Goal: Information Seeking & Learning: Learn about a topic

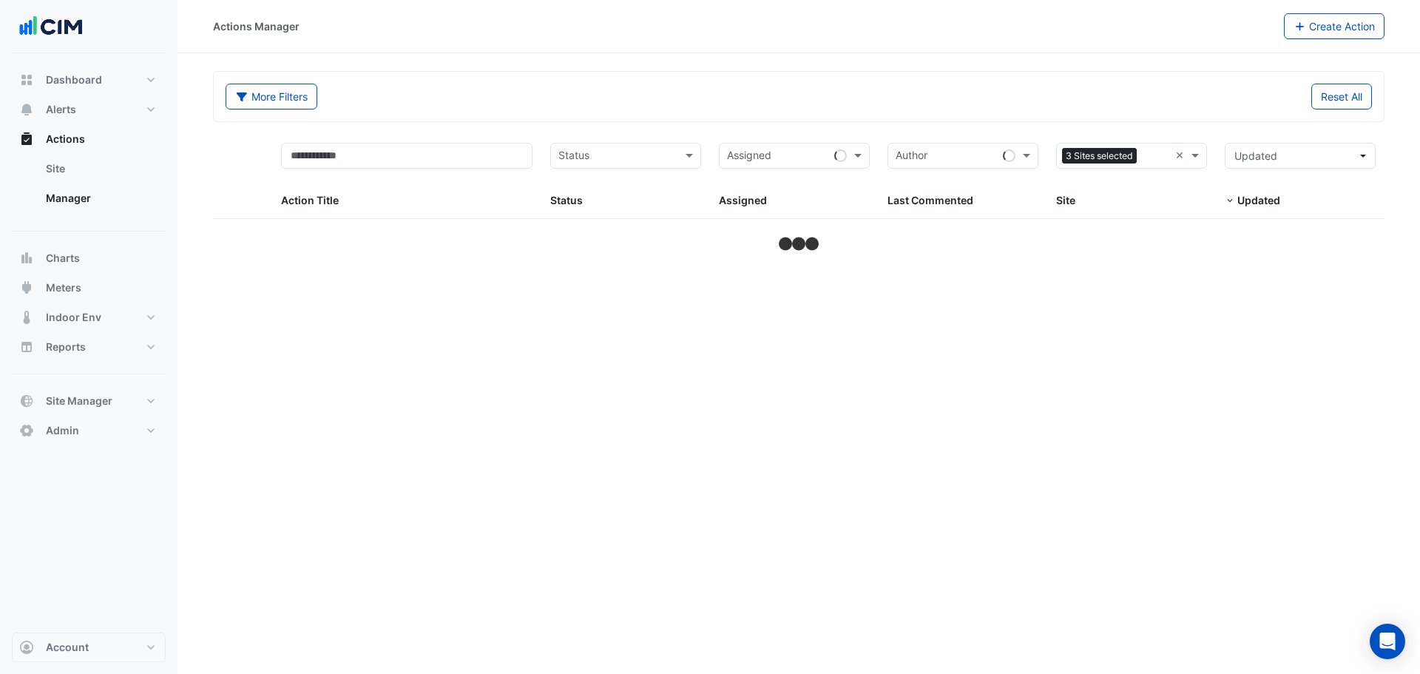
select select "**"
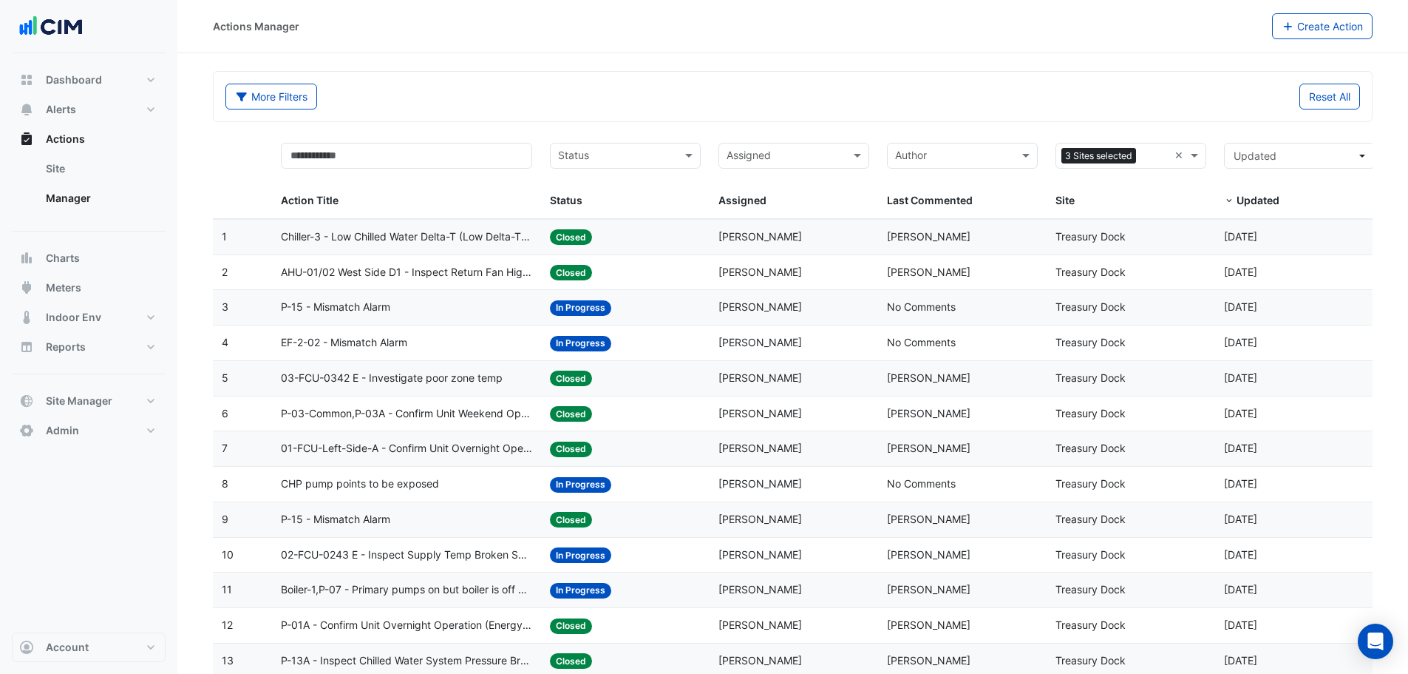
click at [1148, 156] on input "text" at bounding box center [1155, 157] width 27 height 17
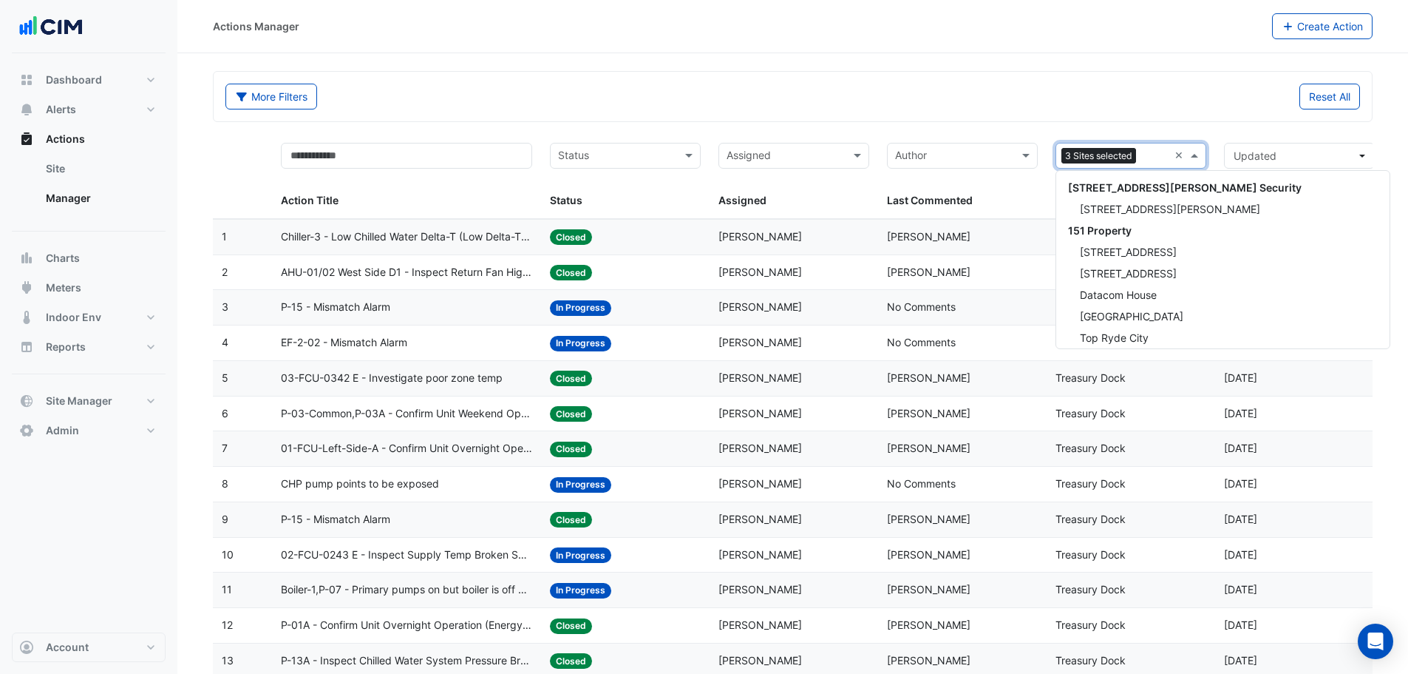
scroll to position [20311, 0]
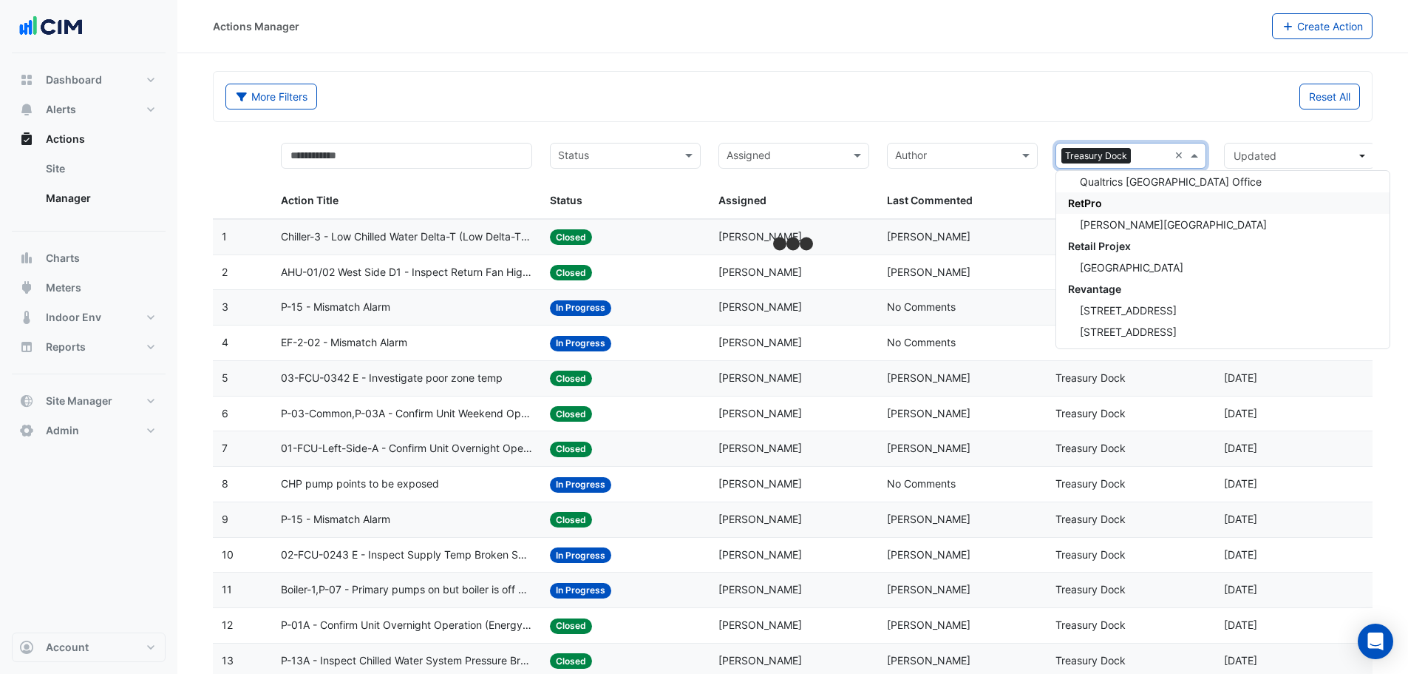
click at [793, 160] on input "text" at bounding box center [786, 157] width 118 height 17
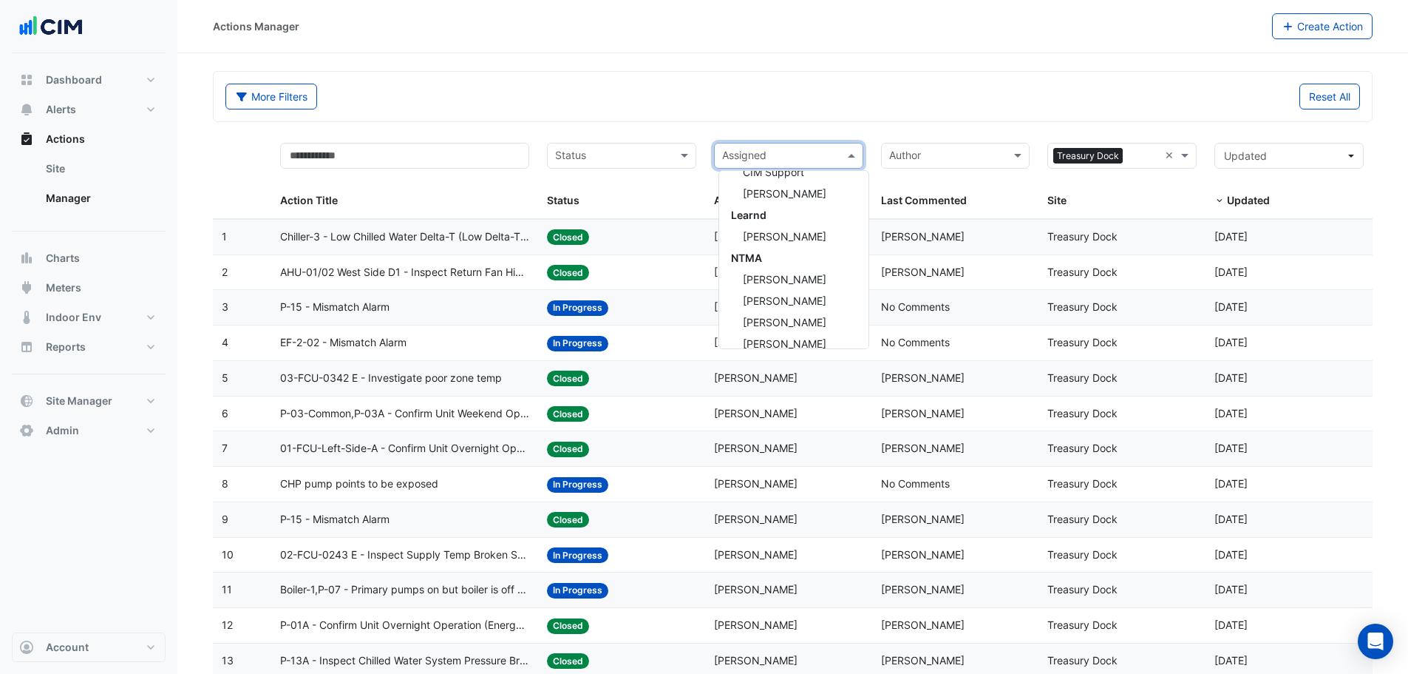
scroll to position [94, 0]
click at [787, 310] on span "Brian Keavey" at bounding box center [785, 308] width 84 height 13
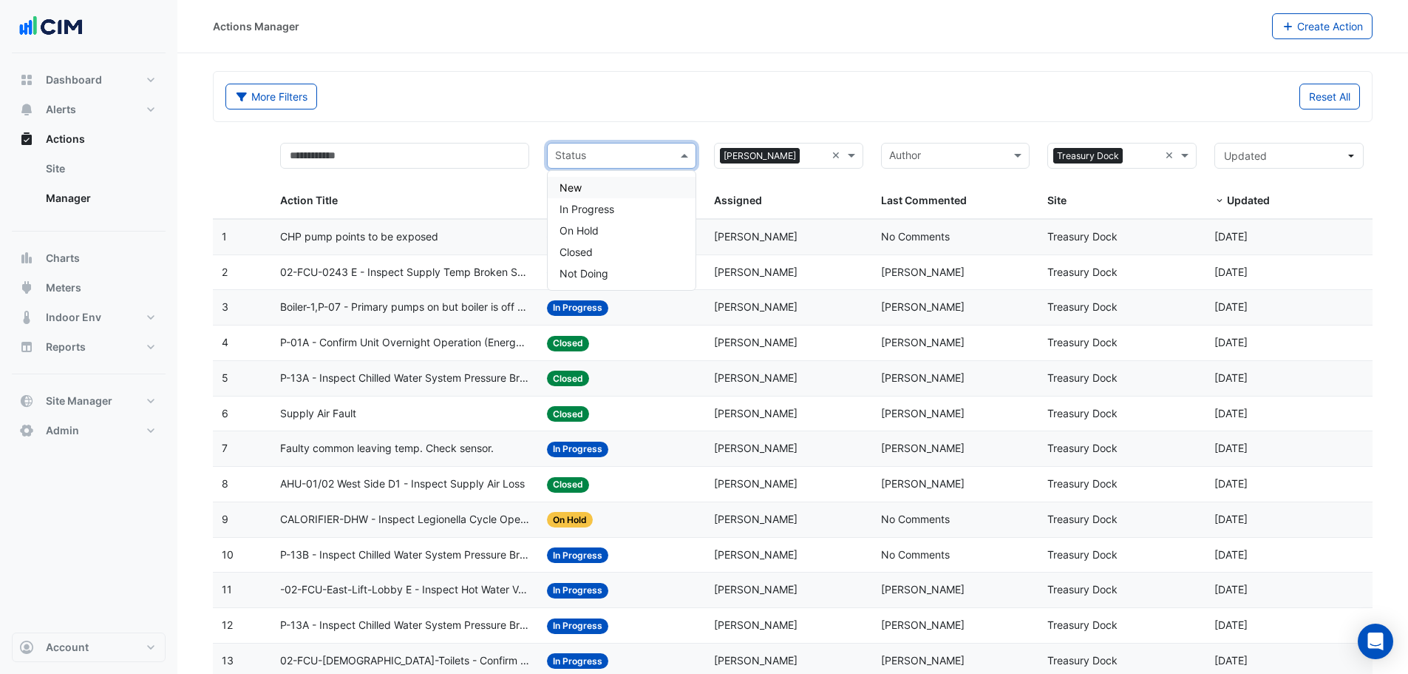
click at [611, 167] on div "Status" at bounding box center [621, 156] width 149 height 26
click at [592, 186] on div "New" at bounding box center [622, 187] width 148 height 21
click at [599, 158] on input "text" at bounding box center [622, 157] width 73 height 17
click at [597, 211] on span "In Progress" at bounding box center [587, 209] width 55 height 13
click at [626, 513] on div "Status: On Hold" at bounding box center [621, 519] width 149 height 17
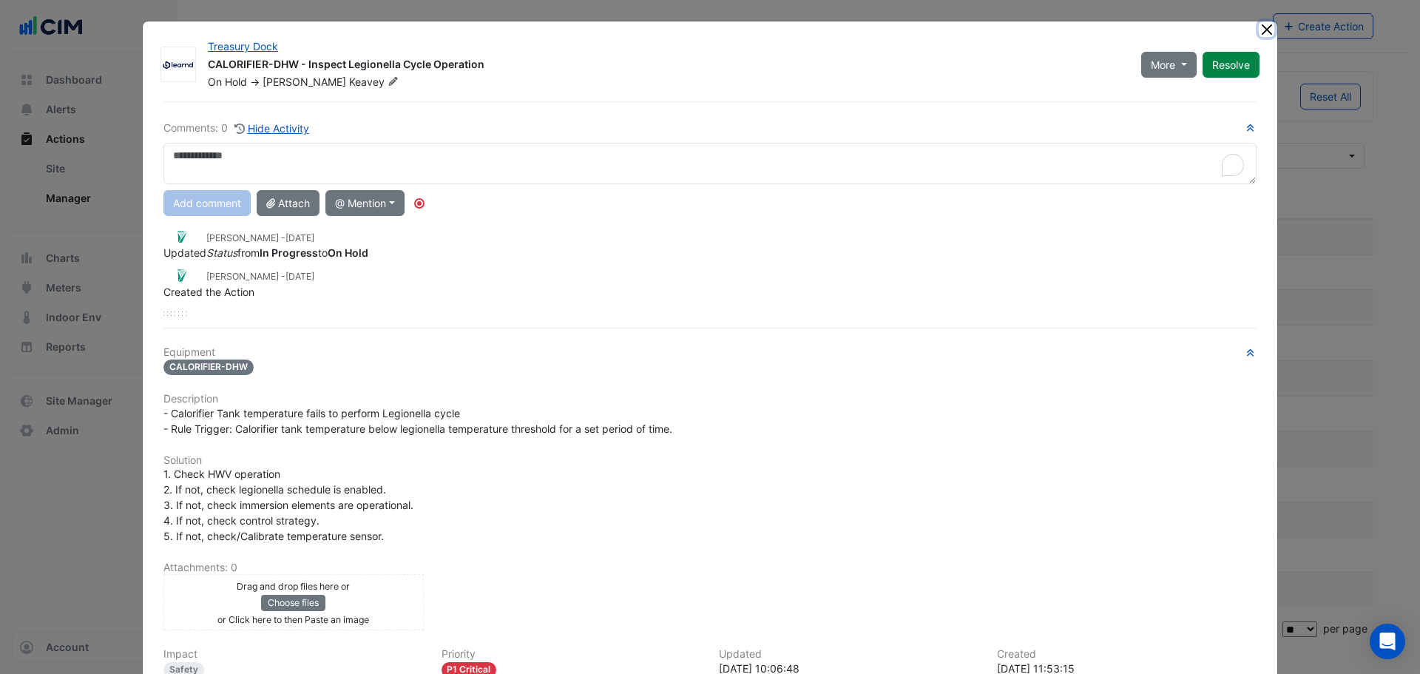
click at [1258, 33] on button "Close" at bounding box center [1266, 29] width 16 height 16
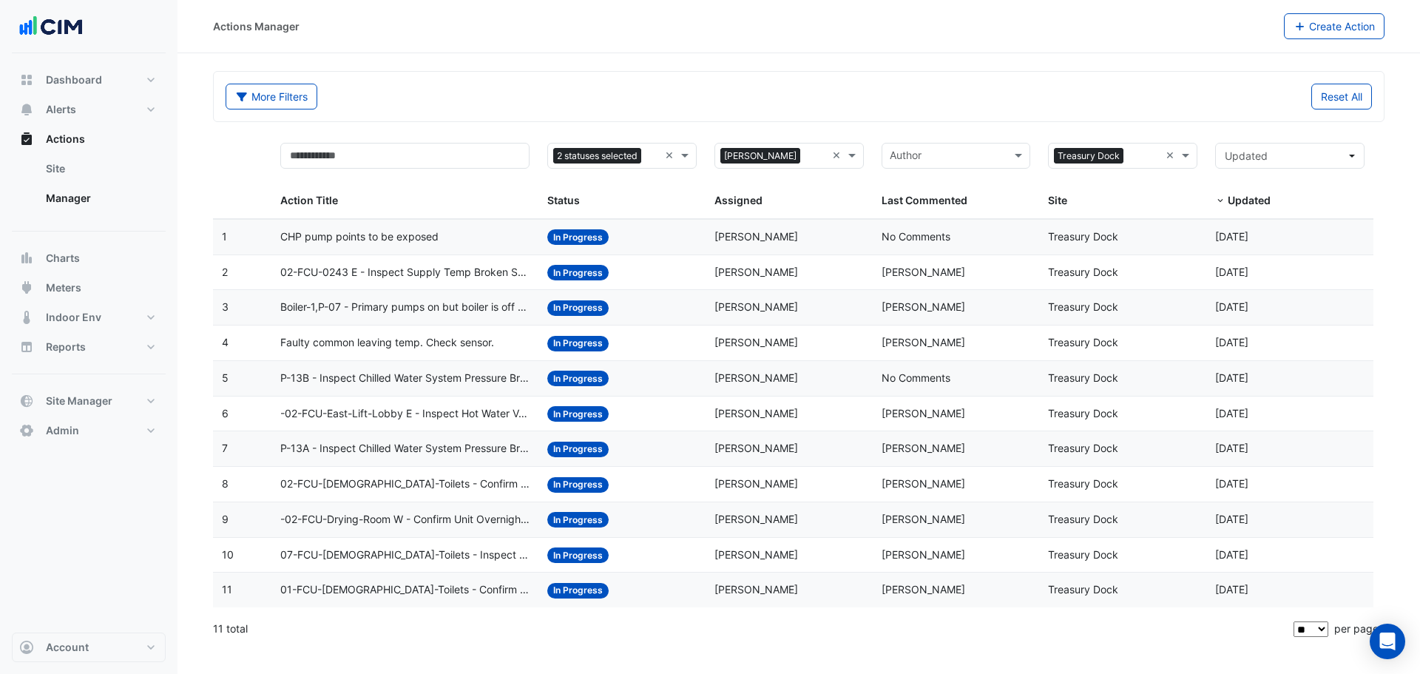
click at [442, 317] on datatable-body-cell "Action Title: Boiler-1,P-07 - Primary pumps on but boiler is off or vice-versa" at bounding box center [404, 307] width 267 height 35
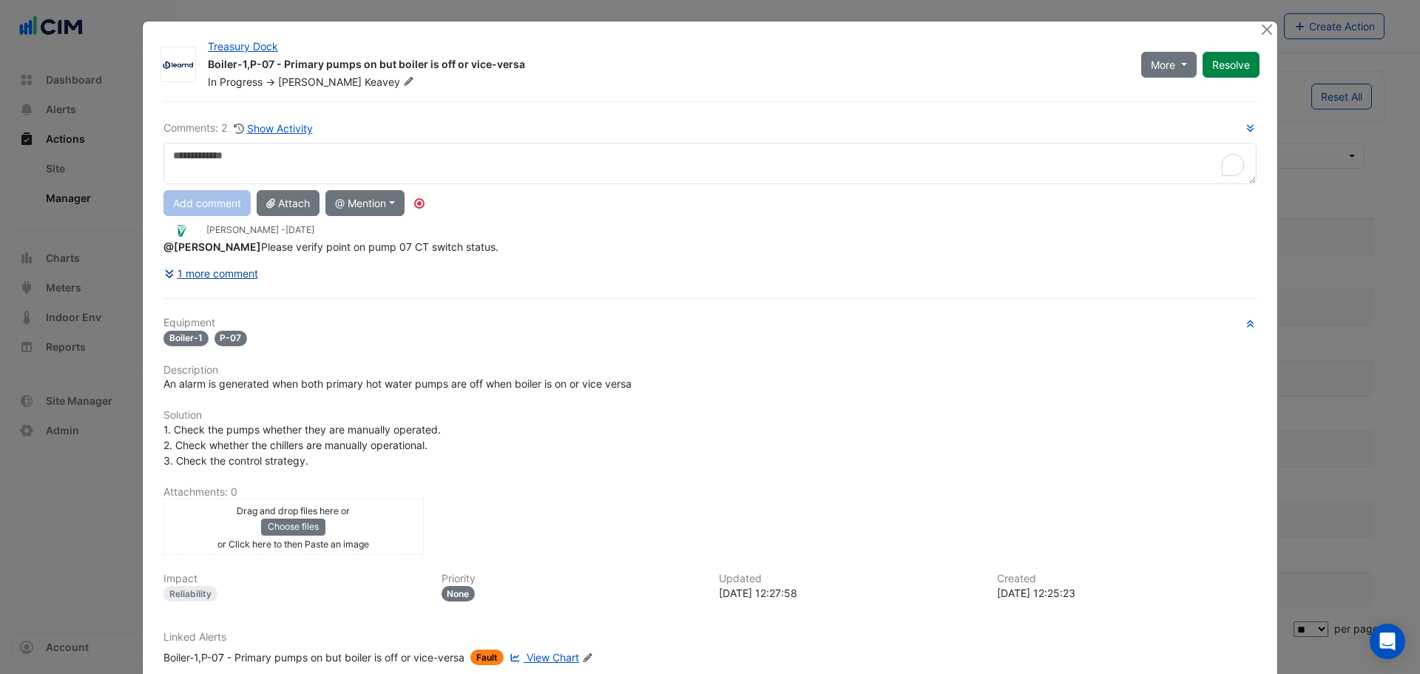
click at [194, 286] on button "1 more comment" at bounding box center [210, 273] width 95 height 26
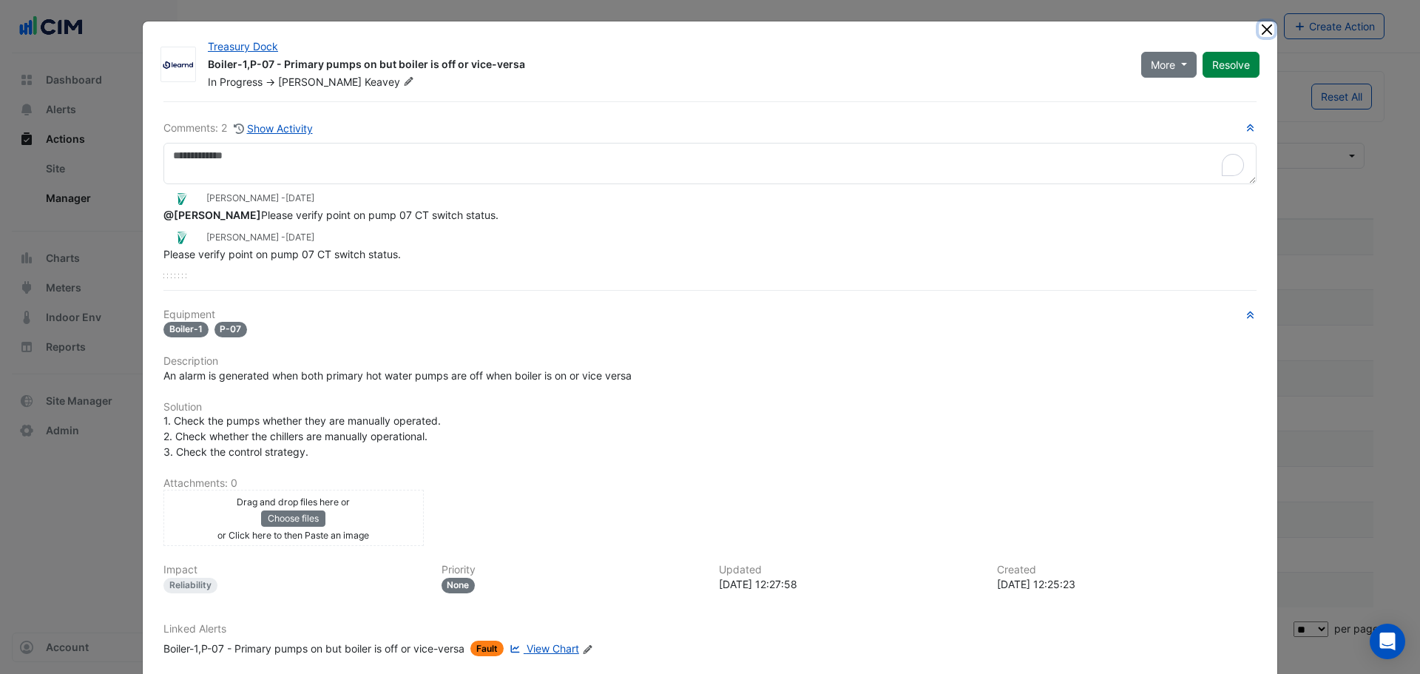
click at [1263, 30] on button "Close" at bounding box center [1266, 29] width 16 height 16
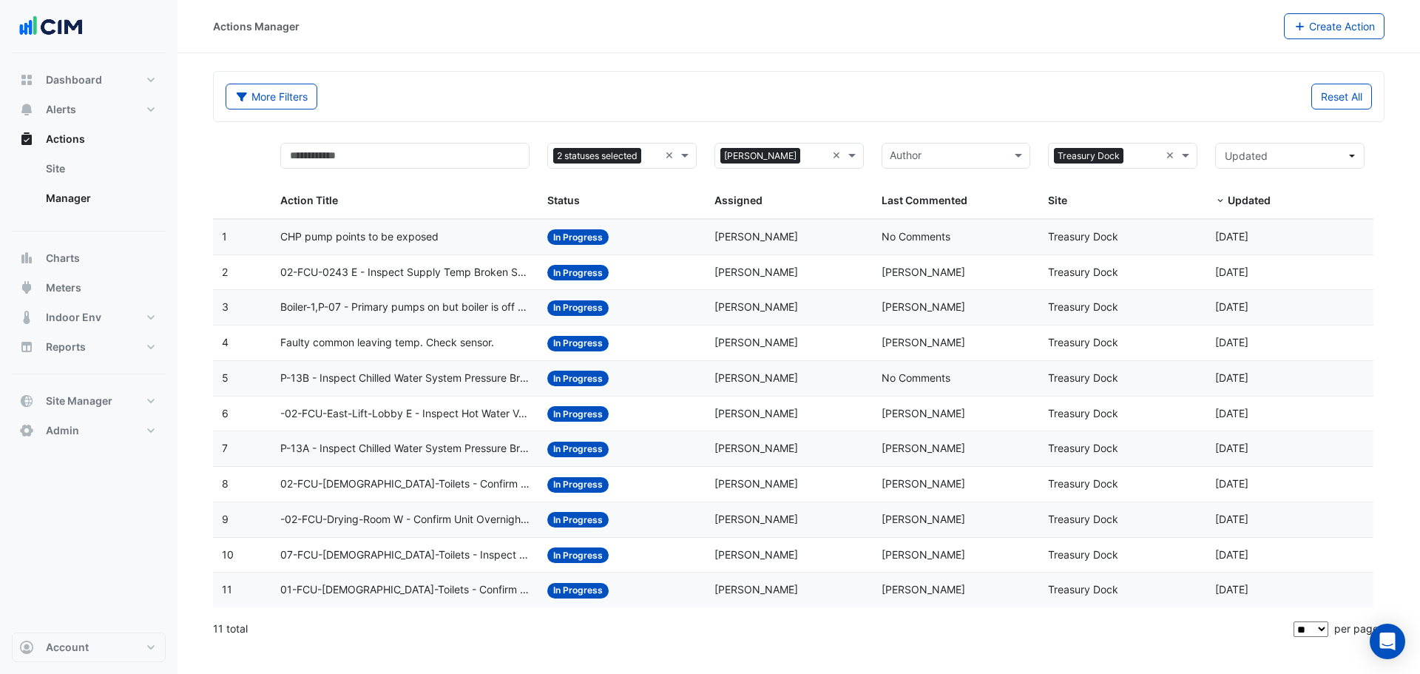
click at [492, 445] on span "P-13A - Inspect Chilled Water System Pressure Broken Sensor" at bounding box center [404, 448] width 249 height 17
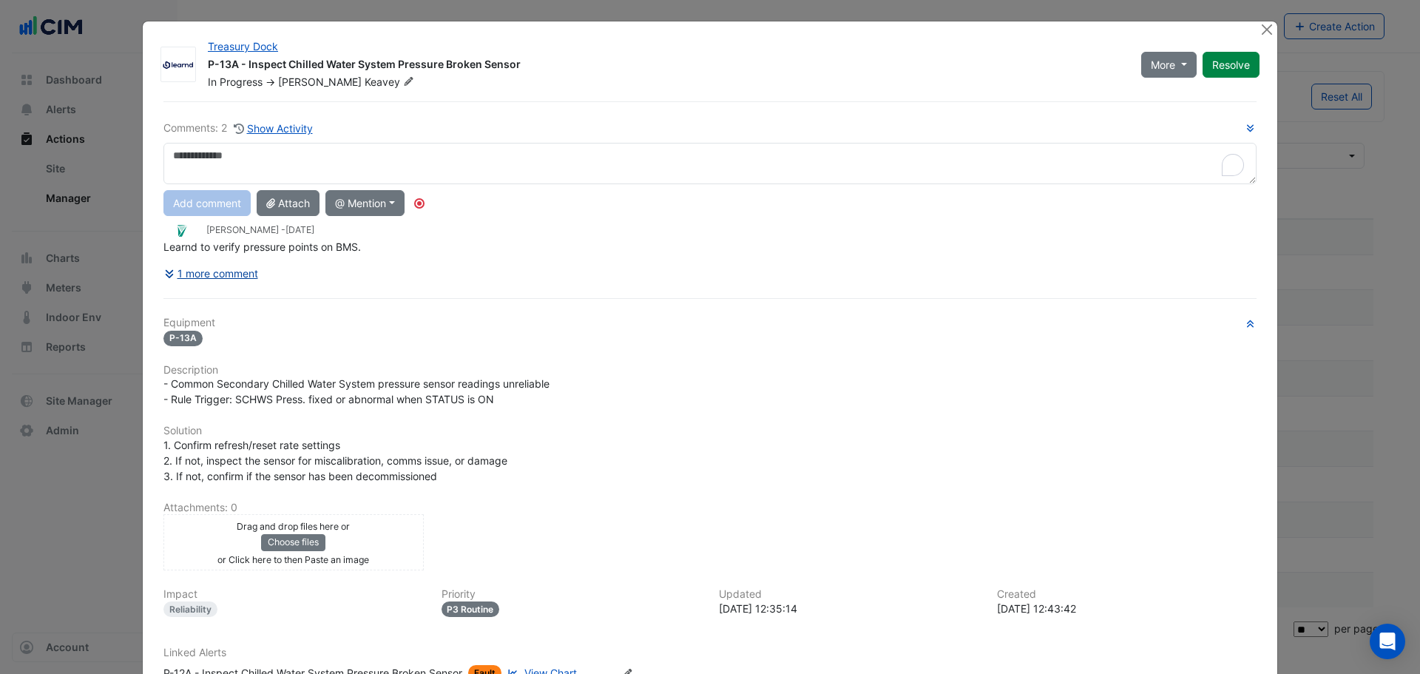
click at [242, 273] on button "1 more comment" at bounding box center [210, 273] width 95 height 26
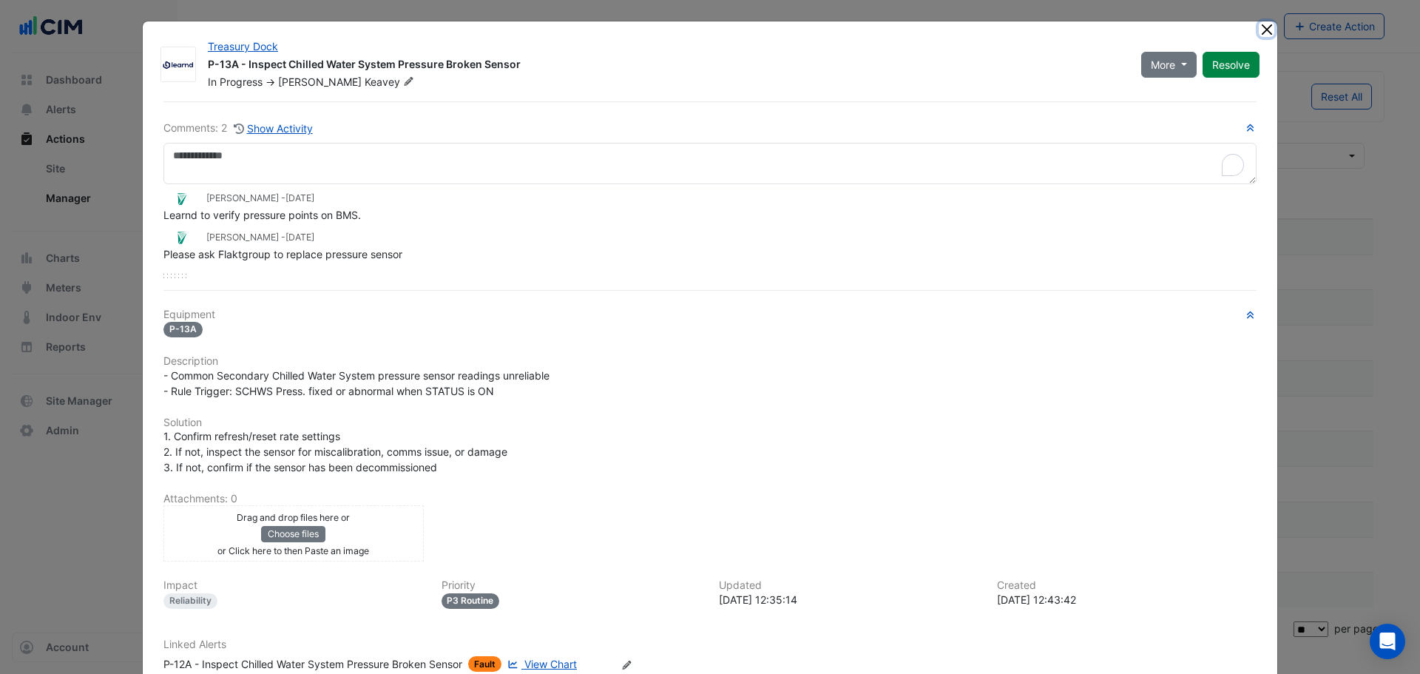
click at [1261, 32] on button "Close" at bounding box center [1266, 29] width 16 height 16
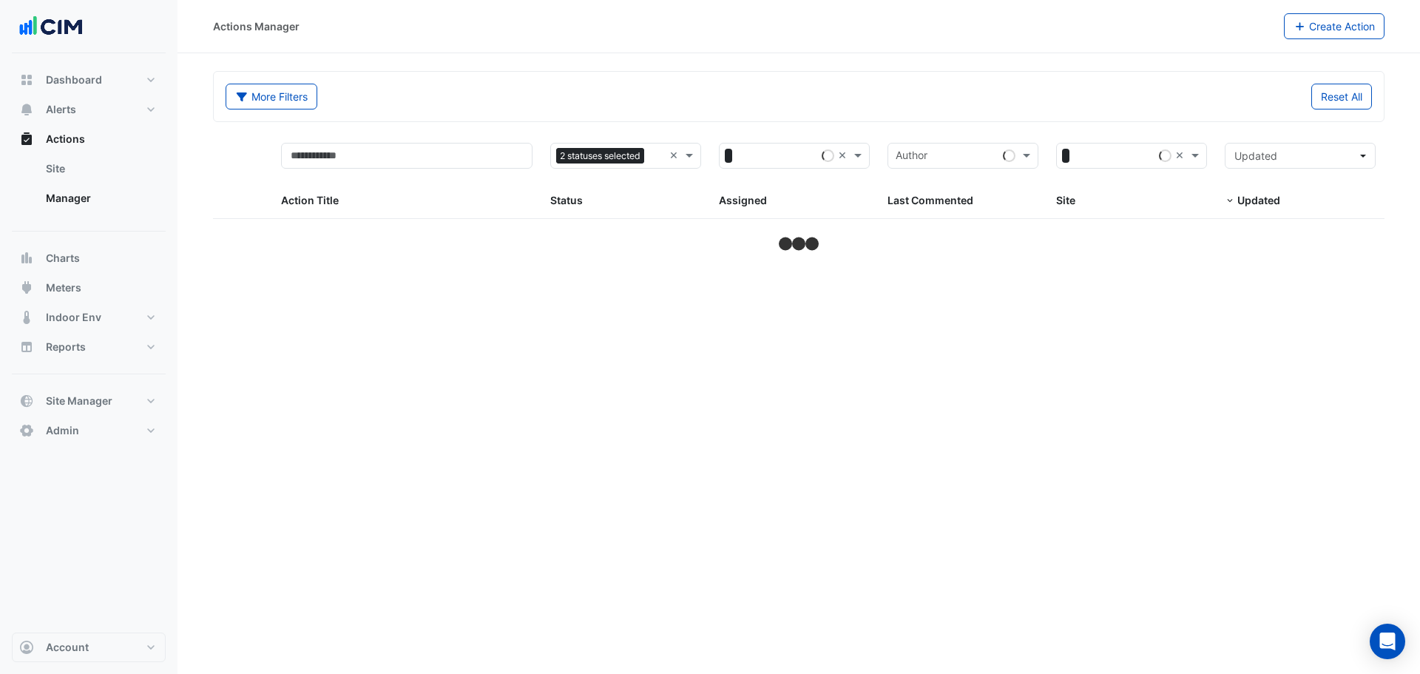
select select "**"
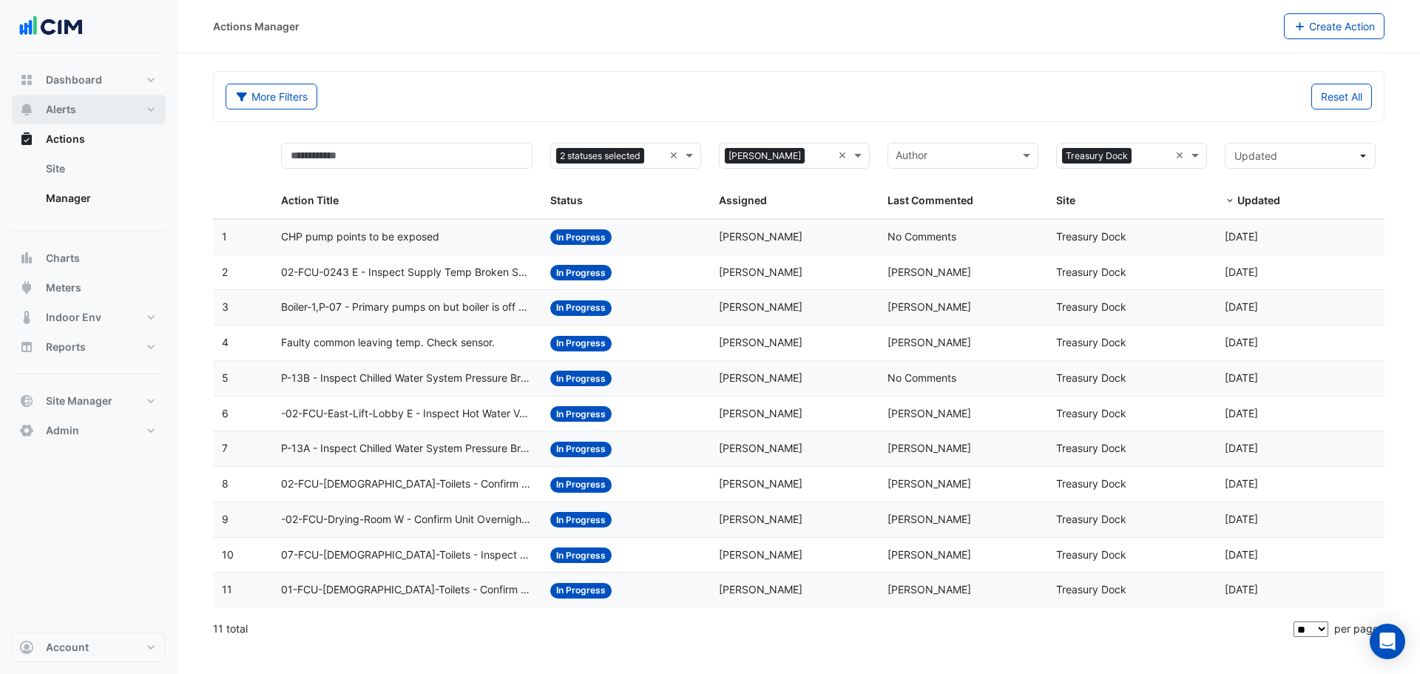
click at [69, 116] on span "Alerts" at bounding box center [61, 109] width 30 height 15
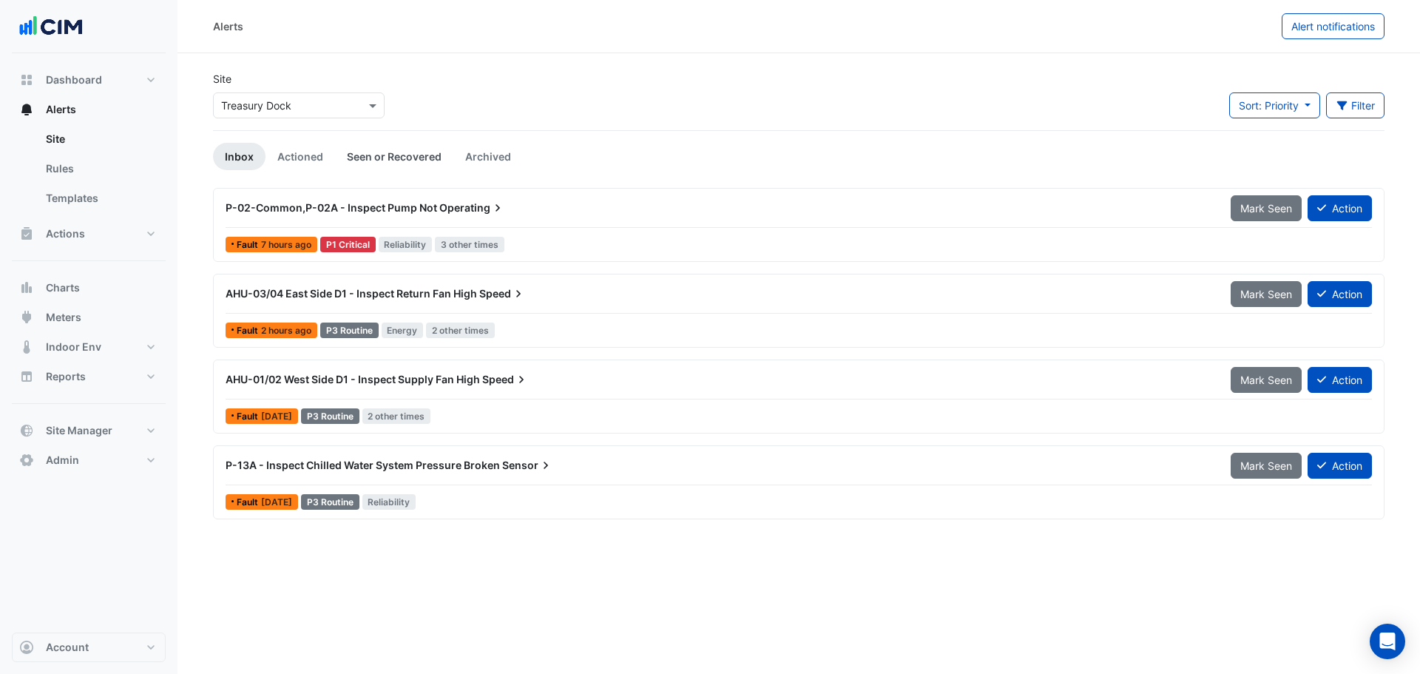
click at [410, 149] on link "Seen or Recovered" at bounding box center [394, 156] width 118 height 27
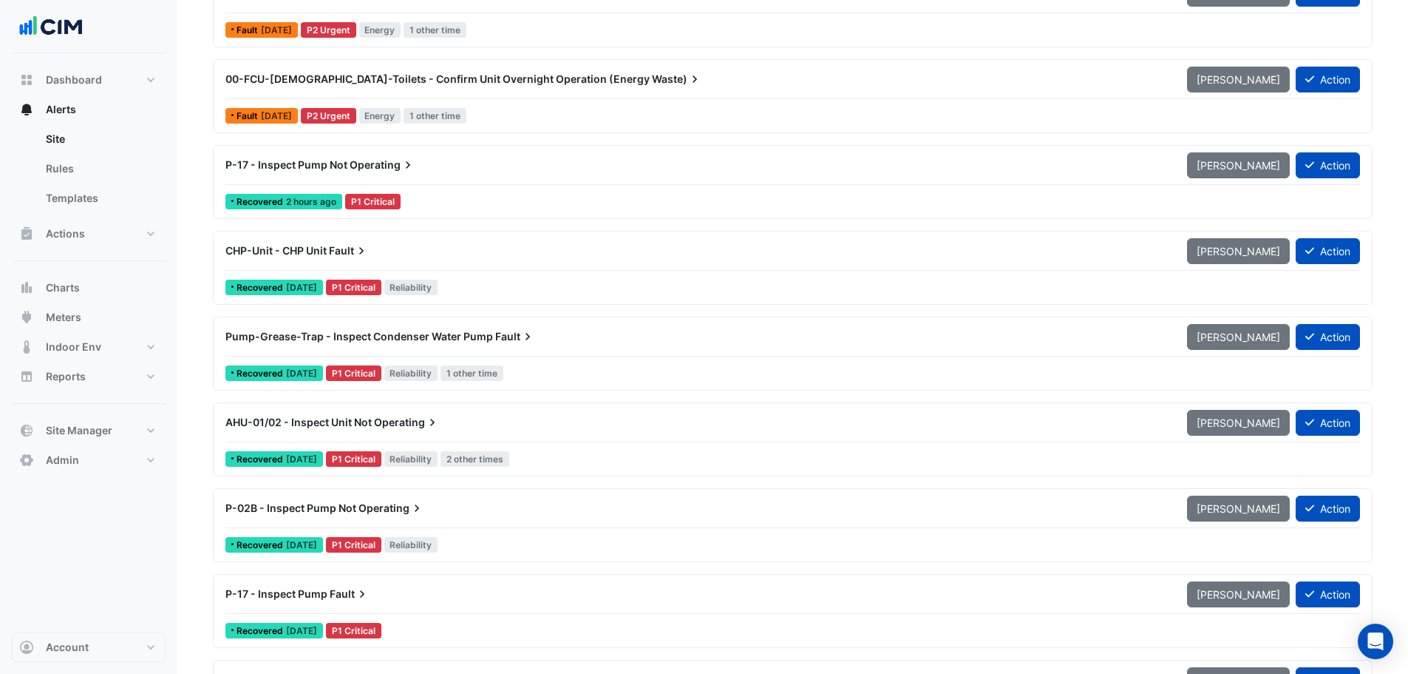
scroll to position [444, 0]
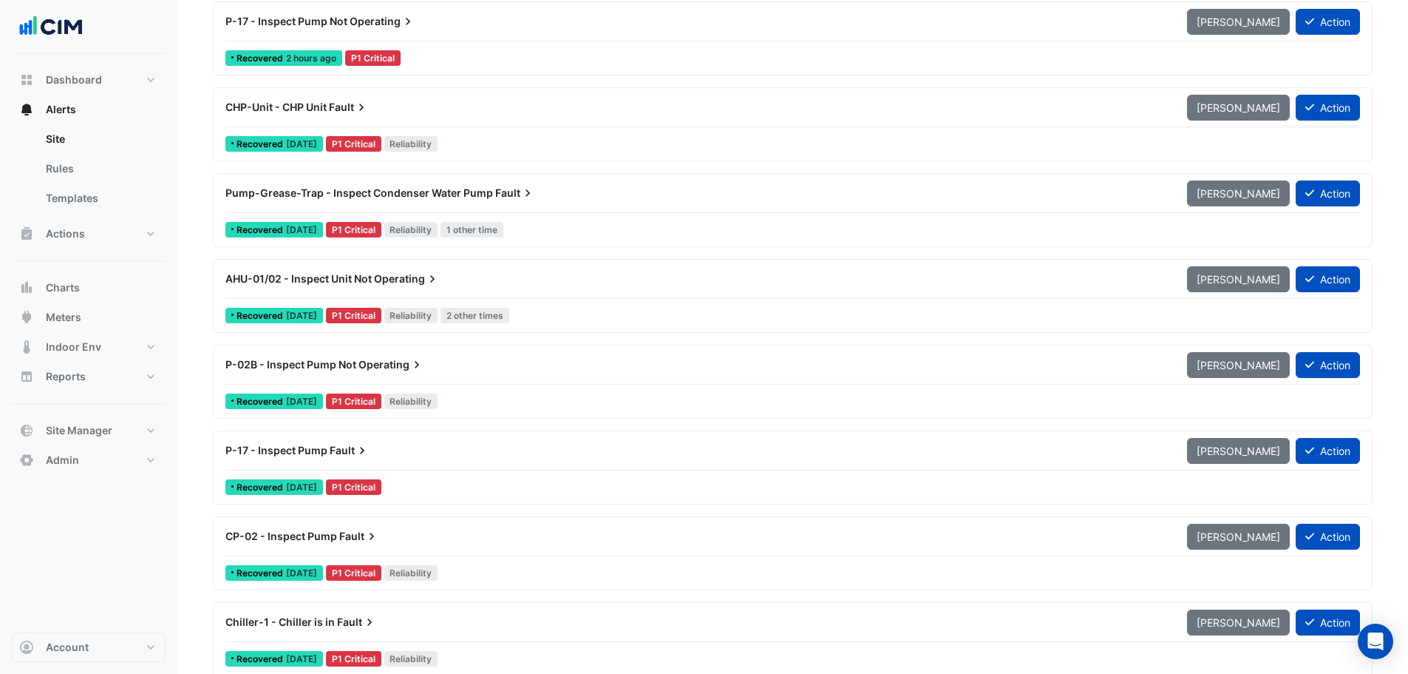
click at [450, 279] on div "AHU-01/02 - Inspect Unit Not Operating" at bounding box center [698, 278] width 944 height 15
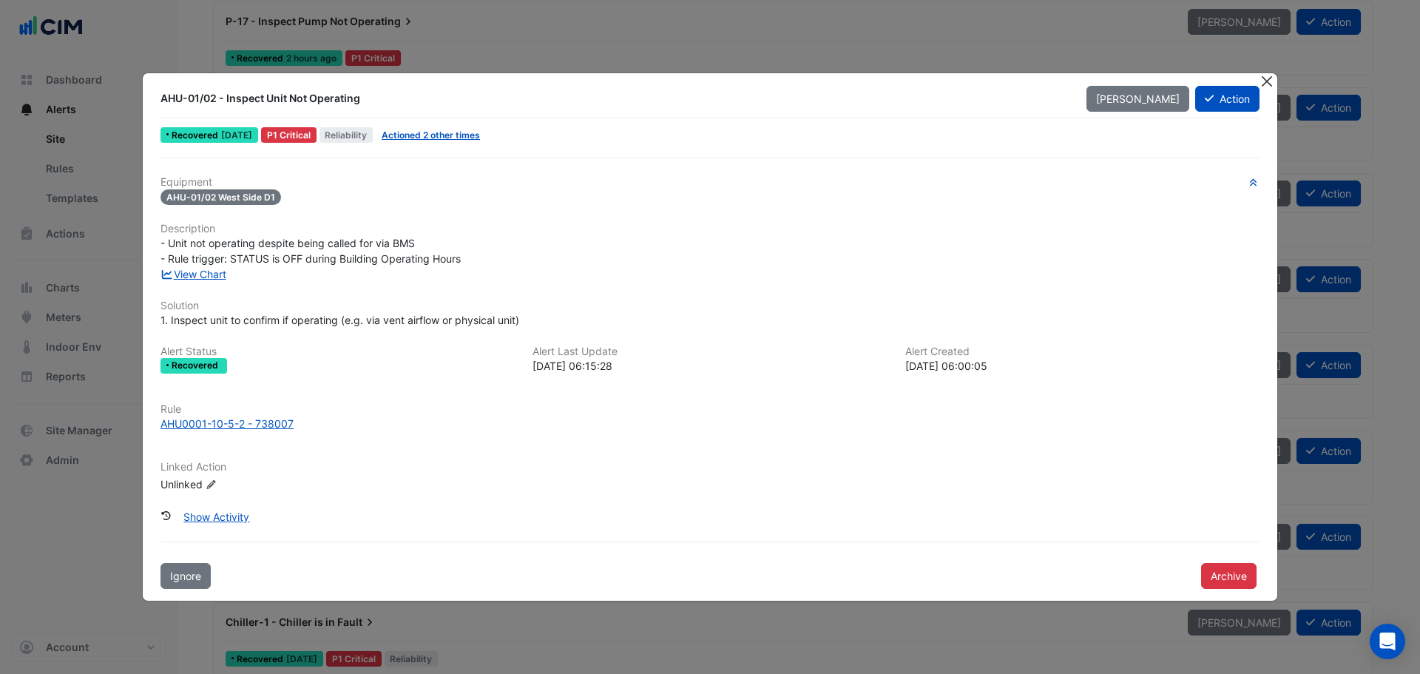
click at [1268, 78] on button "Close" at bounding box center [1266, 81] width 16 height 16
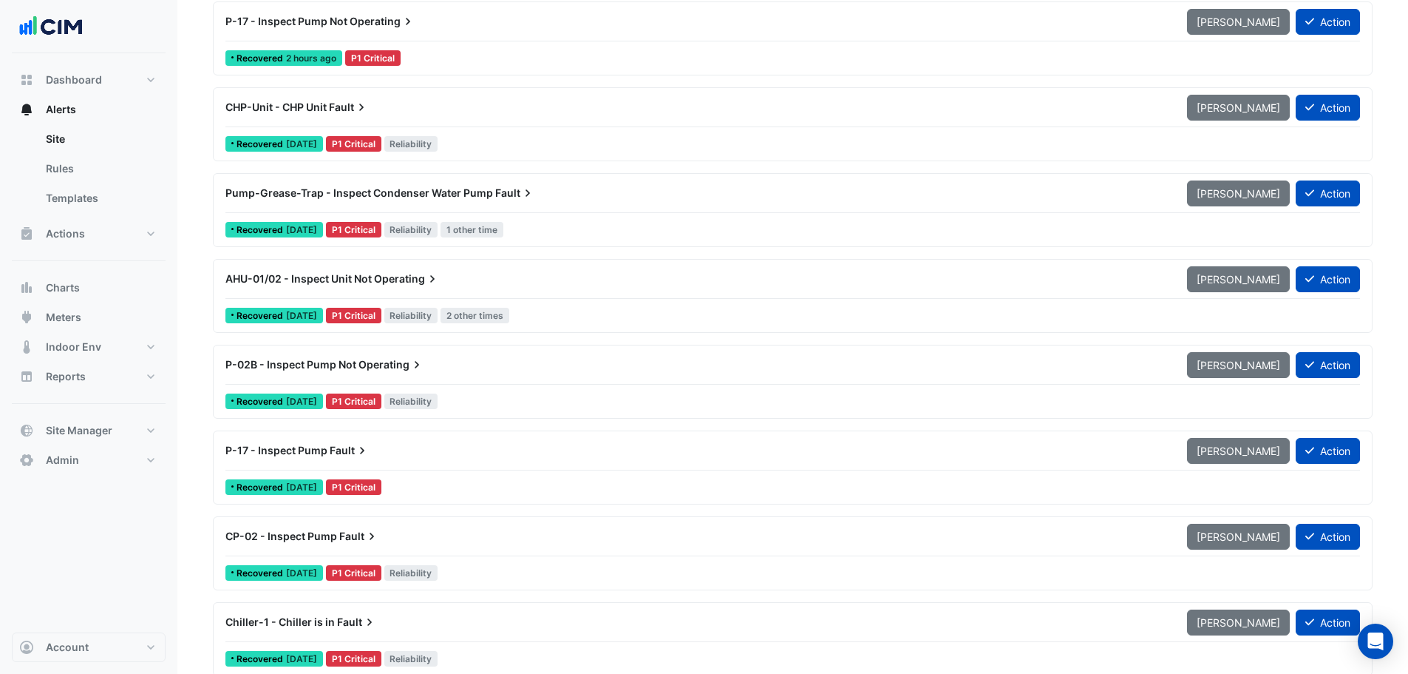
click at [389, 284] on span "Operating" at bounding box center [407, 278] width 66 height 15
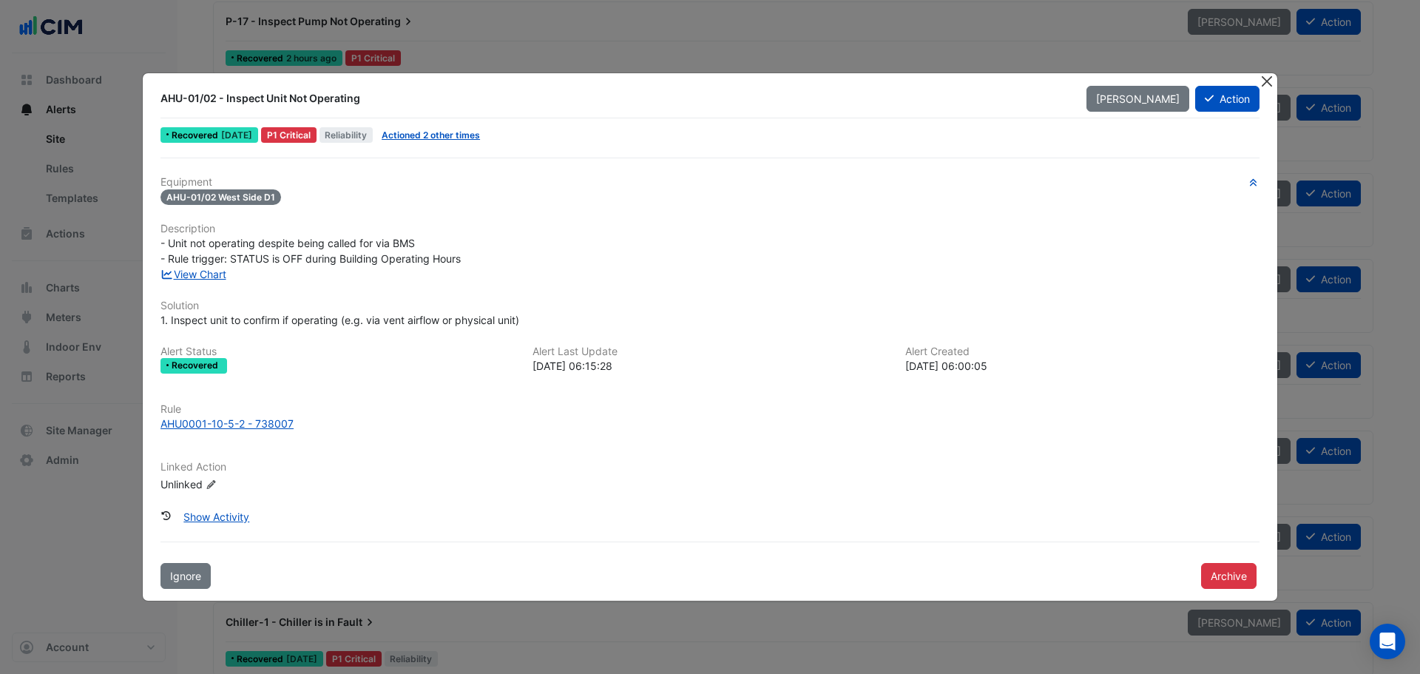
click at [1267, 81] on button "Close" at bounding box center [1266, 81] width 16 height 16
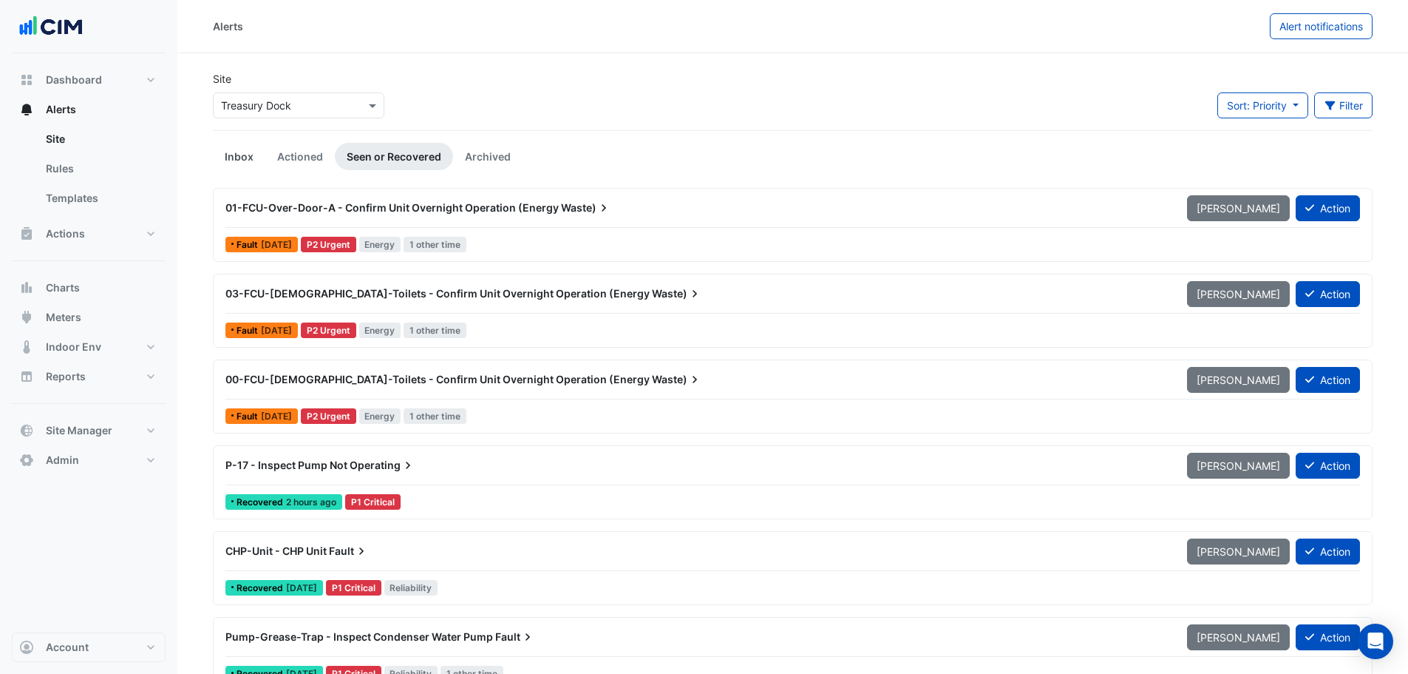
click at [235, 157] on link "Inbox" at bounding box center [239, 156] width 52 height 27
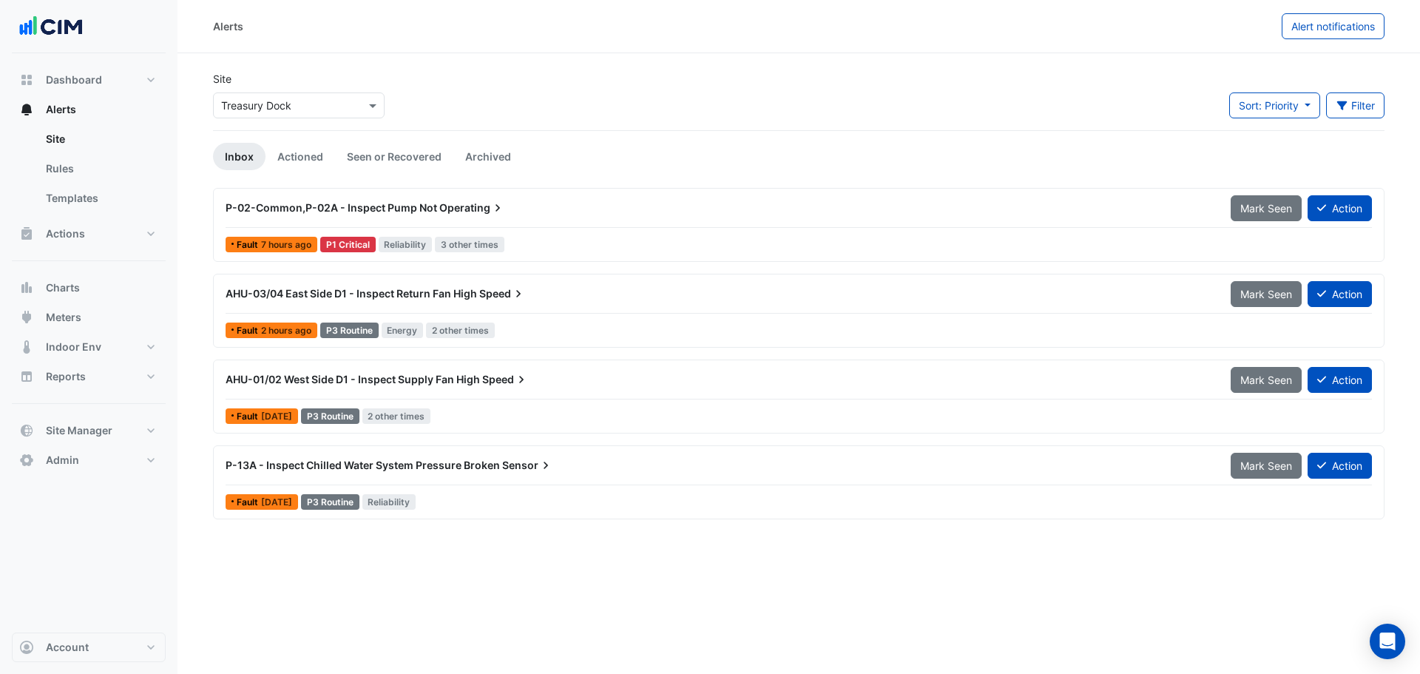
click at [538, 210] on div "P-02-Common,P-02A - Inspect Pump Not Operating" at bounding box center [719, 207] width 987 height 15
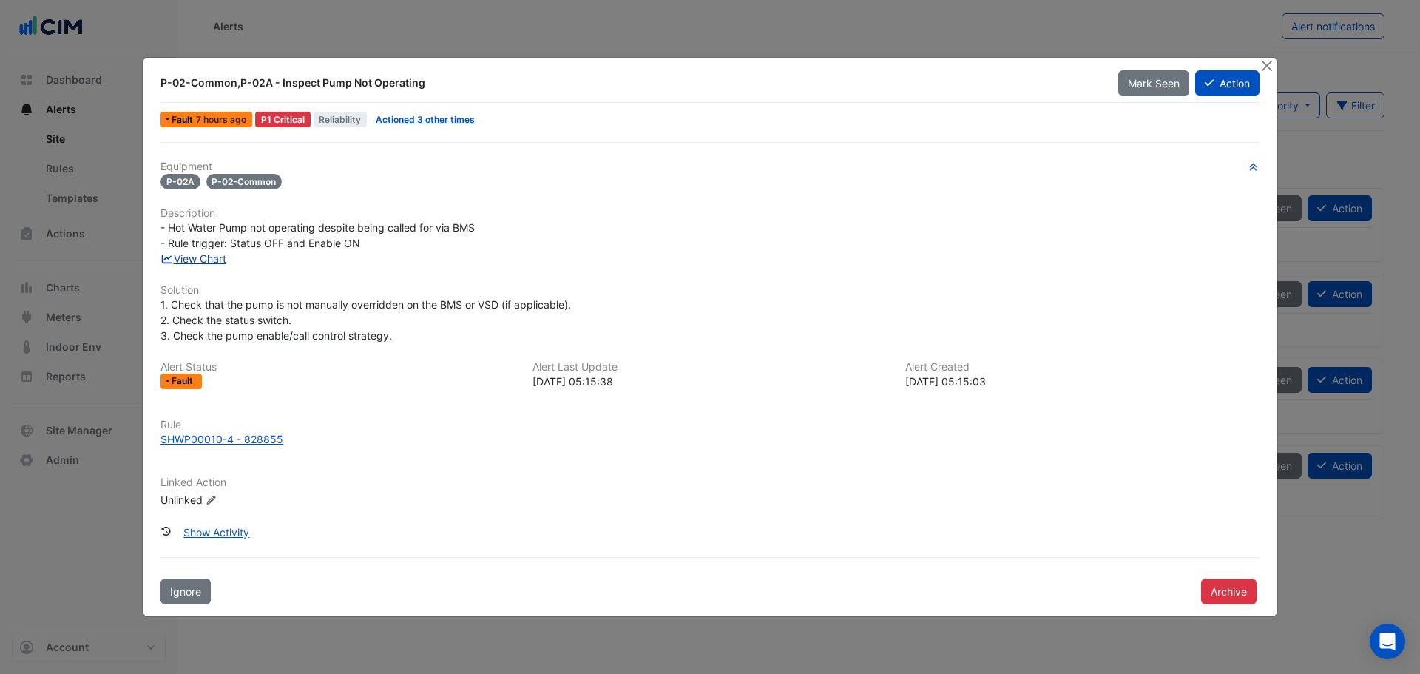
click at [216, 262] on link "View Chart" at bounding box center [193, 258] width 66 height 13
click at [1268, 69] on button "Close" at bounding box center [1266, 66] width 16 height 16
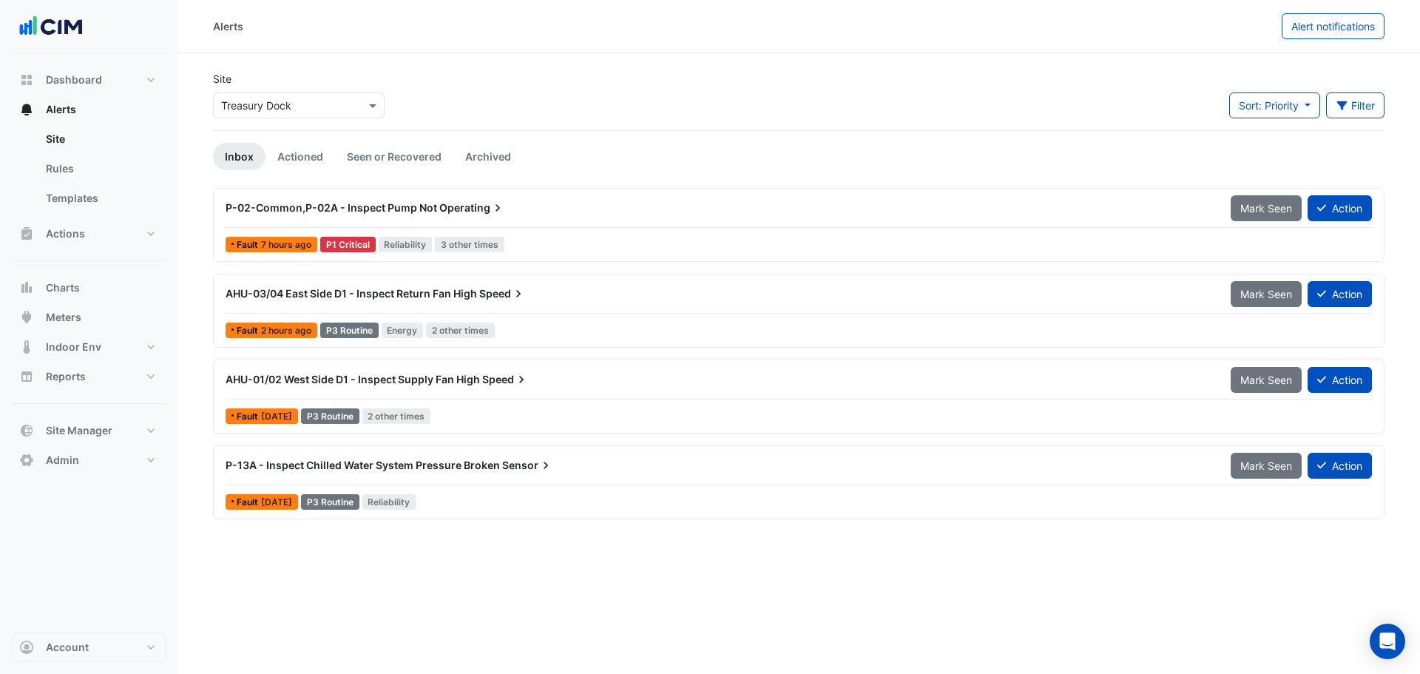
click at [498, 305] on div "AHU-03/04 East Side D1 - Inspect Return Fan High Speed" at bounding box center [719, 293] width 1005 height 27
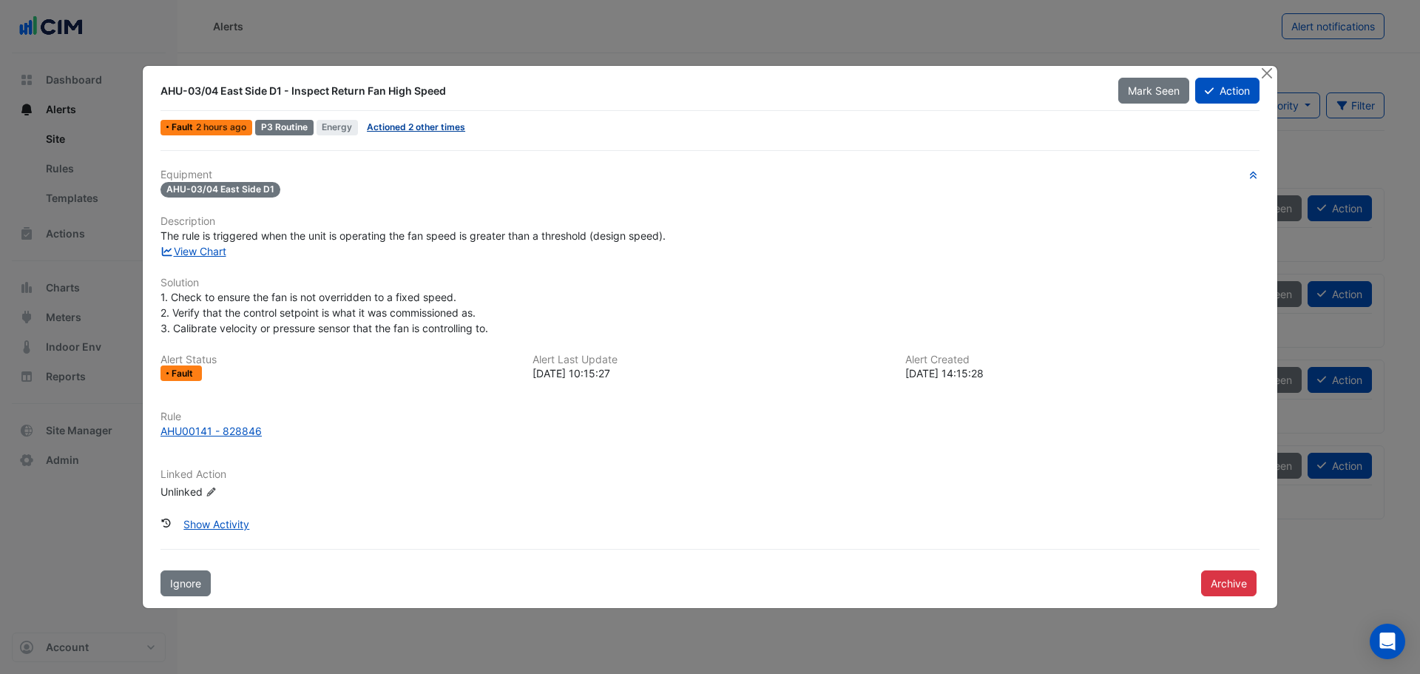
click at [422, 127] on link "Actioned 2 other times" at bounding box center [416, 126] width 98 height 11
click at [1265, 66] on button "Close" at bounding box center [1266, 74] width 16 height 16
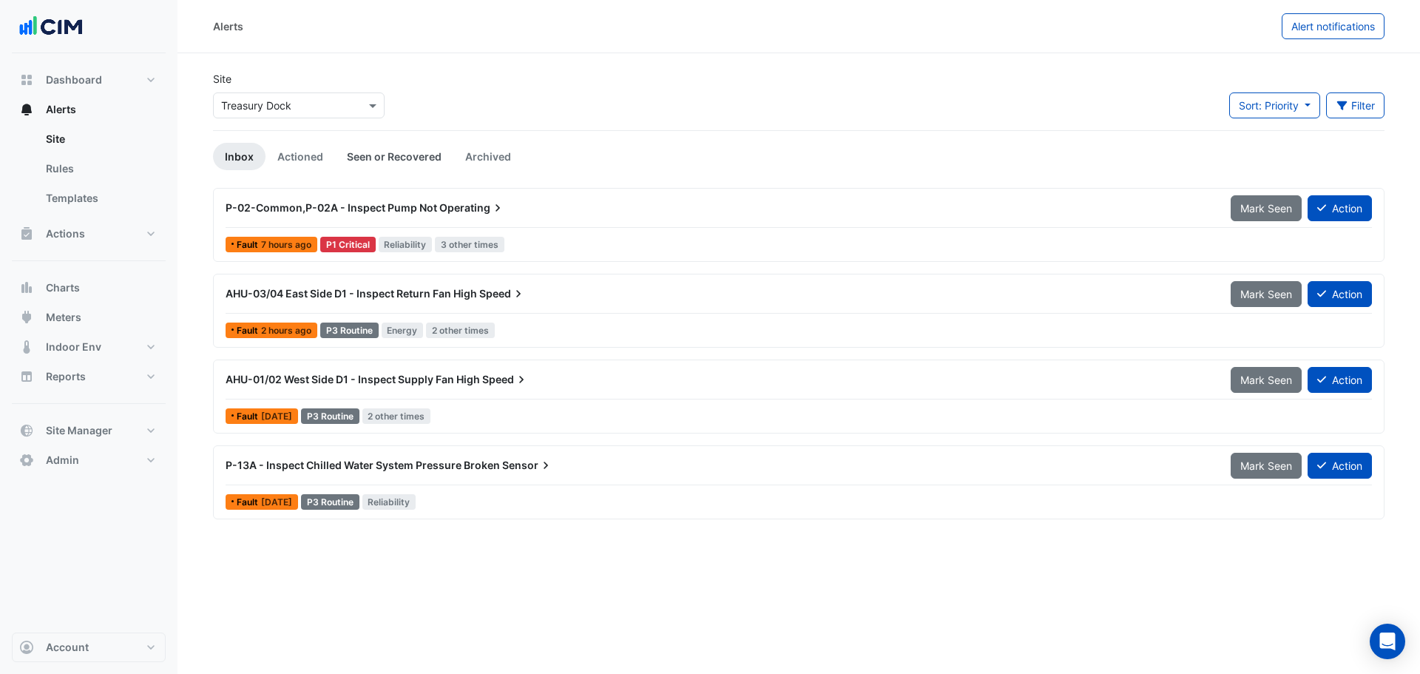
click at [375, 152] on link "Seen or Recovered" at bounding box center [394, 156] width 118 height 27
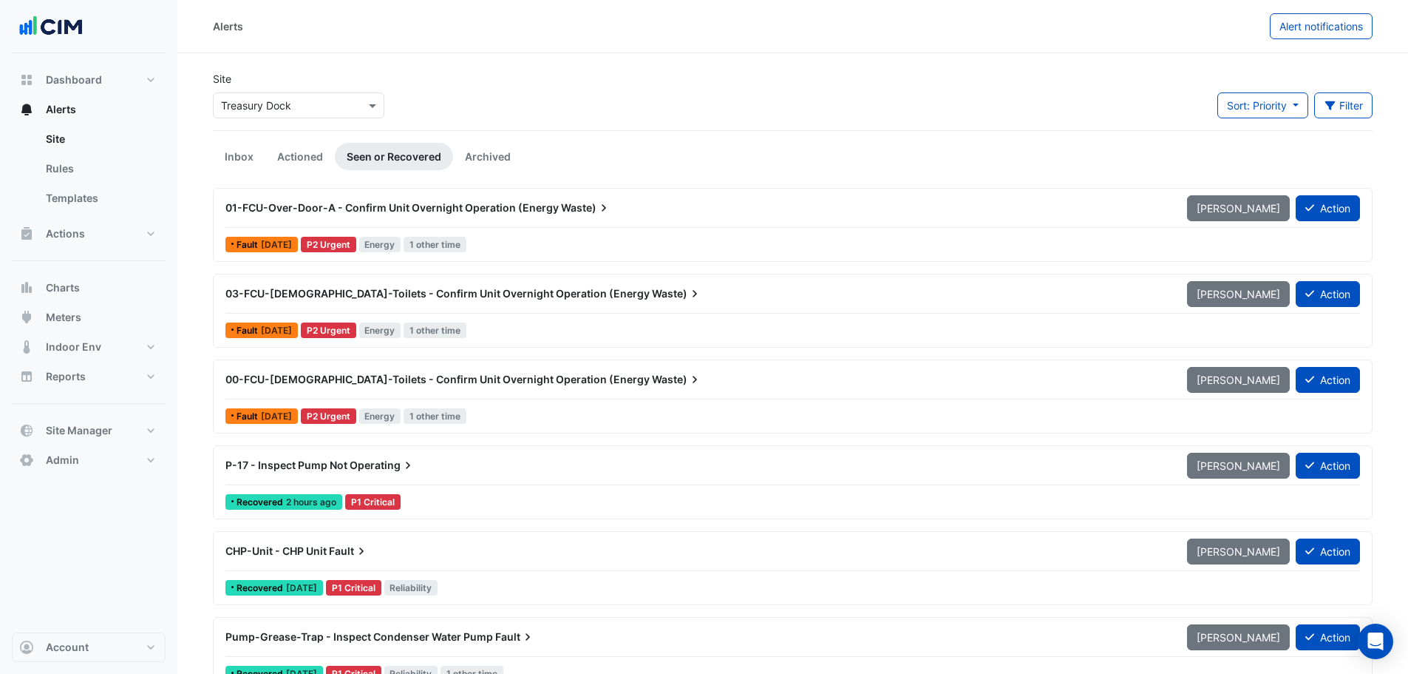
click at [482, 487] on div "P-17 - Inspect Pump Not Operating Mark Unseen Action Recovered 2 hours ago P1 C…" at bounding box center [793, 482] width 1147 height 61
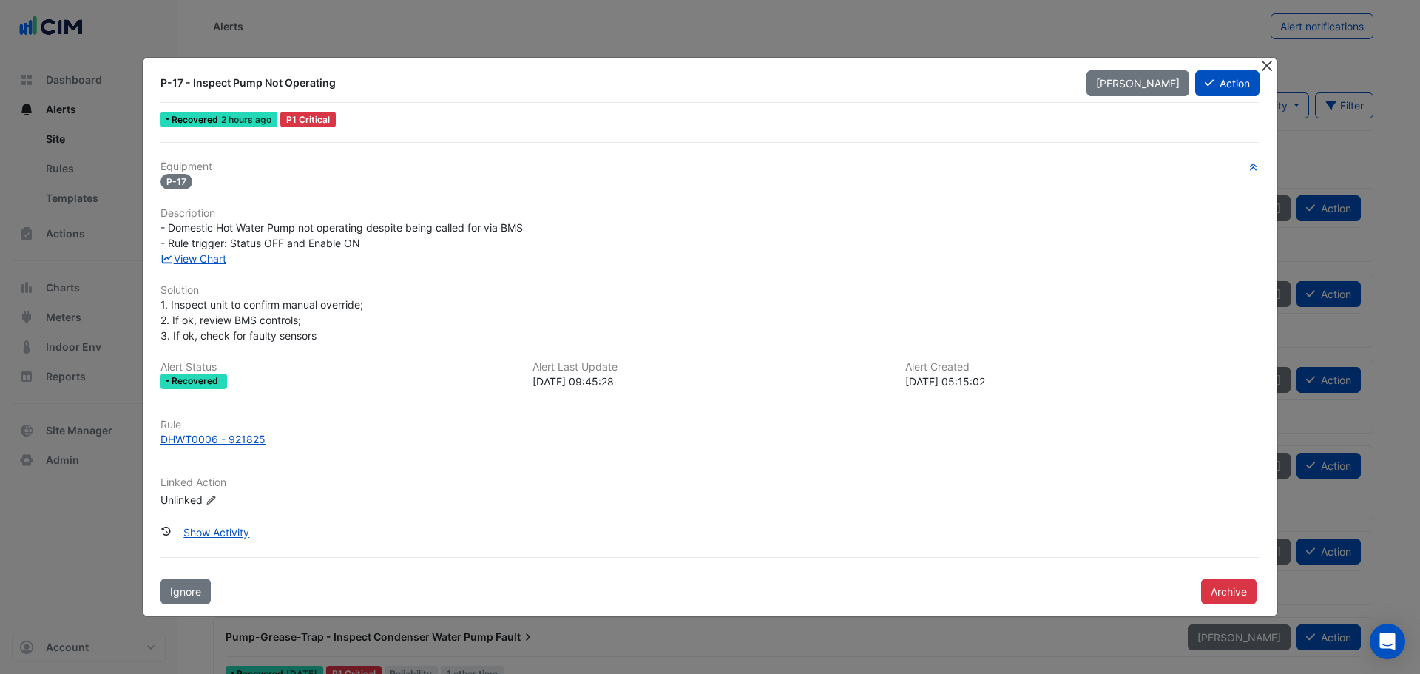
click at [1263, 64] on button "Close" at bounding box center [1266, 66] width 16 height 16
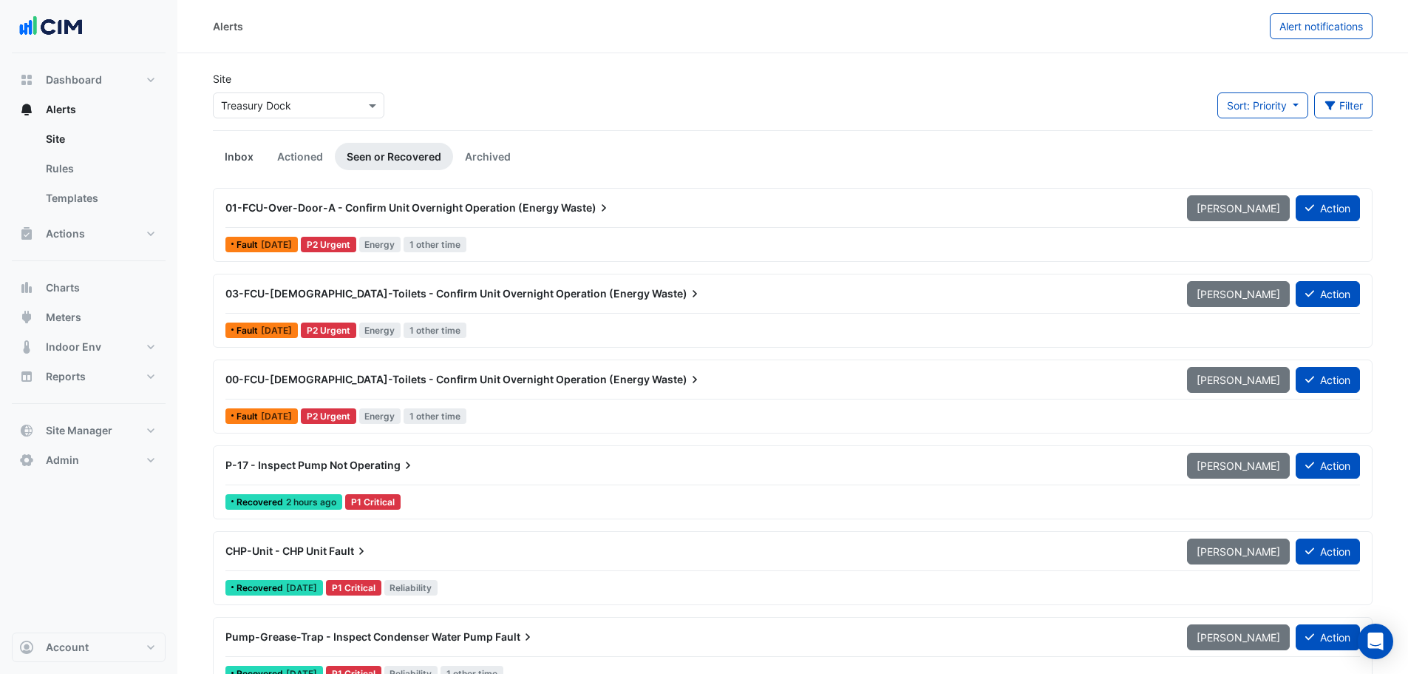
click at [243, 149] on link "Inbox" at bounding box center [239, 156] width 52 height 27
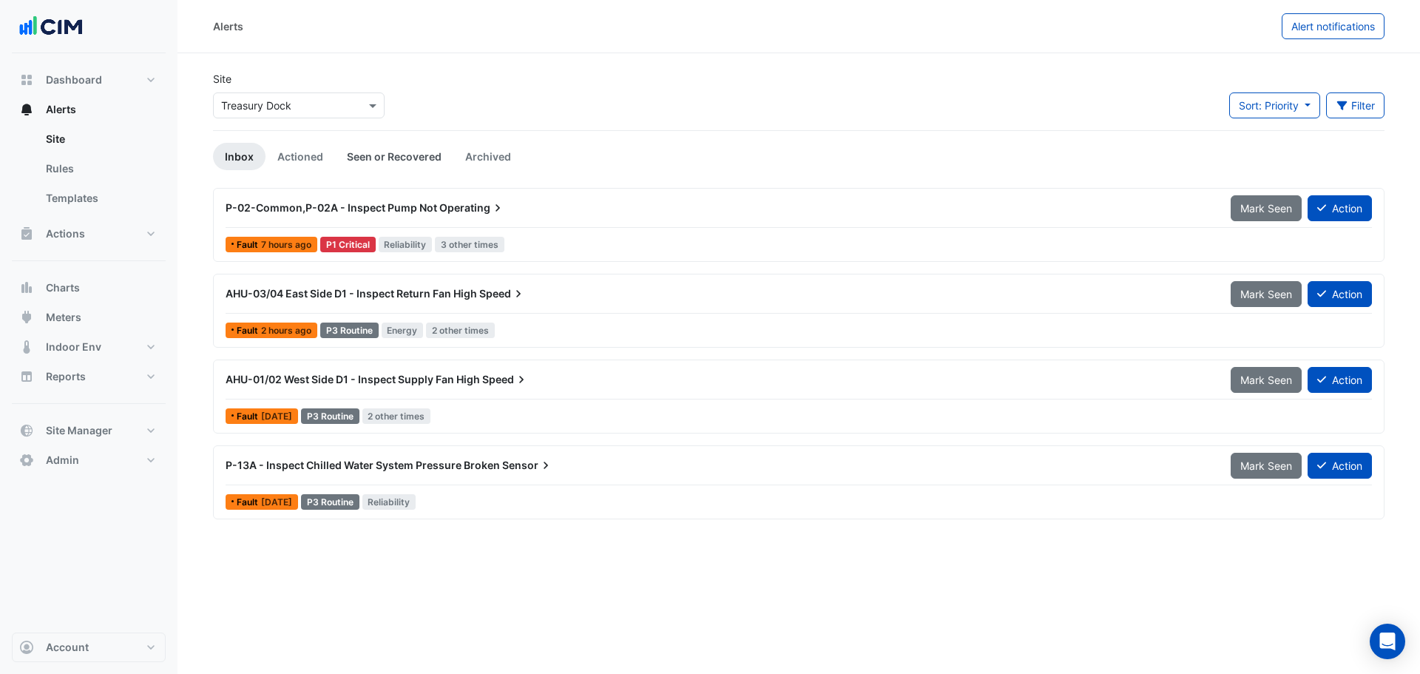
click at [404, 160] on link "Seen or Recovered" at bounding box center [394, 156] width 118 height 27
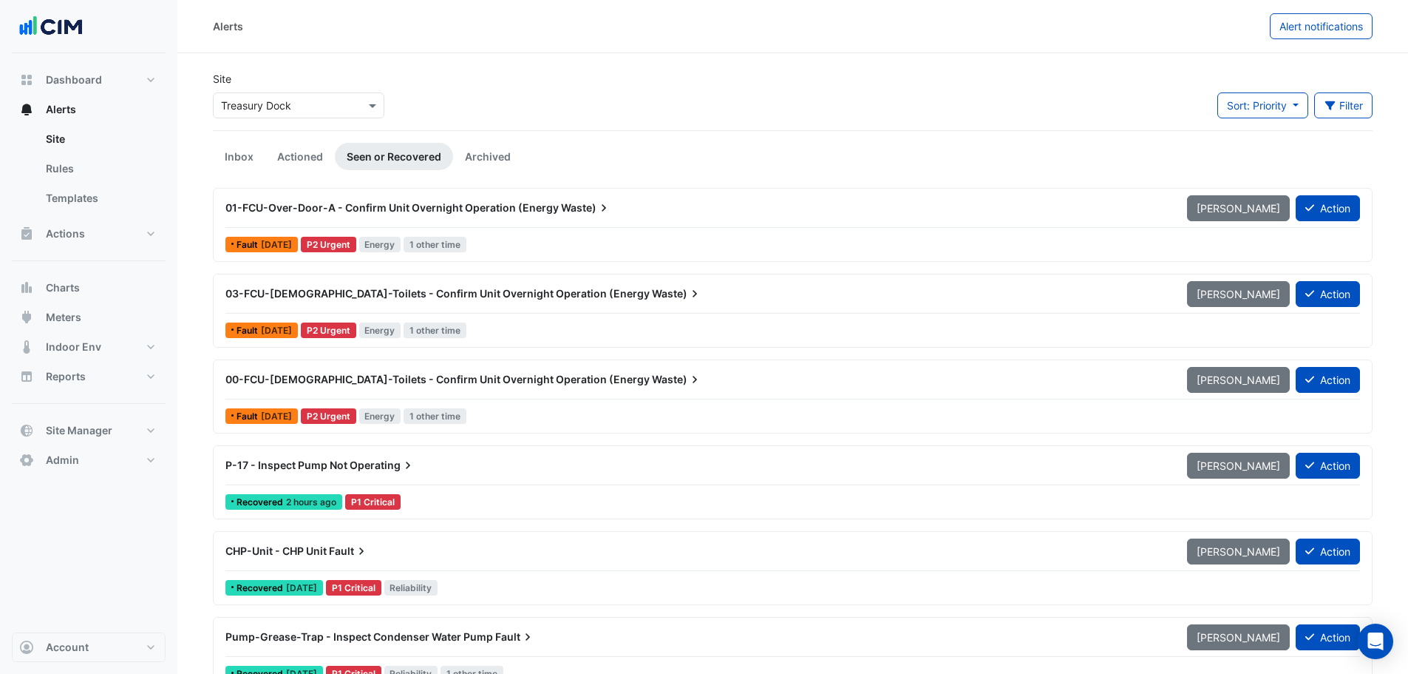
click at [505, 478] on div "P-17 - Inspect Pump Not Operating" at bounding box center [698, 465] width 962 height 27
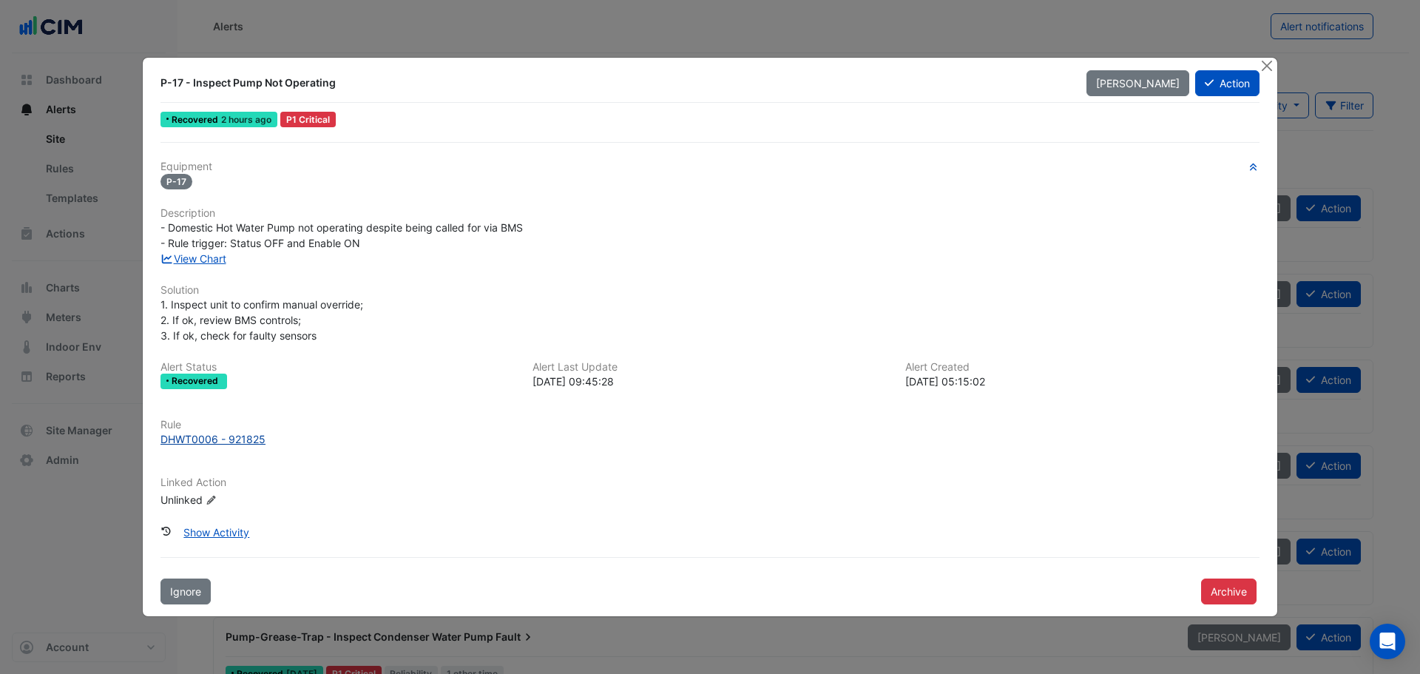
click at [211, 442] on div "DHWT0006 - 921825" at bounding box center [212, 439] width 105 height 16
click at [1267, 61] on button "Close" at bounding box center [1266, 66] width 16 height 16
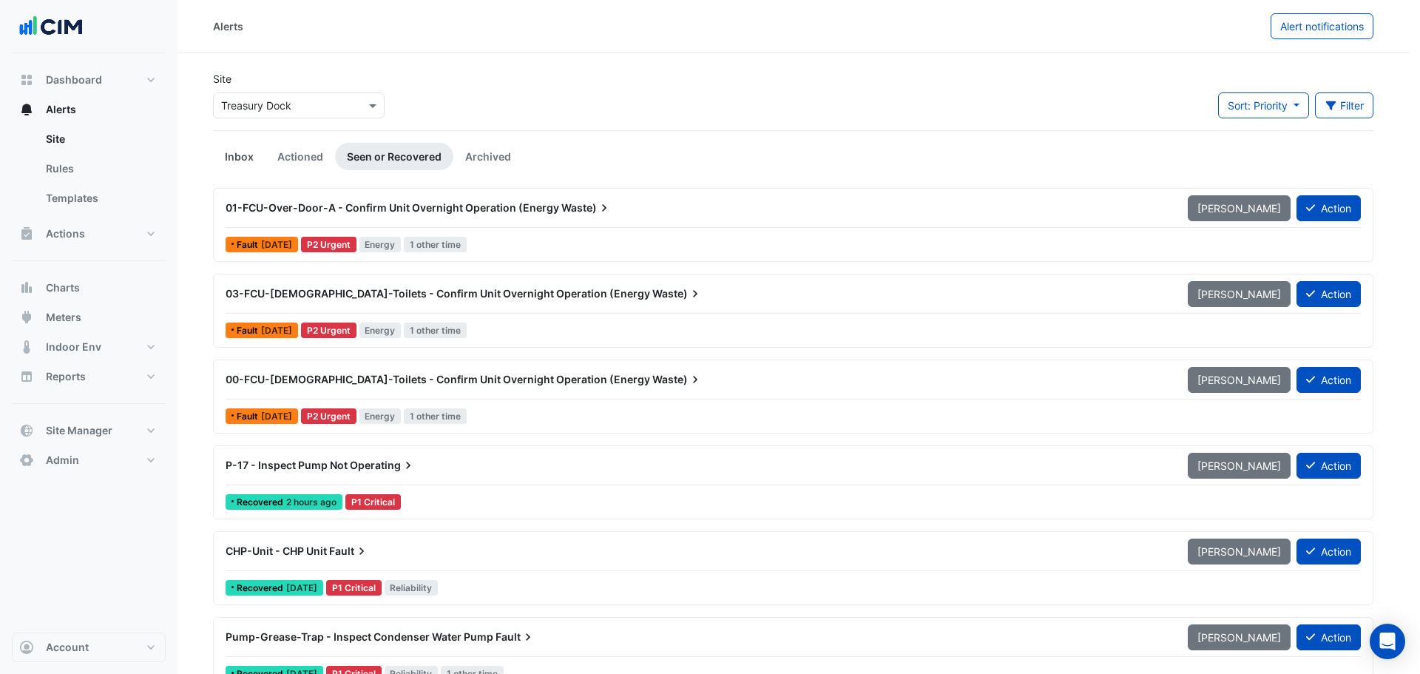
click at [239, 157] on link "Inbox" at bounding box center [239, 156] width 52 height 27
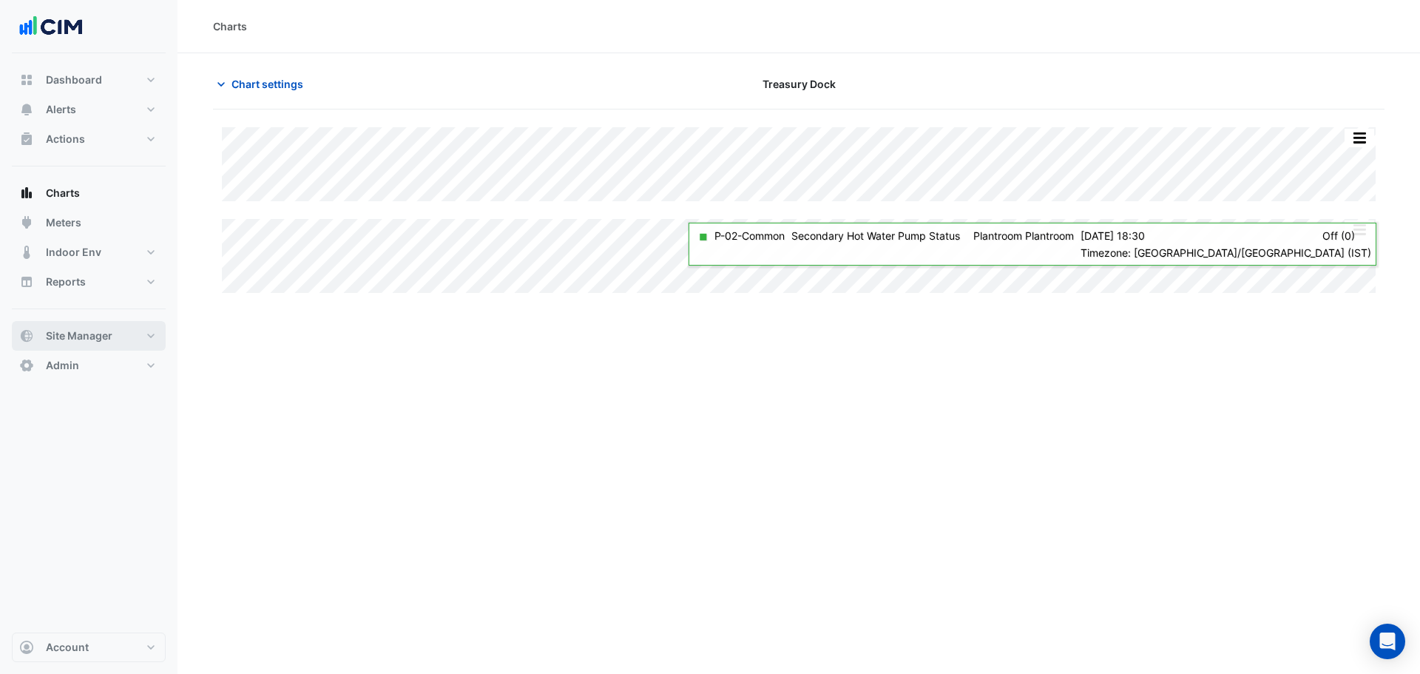
click at [75, 334] on span "Site Manager" at bounding box center [79, 335] width 67 height 15
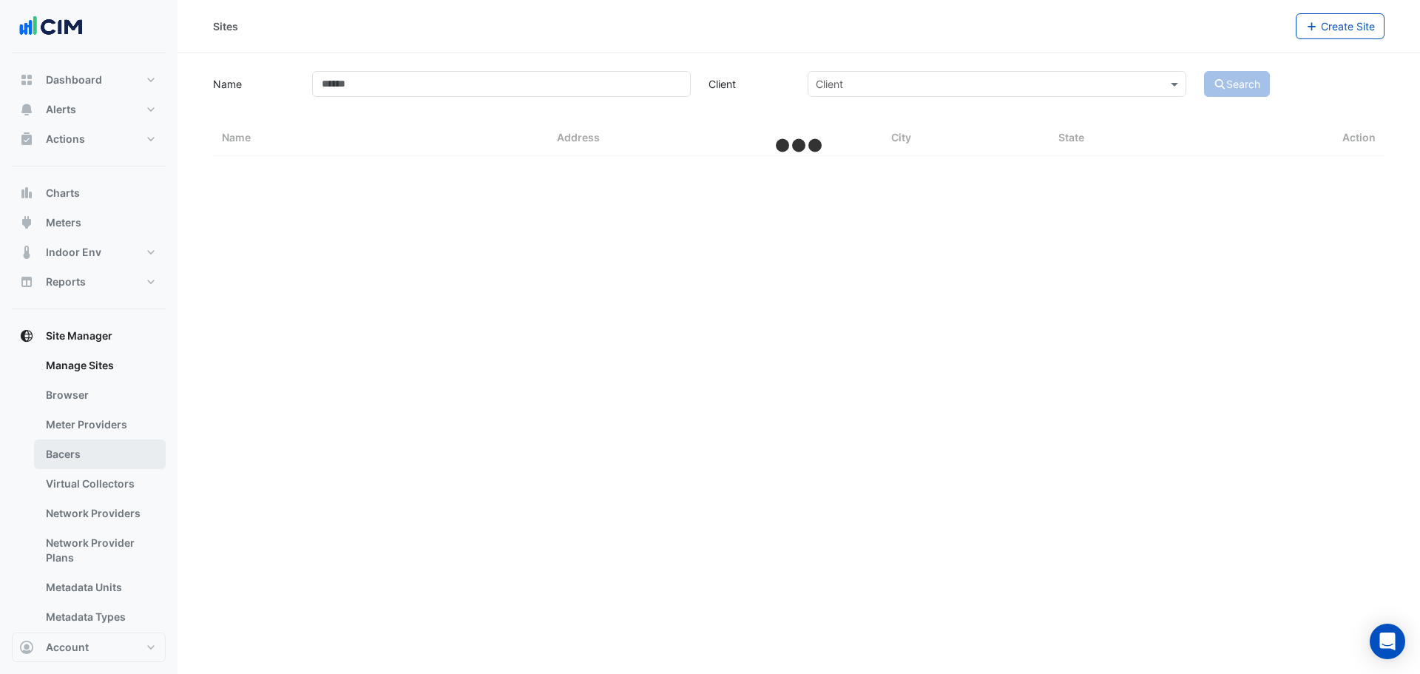
click at [92, 461] on link "Bacers" at bounding box center [100, 454] width 132 height 30
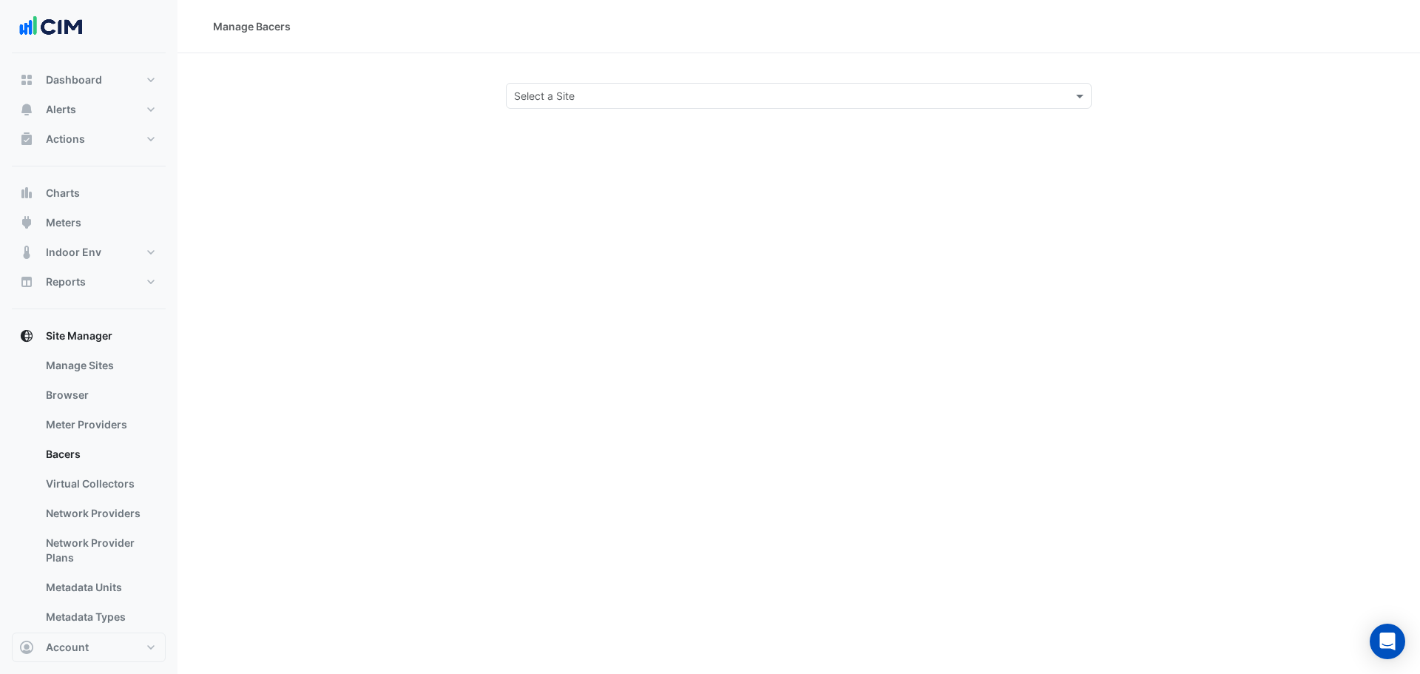
click at [751, 91] on input "text" at bounding box center [784, 97] width 540 height 16
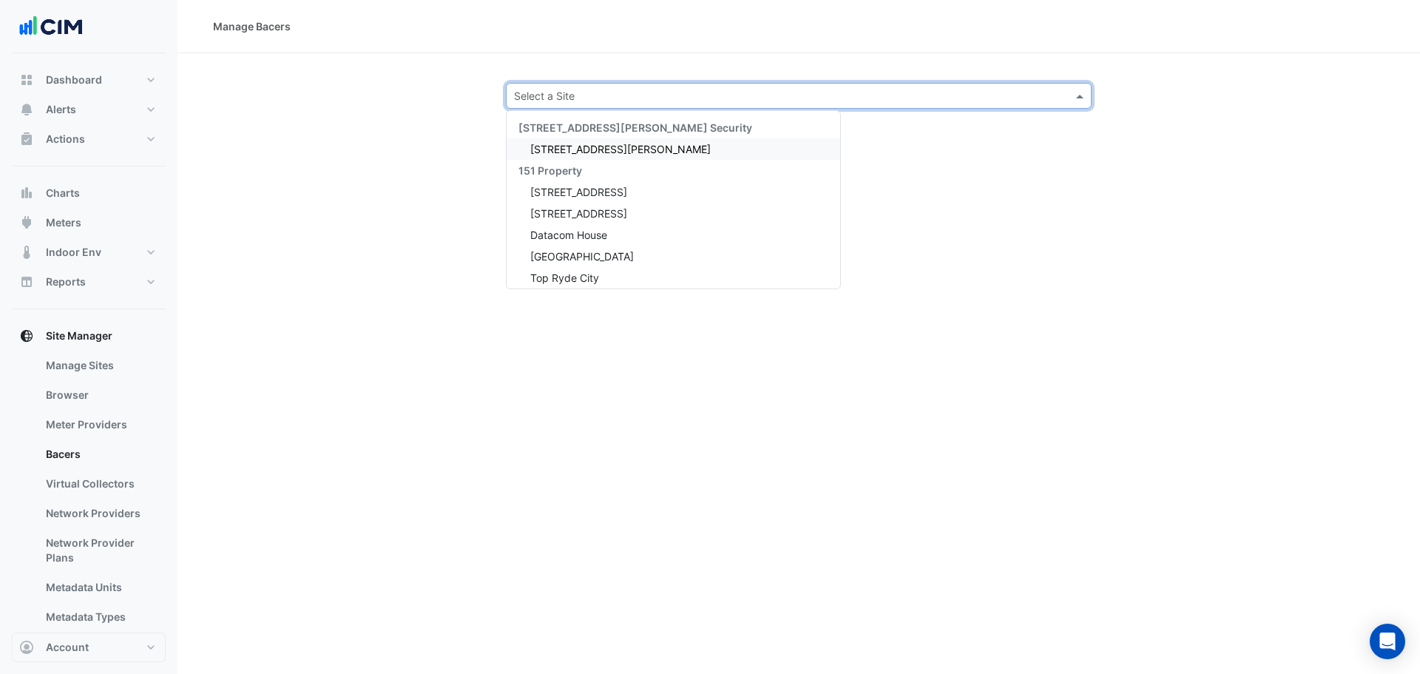
type input "*"
type input "****"
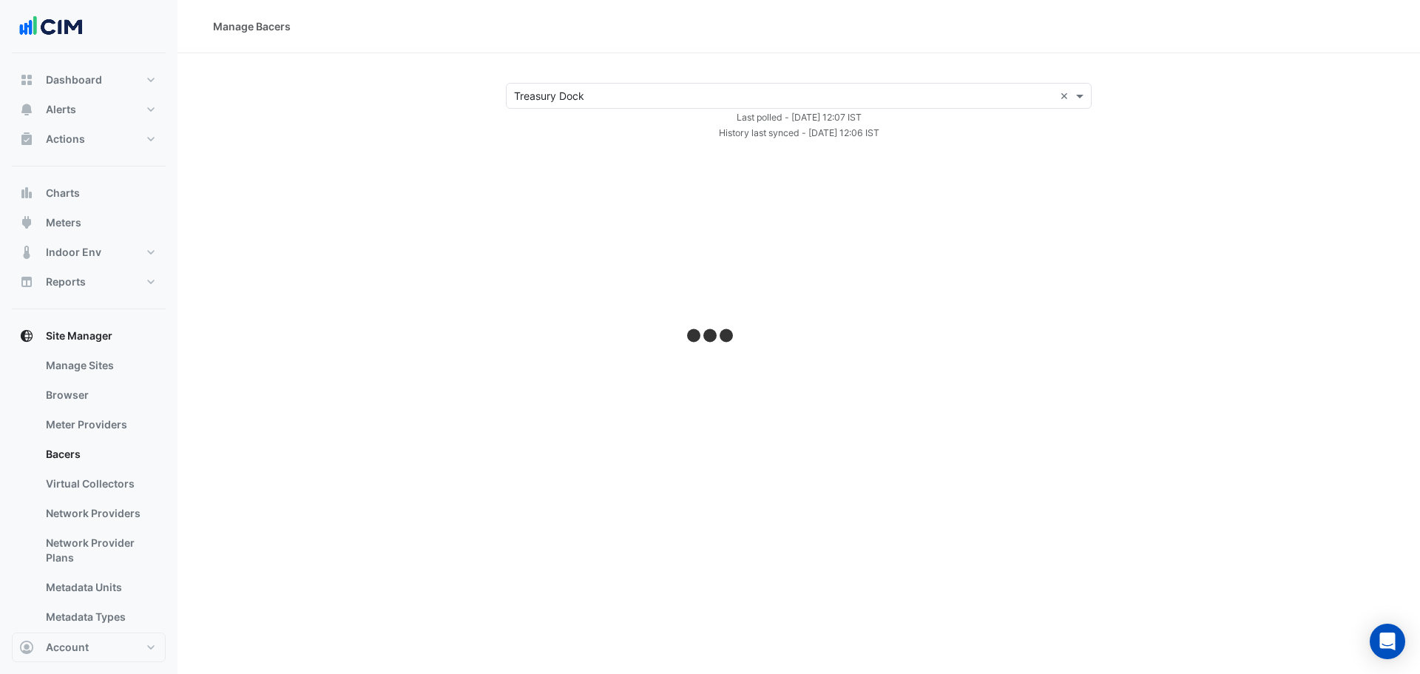
select select "**"
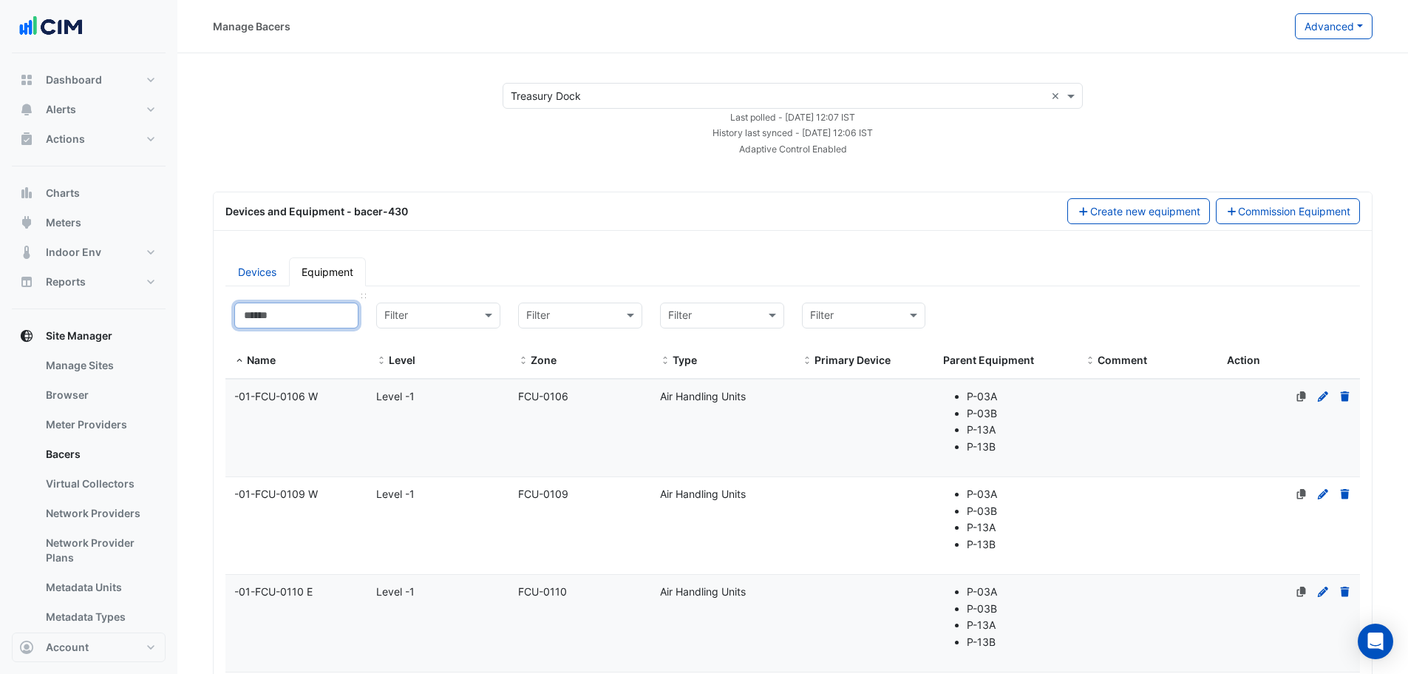
click at [278, 311] on input at bounding box center [296, 315] width 124 height 26
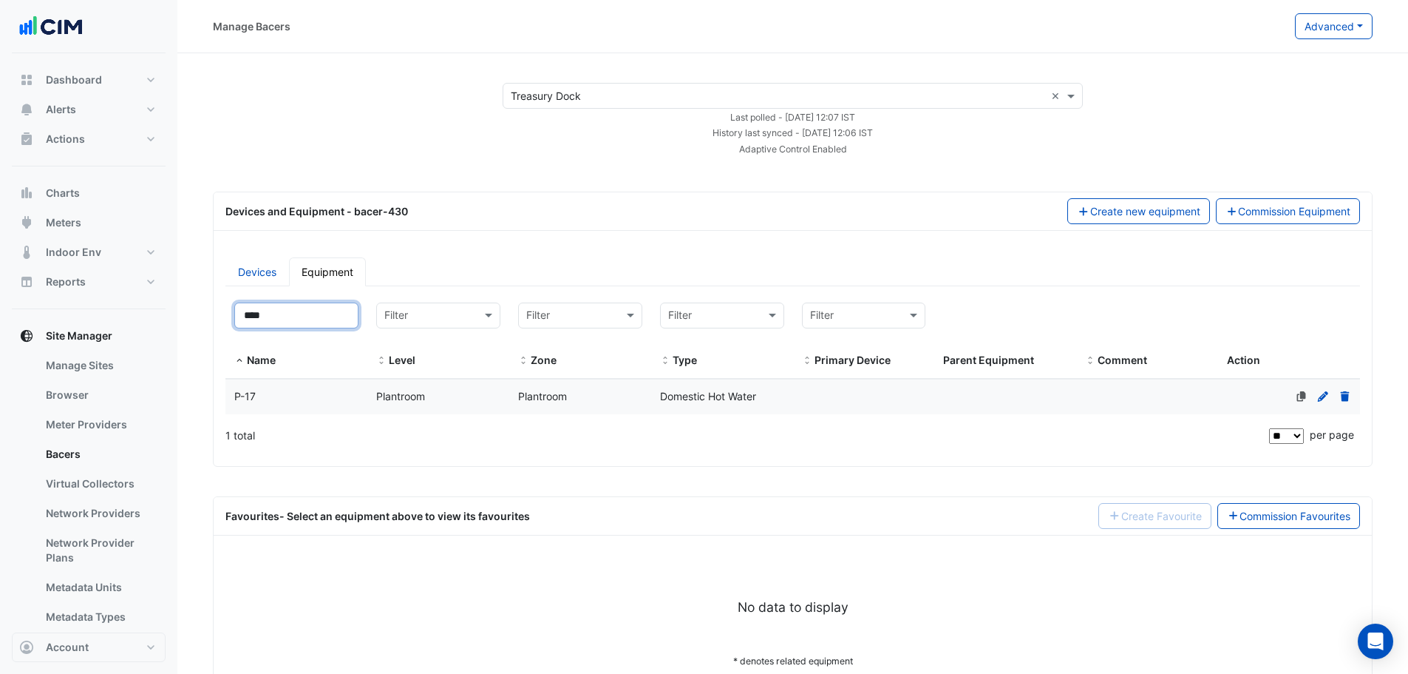
type input "****"
click at [365, 399] on div "P-17" at bounding box center [297, 396] width 142 height 17
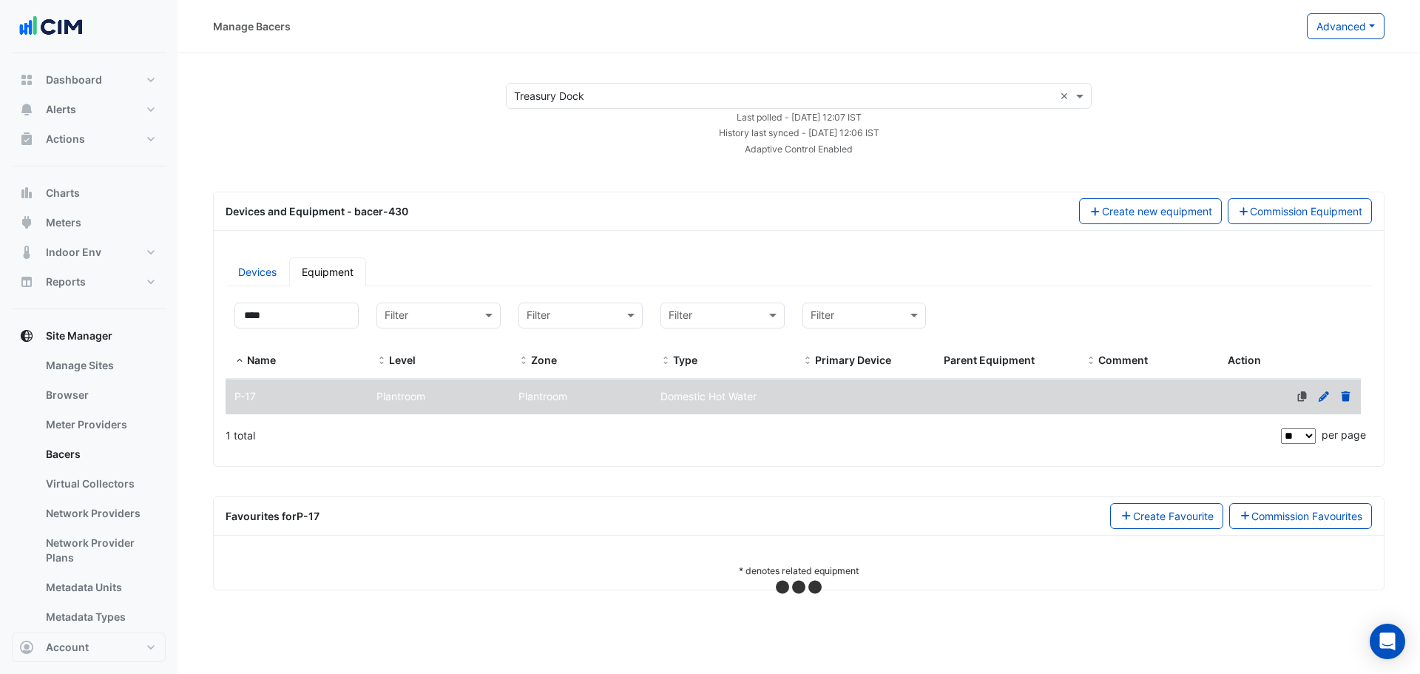
select select "**"
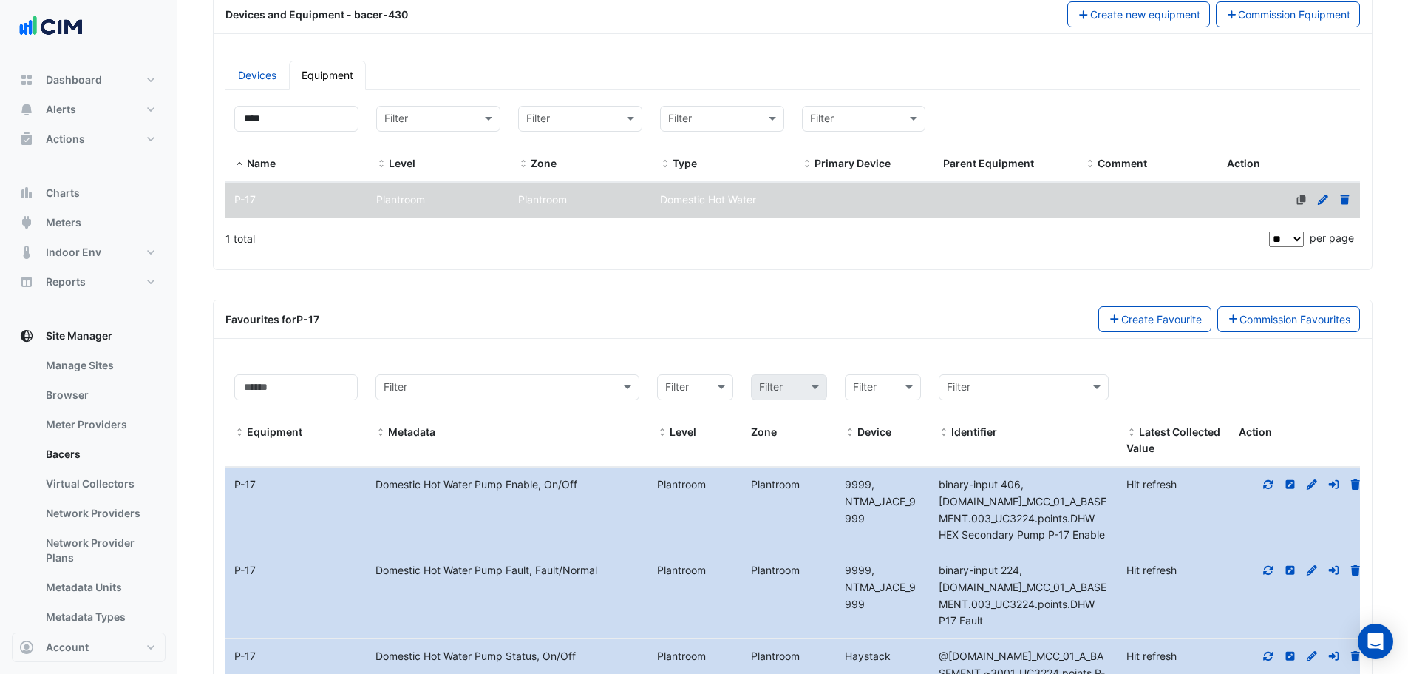
scroll to position [328, 0]
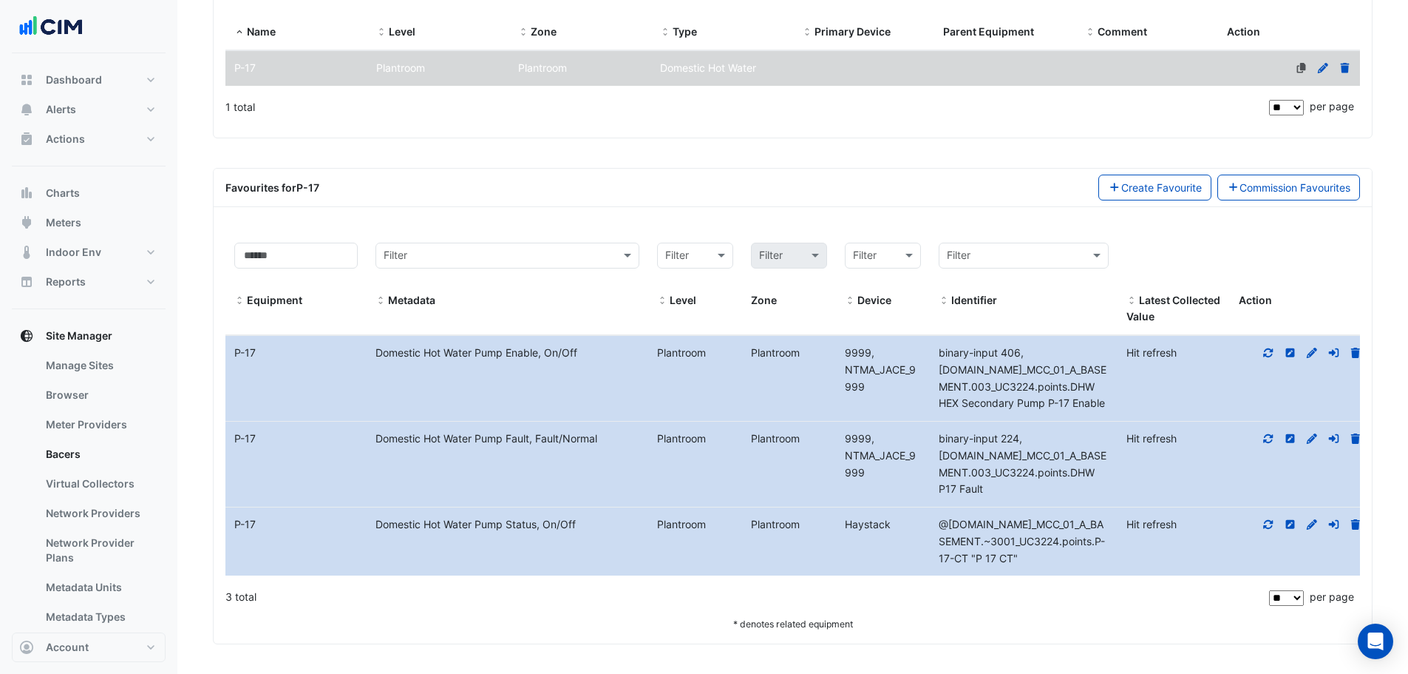
click at [1267, 527] on icon at bounding box center [1269, 524] width 10 height 9
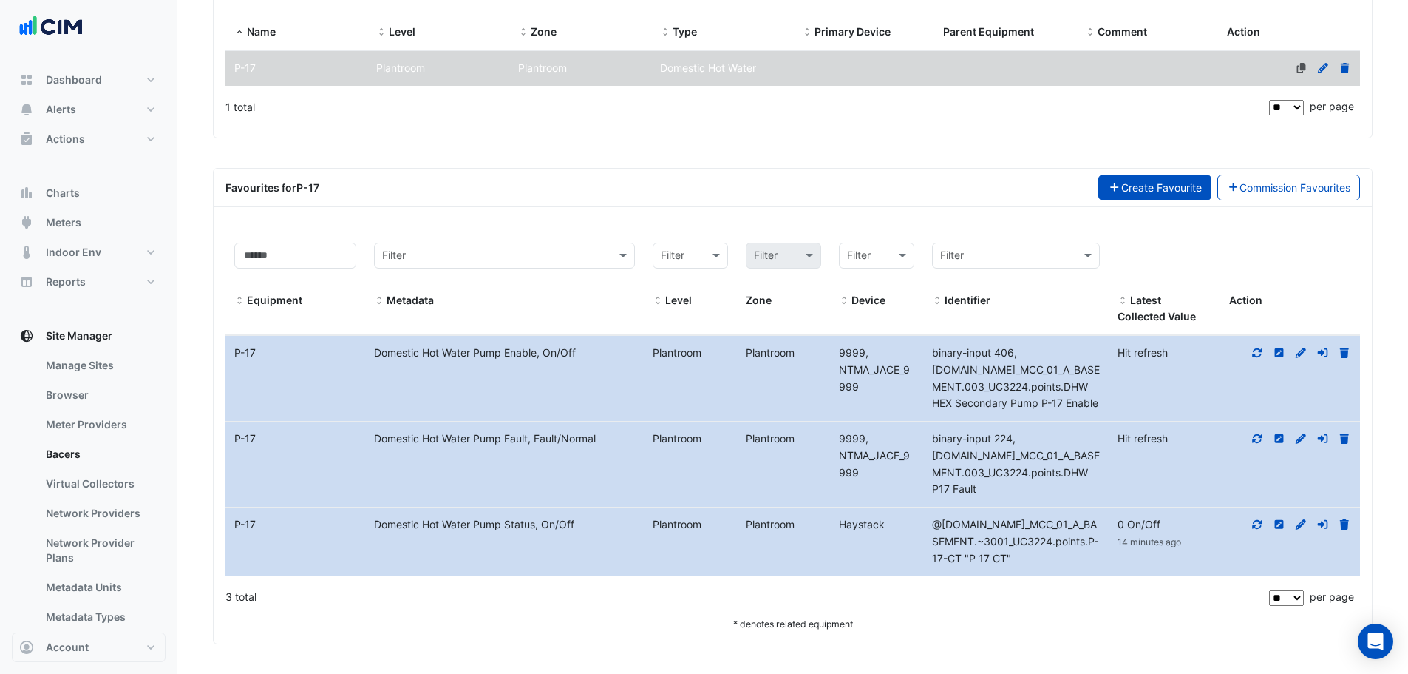
click at [1181, 189] on button "Create Favourite" at bounding box center [1155, 187] width 113 height 26
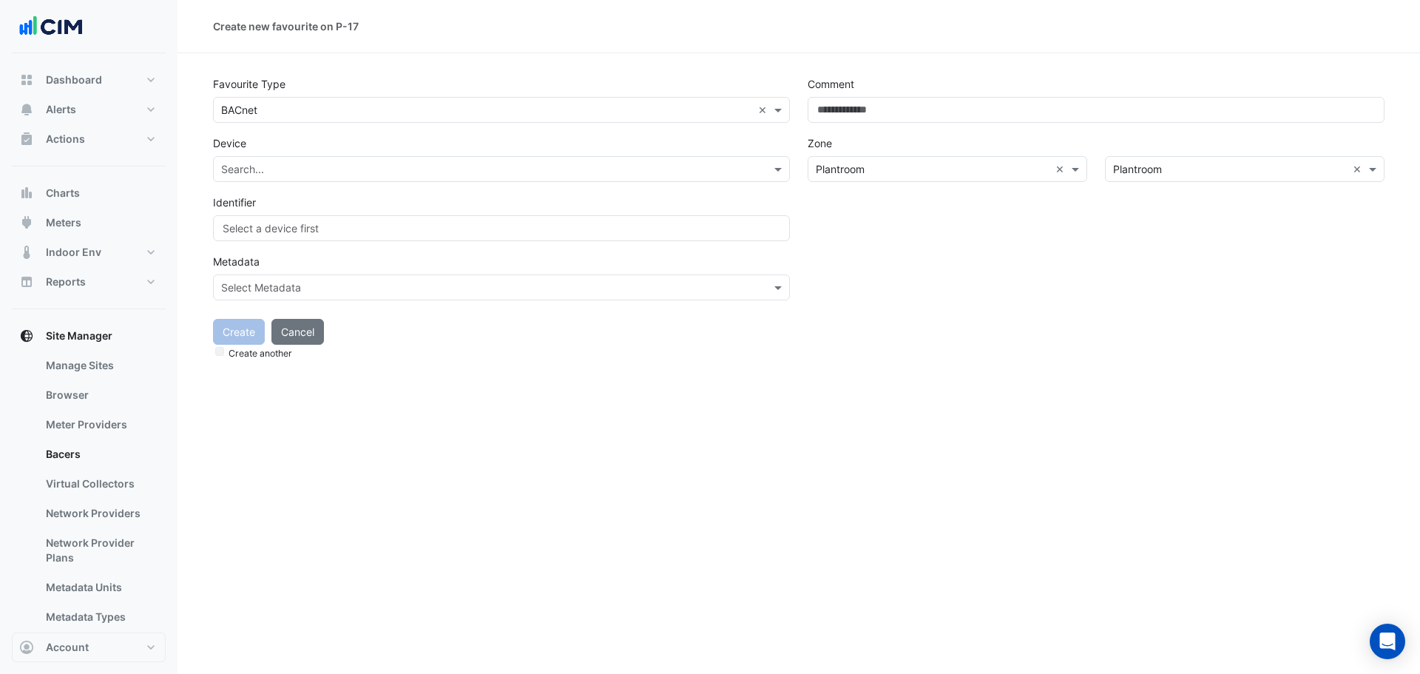
click at [423, 160] on div "Search..." at bounding box center [501, 169] width 577 height 26
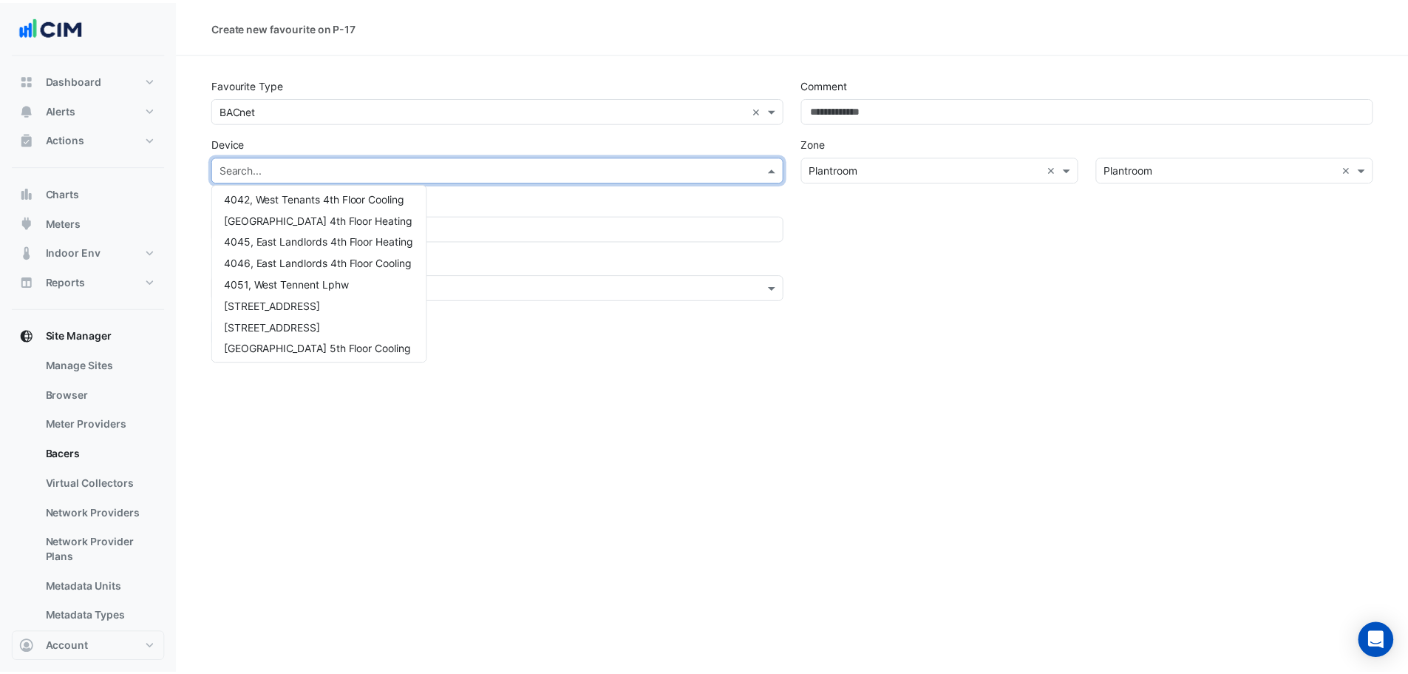
scroll to position [370, 0]
click at [673, 441] on div "Create new favourite on P-17 Favourite Type Favourite type × BACnet × Device Se…" at bounding box center [798, 337] width 1242 height 674
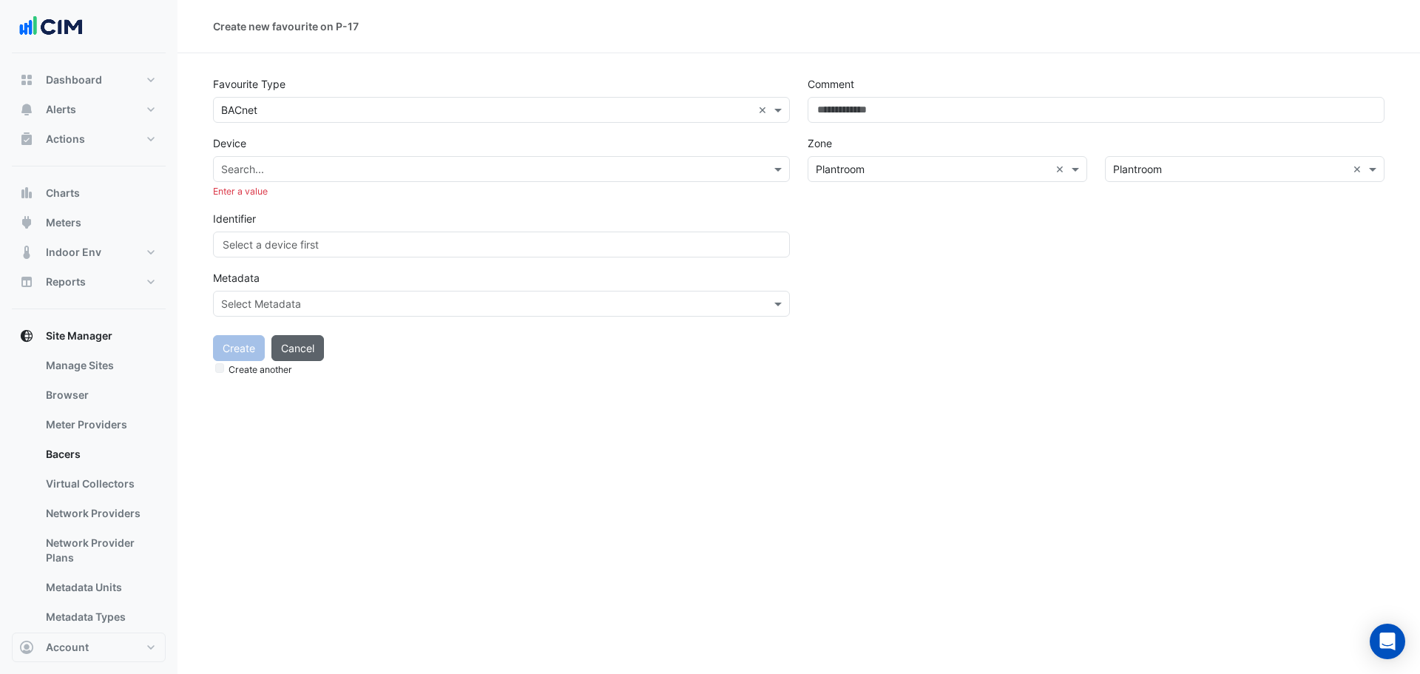
click at [299, 349] on button "Cancel" at bounding box center [297, 348] width 52 height 26
select select "**"
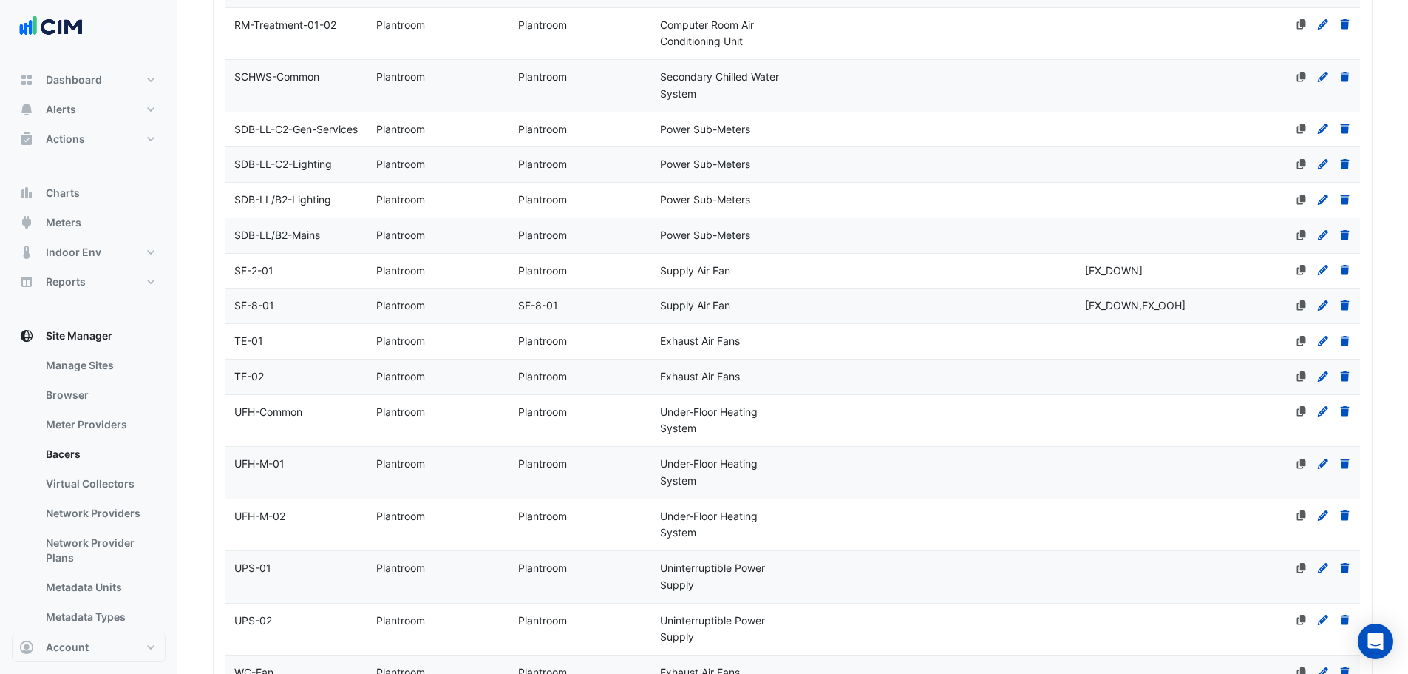
scroll to position [1911, 0]
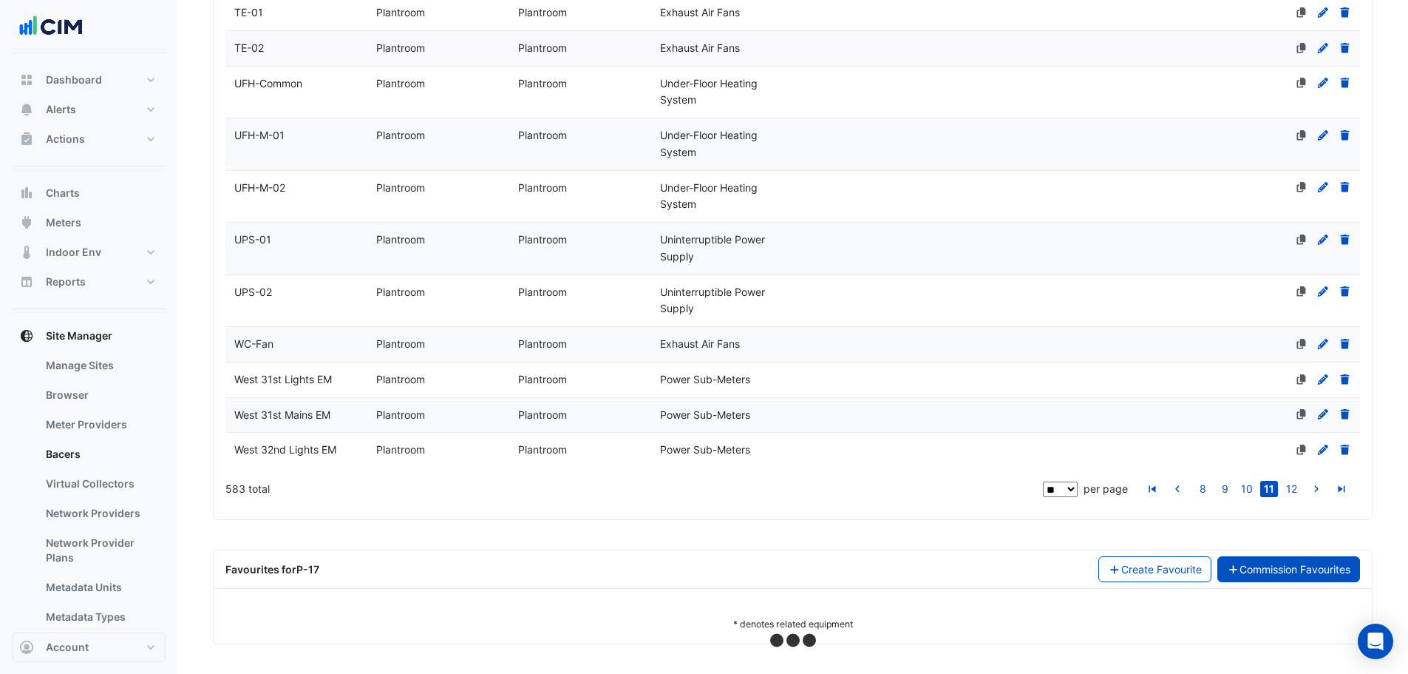
select select "**"
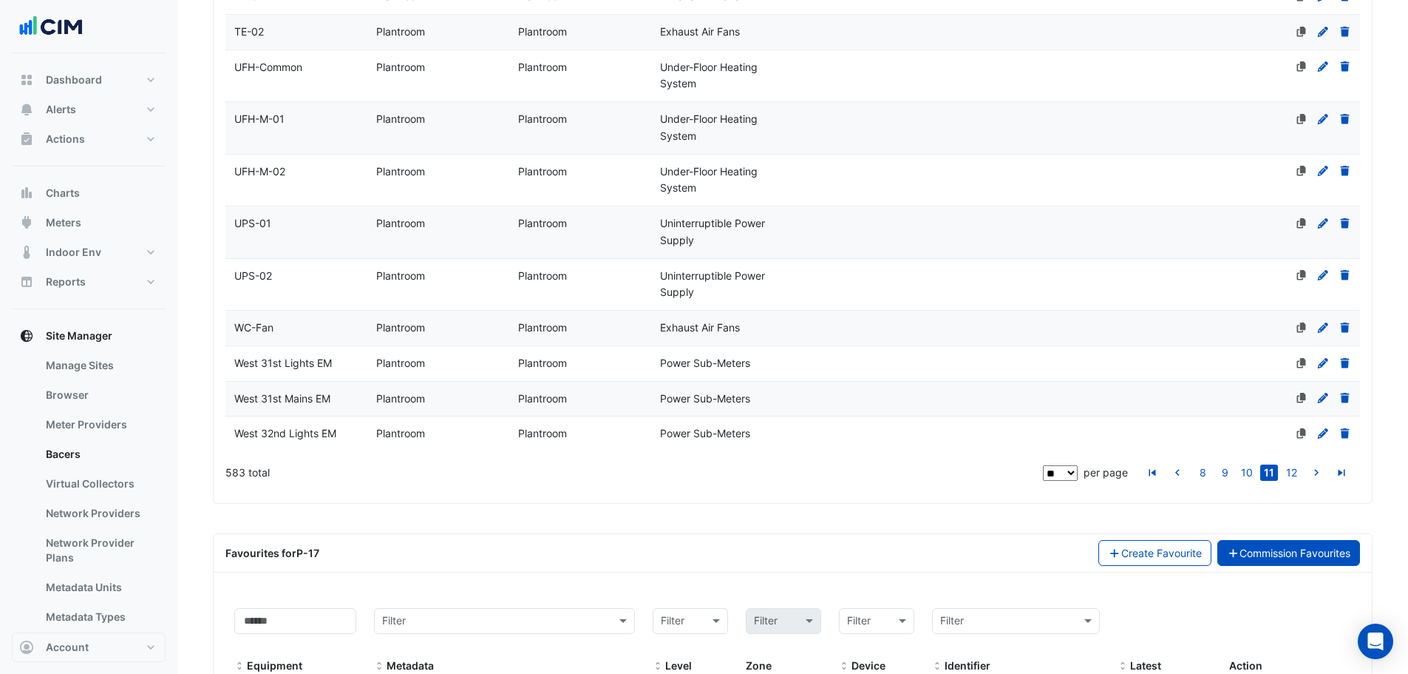
click at [1287, 566] on link "Commission Favourites" at bounding box center [1289, 553] width 143 height 26
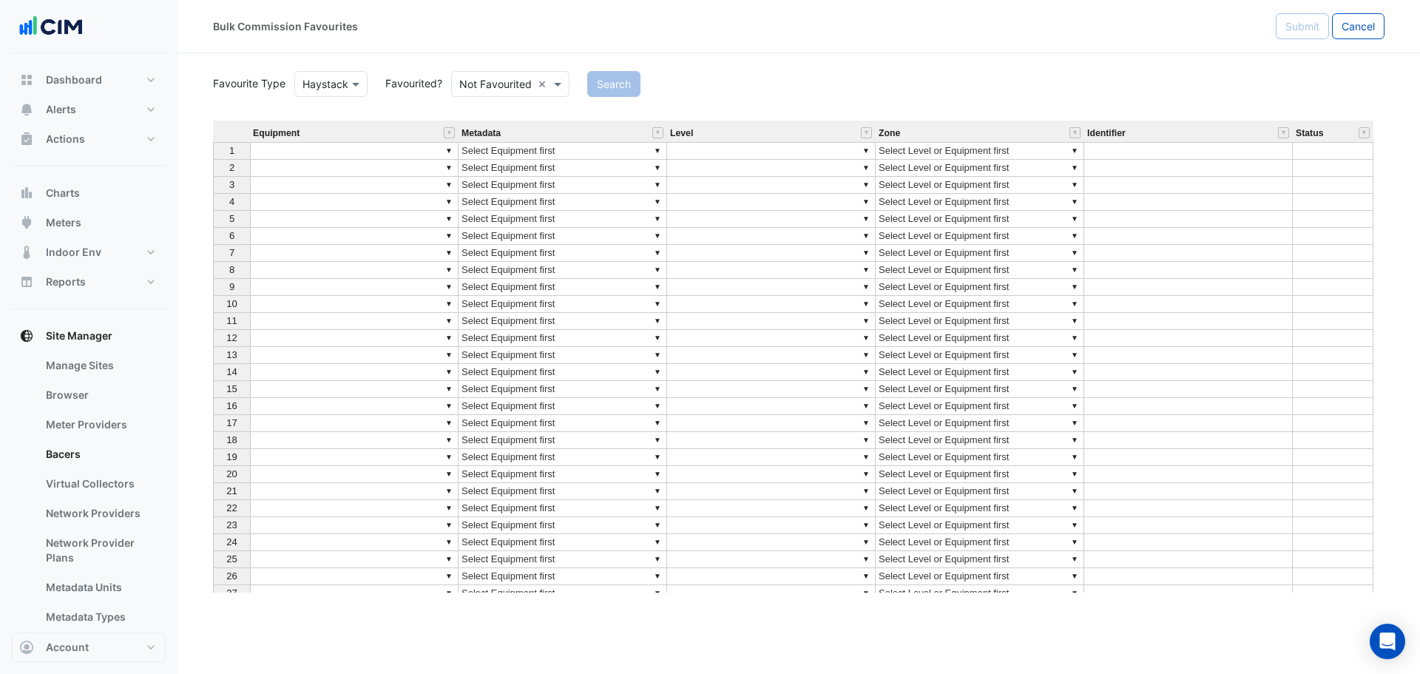
click at [328, 82] on input "text" at bounding box center [315, 85] width 27 height 16
click at [334, 121] on div "BACnet" at bounding box center [329, 115] width 69 height 21
click at [598, 87] on button "Search" at bounding box center [603, 84] width 53 height 26
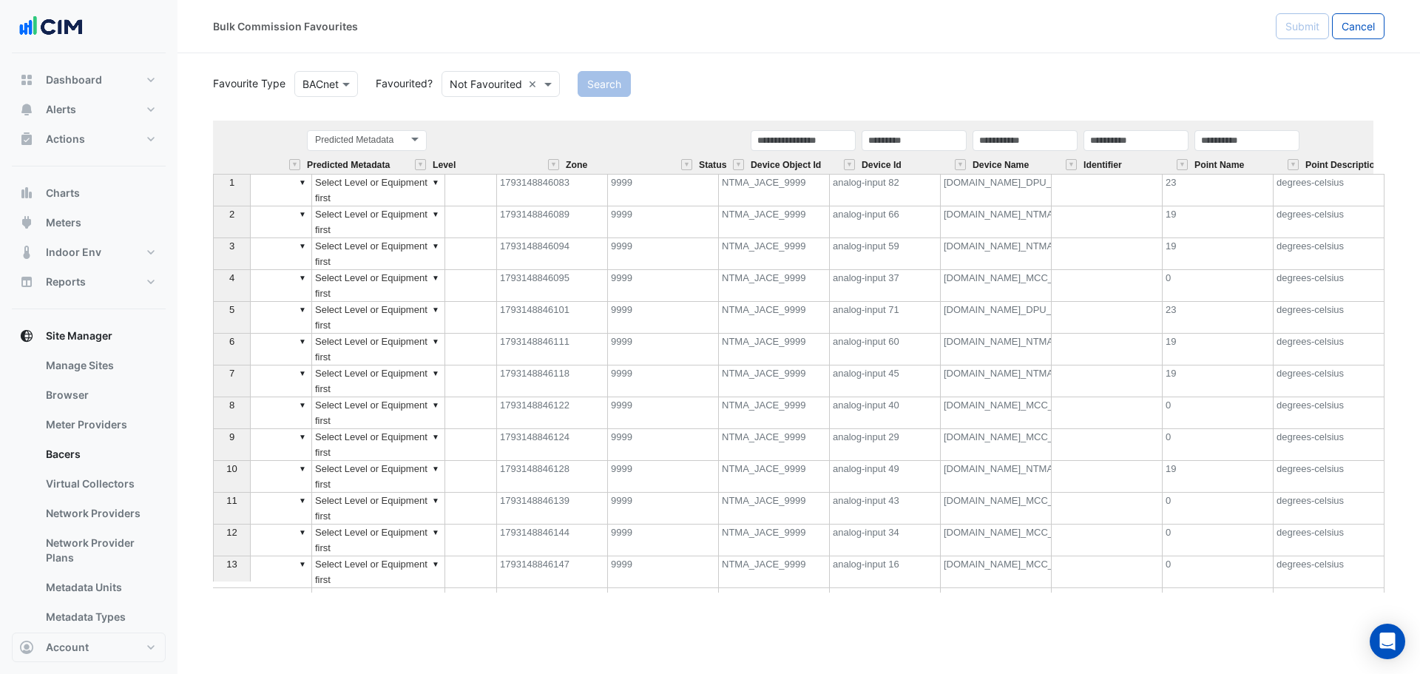
scroll to position [0, 475]
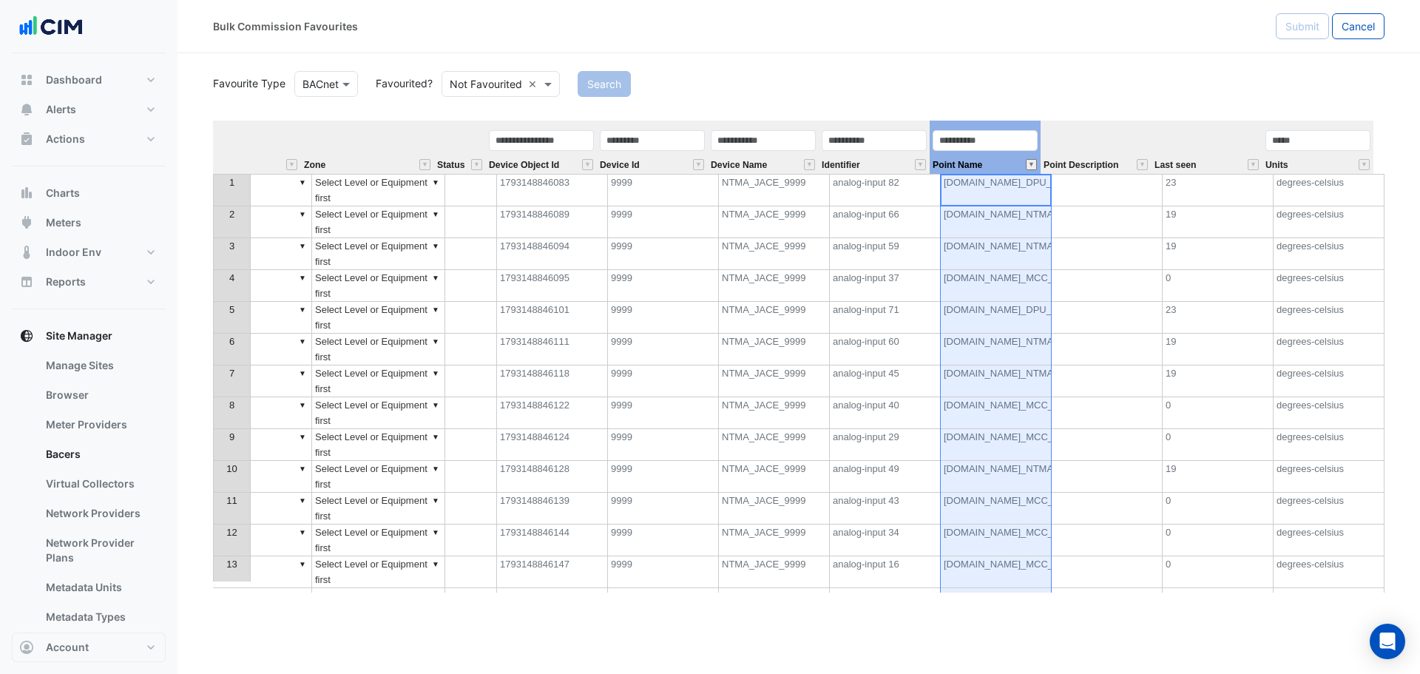
click at [1034, 167] on button "" at bounding box center [1030, 164] width 11 height 11
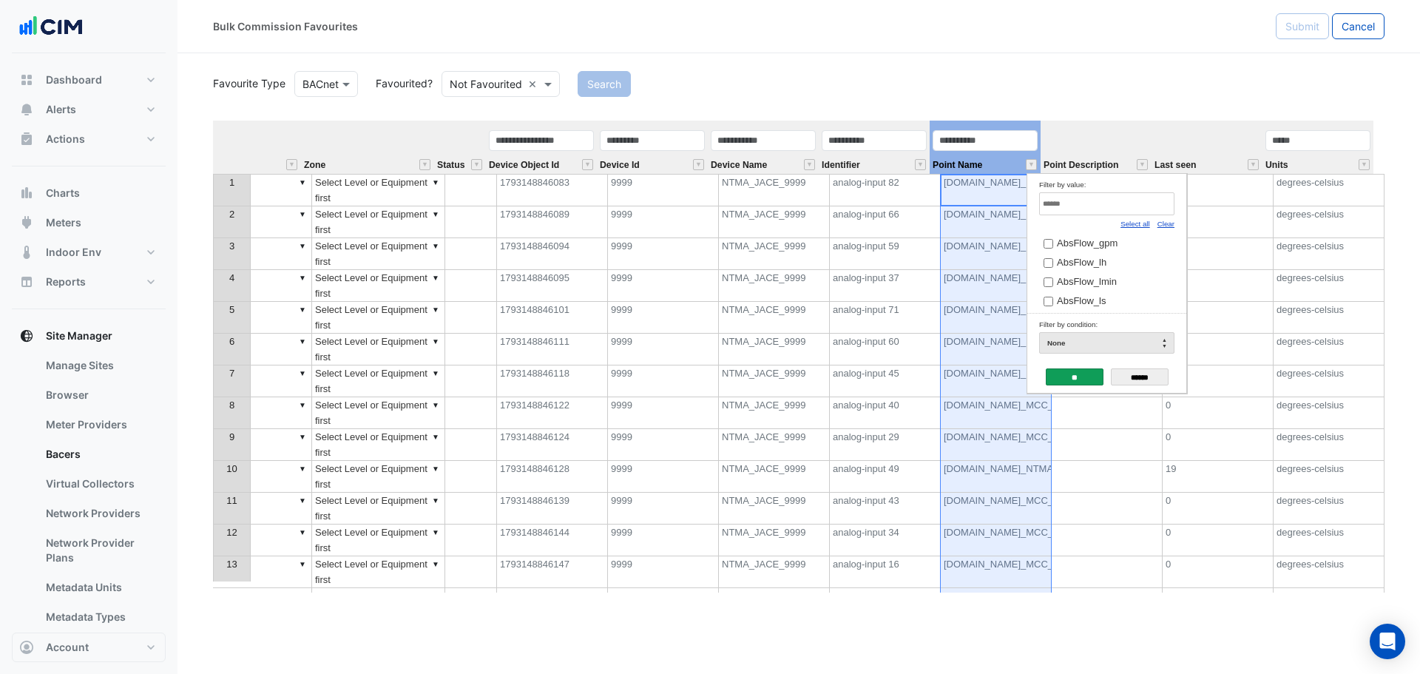
click at [1162, 227] on link "Clear" at bounding box center [1165, 224] width 17 height 8
click at [1049, 199] on input "Filter by value:" at bounding box center [1106, 203] width 135 height 23
type input "*"
type input "***"
click at [1126, 248] on span "[DOMAIN_NAME]_MCC_01_A_BASEMENT.001_UC3224.points.p17 dex rtn" at bounding box center [1221, 242] width 328 height 11
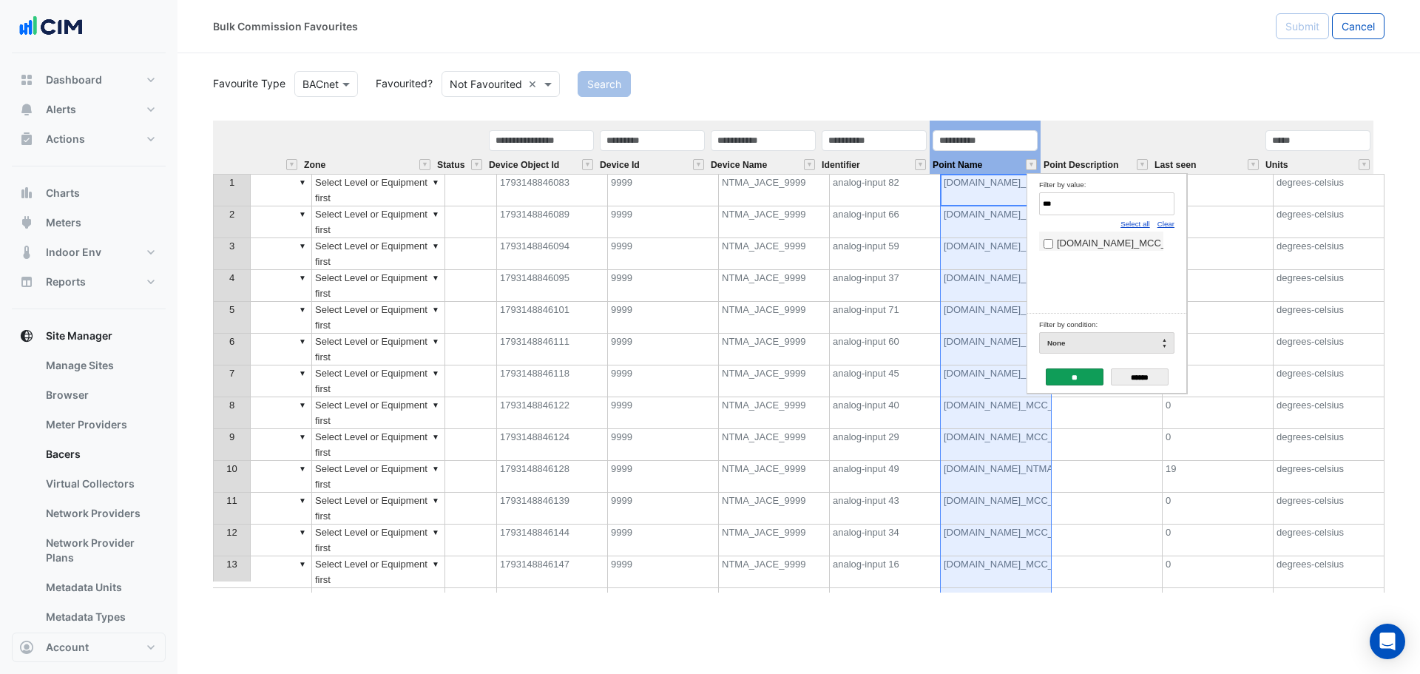
click at [1059, 382] on input "**" at bounding box center [1074, 376] width 58 height 17
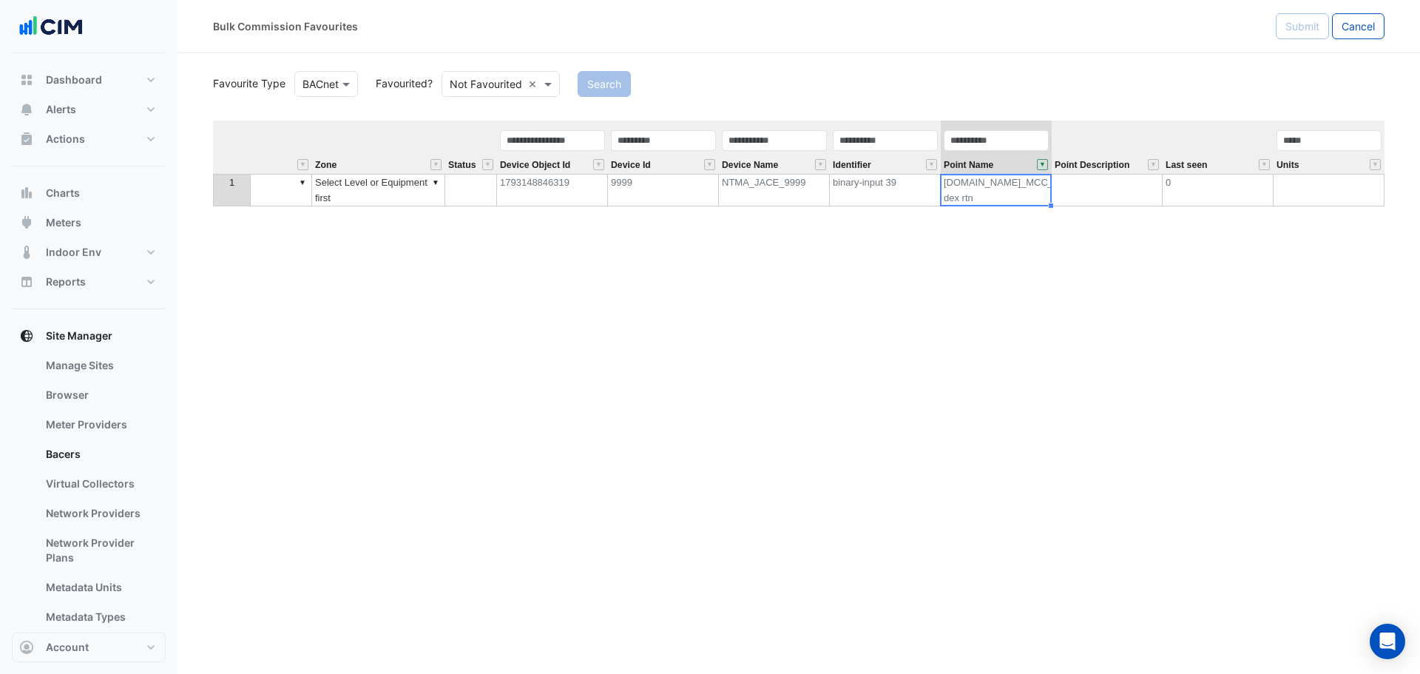
scroll to position [0, 464]
drag, startPoint x: 1142, startPoint y: 136, endPoint x: 1170, endPoint y: 132, distance: 28.4
drag, startPoint x: 1013, startPoint y: 200, endPoint x: 938, endPoint y: 201, distance: 74.7
click at [938, 201] on tr "1 ▼ ▼ Select Equipment first ▼ ▼ ▼ Select Level or Equipment first 179314884631…" at bounding box center [627, 190] width 1756 height 33
click at [981, 201] on td "[DOMAIN_NAME]_MCC_01_A_BASEMENT.001_UC3224.points.p17 dex rtn" at bounding box center [1056, 190] width 232 height 33
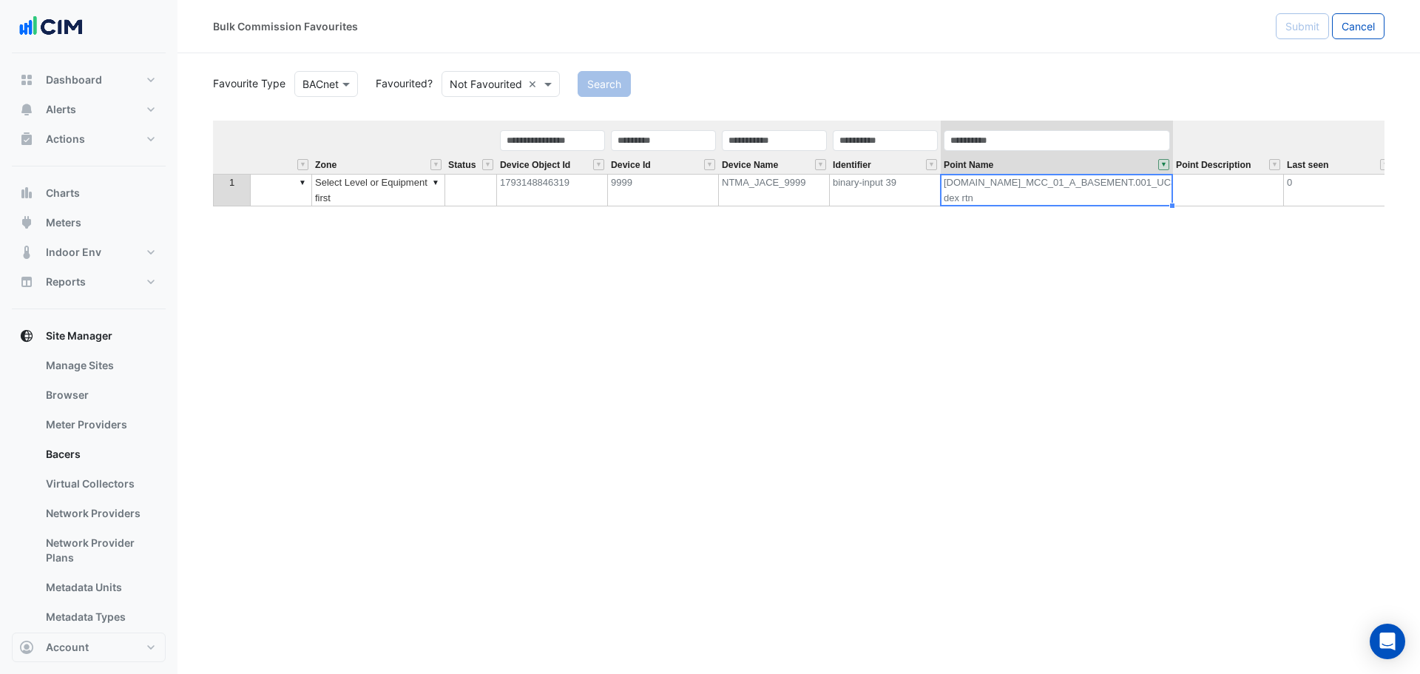
click at [1160, 167] on button "" at bounding box center [1163, 164] width 11 height 11
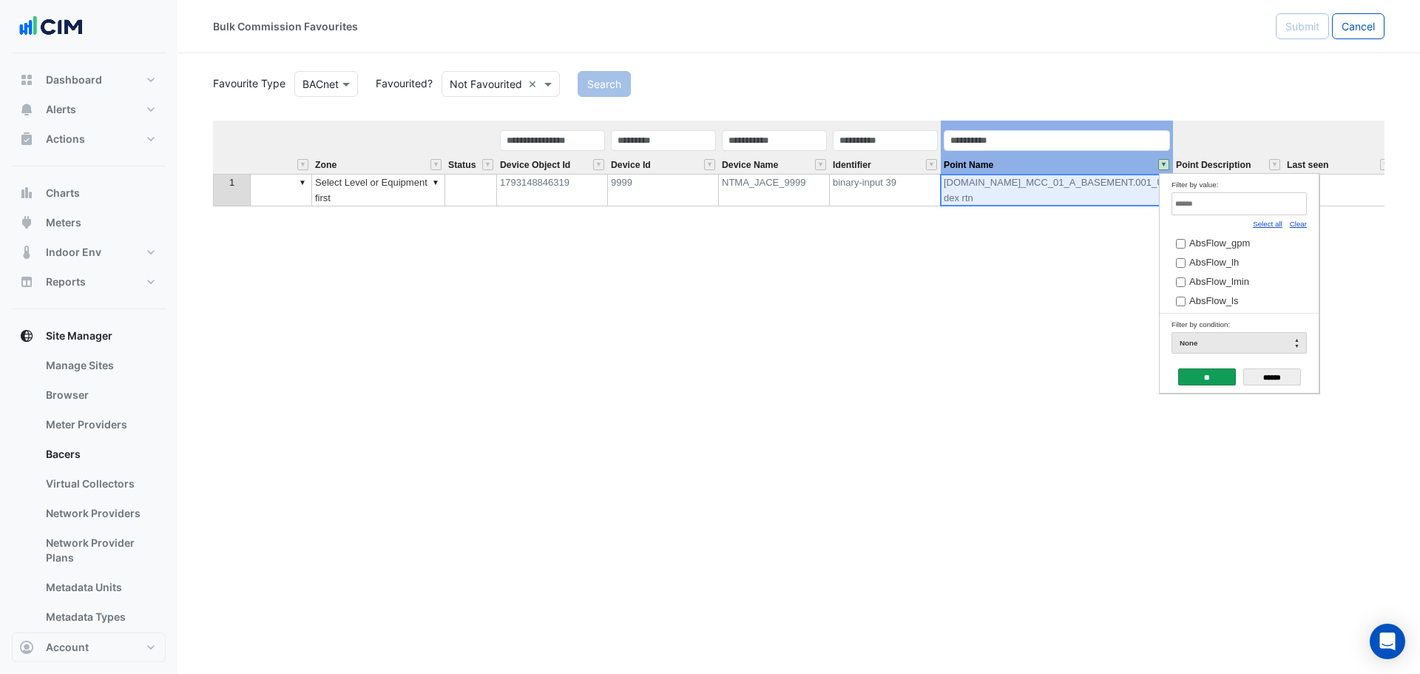
click at [1289, 227] on div "Select all Clear" at bounding box center [1238, 223] width 135 height 16
click at [1302, 224] on link "Clear" at bounding box center [1297, 224] width 17 height 8
click at [1272, 202] on input "Filter by value:" at bounding box center [1238, 203] width 135 height 23
type input "****"
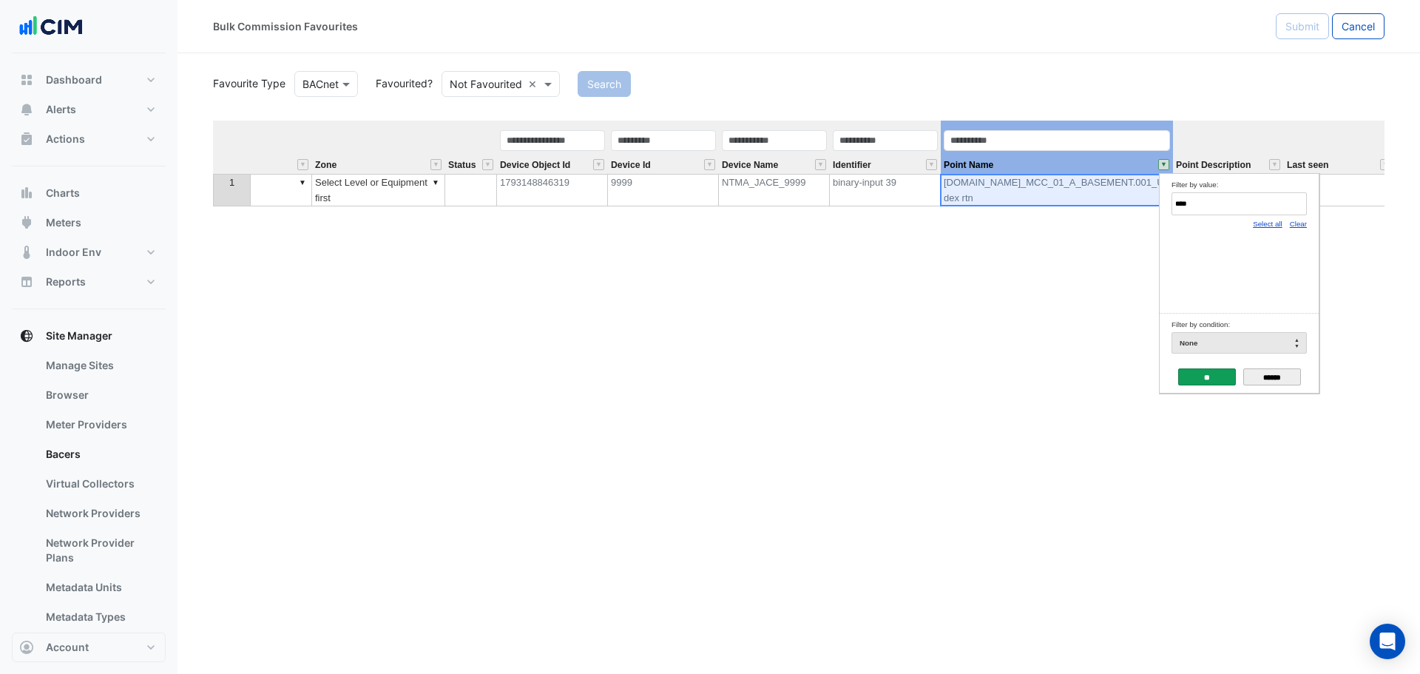
click at [1298, 380] on input "******" at bounding box center [1272, 376] width 58 height 17
click at [871, 362] on div "Equipment Metadata Predicted Metadata Level Zone Status Device Object Id Device…" at bounding box center [798, 357] width 1171 height 472
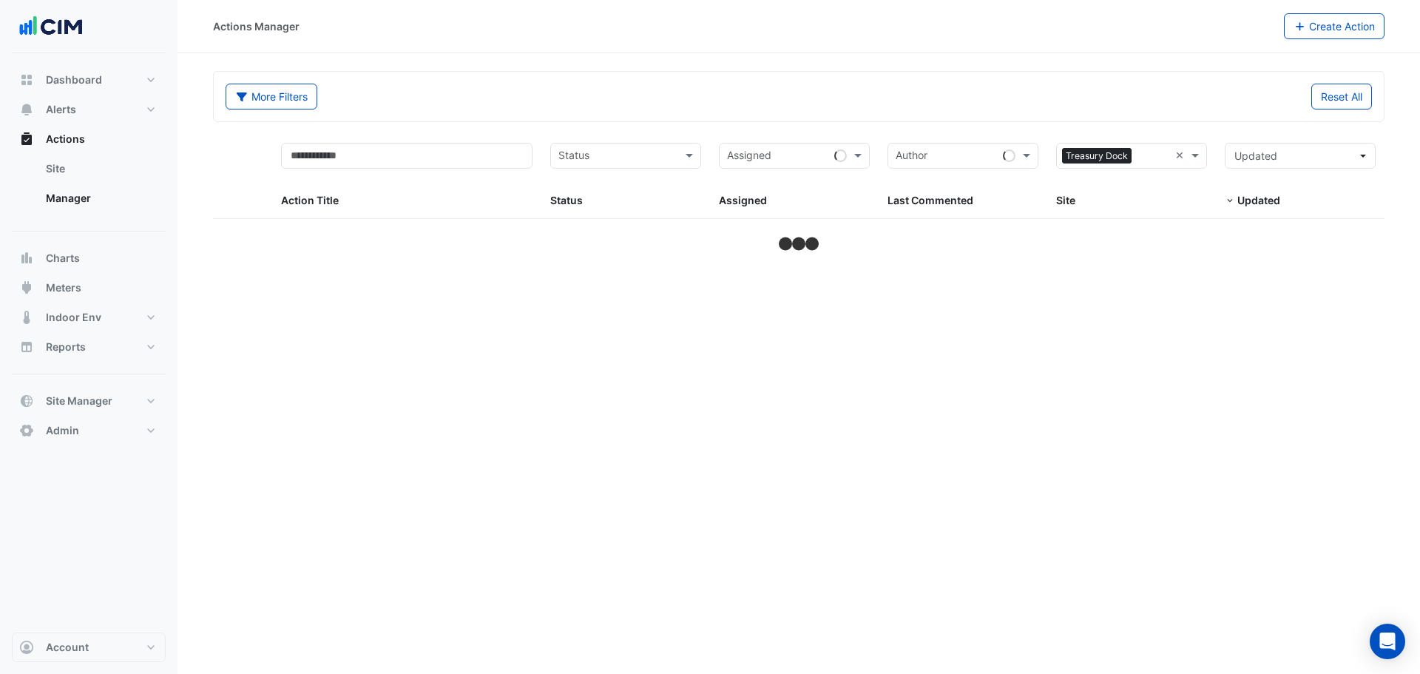
select select "**"
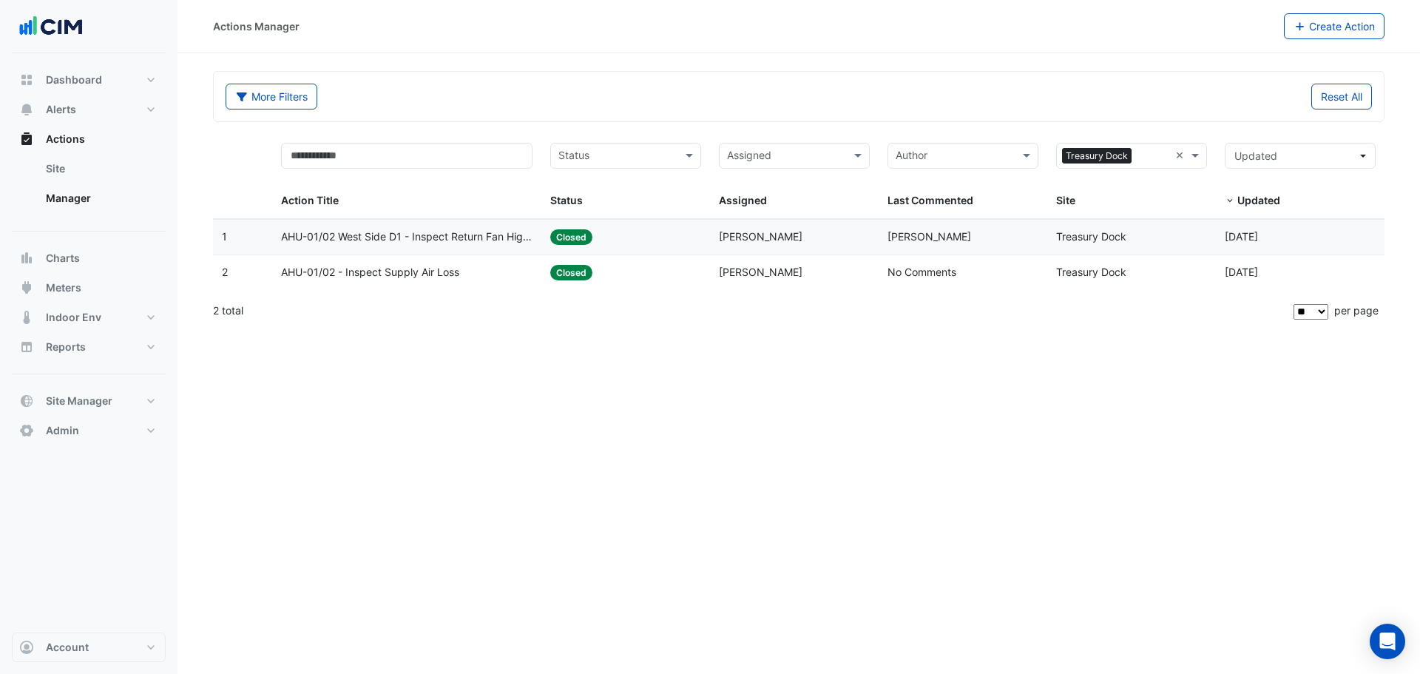
click at [629, 243] on div "Status: Closed" at bounding box center [625, 236] width 151 height 17
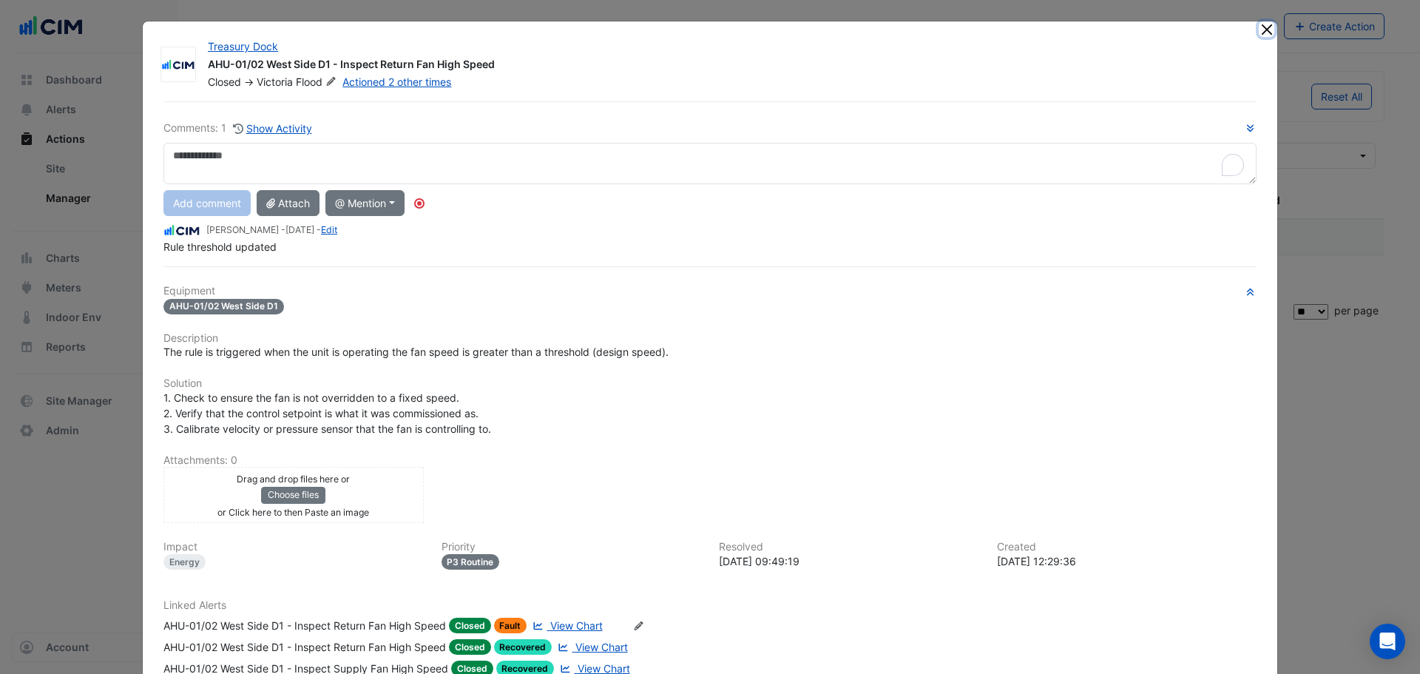
click at [1259, 27] on button "Close" at bounding box center [1266, 29] width 16 height 16
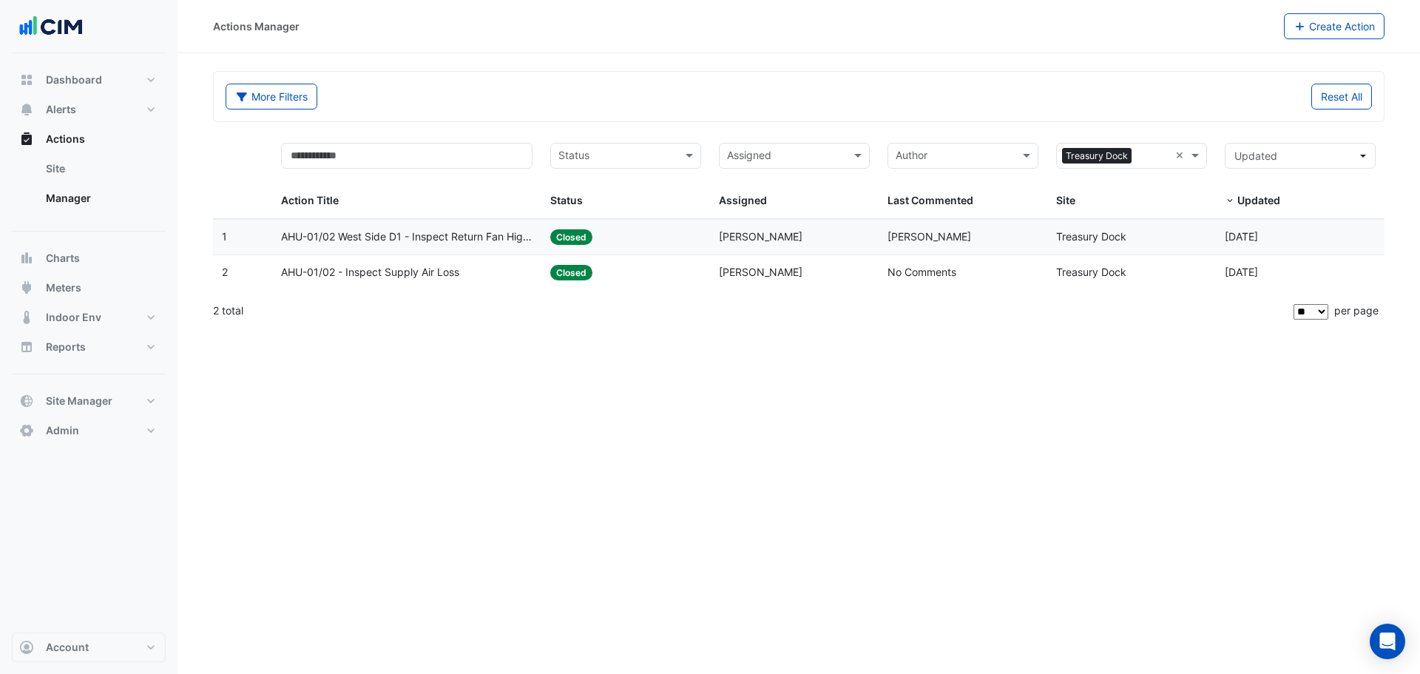
drag, startPoint x: 743, startPoint y: 0, endPoint x: 739, endPoint y: 75, distance: 74.8
click at [739, 75] on div "More Filters Reset All" at bounding box center [799, 97] width 1170 height 50
click at [293, 103] on button "More Filters" at bounding box center [272, 97] width 92 height 26
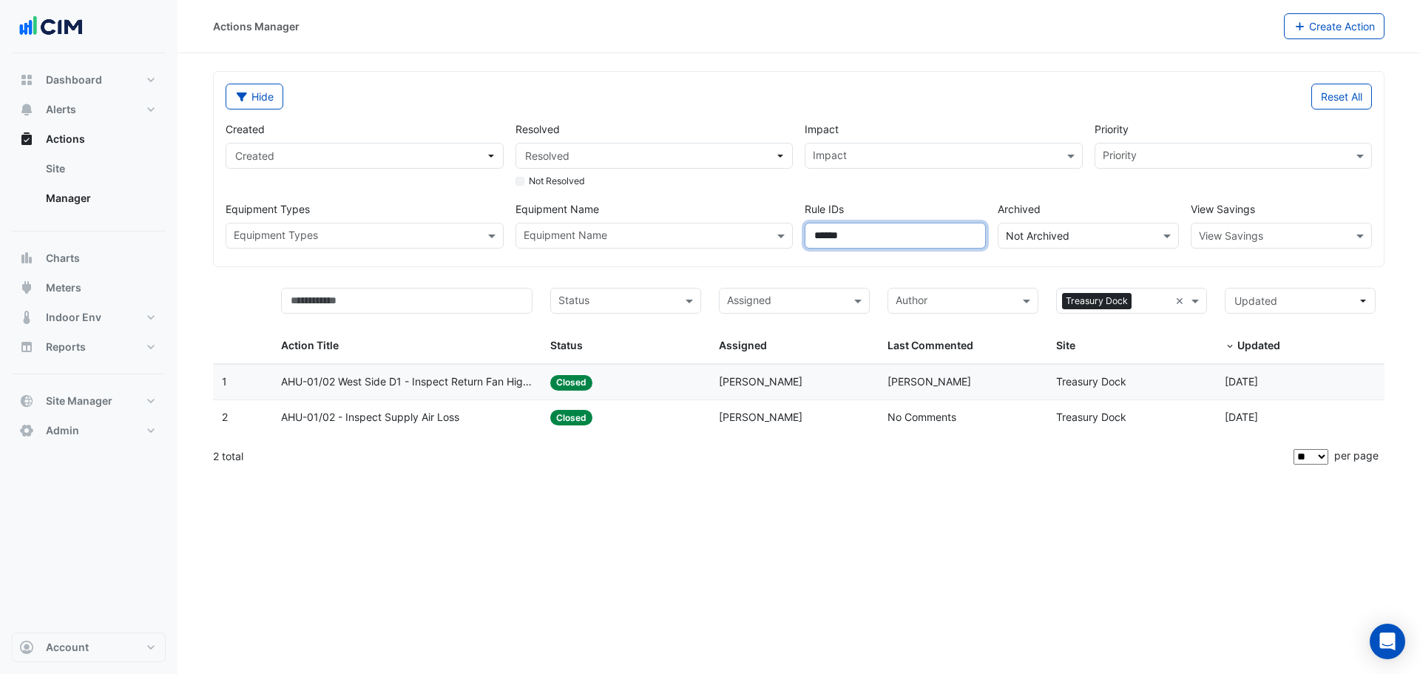
drag, startPoint x: 844, startPoint y: 243, endPoint x: 641, endPoint y: 221, distance: 203.8
click at [641, 221] on div "Created Created Resolved Resolved Not Resolved Impact Impact Priority Priority …" at bounding box center [799, 178] width 1158 height 139
click at [996, 101] on div "Reset All" at bounding box center [1090, 97] width 582 height 26
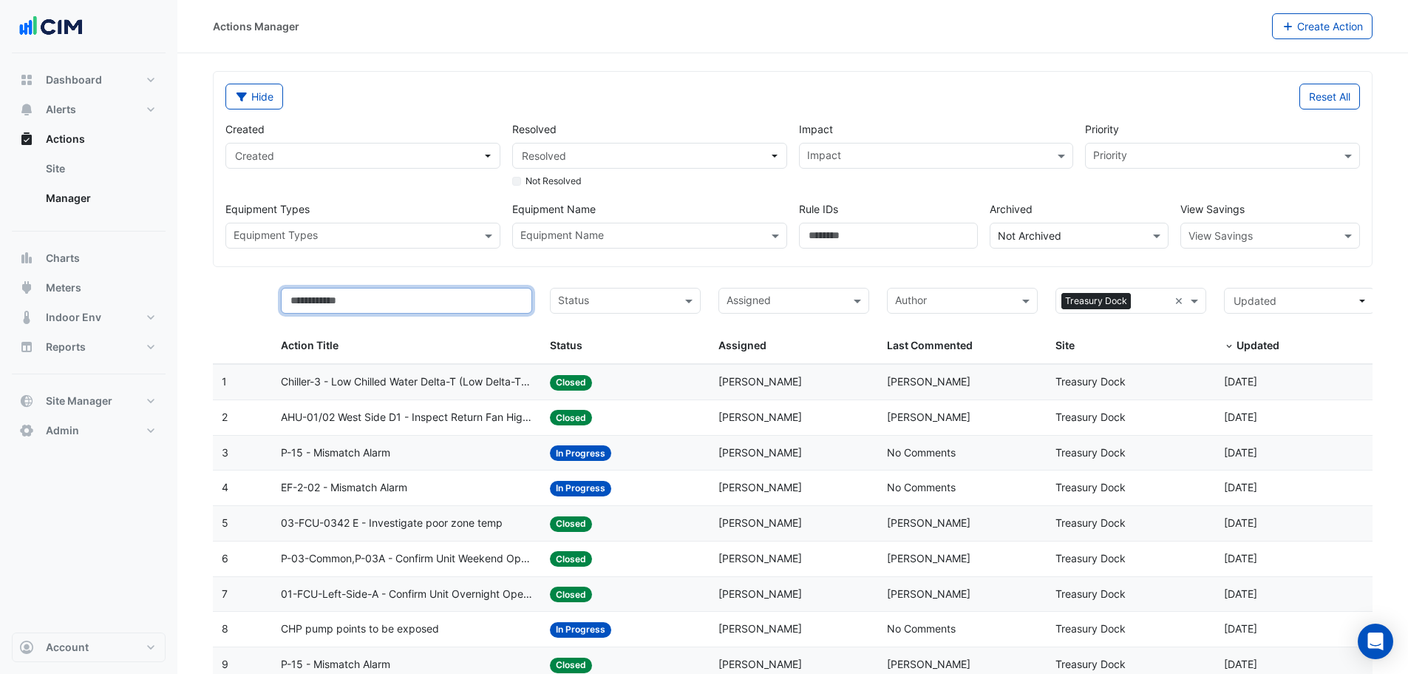
click at [334, 303] on input "text" at bounding box center [407, 301] width 252 height 26
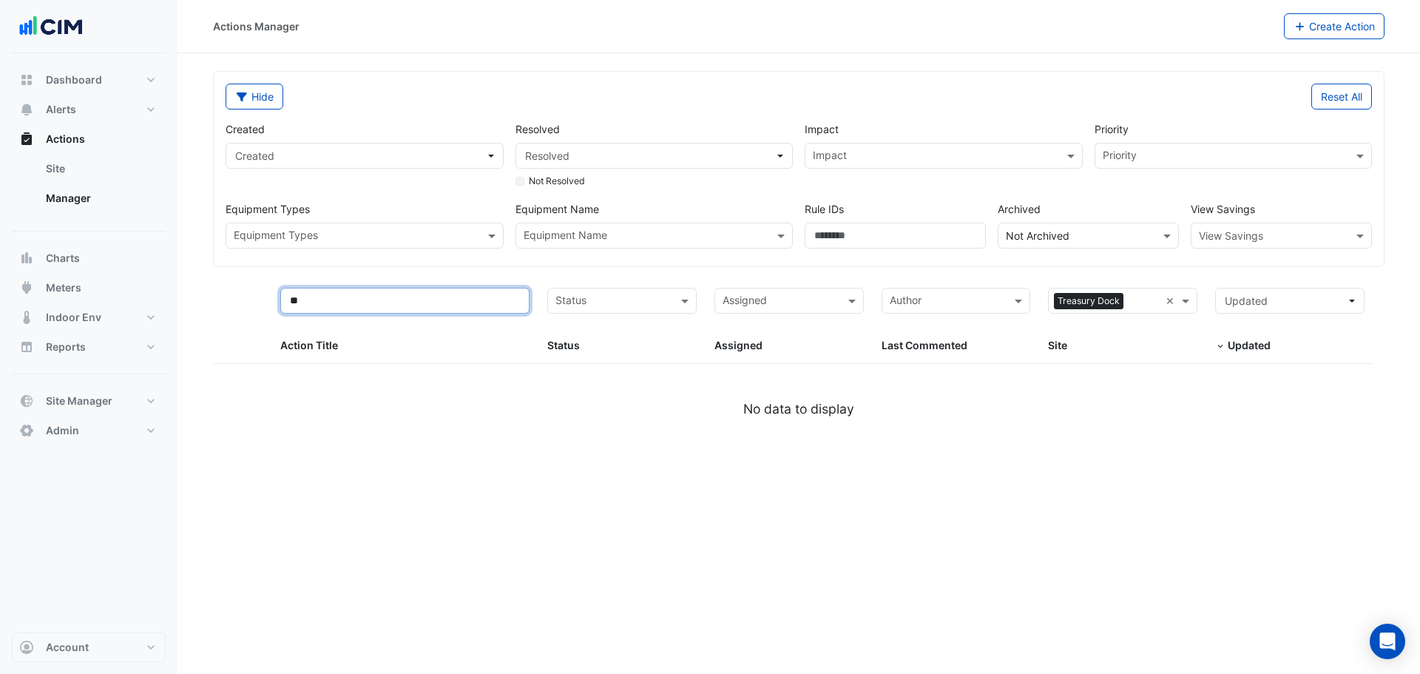
type input "*"
select select "**"
type input "*"
select select "**"
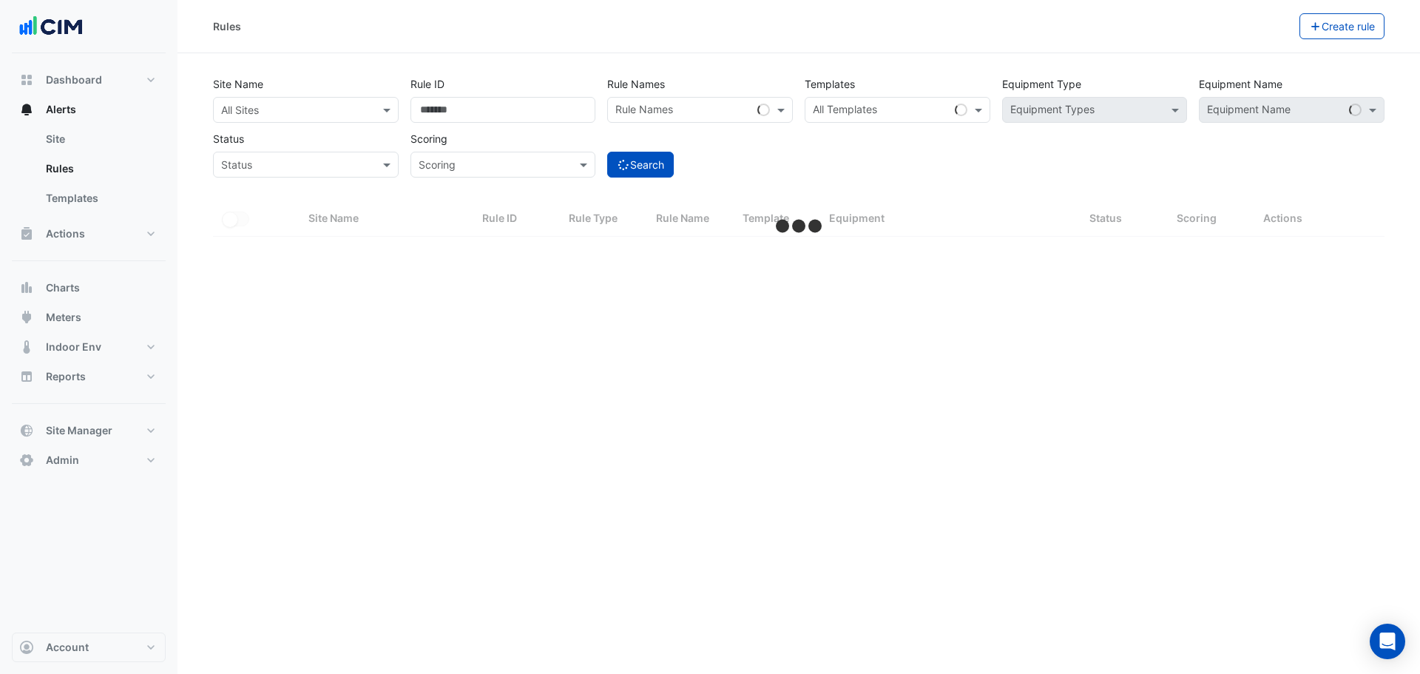
select select "**"
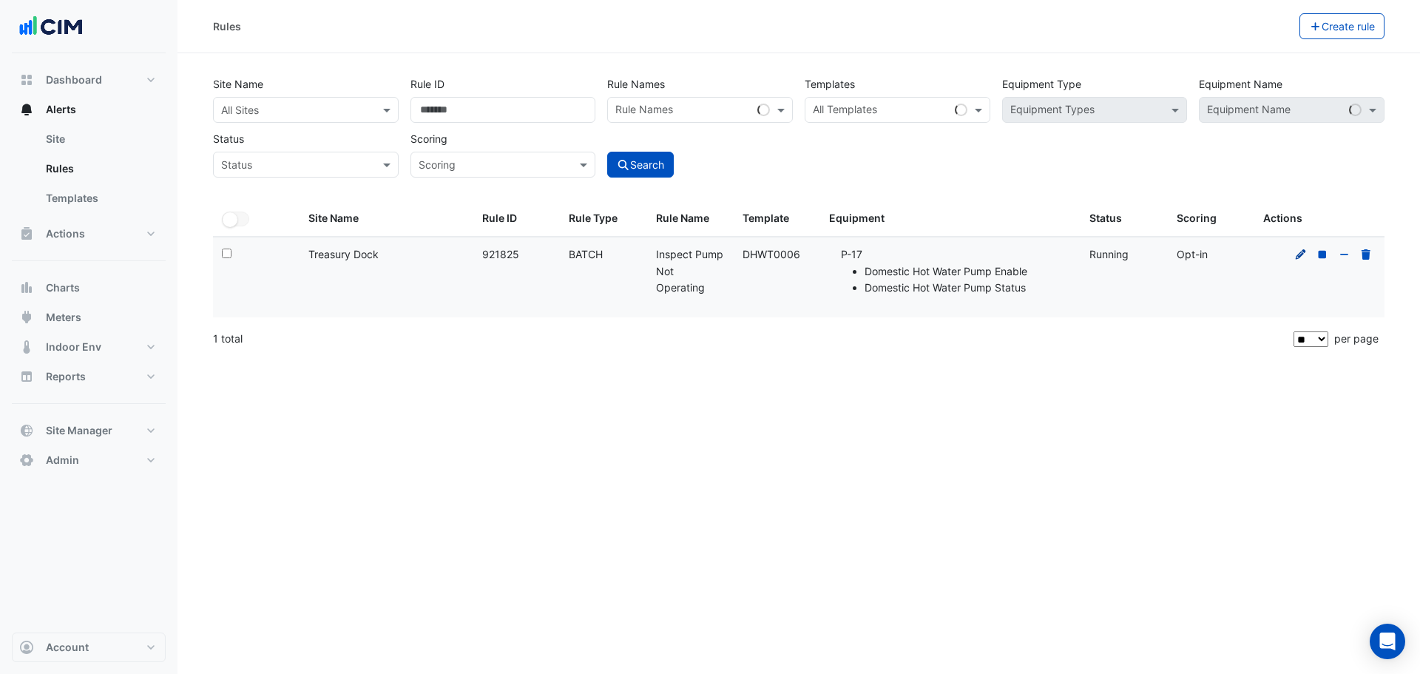
click at [1296, 253] on icon at bounding box center [1300, 254] width 13 height 10
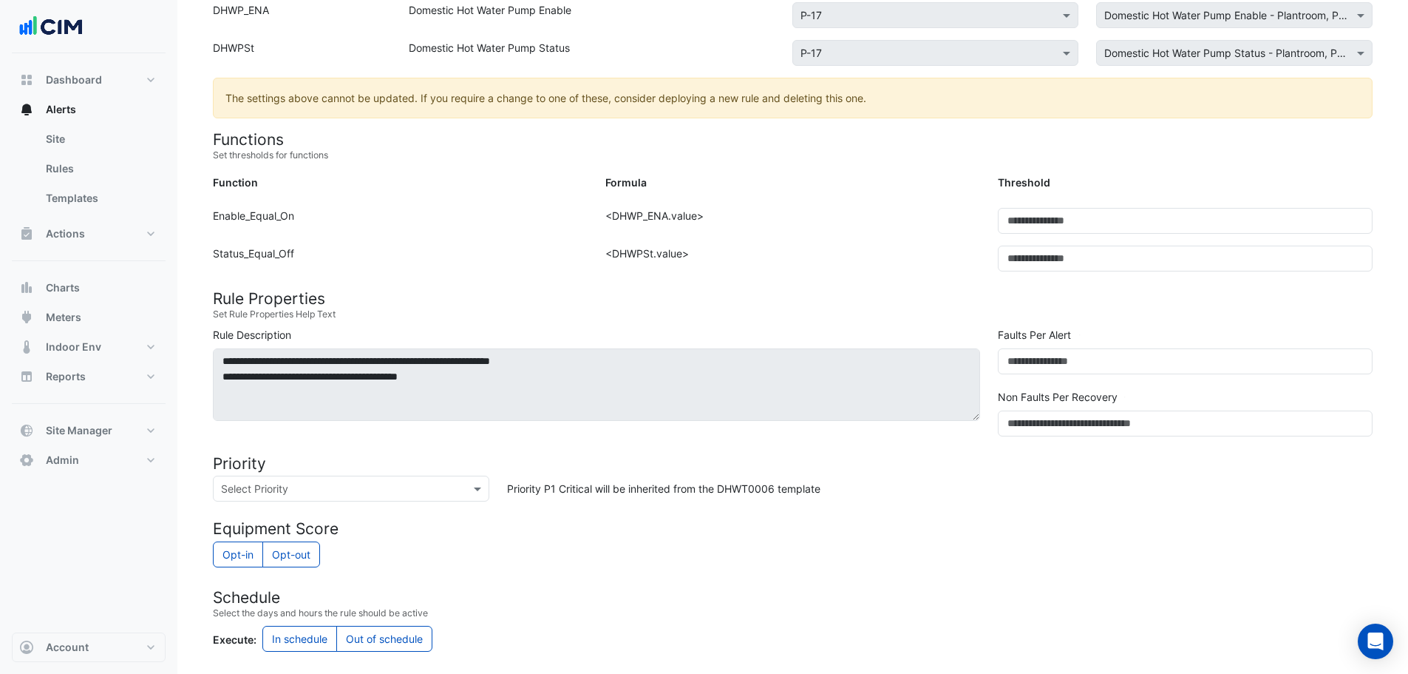
scroll to position [296, 0]
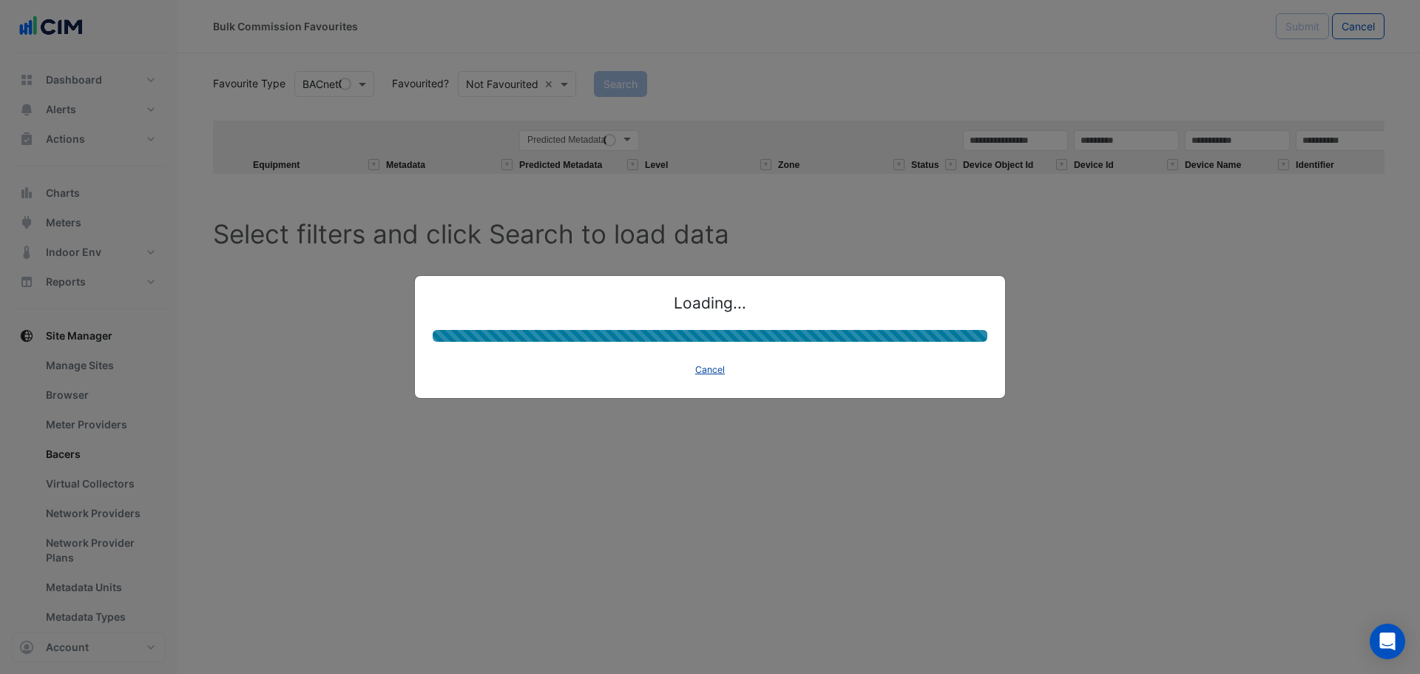
click at [712, 370] on button "Cancel" at bounding box center [709, 369] width 43 height 21
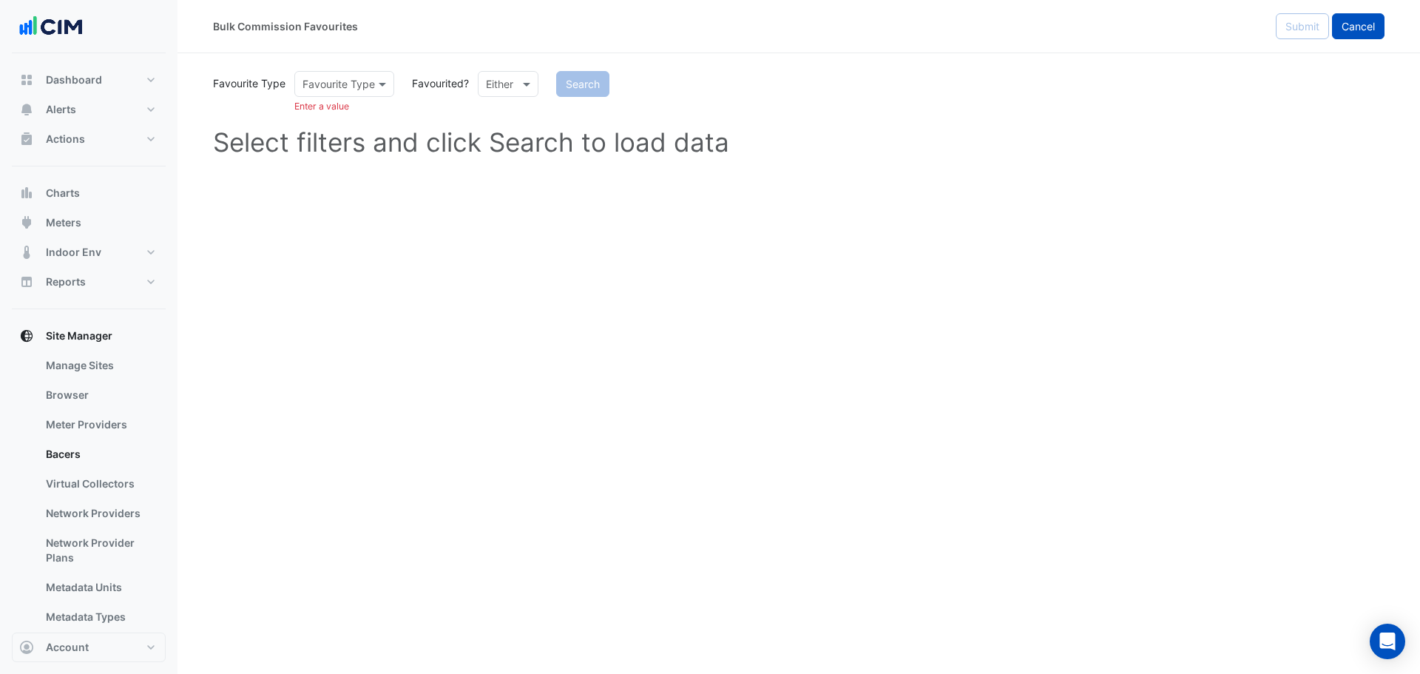
click at [1363, 27] on span "Cancel" at bounding box center [1357, 26] width 33 height 13
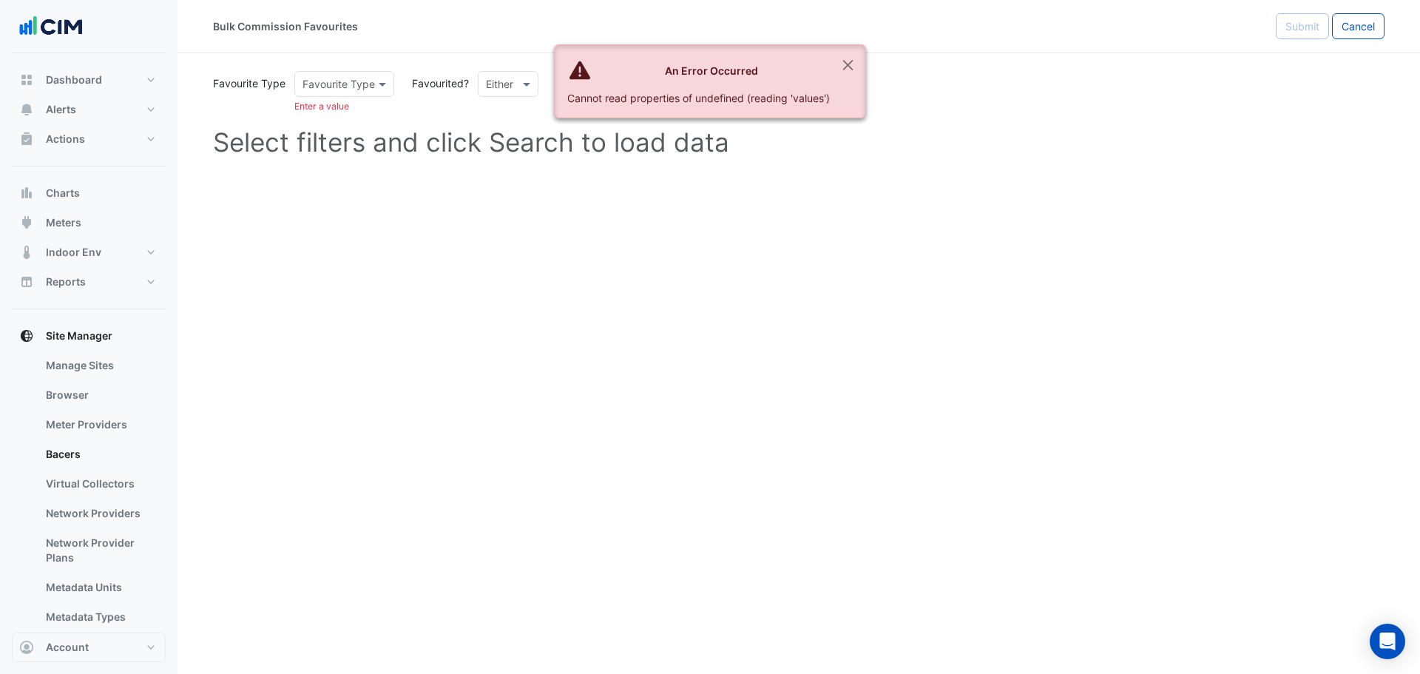
drag, startPoint x: 1361, startPoint y: 29, endPoint x: 1343, endPoint y: 41, distance: 21.7
click at [1361, 30] on span "Cancel" at bounding box center [1357, 26] width 33 height 13
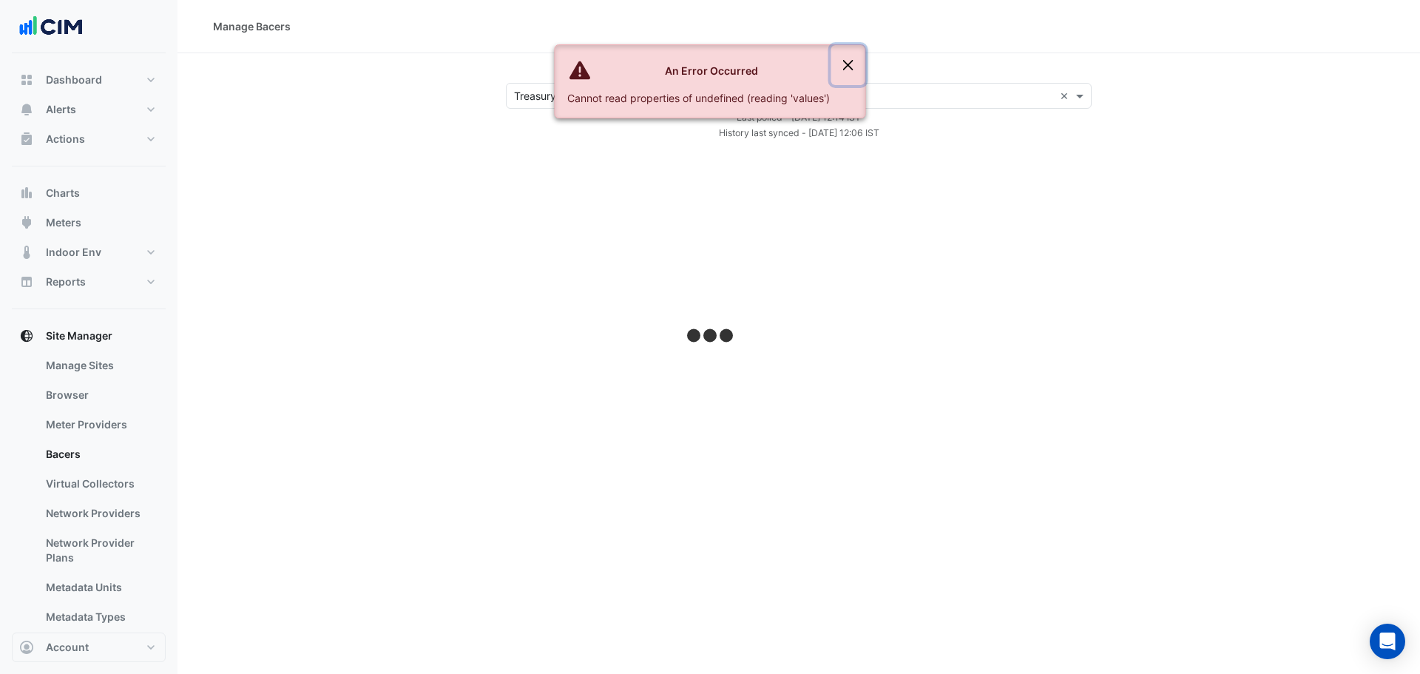
click at [847, 62] on button "Close" at bounding box center [848, 65] width 34 height 40
select select "**"
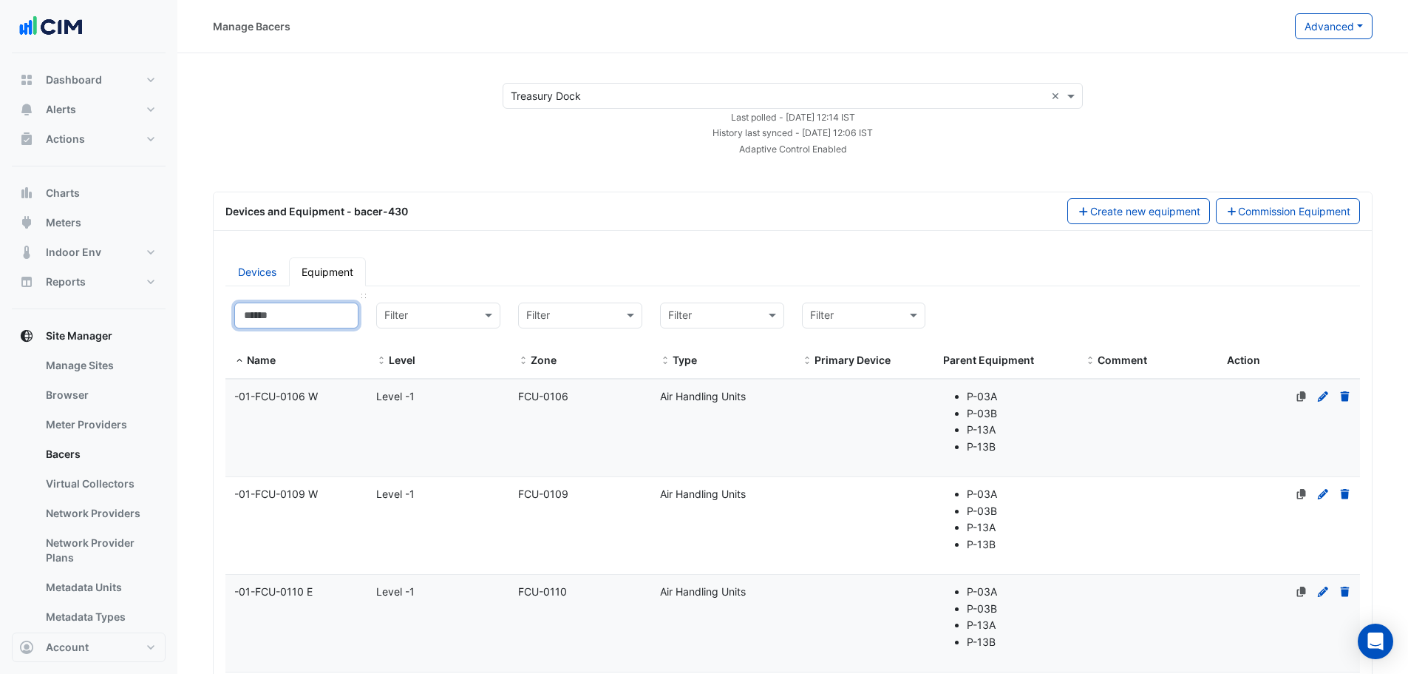
click at [282, 312] on input at bounding box center [296, 315] width 124 height 26
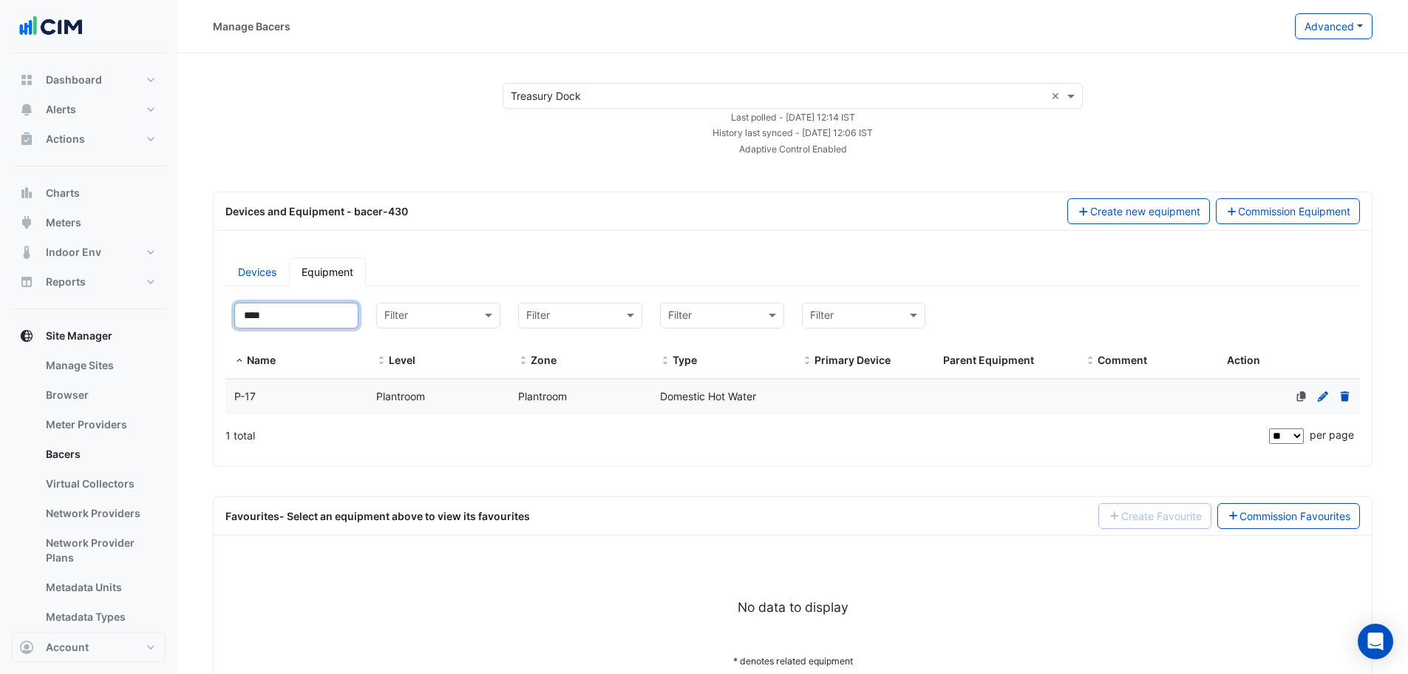
type input "****"
click at [316, 410] on datatable-body-cell "Name P-17" at bounding box center [297, 396] width 142 height 35
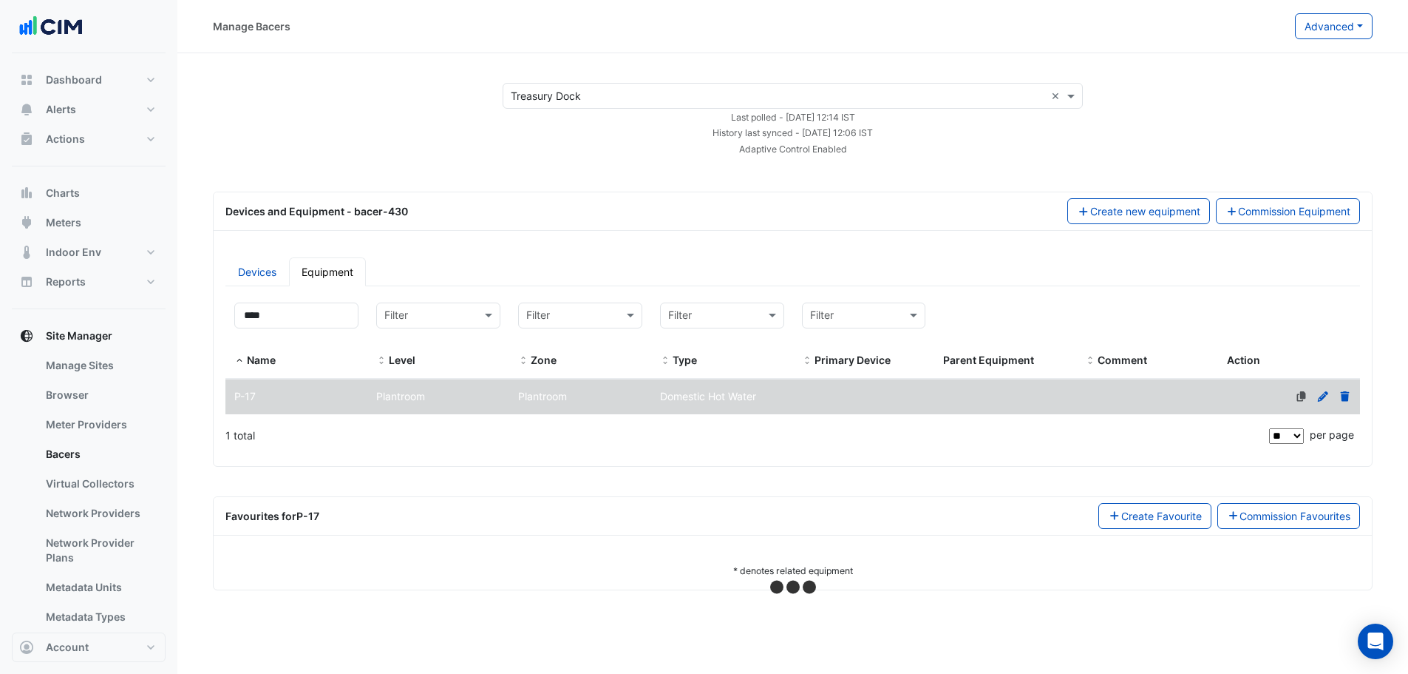
select select "**"
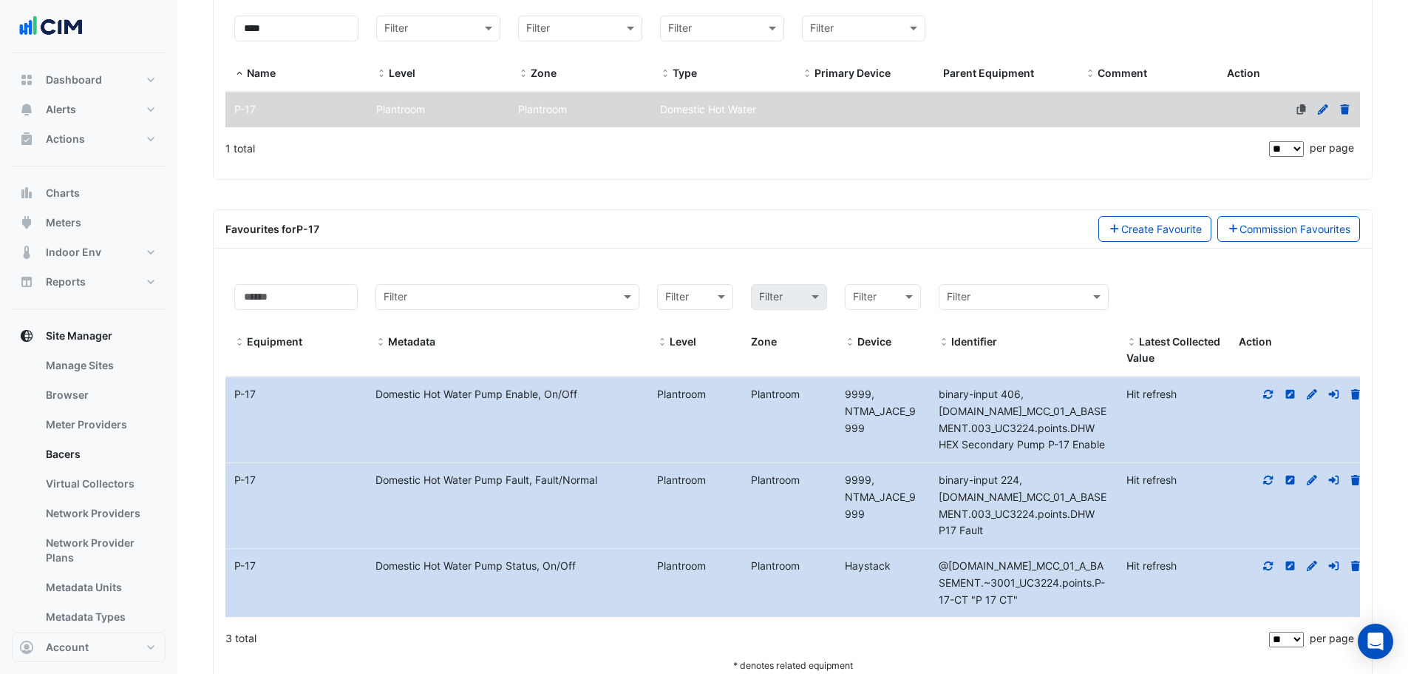
scroll to position [328, 0]
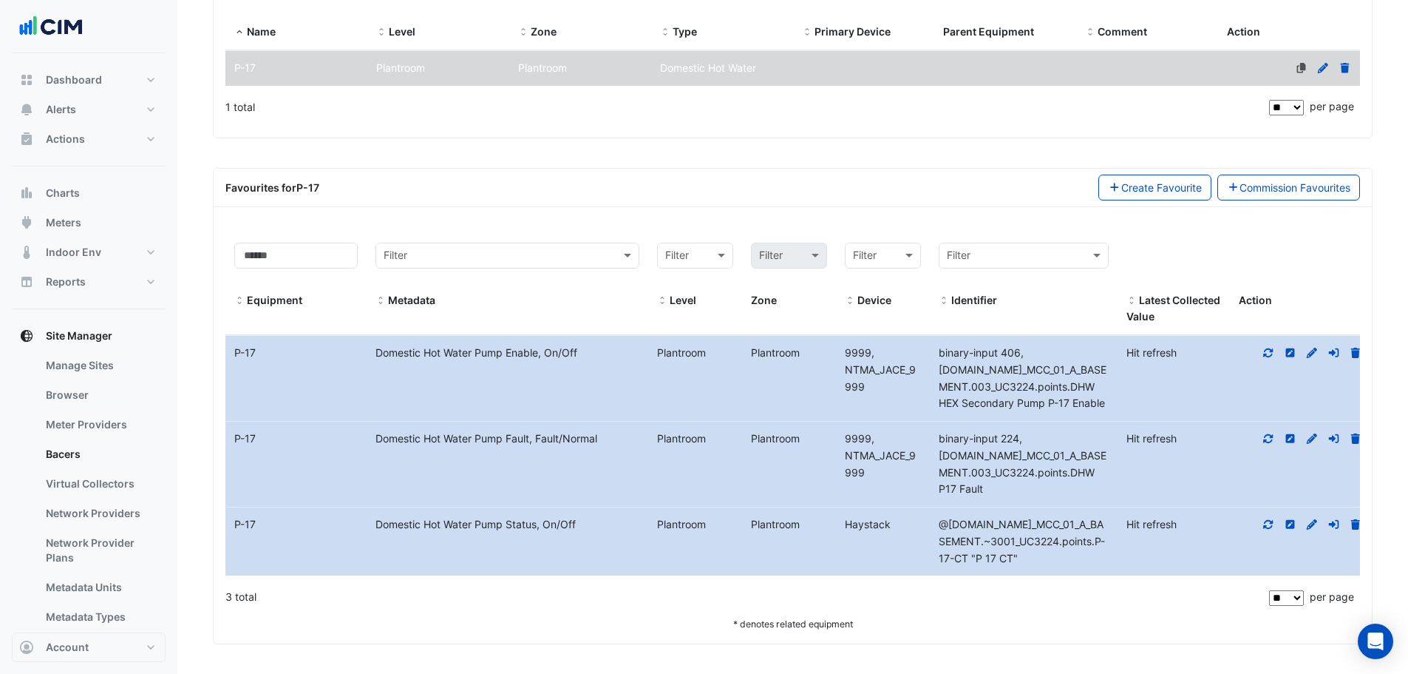
click at [1315, 521] on icon at bounding box center [1312, 524] width 10 height 10
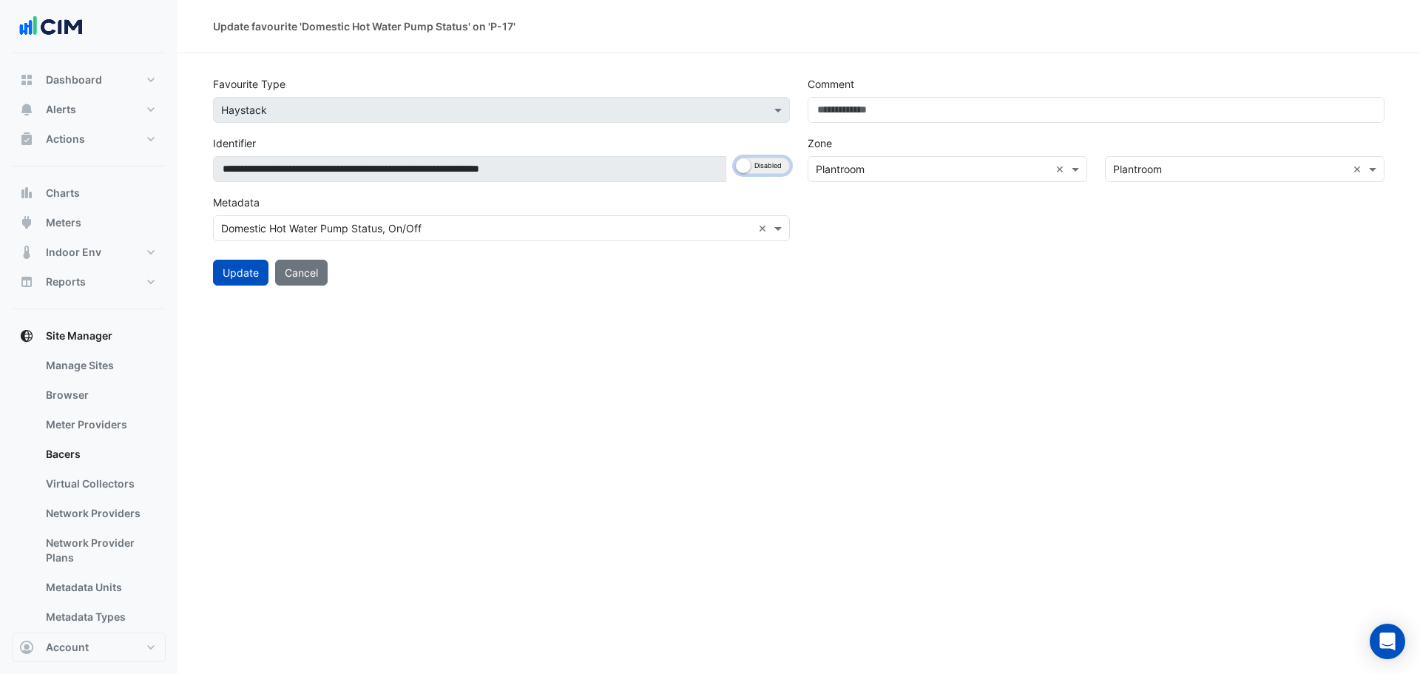
click at [760, 160] on button "Enabled Disabled" at bounding box center [762, 165] width 55 height 16
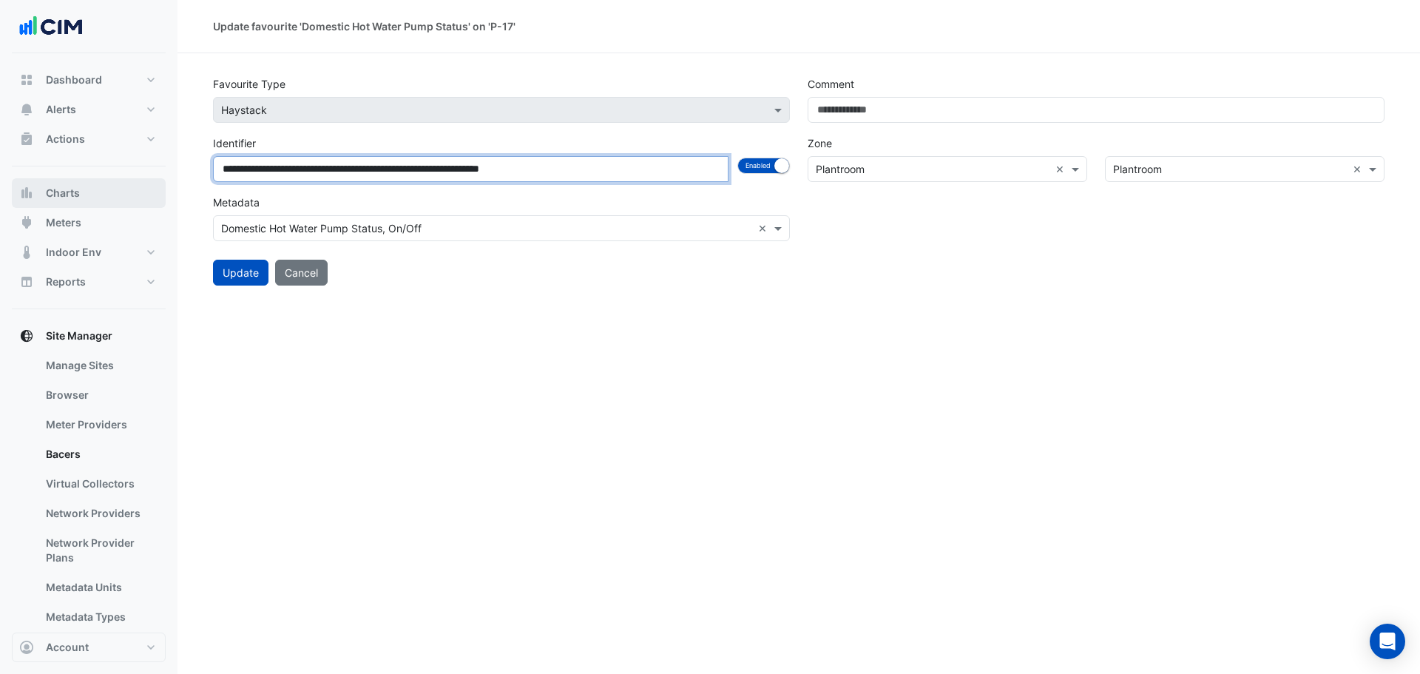
drag, startPoint x: 657, startPoint y: 166, endPoint x: 54, endPoint y: 193, distance: 603.9
click at [54, 193] on div "**********" at bounding box center [710, 337] width 1420 height 674
click at [696, 118] on div "Favourite type × Haystack" at bounding box center [501, 110] width 577 height 26
paste input
type input "**********"
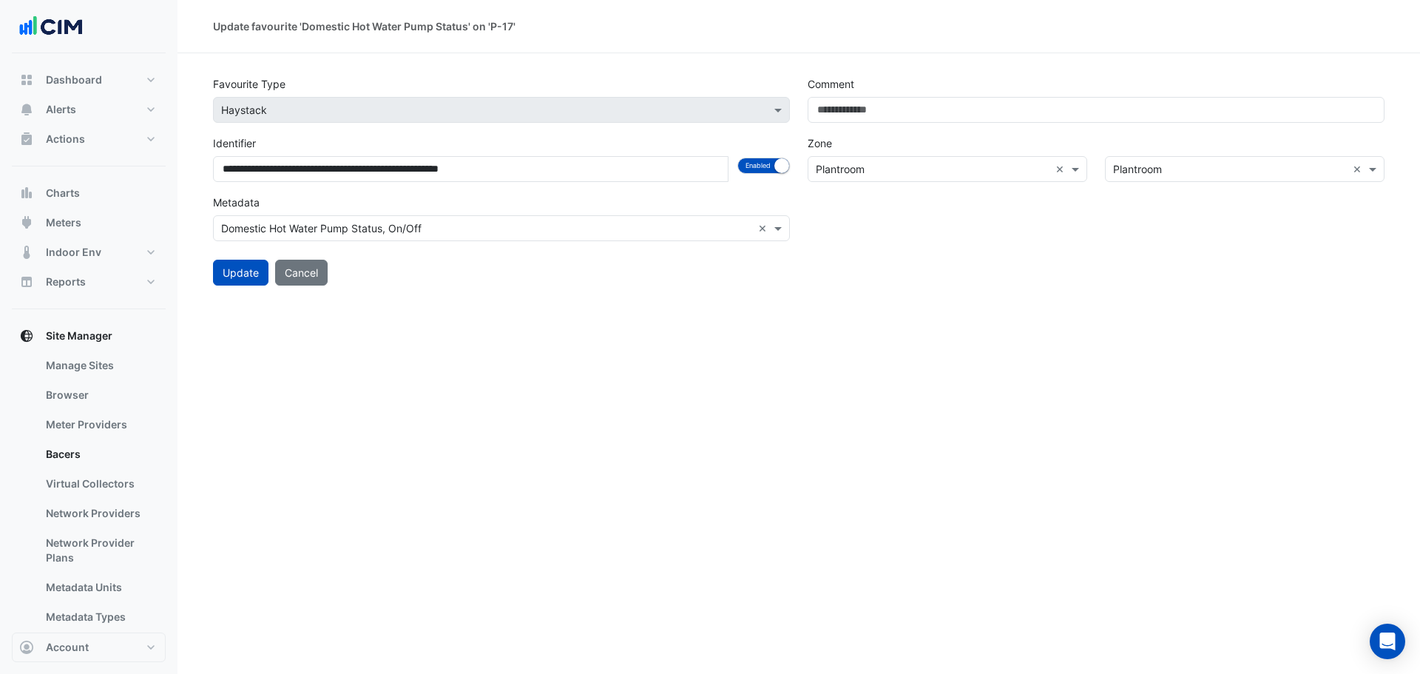
click at [367, 406] on div "**********" at bounding box center [798, 337] width 1242 height 674
click at [239, 267] on button "Update" at bounding box center [240, 273] width 55 height 26
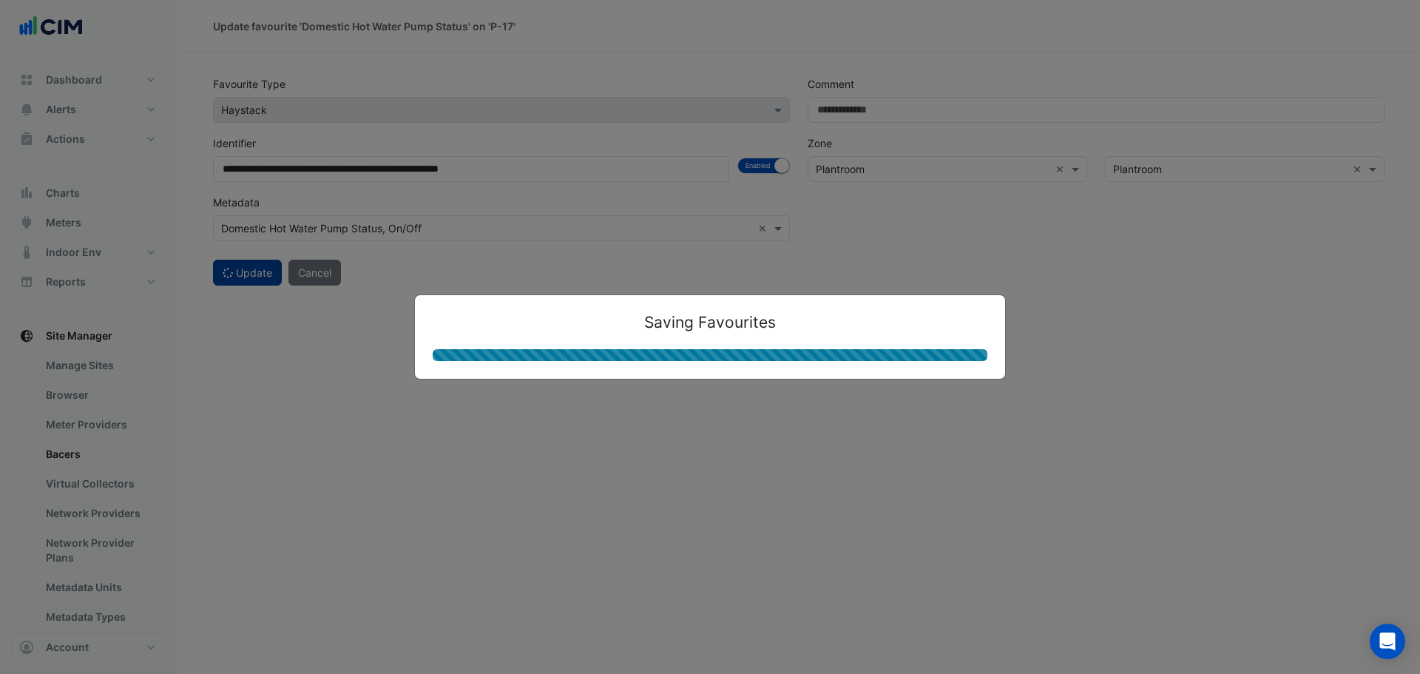
select select "**"
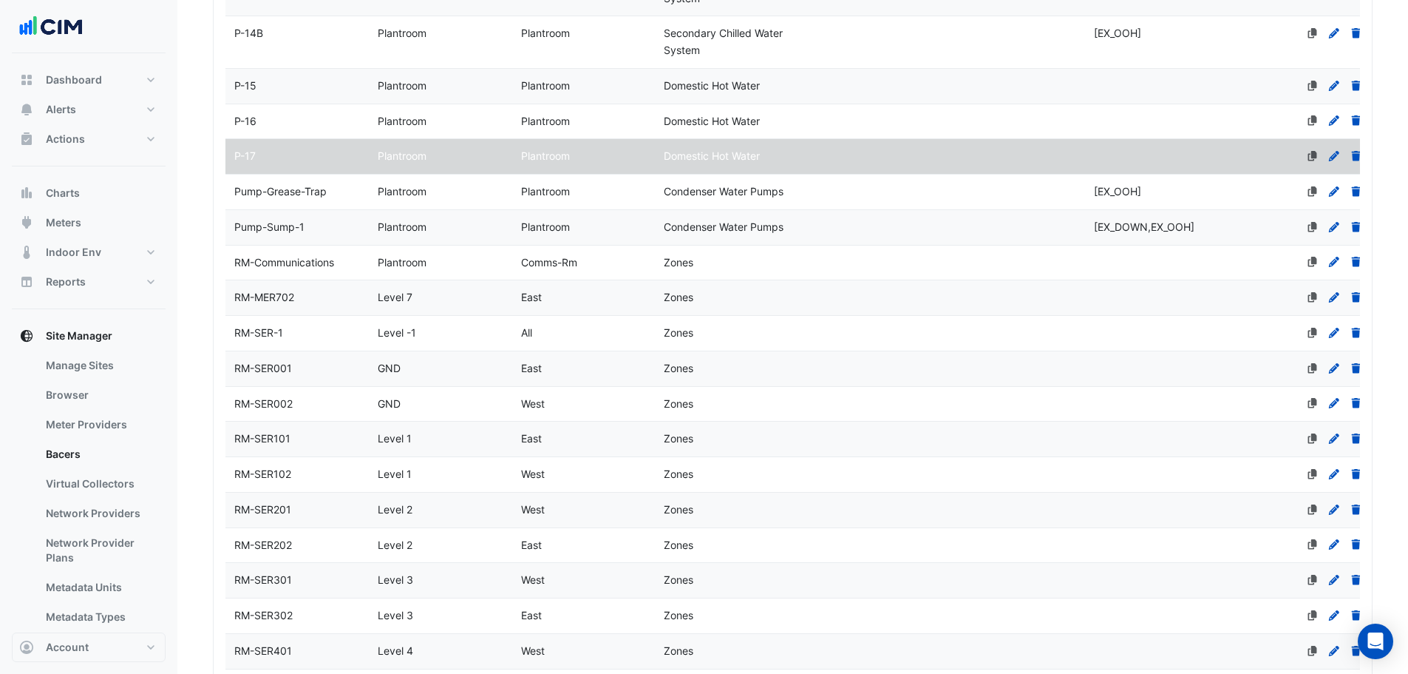
scroll to position [591, 0]
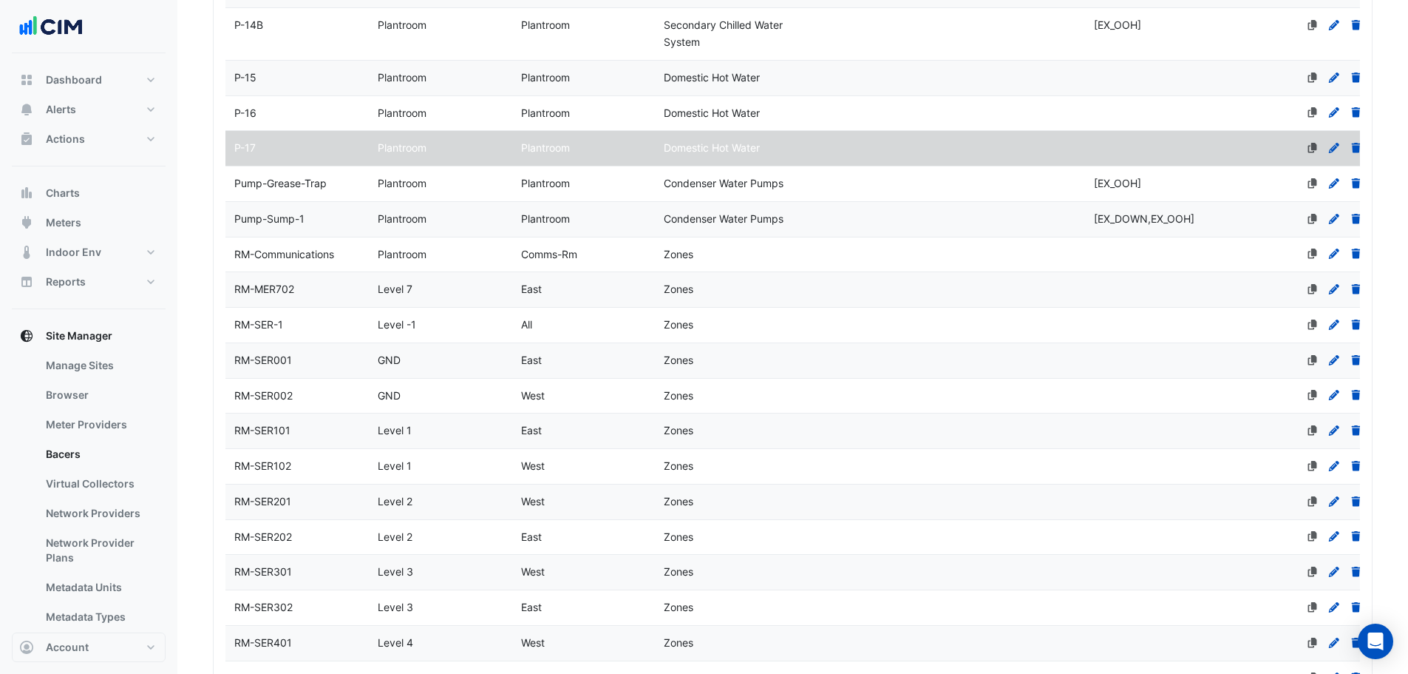
select select "**"
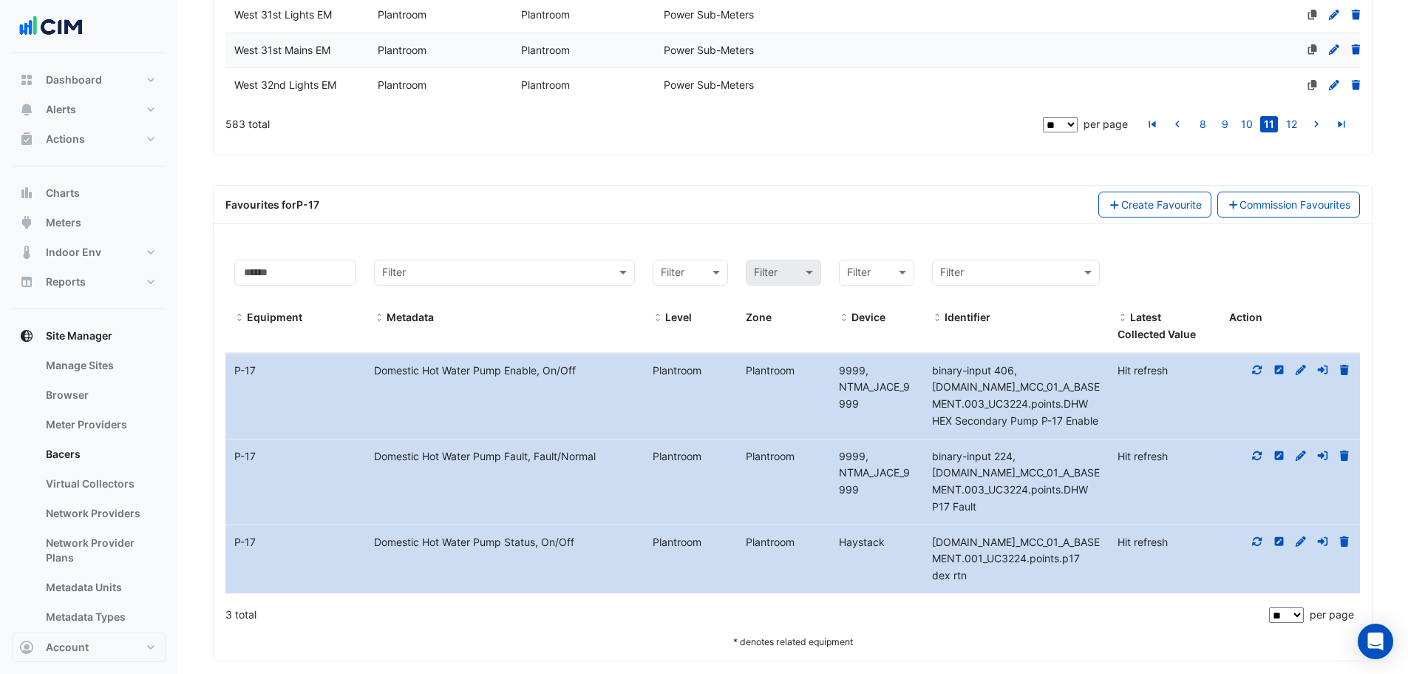
scroll to position [2341, 0]
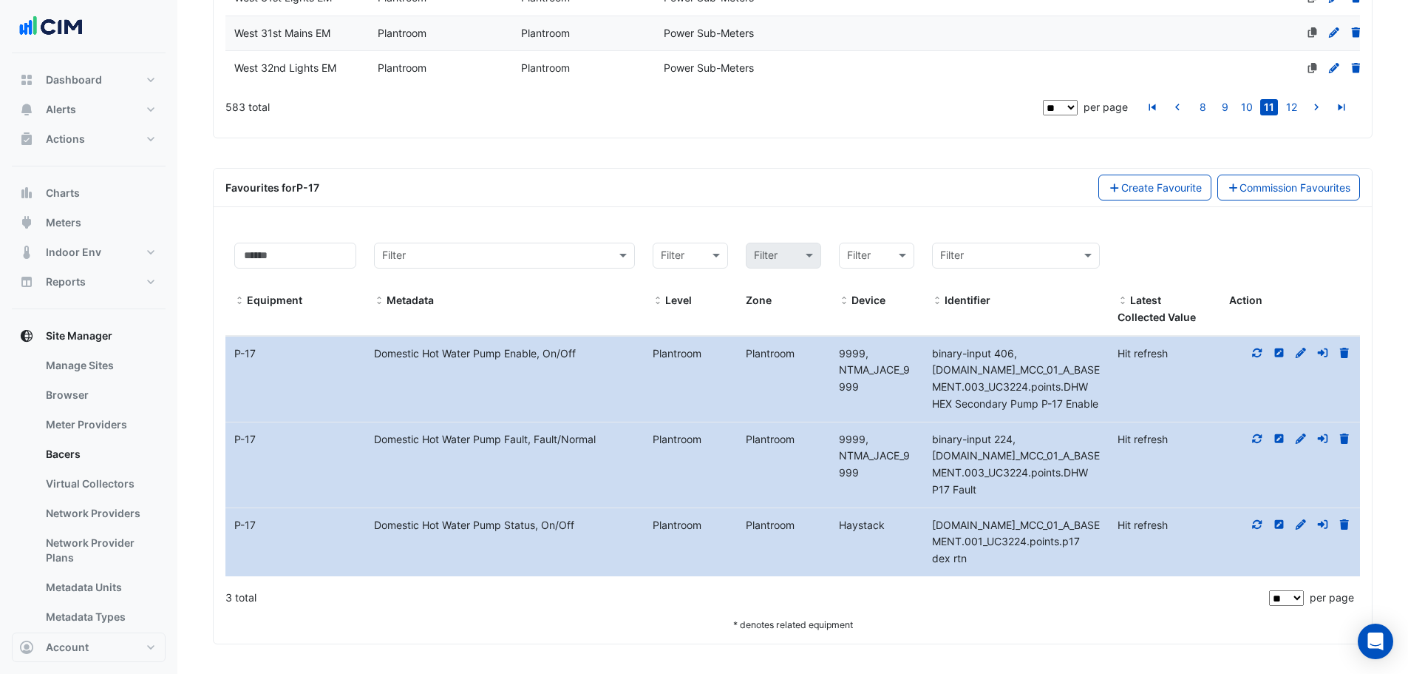
click at [1260, 529] on icon at bounding box center [1258, 524] width 10 height 9
drag, startPoint x: 617, startPoint y: 0, endPoint x: 841, endPoint y: 193, distance: 295.7
click at [841, 193] on div "Favourites for P-17 Create Favourite Commission Favourites" at bounding box center [793, 187] width 1135 height 26
click at [1261, 358] on icon at bounding box center [1257, 352] width 13 height 10
click at [1258, 529] on icon at bounding box center [1257, 524] width 13 height 10
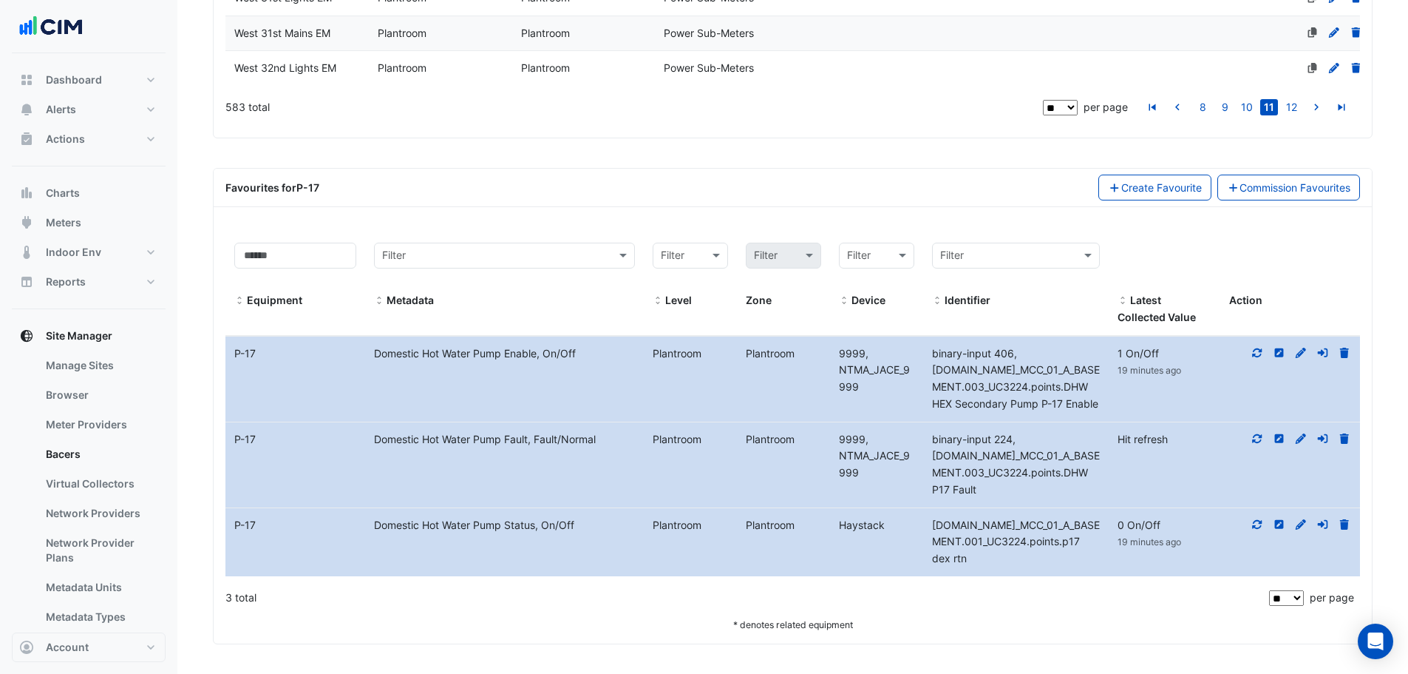
click at [1297, 529] on icon at bounding box center [1301, 524] width 10 height 10
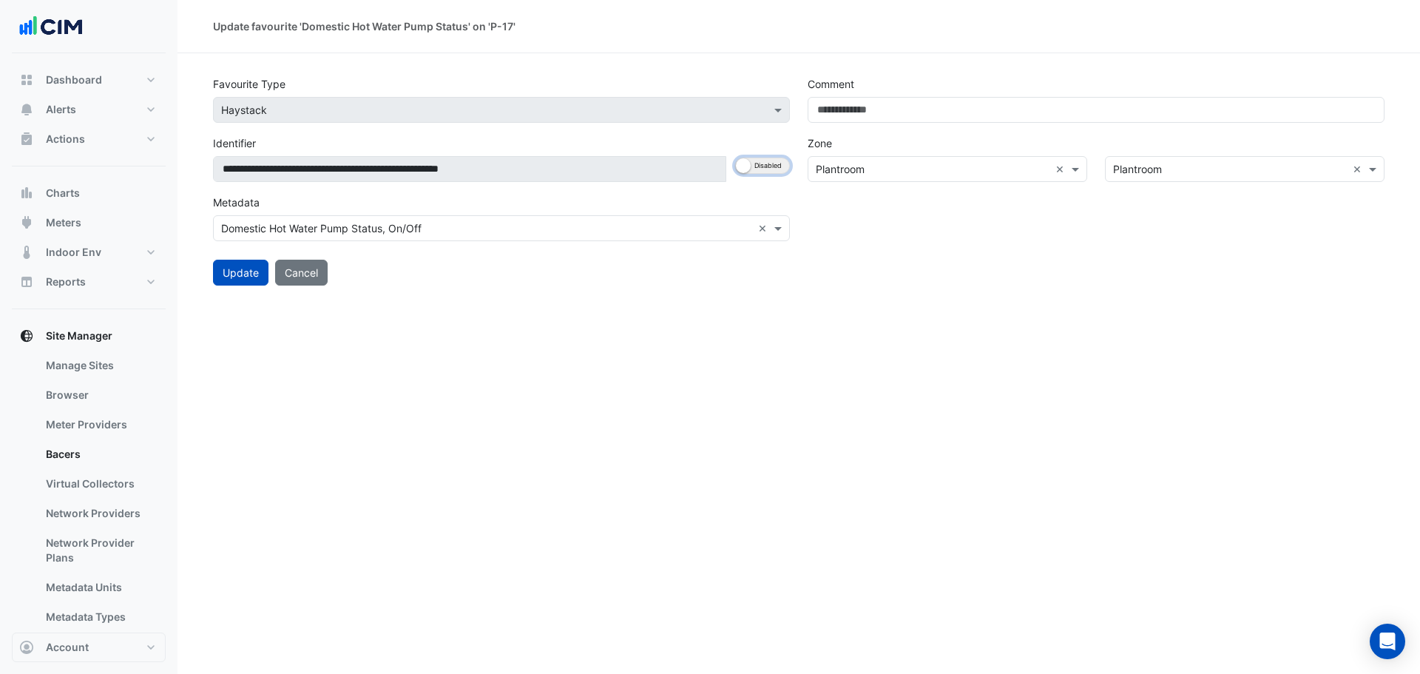
click at [773, 172] on button "Enabled Disabled" at bounding box center [762, 165] width 55 height 16
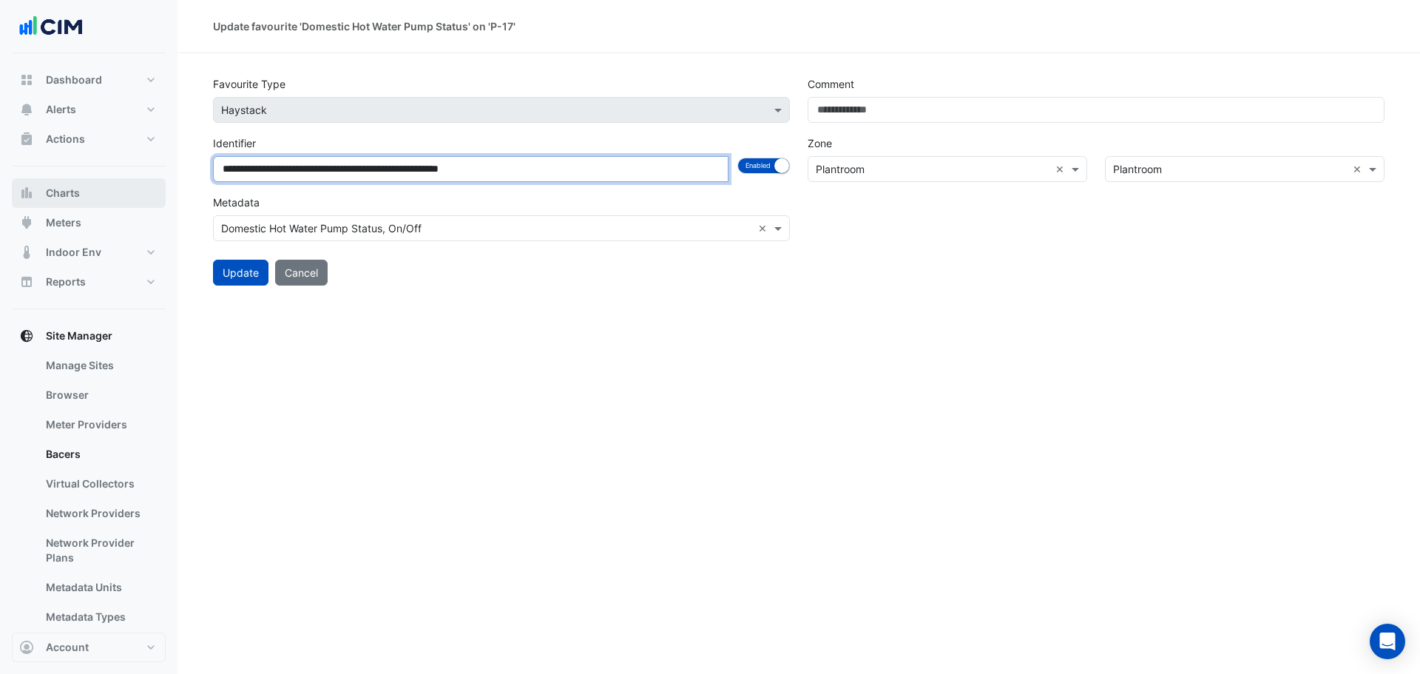
drag, startPoint x: 657, startPoint y: 169, endPoint x: 159, endPoint y: 193, distance: 498.2
click at [159, 193] on div "**********" at bounding box center [710, 337] width 1420 height 674
paste input "**********"
type input "**********"
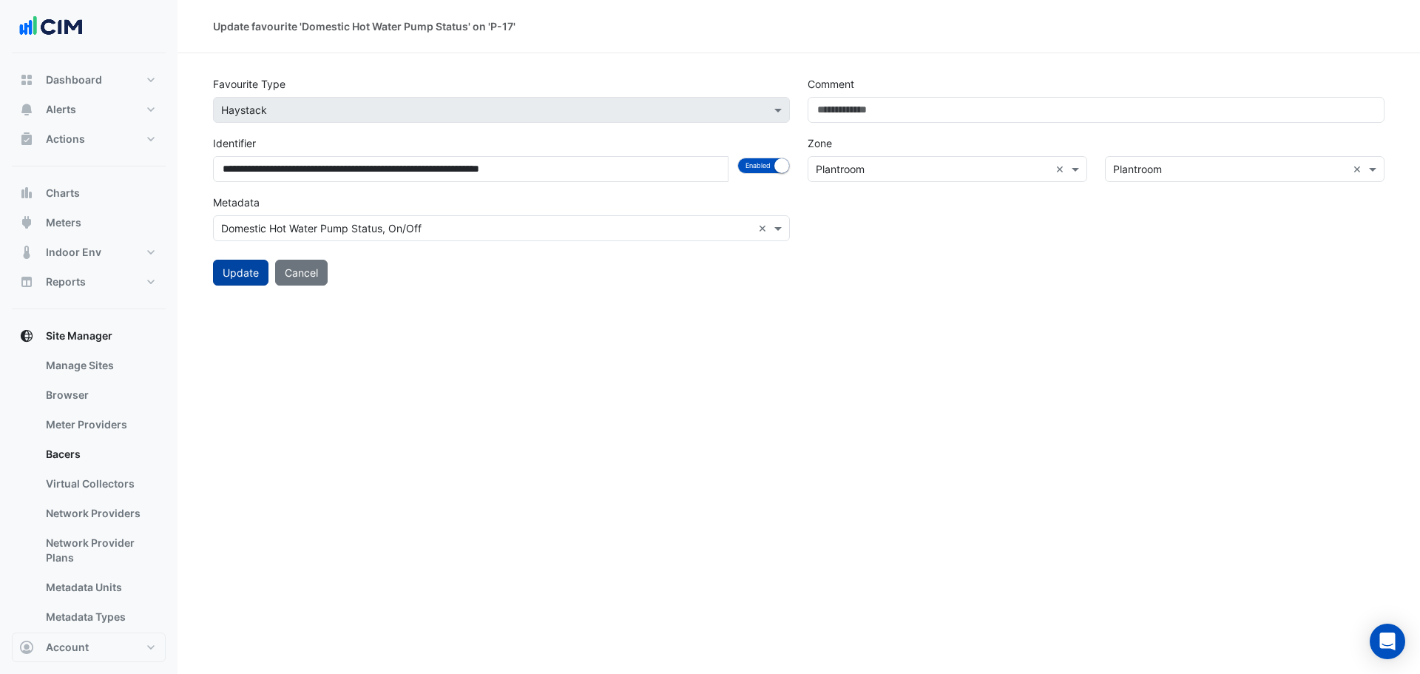
click at [234, 271] on button "Update" at bounding box center [240, 273] width 55 height 26
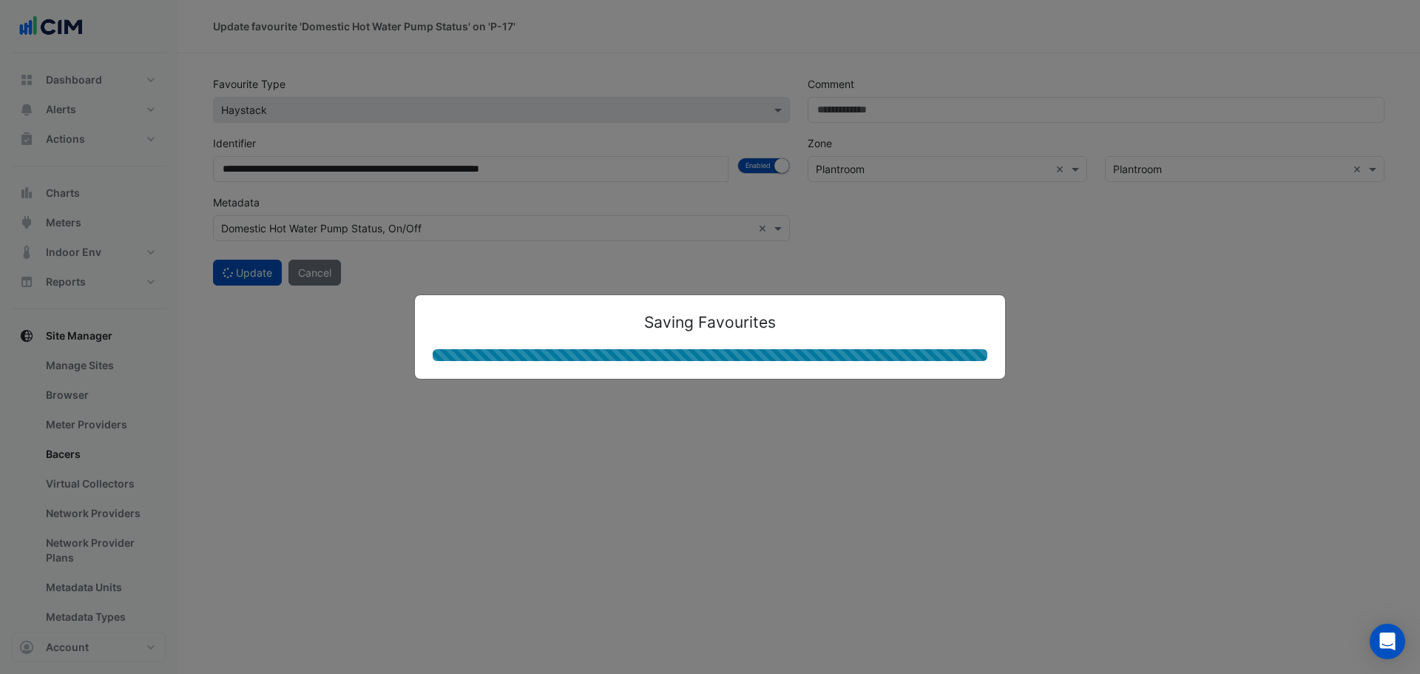
select select "**"
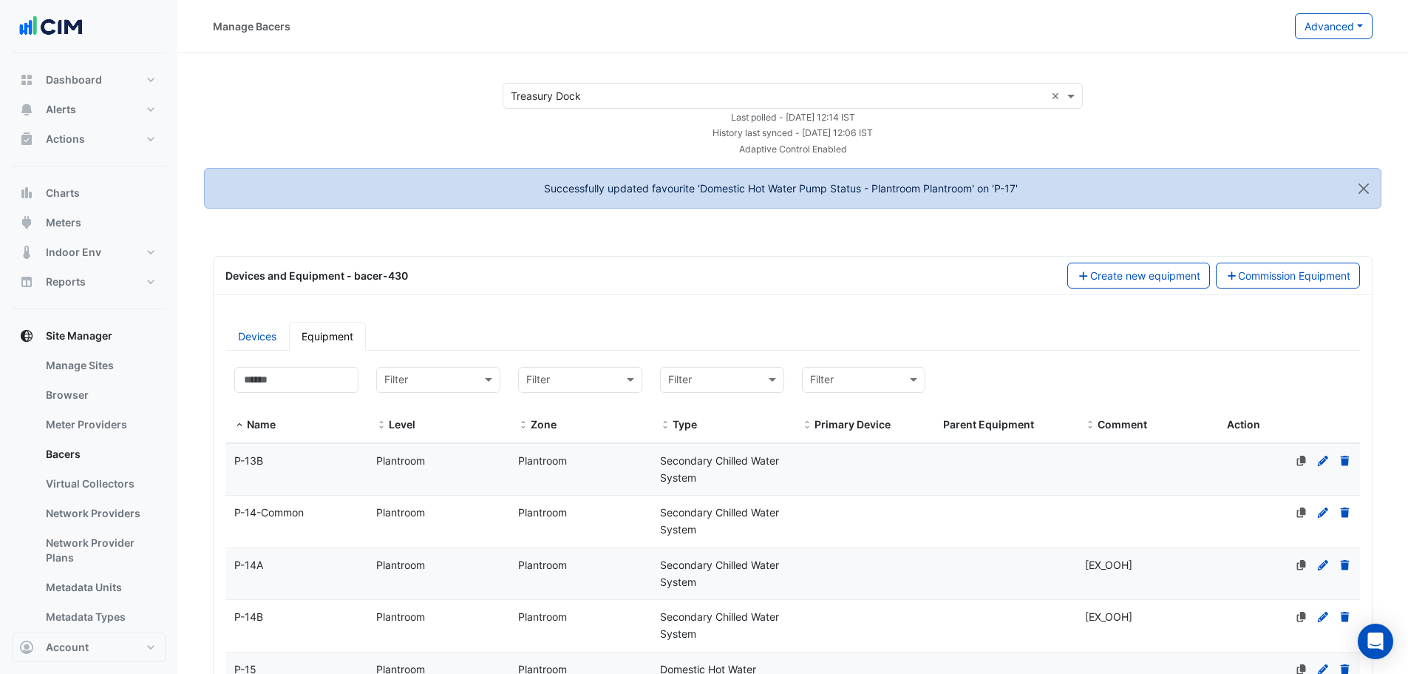
select select "**"
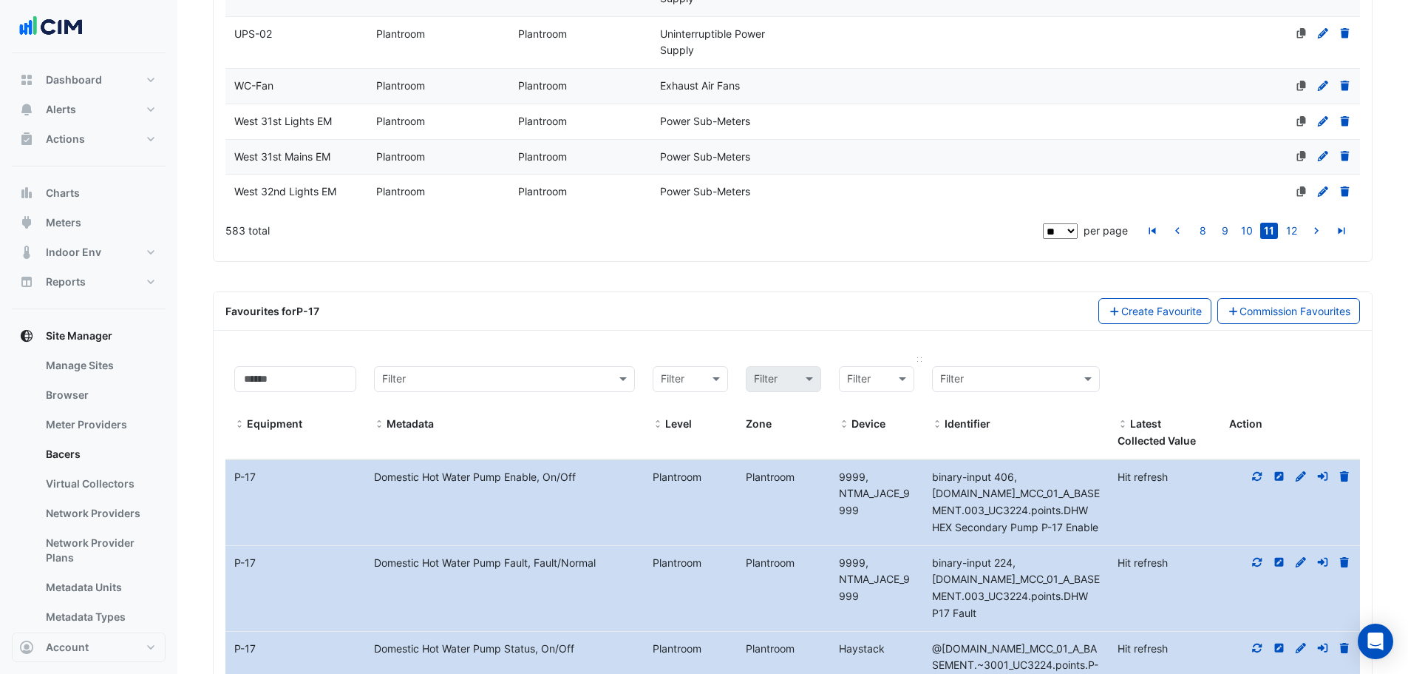
scroll to position [2358, 0]
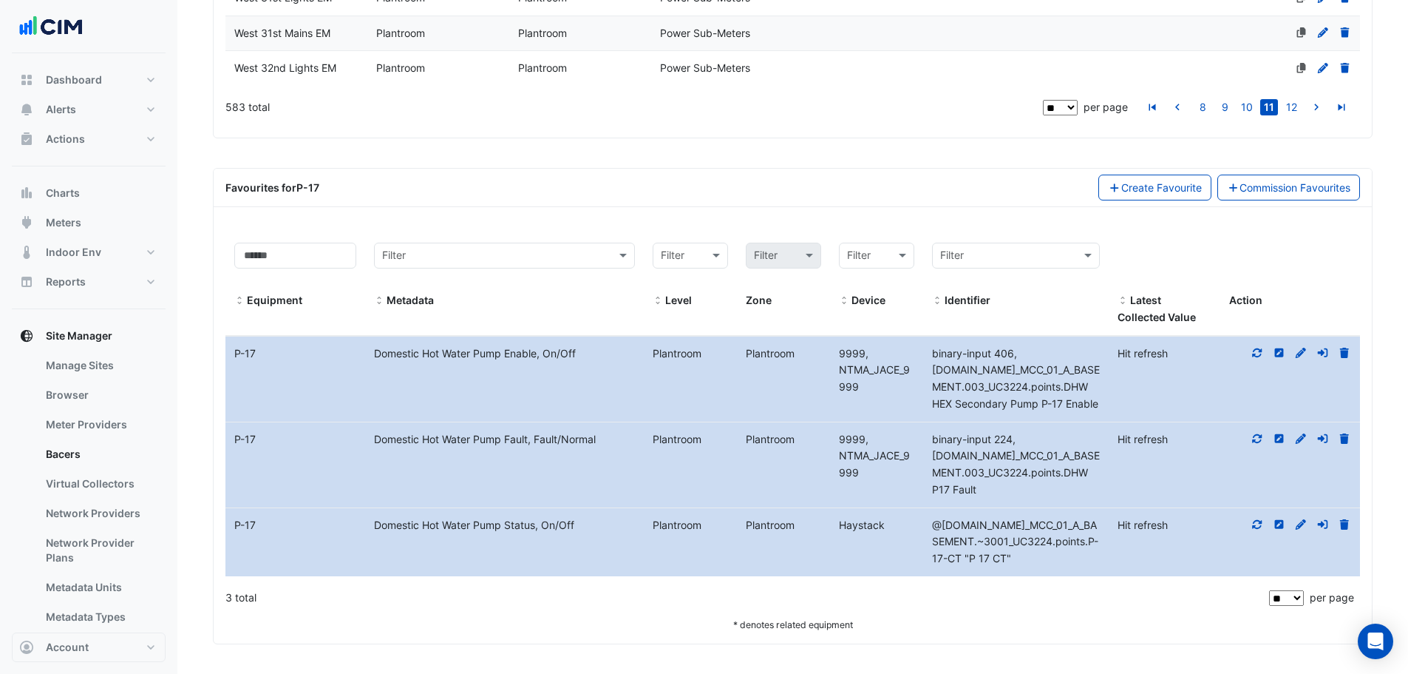
click at [1259, 527] on icon at bounding box center [1257, 524] width 13 height 10
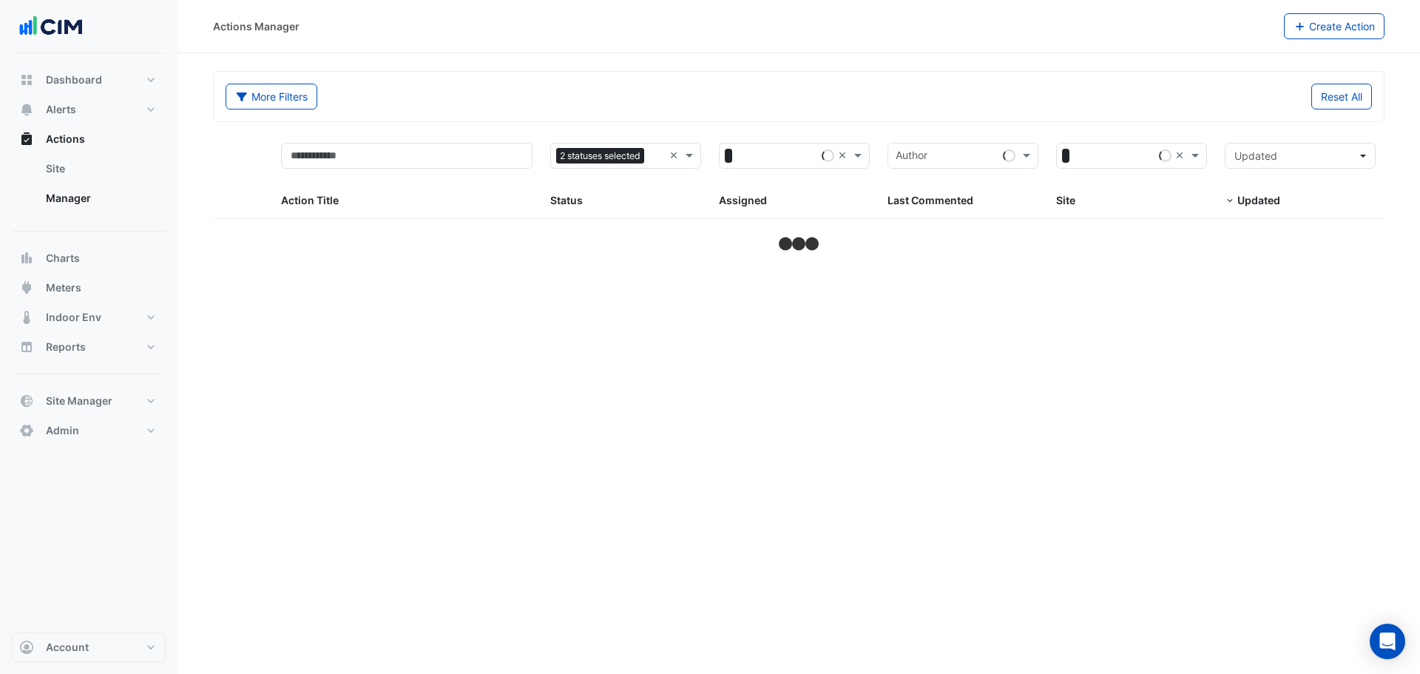
select select "**"
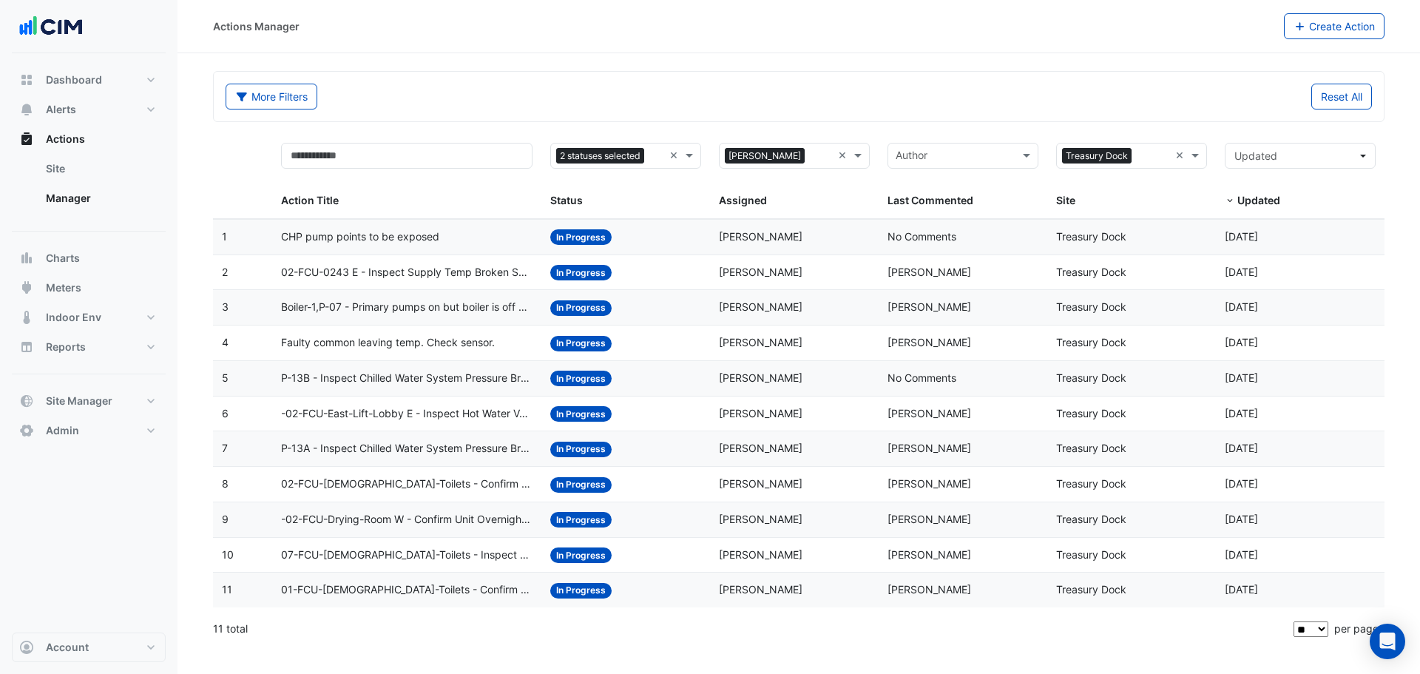
click at [435, 438] on datatable-body-cell "Action Title: P-13A - Inspect Chilled Water System Pressure Broken Sensor" at bounding box center [407, 448] width 270 height 35
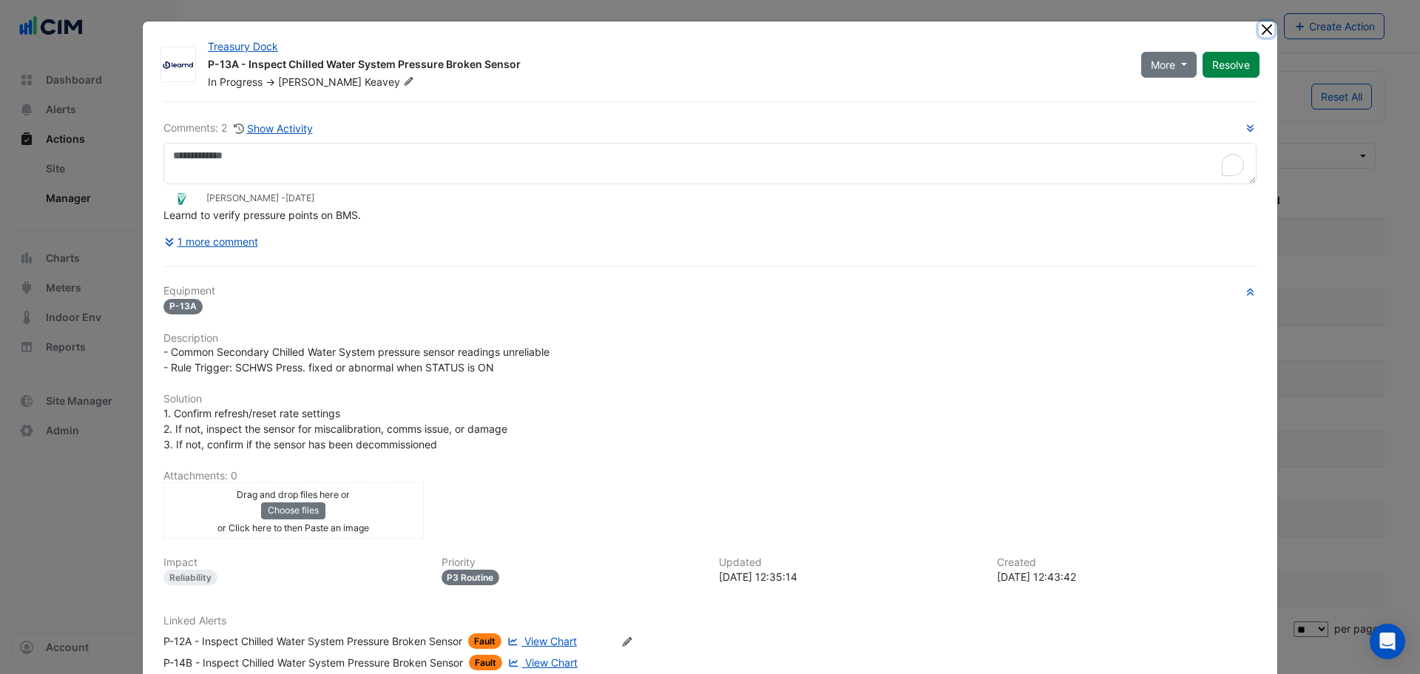
click at [1261, 34] on button "Close" at bounding box center [1266, 29] width 16 height 16
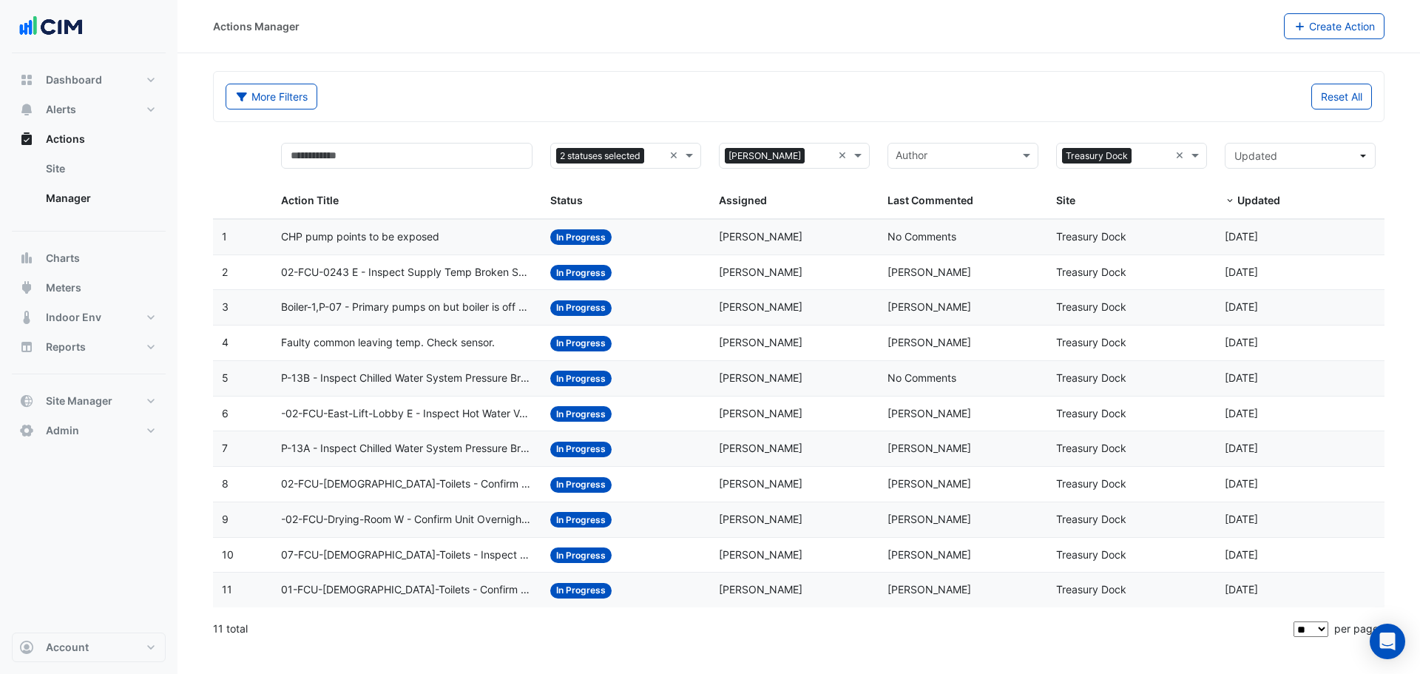
click at [435, 313] on div "Comments: 2 Show Activity Add comment Attach @ Mention Ashdown Controls [PERSON…" at bounding box center [710, 430] width 1111 height 733
click at [343, 353] on datatable-body-cell "Action Title: Faulty common leaving temp. Check sensor." at bounding box center [407, 342] width 270 height 35
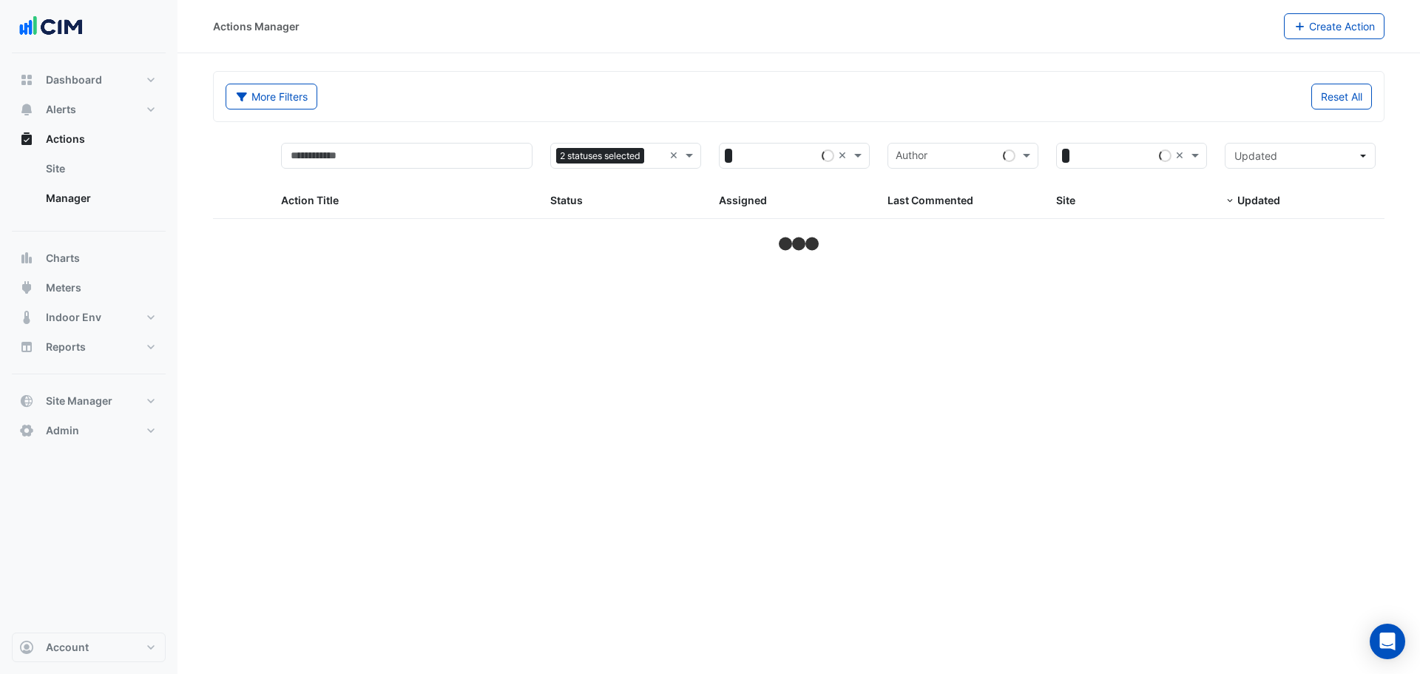
select select "**"
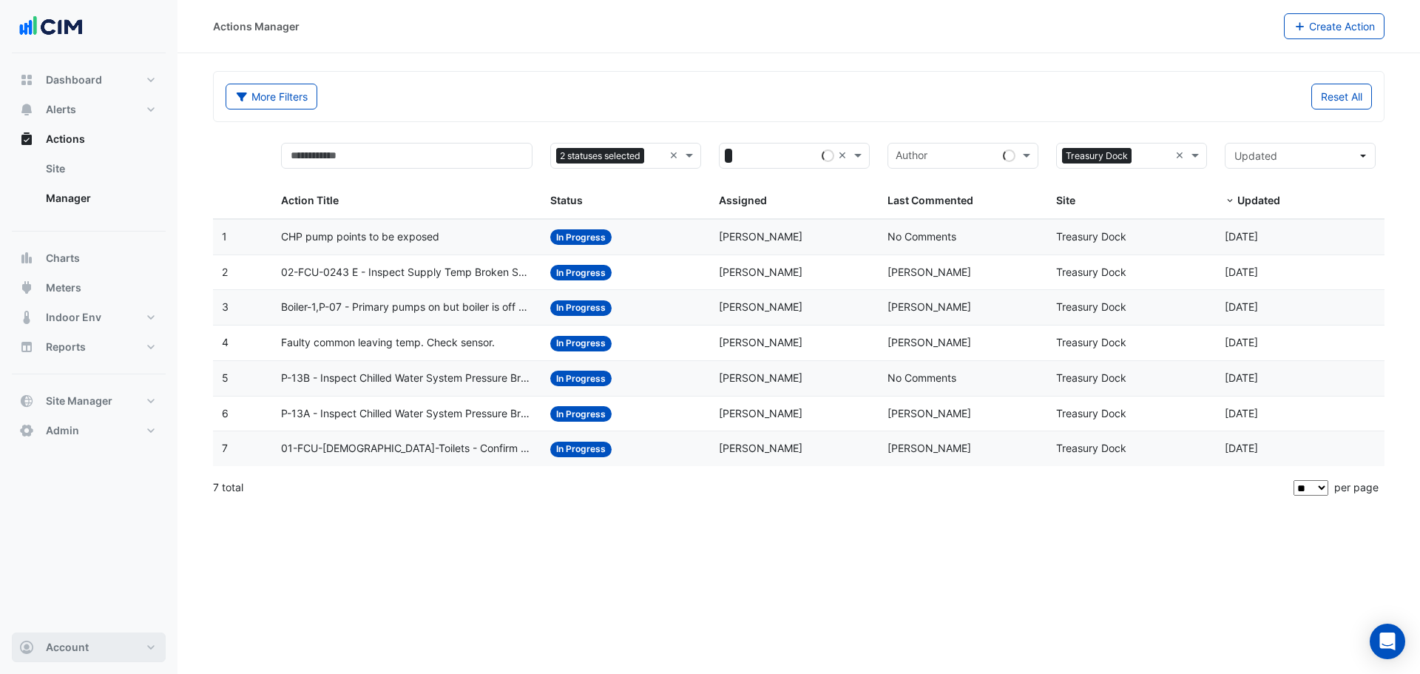
click at [140, 645] on button "Account" at bounding box center [89, 647] width 154 height 30
click at [110, 606] on link "Sign Out" at bounding box center [88, 609] width 140 height 30
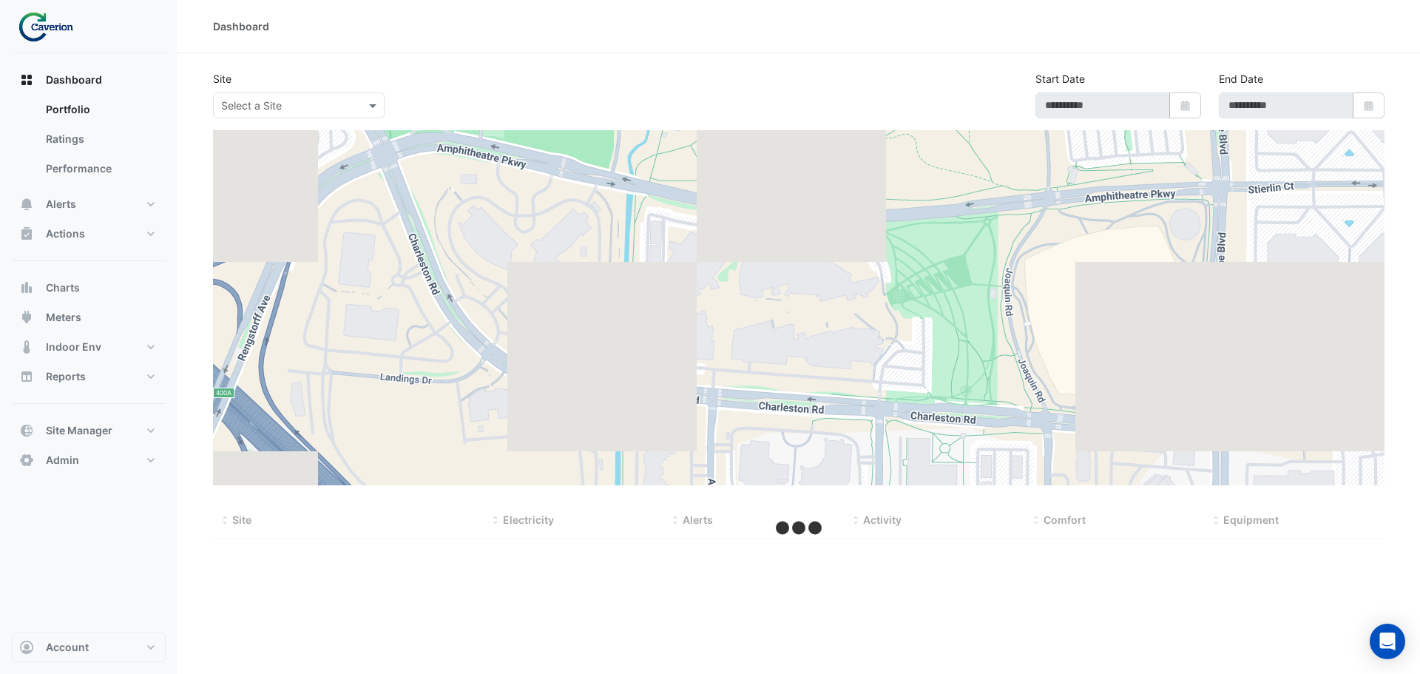
type input "**********"
select select "***"
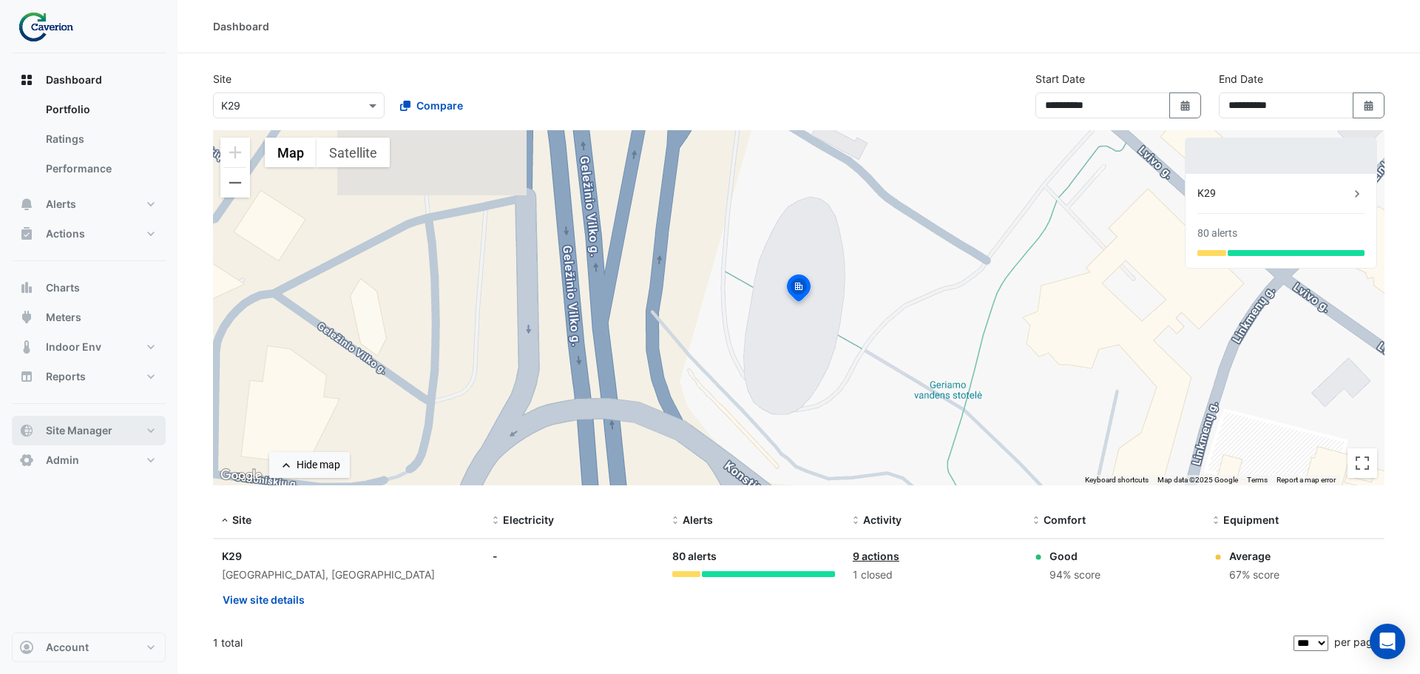
click at [140, 428] on button "Site Manager" at bounding box center [89, 431] width 154 height 30
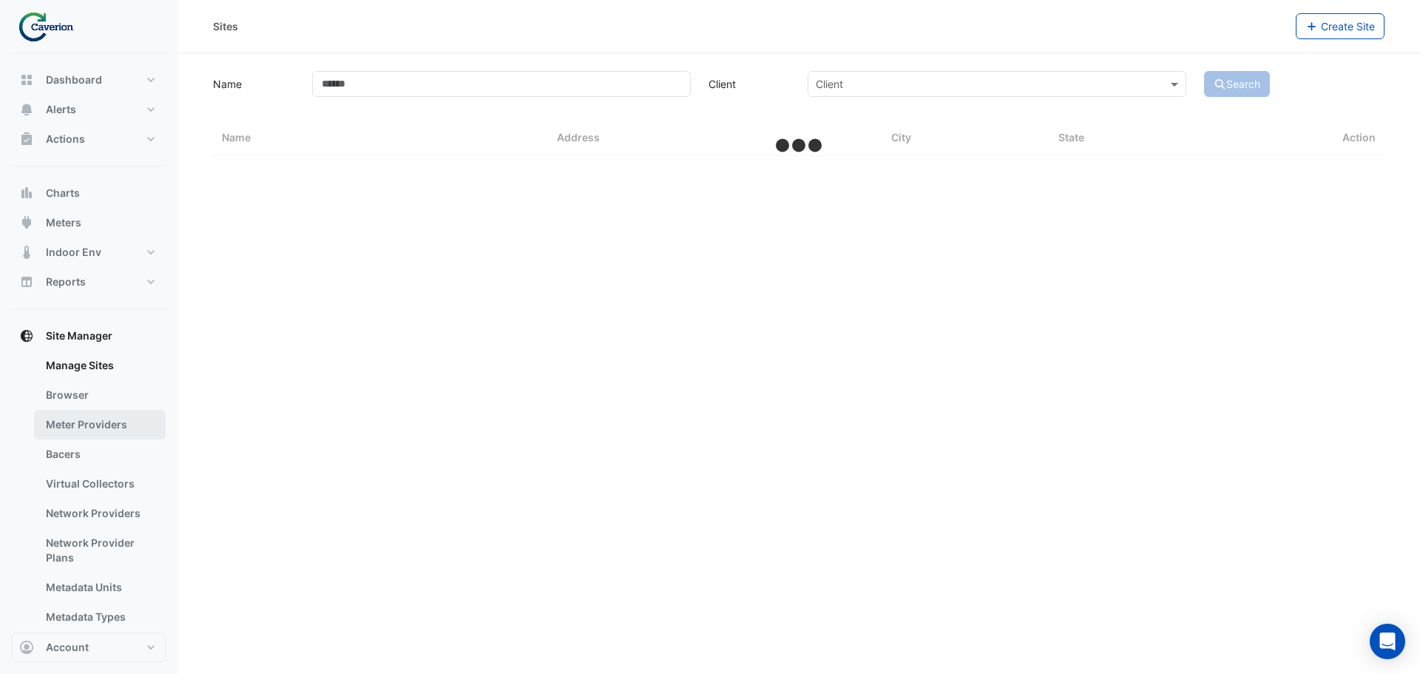
select select "***"
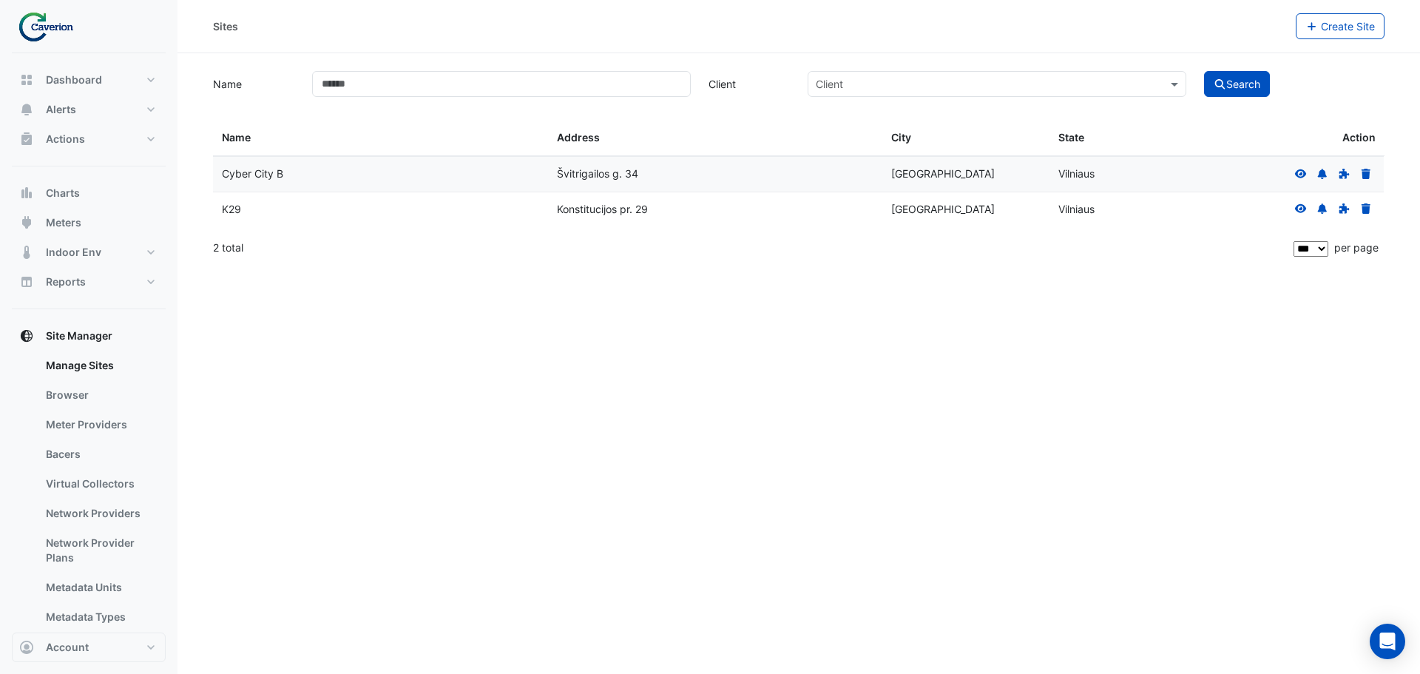
click at [1296, 206] on icon at bounding box center [1301, 208] width 12 height 9
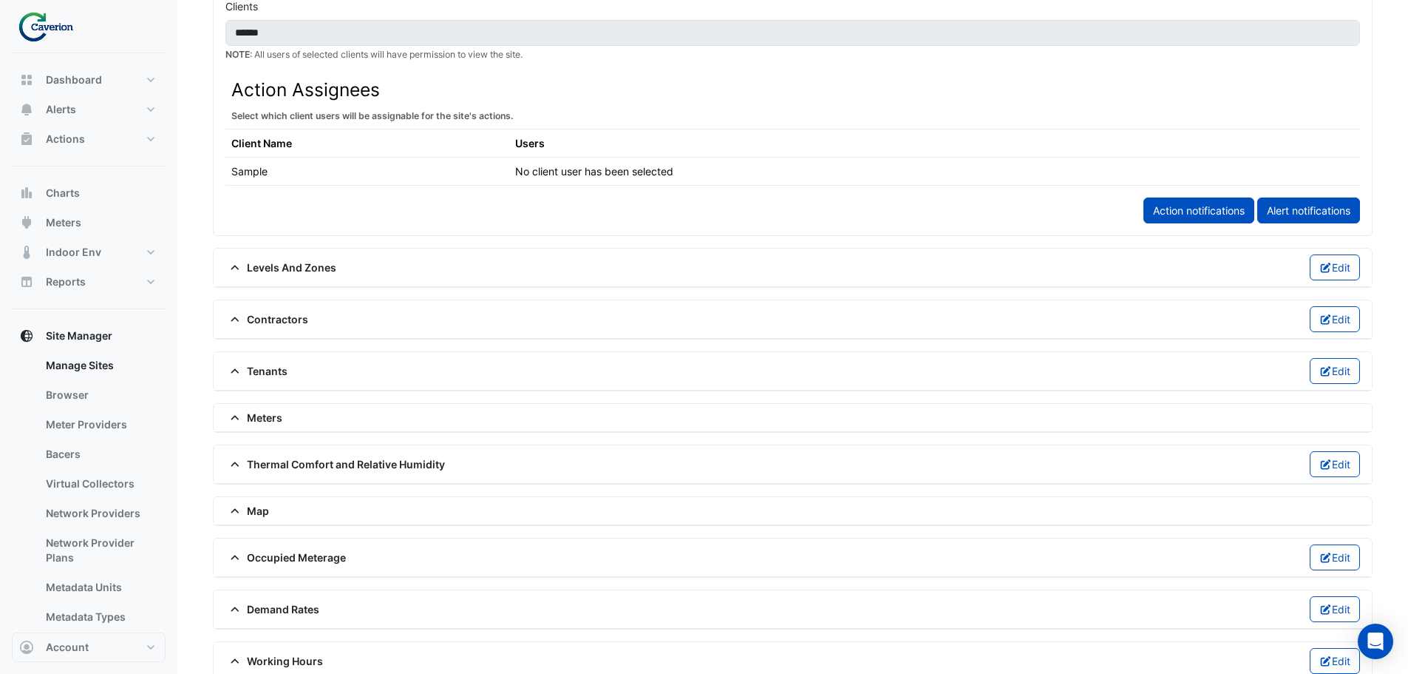
scroll to position [793, 0]
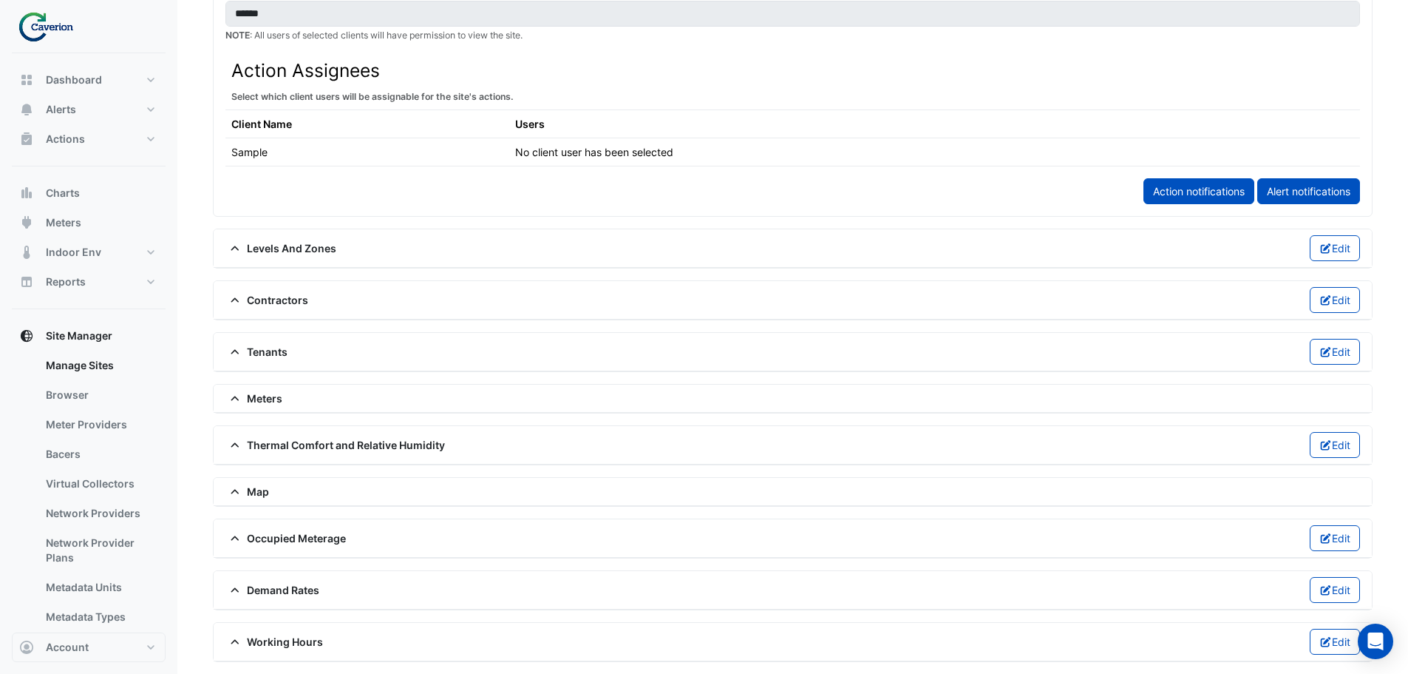
click at [254, 400] on span "Meters" at bounding box center [254, 398] width 57 height 16
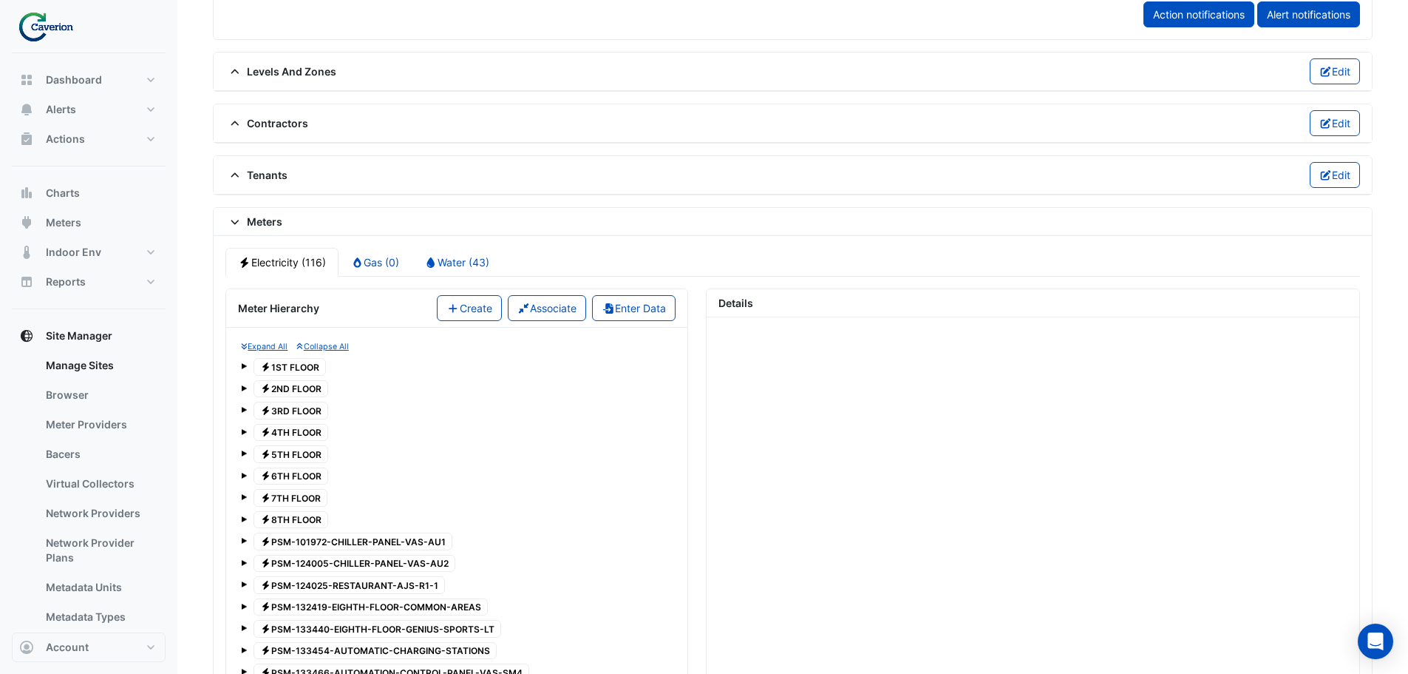
scroll to position [1015, 0]
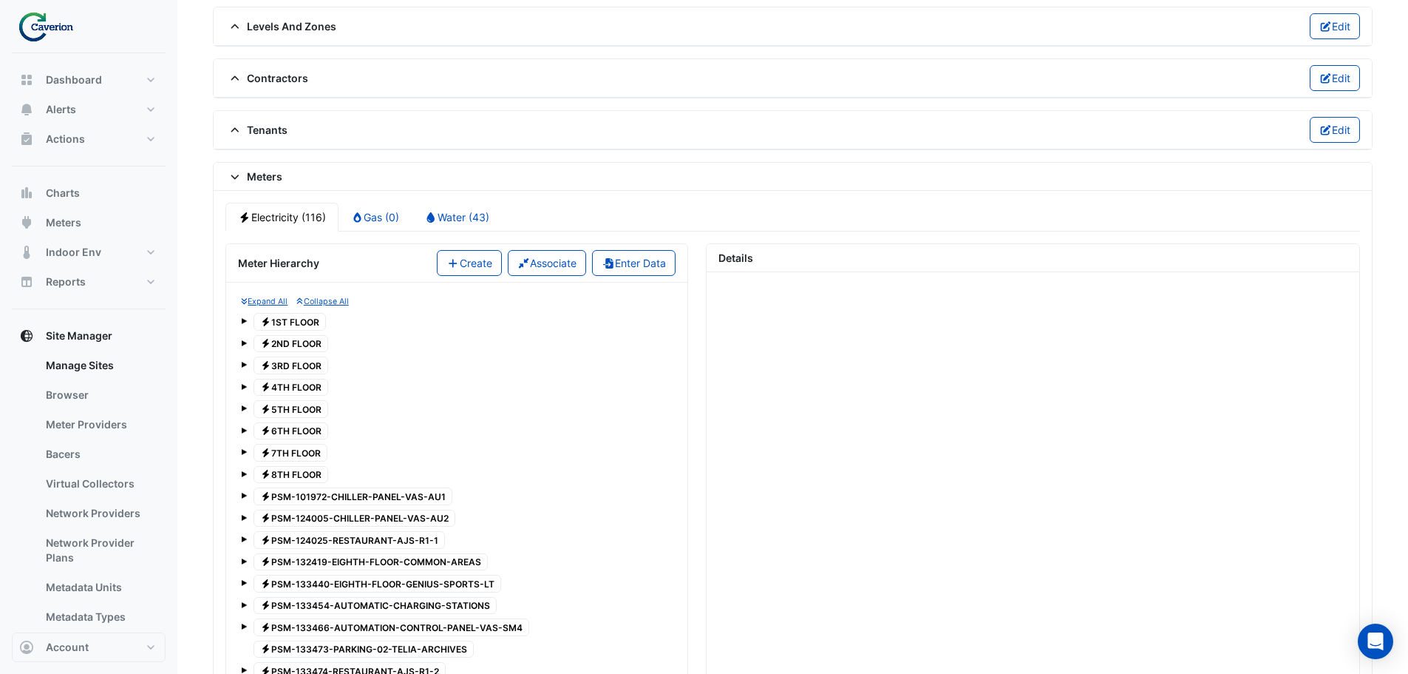
click at [262, 478] on icon "Electricity" at bounding box center [265, 473] width 11 height 9
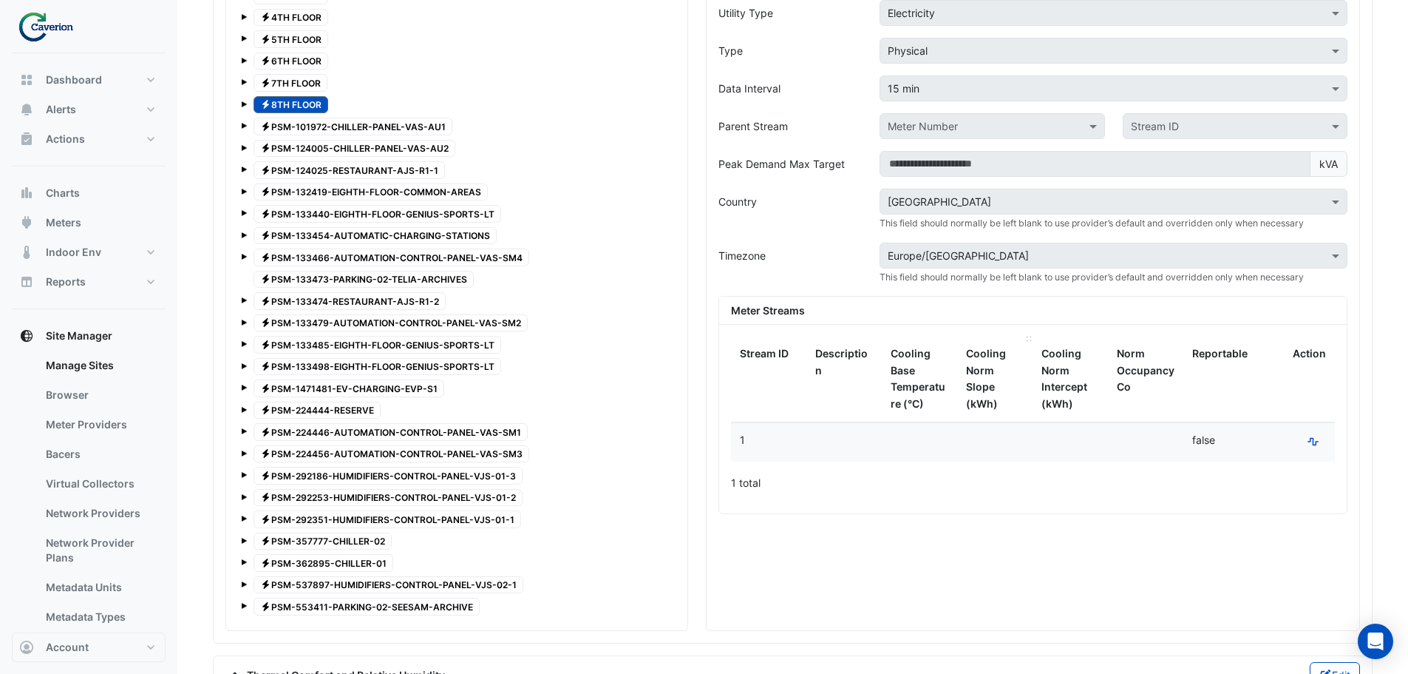
scroll to position [1163, 0]
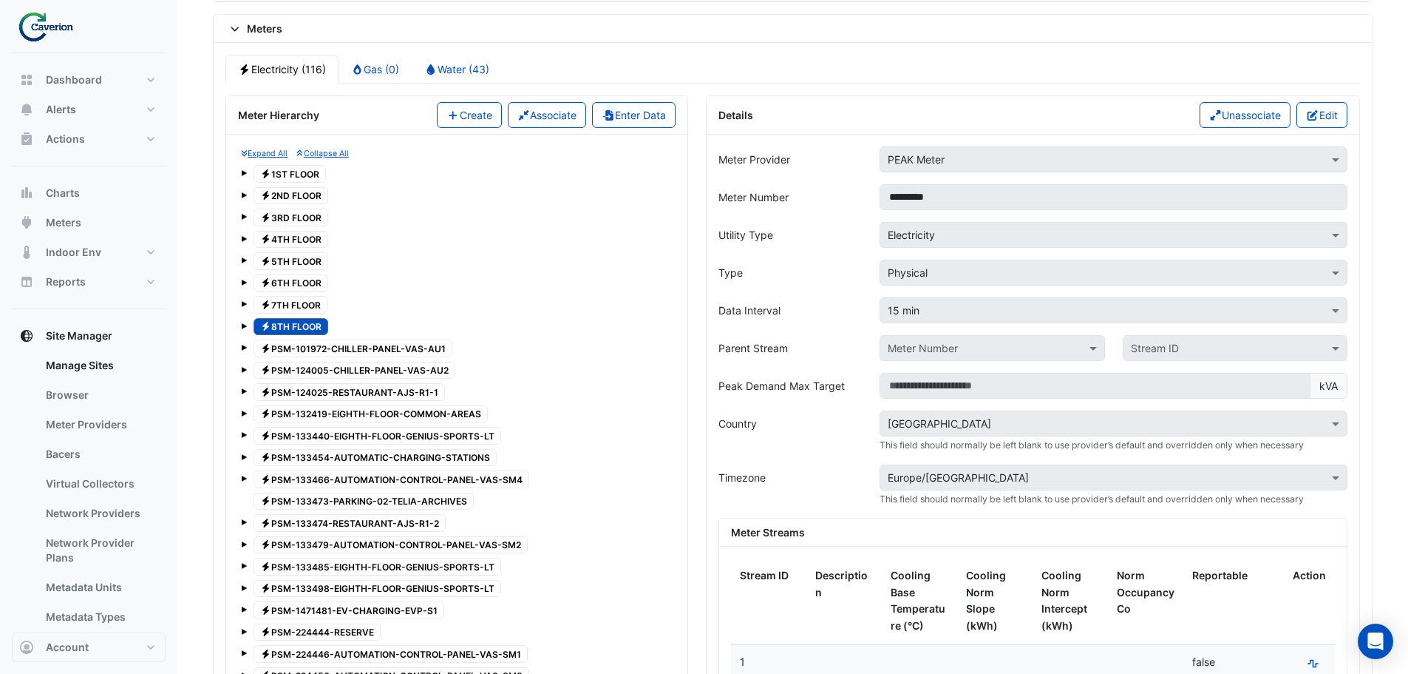
drag, startPoint x: 802, startPoint y: 58, endPoint x: 991, endPoint y: 271, distance: 284.9
click at [802, 58] on ul "Electricity (116) Gas (0) Water (43)" at bounding box center [793, 69] width 1135 height 29
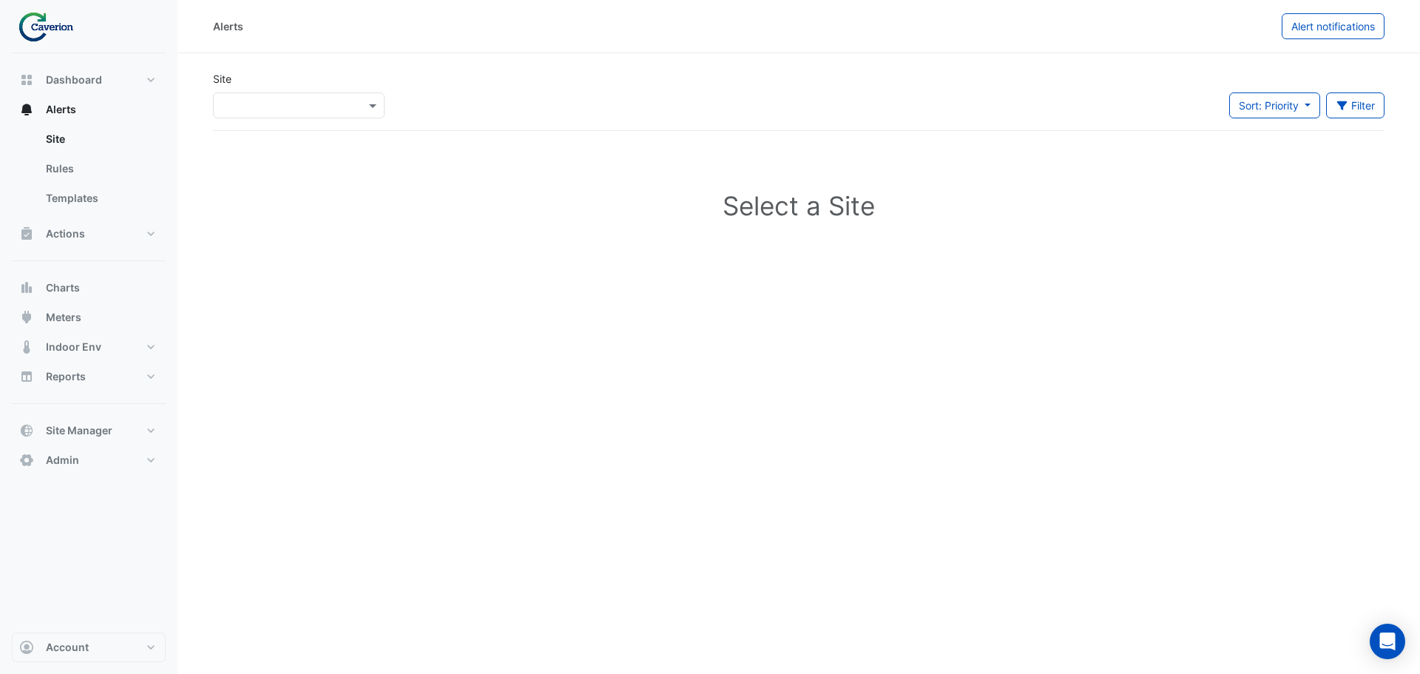
click at [268, 104] on input "text" at bounding box center [284, 106] width 126 height 16
click at [247, 167] on div "K29" at bounding box center [256, 158] width 85 height 21
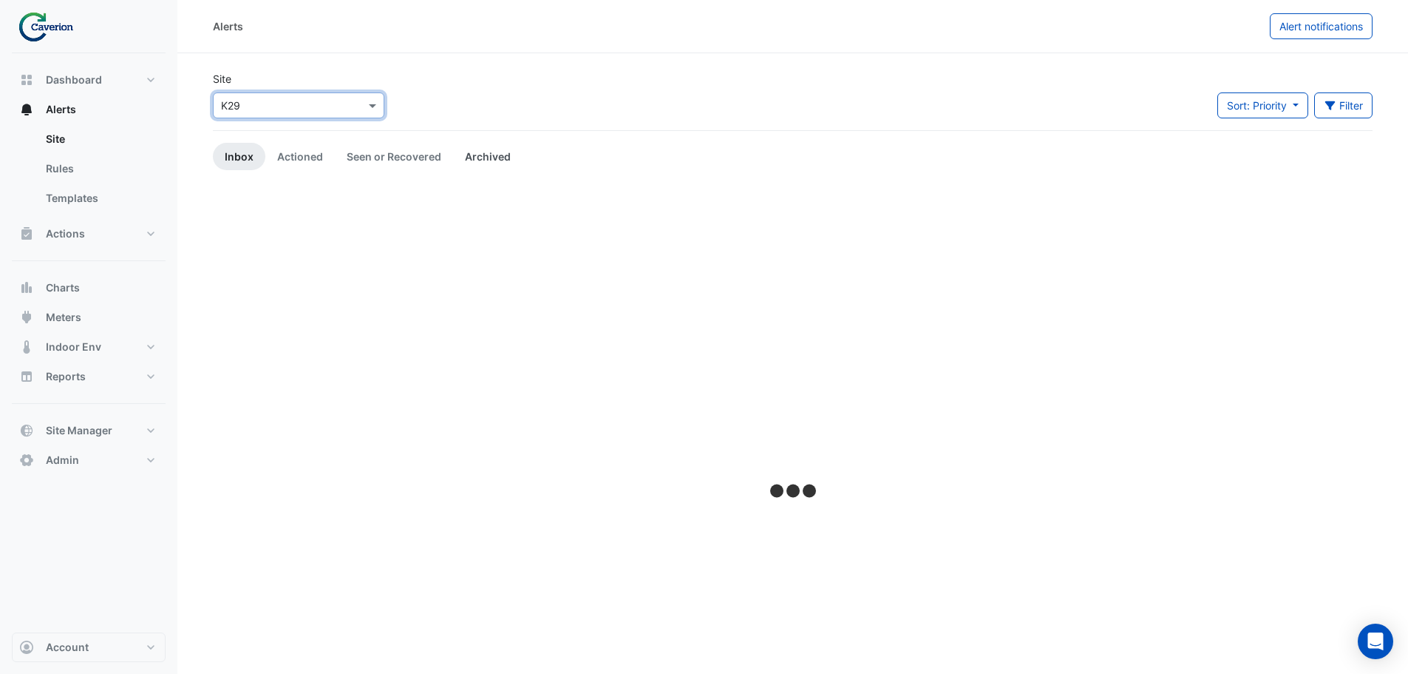
click at [472, 154] on link "Archived" at bounding box center [487, 156] width 69 height 27
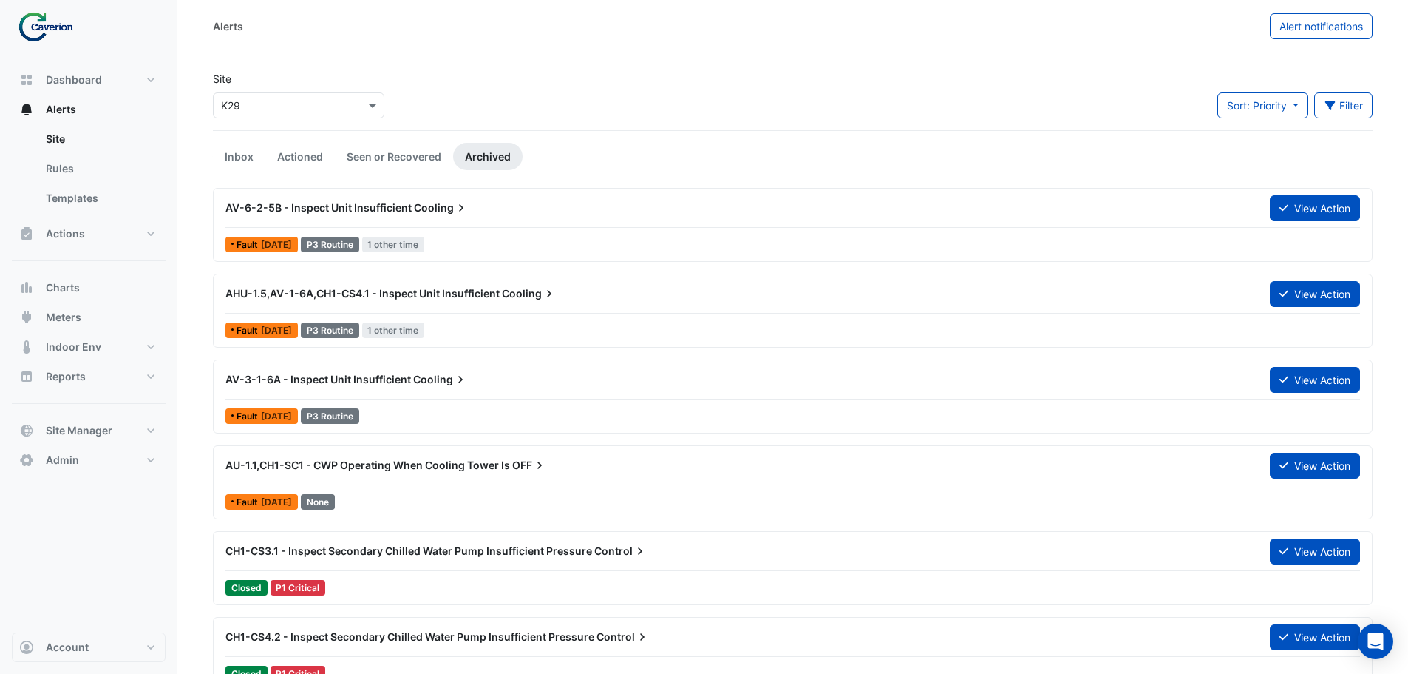
click at [515, 215] on div "AV-6-2-5B - Inspect Unit Insufficient Cooling" at bounding box center [739, 207] width 1045 height 27
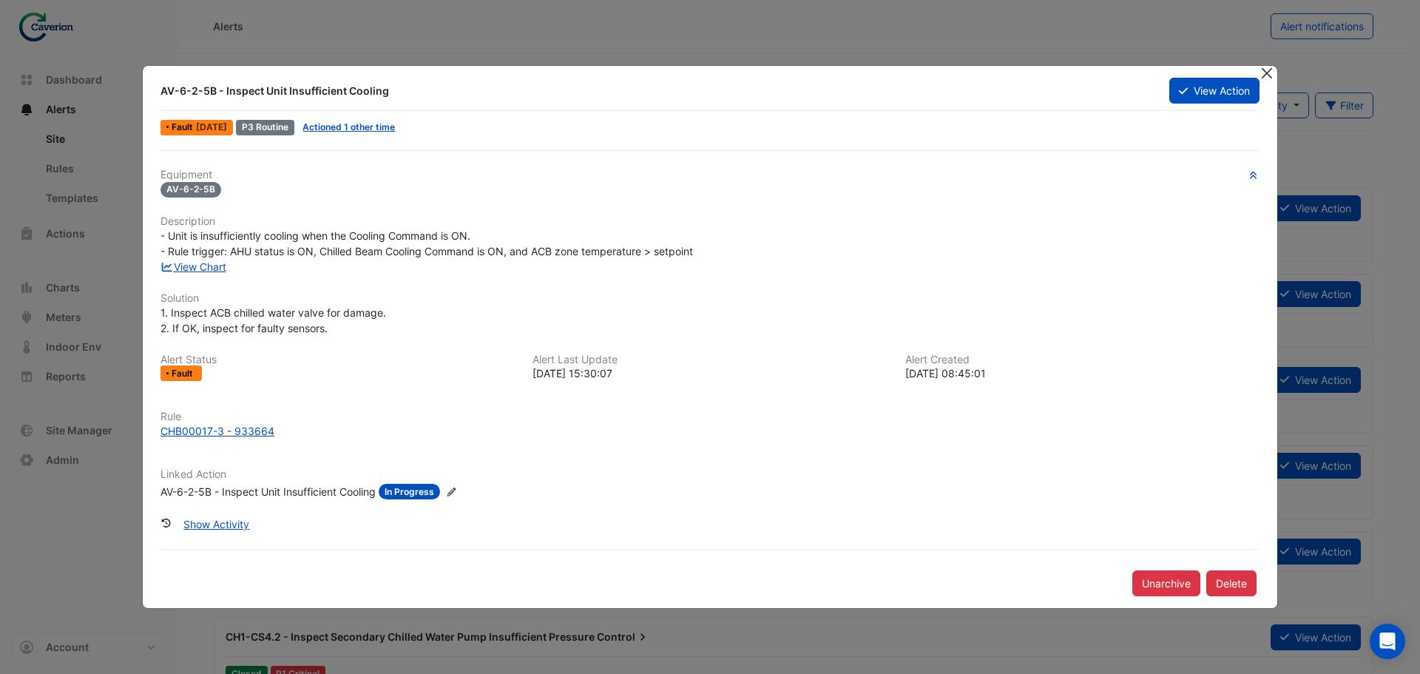
click at [1264, 67] on button "Close" at bounding box center [1266, 74] width 16 height 16
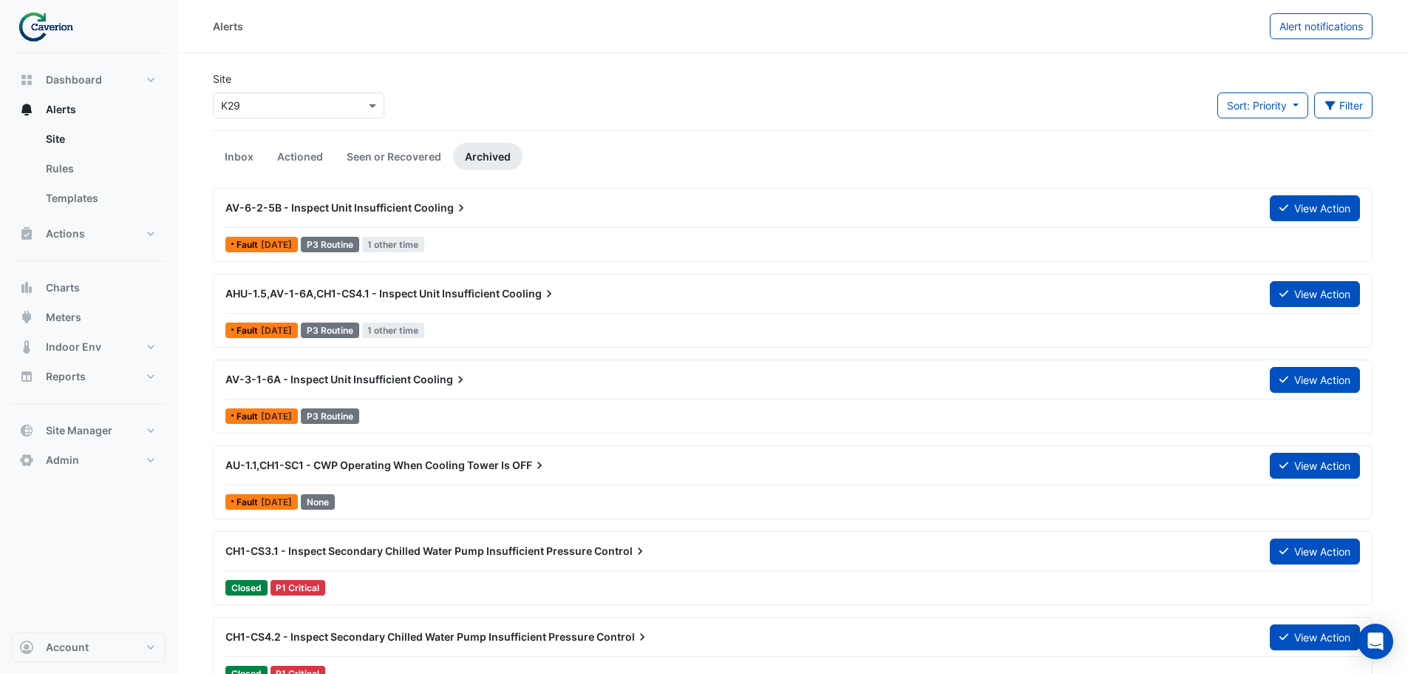
click at [237, 146] on link "Inbox" at bounding box center [239, 156] width 52 height 27
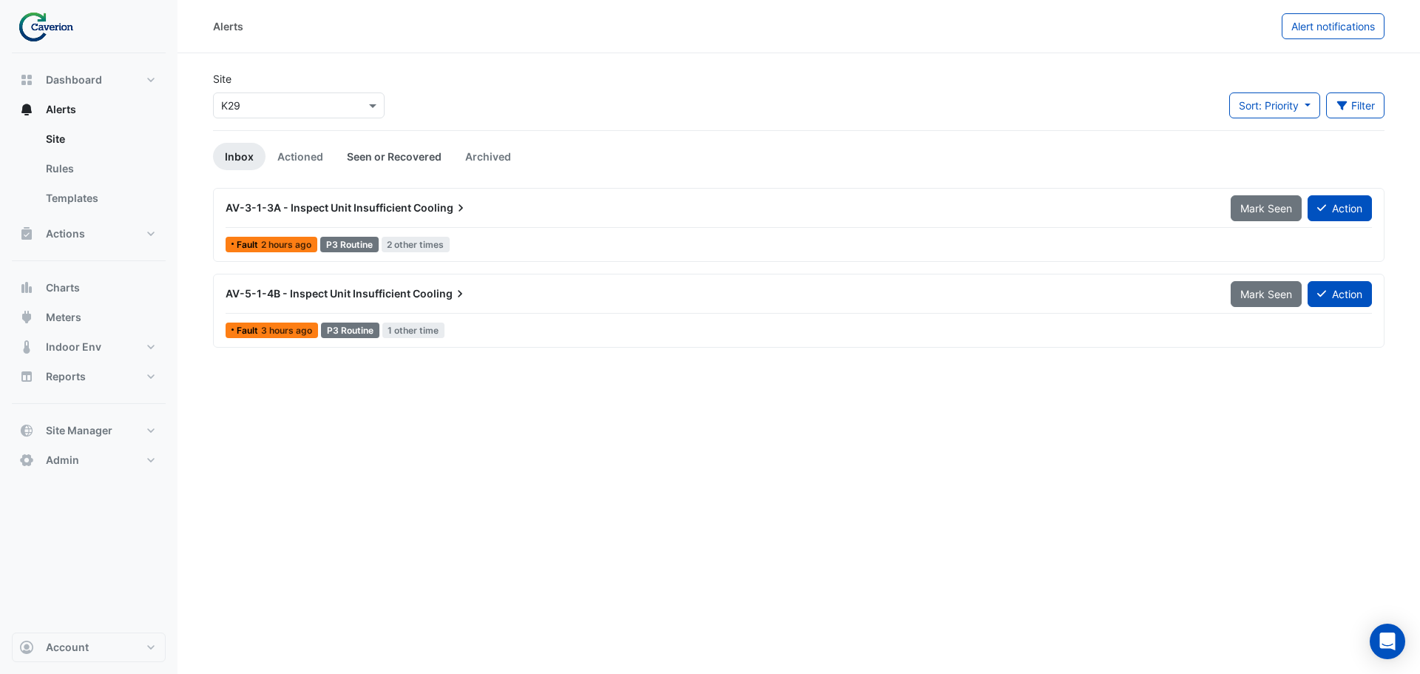
click at [390, 158] on link "Seen or Recovered" at bounding box center [394, 156] width 118 height 27
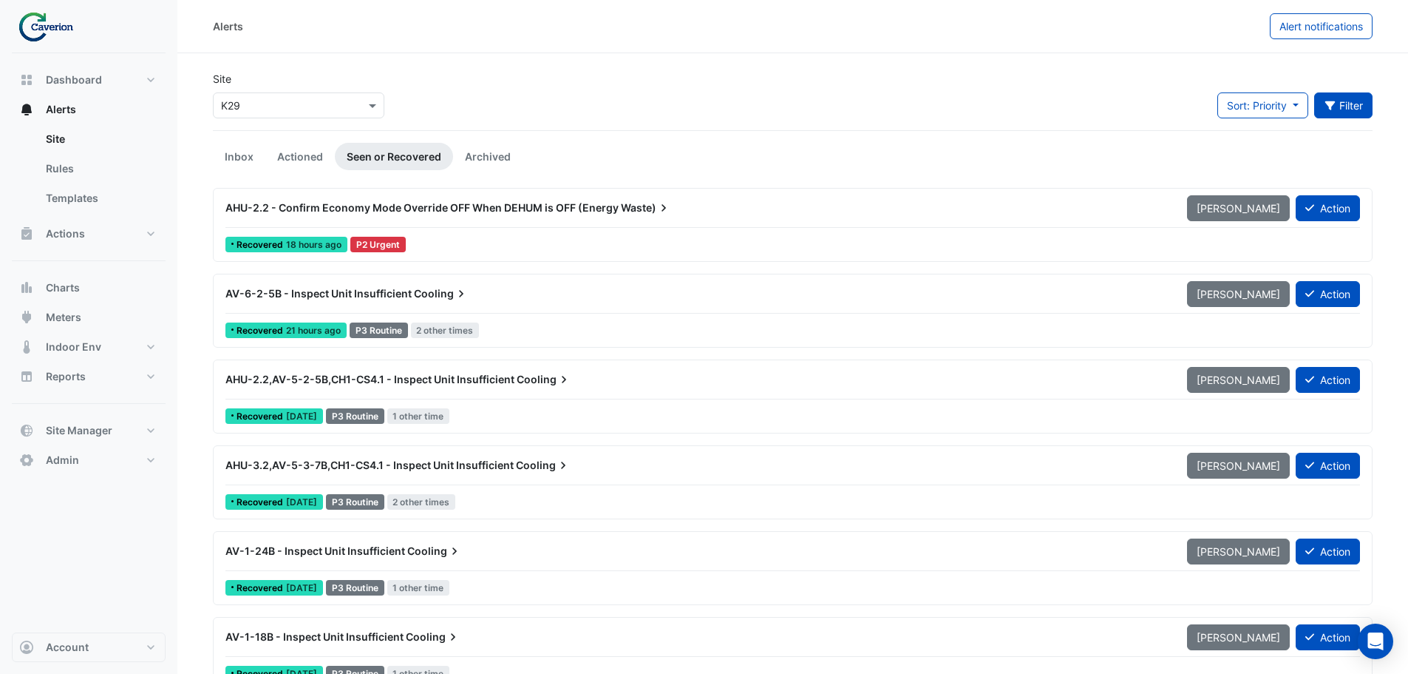
click at [1336, 110] on button "Filter" at bounding box center [1344, 105] width 59 height 26
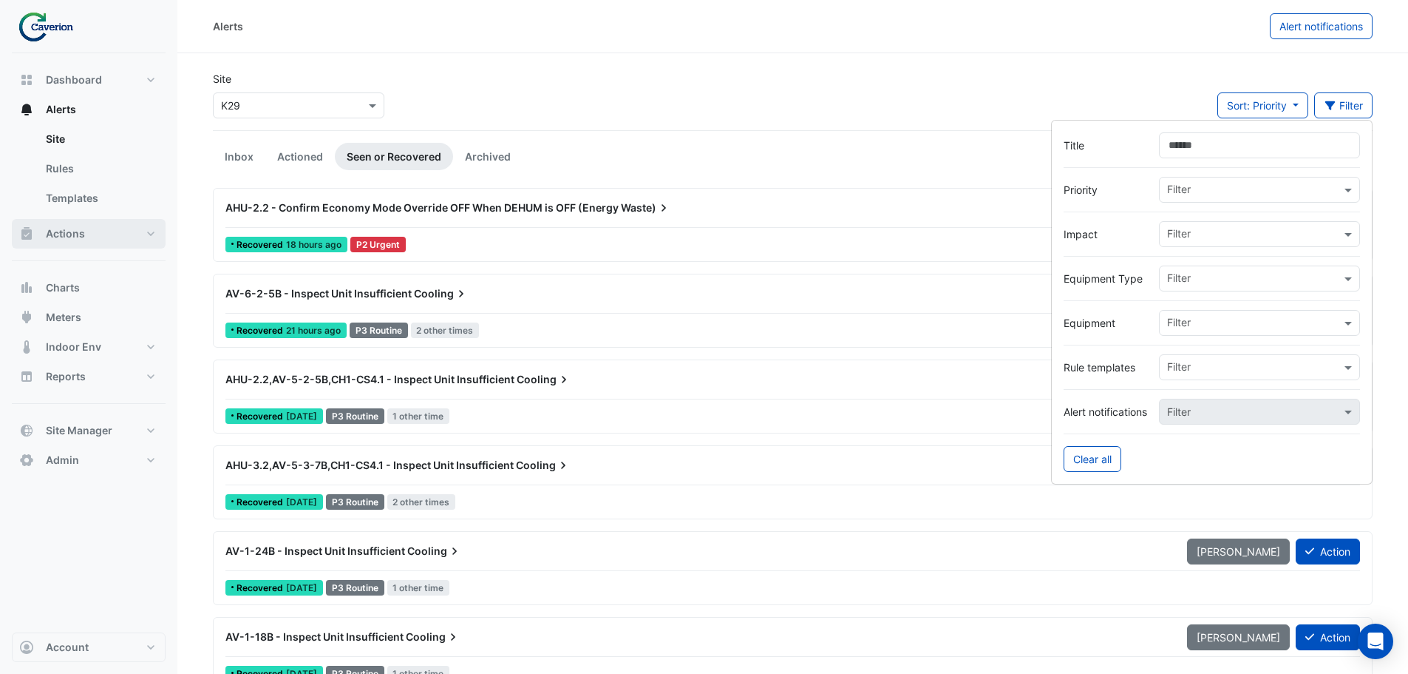
click at [90, 228] on button "Actions" at bounding box center [89, 234] width 154 height 30
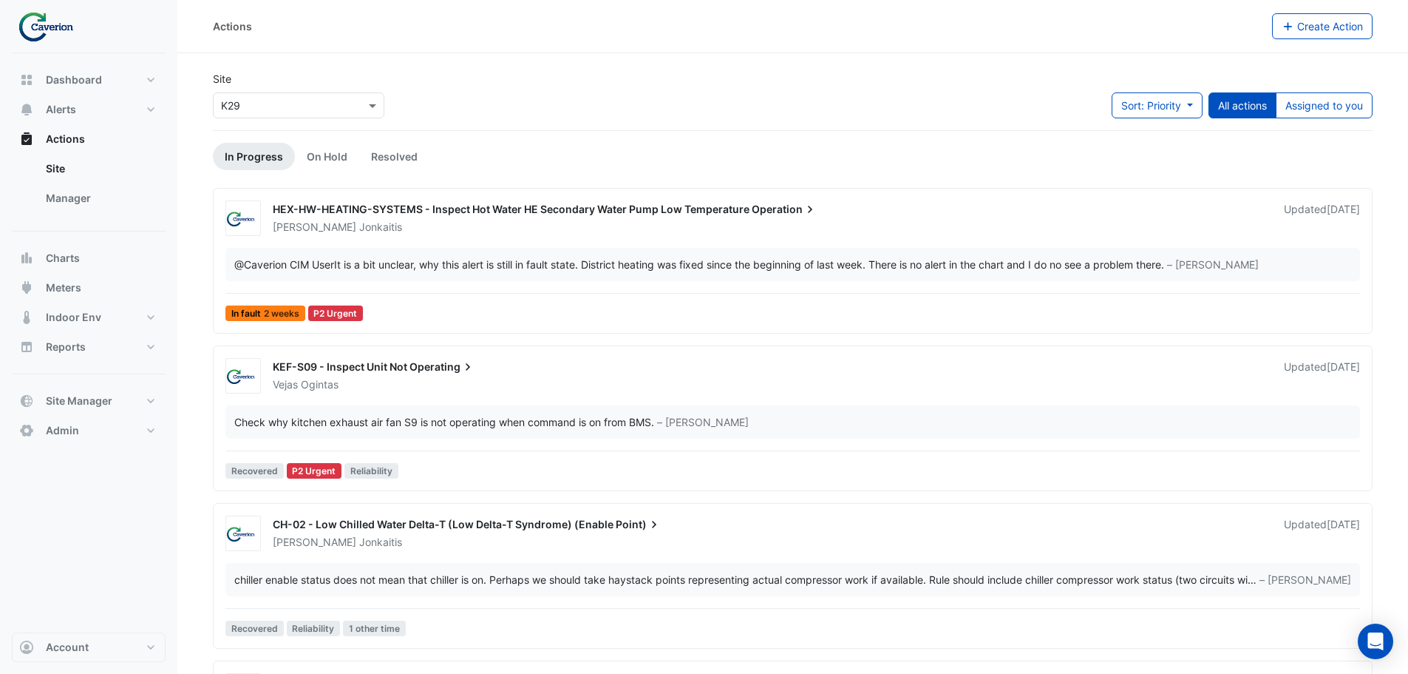
click at [745, 230] on div "[PERSON_NAME]" at bounding box center [769, 227] width 997 height 15
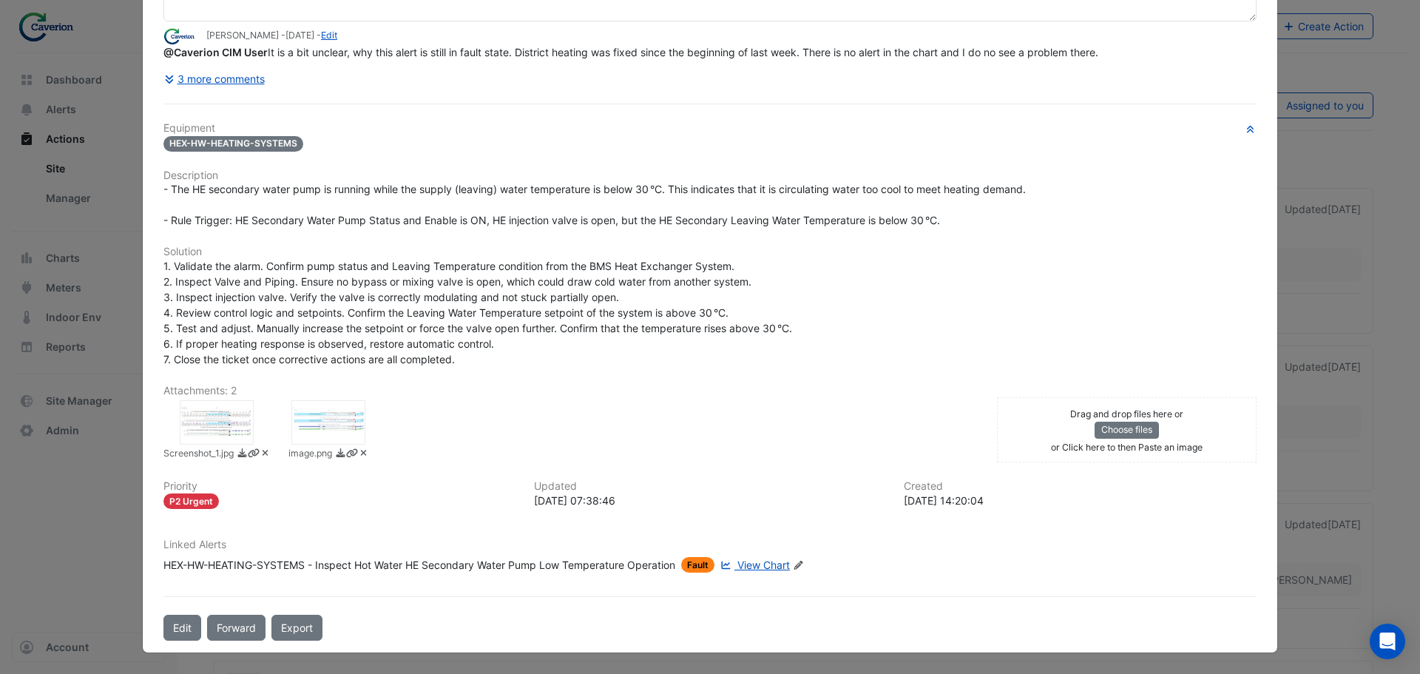
scroll to position [163, 0]
click at [177, 633] on button "Edit" at bounding box center [182, 627] width 38 height 26
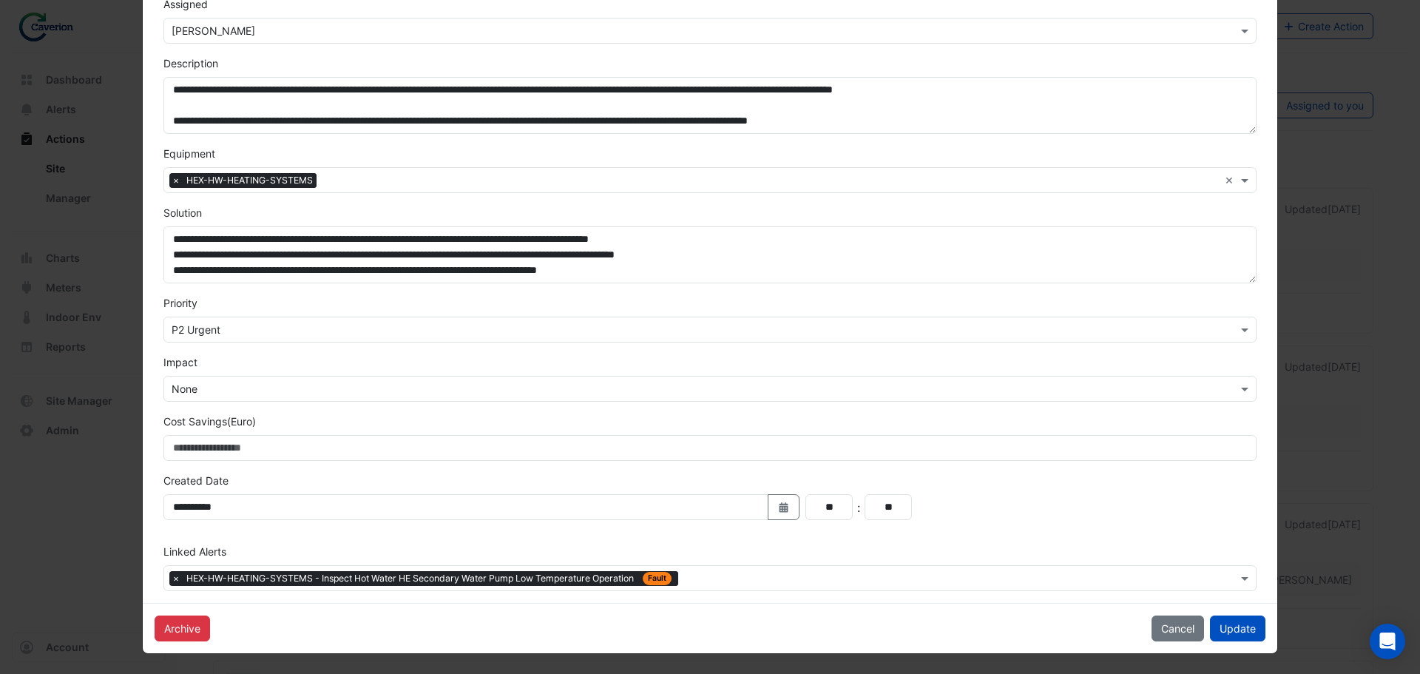
scroll to position [200, 0]
click at [743, 583] on input "text" at bounding box center [960, 579] width 553 height 16
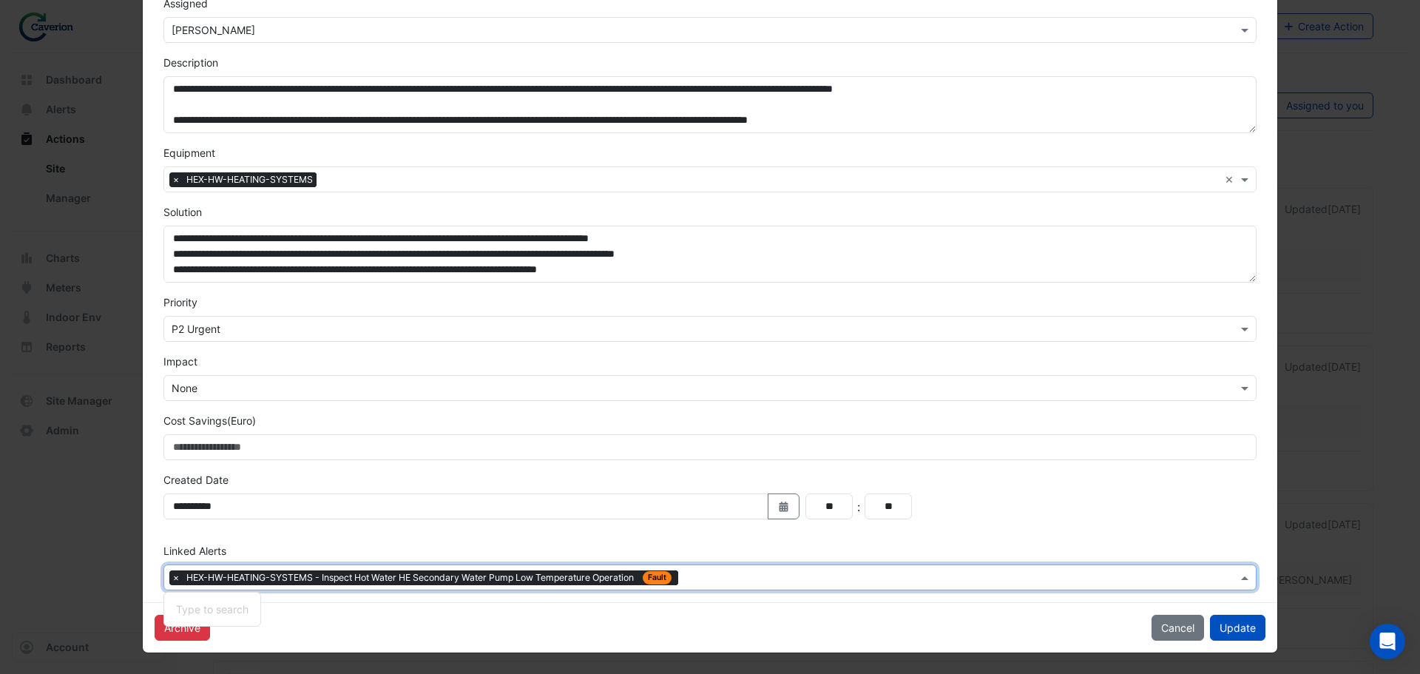
click at [744, 572] on input "text" at bounding box center [960, 579] width 553 height 16
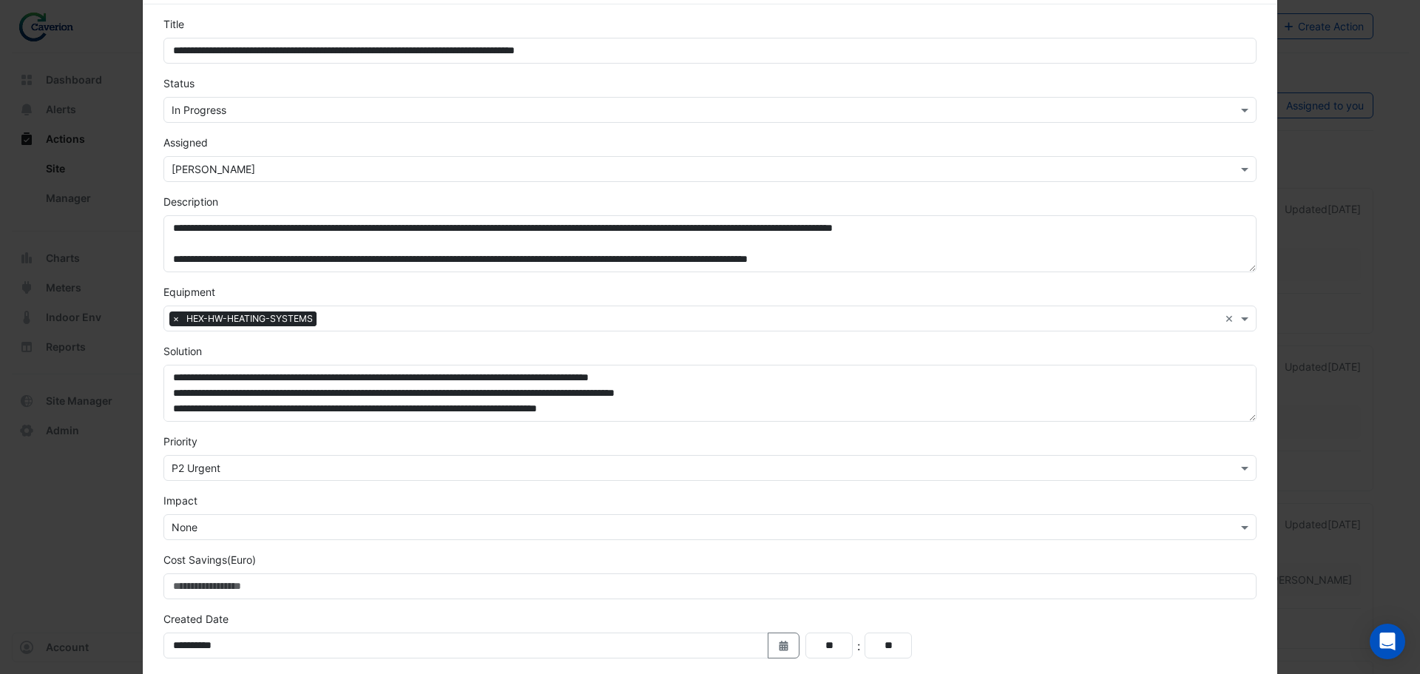
scroll to position [0, 0]
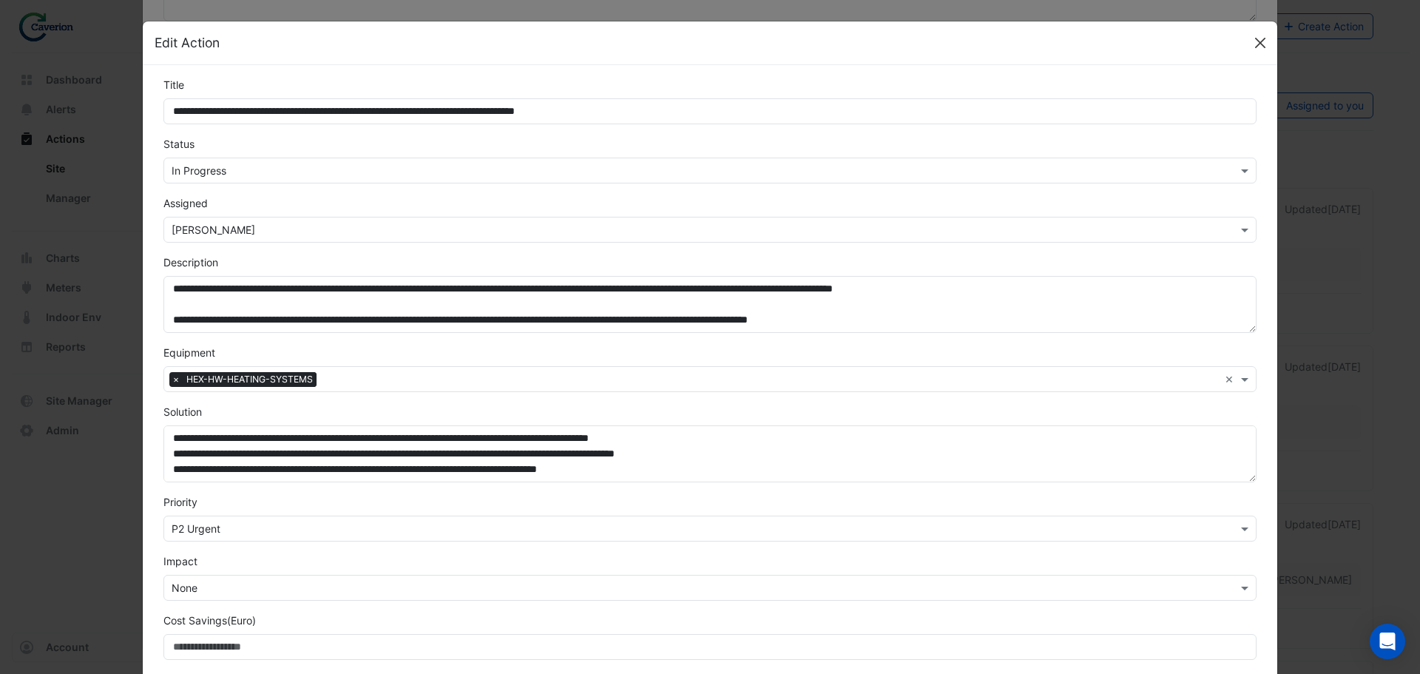
type input "********"
click at [1252, 33] on button "Close" at bounding box center [1260, 43] width 22 height 22
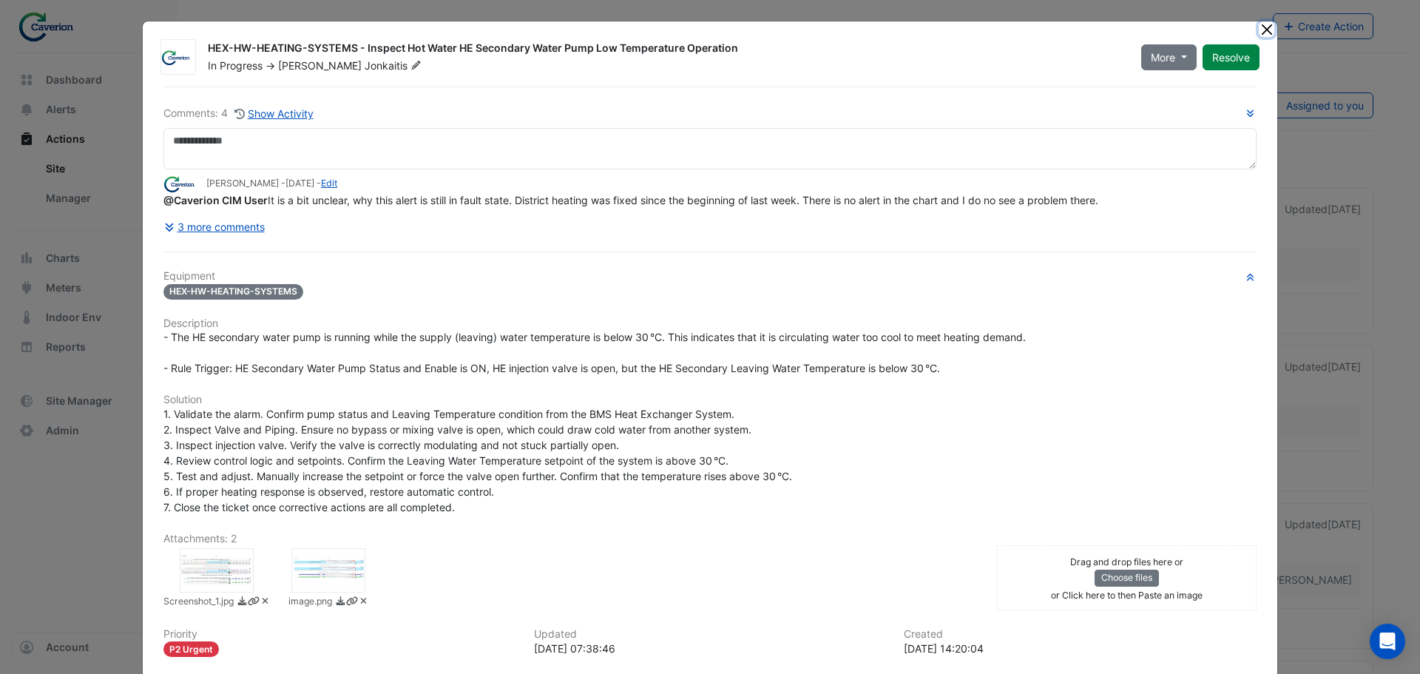
click at [1258, 34] on button "Close" at bounding box center [1266, 29] width 16 height 16
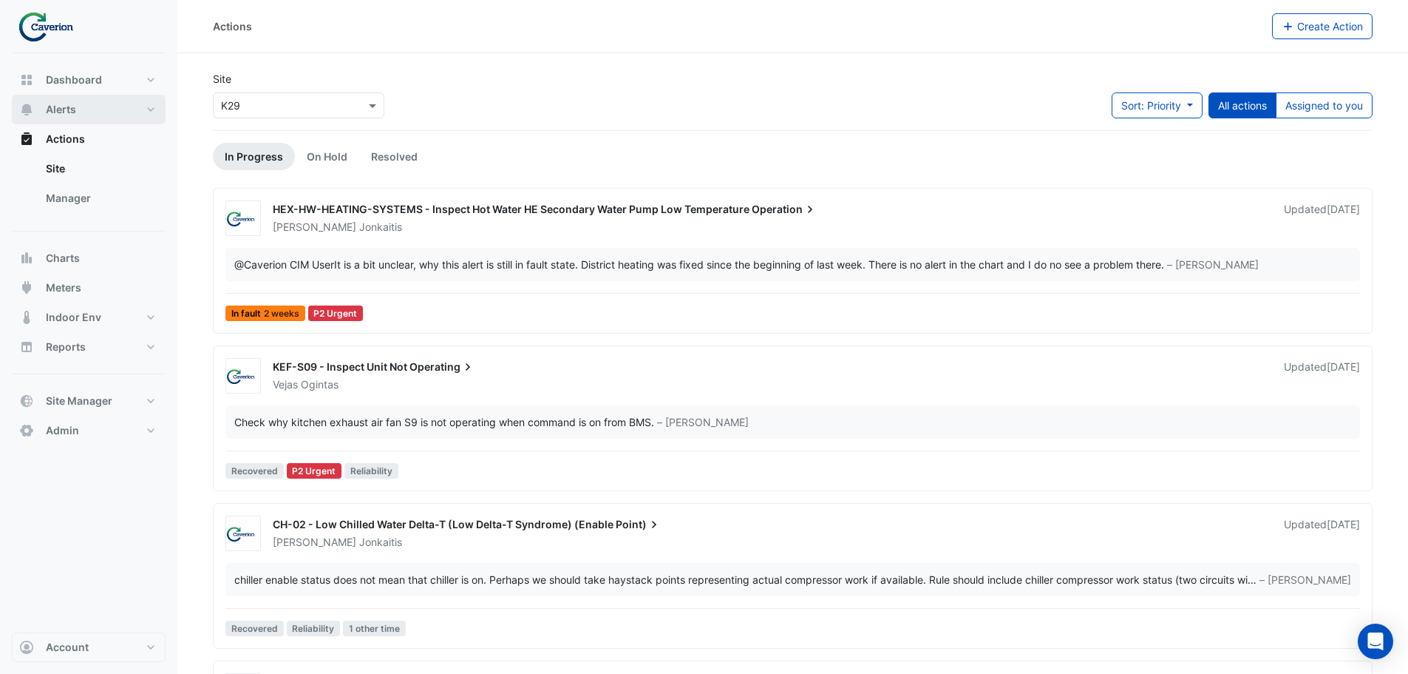
click at [95, 115] on button "Alerts" at bounding box center [89, 110] width 154 height 30
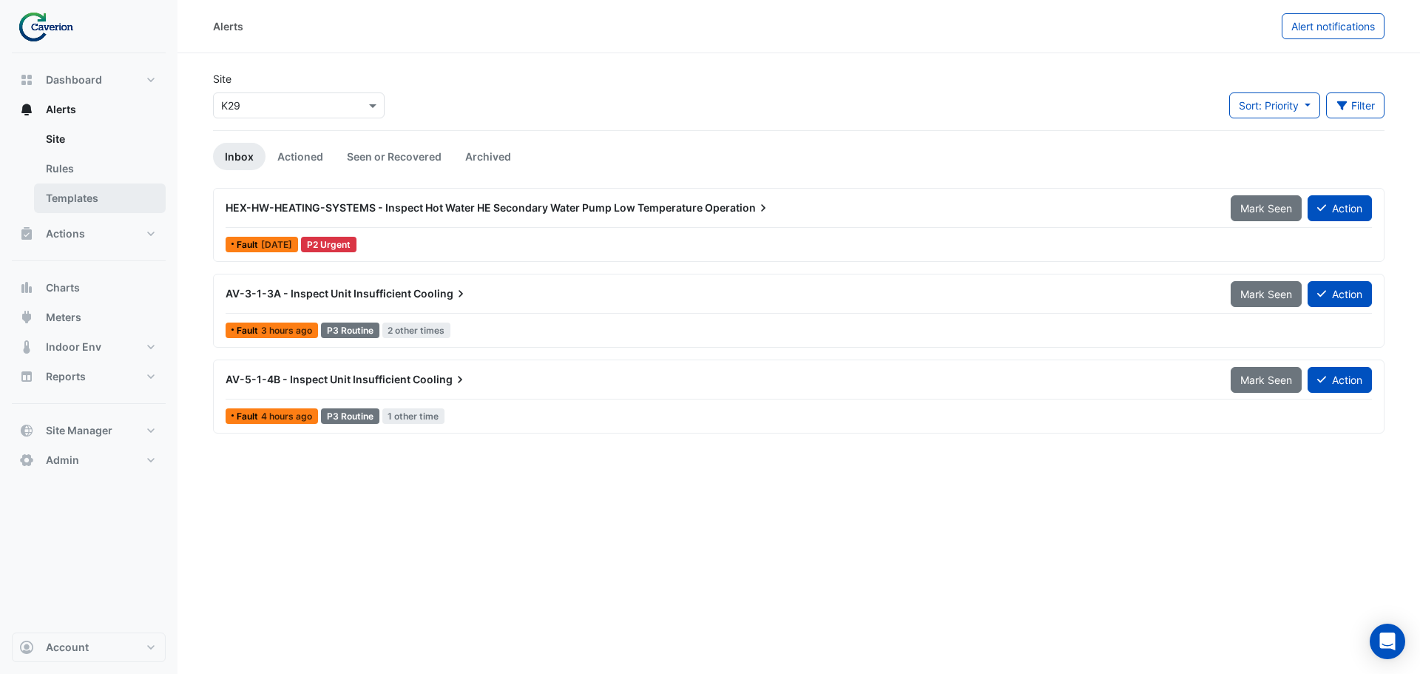
click at [69, 193] on link "Templates" at bounding box center [100, 198] width 132 height 30
select select
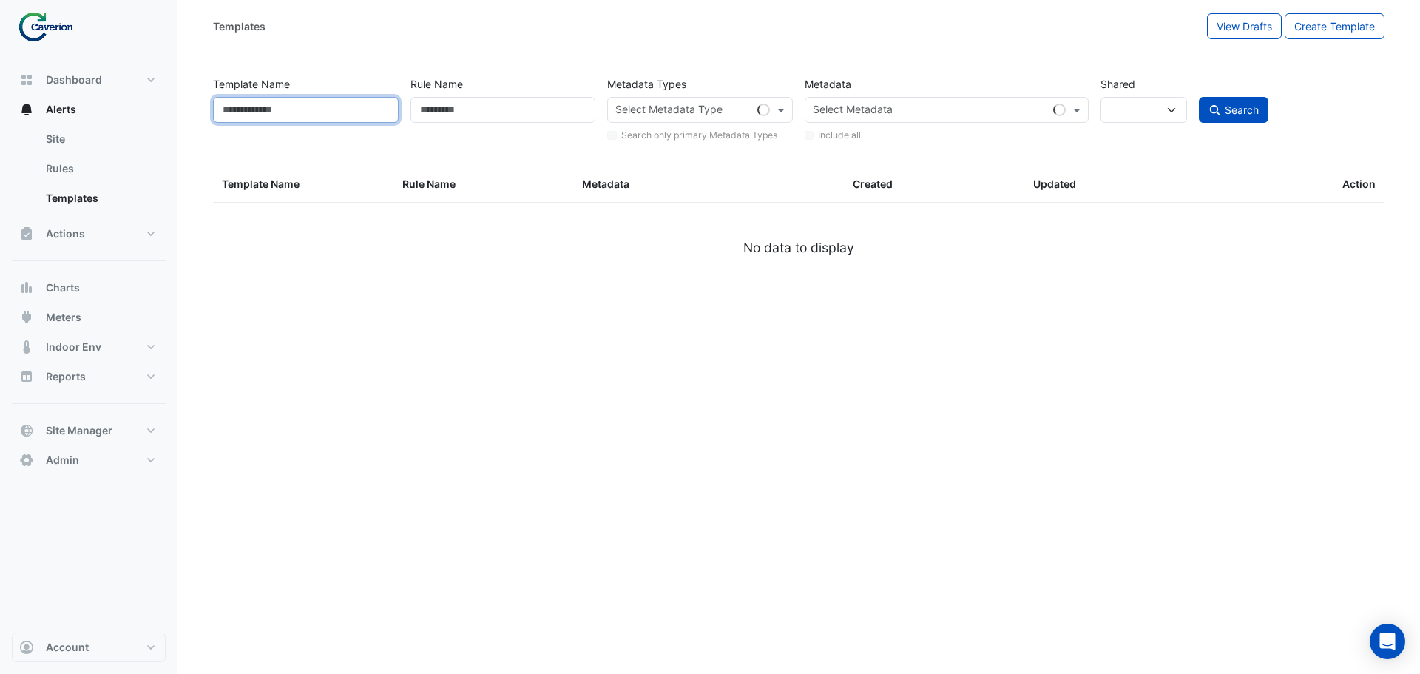
click at [312, 110] on input "Template Name" at bounding box center [306, 110] width 186 height 26
type input "***"
select select
click at [300, 103] on input "Template Name" at bounding box center [306, 110] width 186 height 26
select select "***"
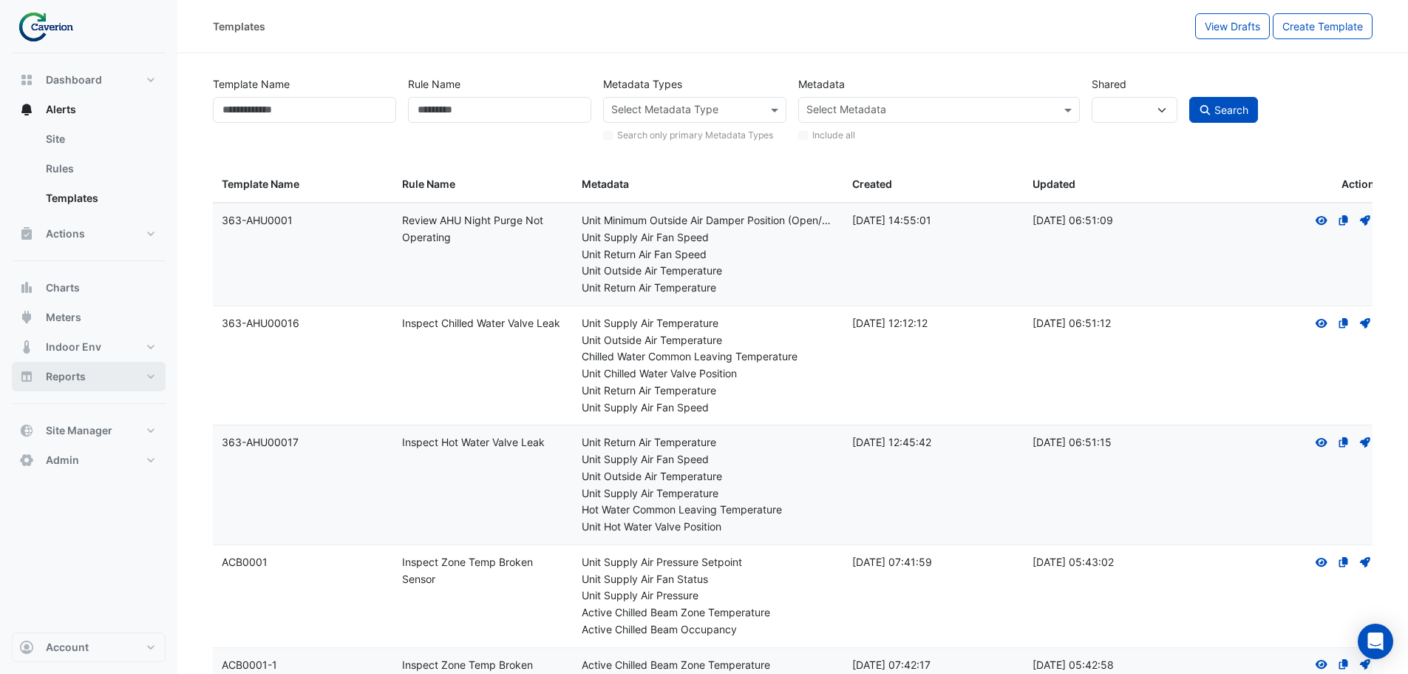
click at [93, 370] on button "Reports" at bounding box center [89, 377] width 154 height 30
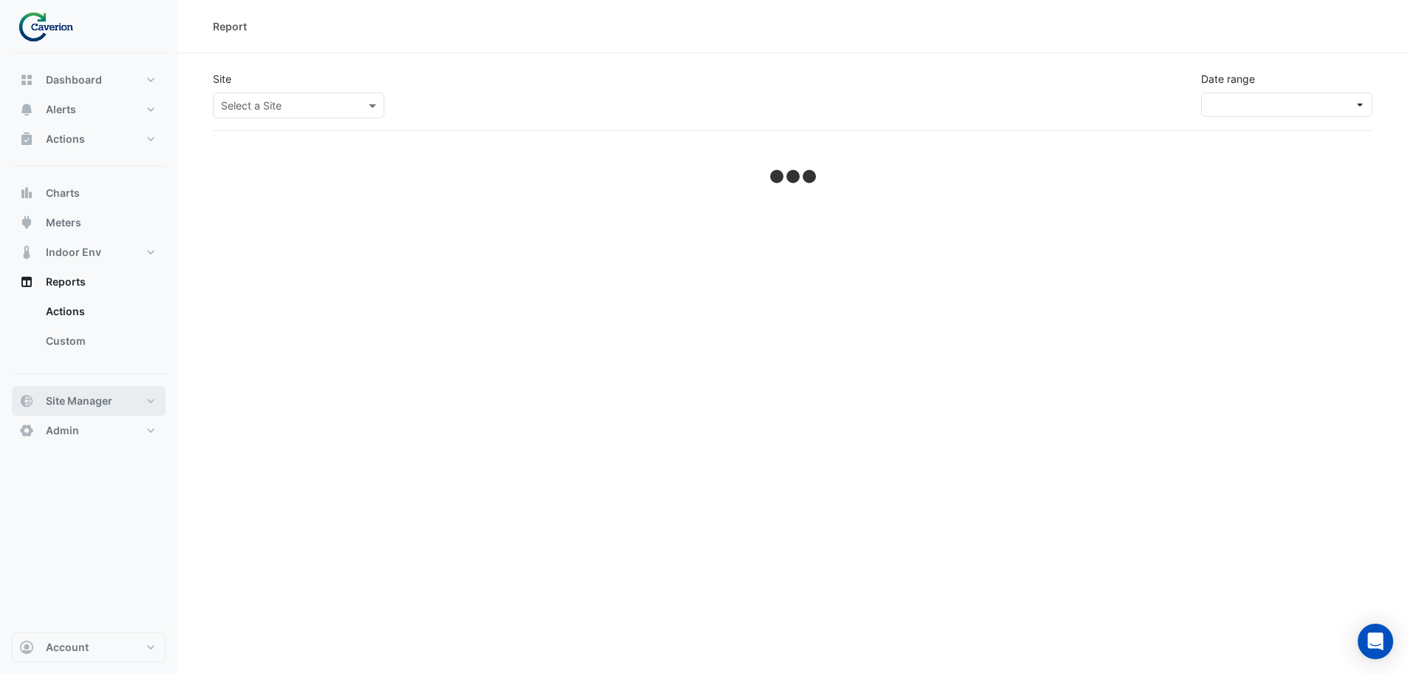
select select "***"
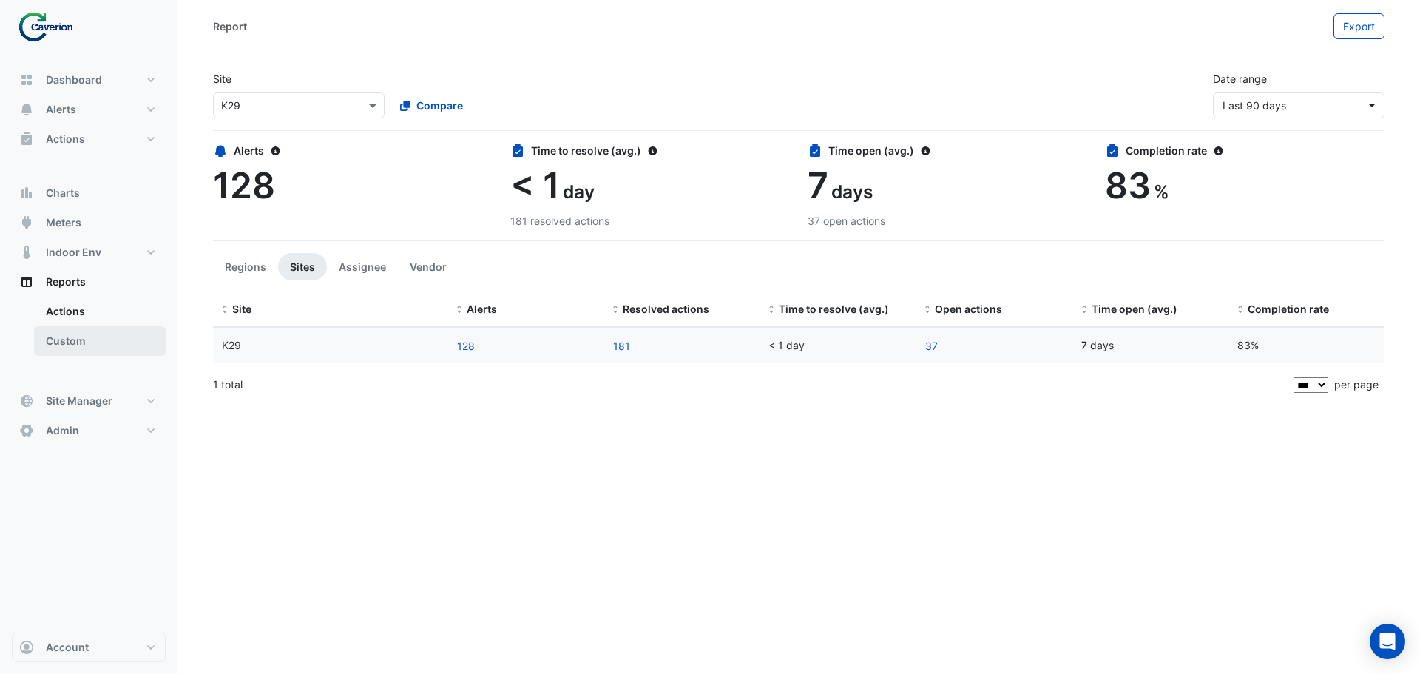
click at [68, 333] on link "Custom" at bounding box center [100, 341] width 132 height 30
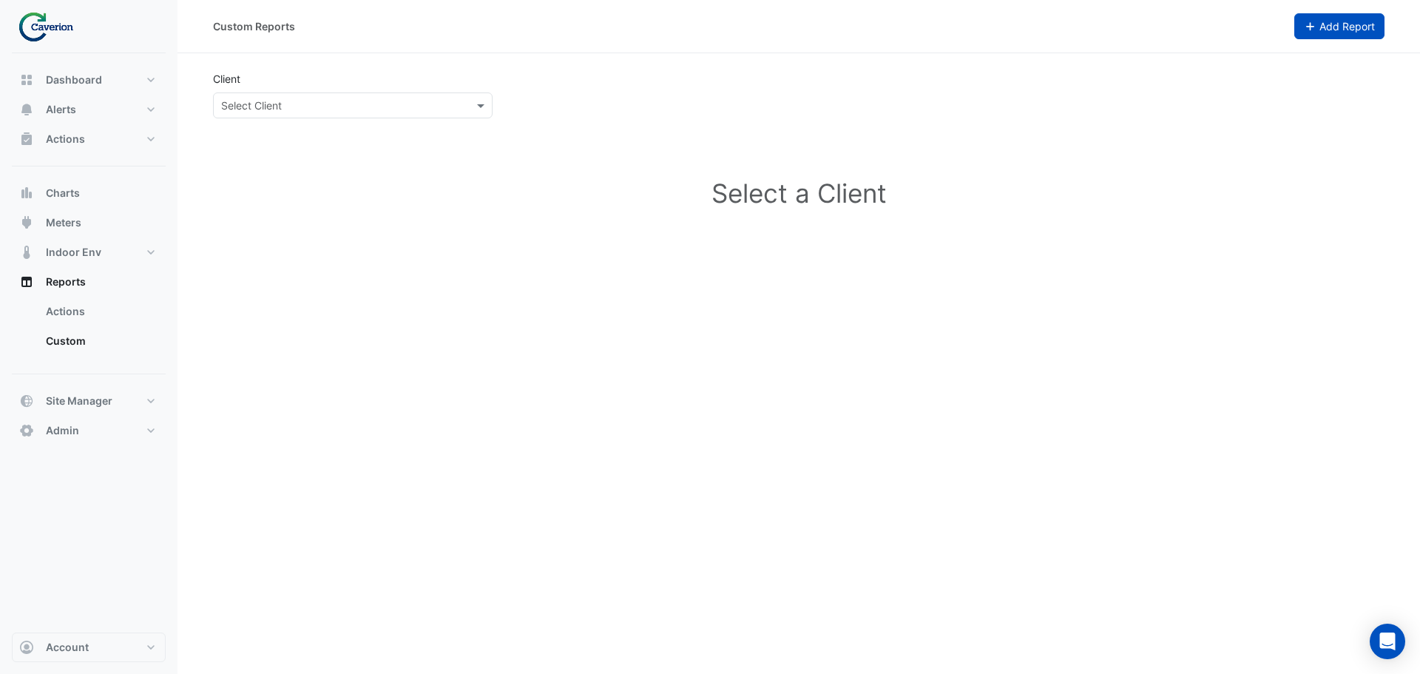
click at [1350, 20] on span "Add Report" at bounding box center [1346, 26] width 55 height 13
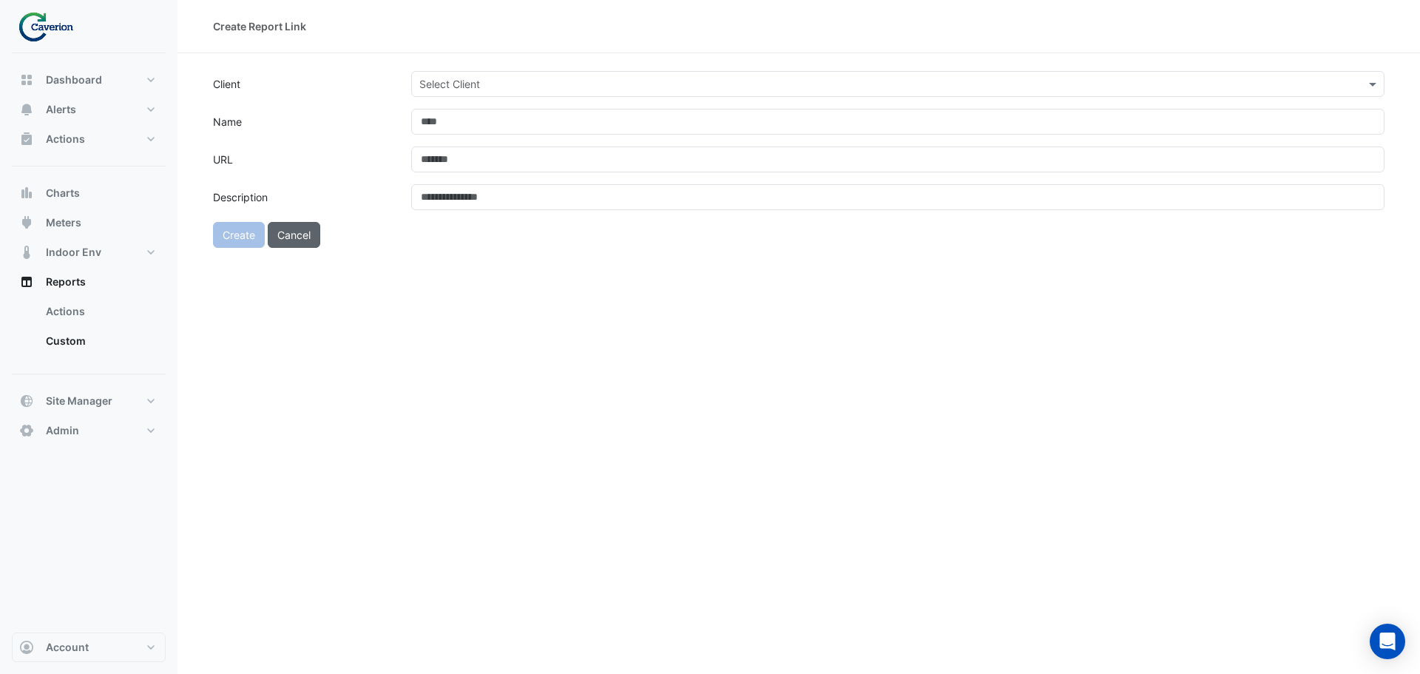
click at [305, 241] on button "Cancel" at bounding box center [294, 235] width 52 height 26
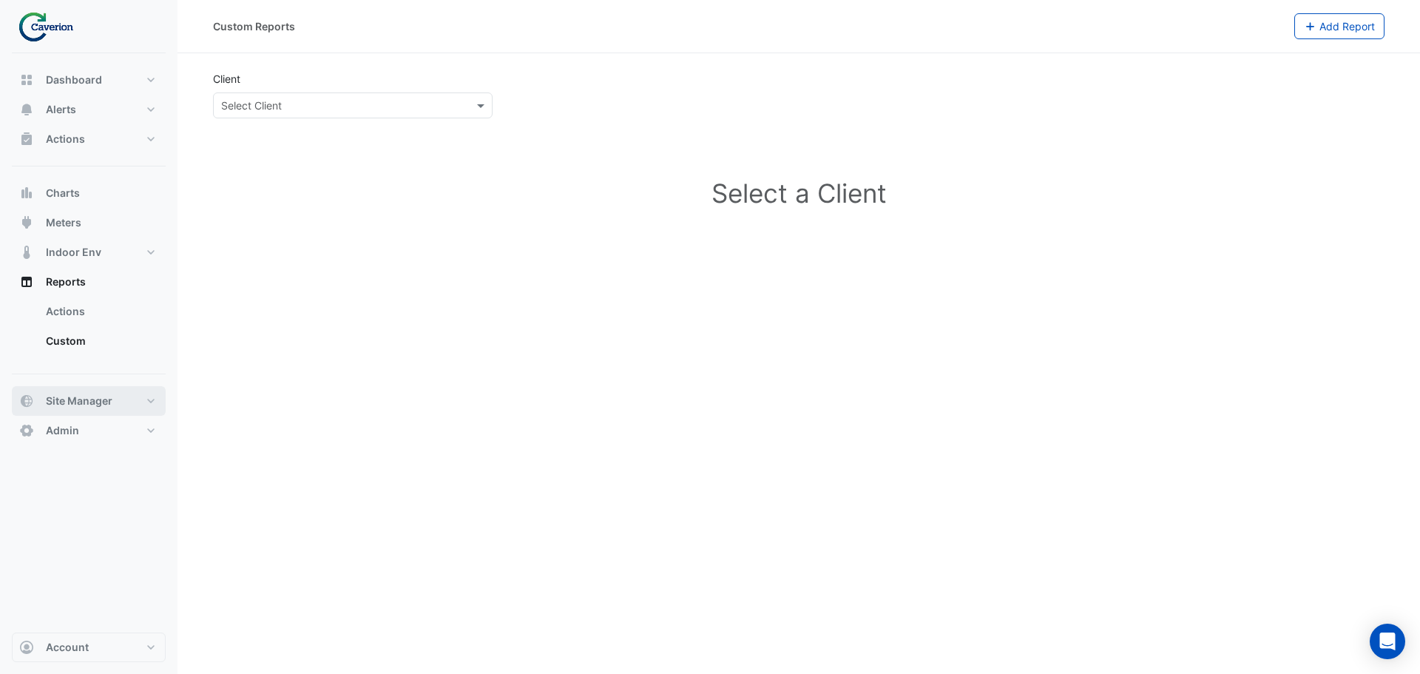
click at [101, 401] on span "Site Manager" at bounding box center [79, 400] width 67 height 15
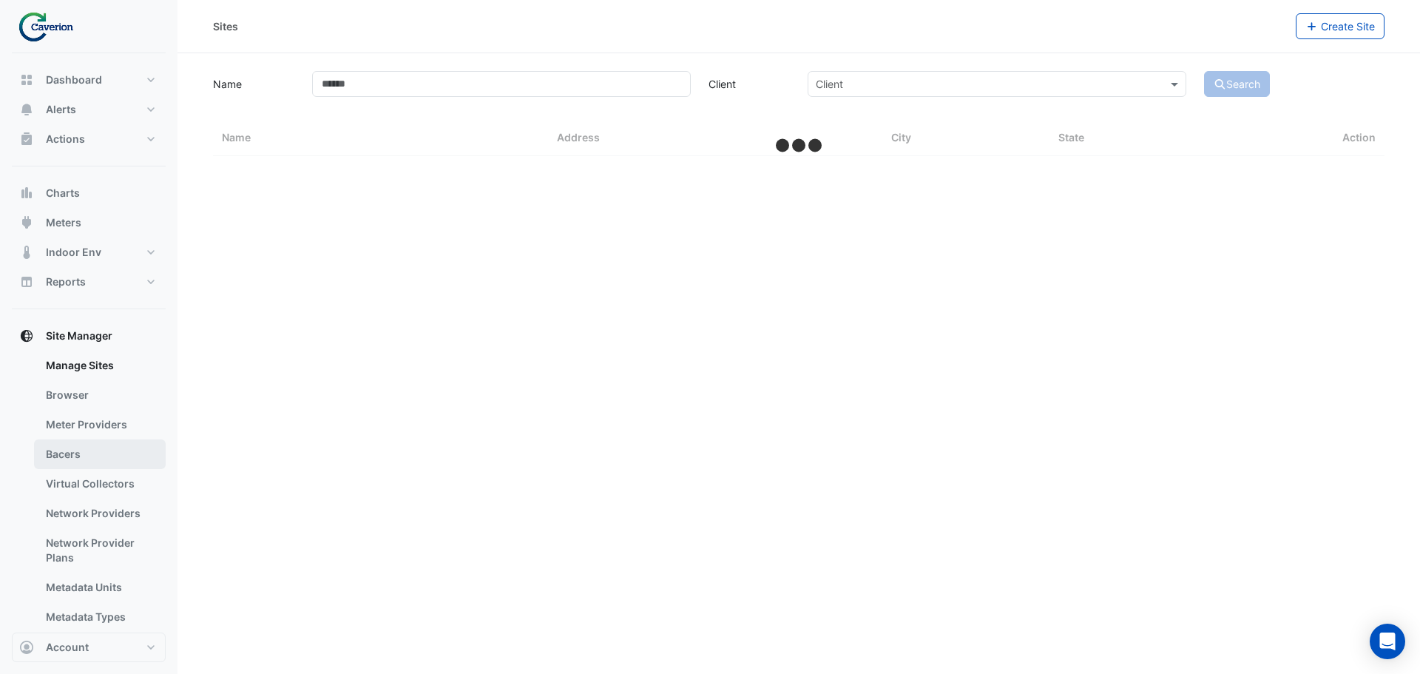
click at [122, 450] on link "Bacers" at bounding box center [100, 454] width 132 height 30
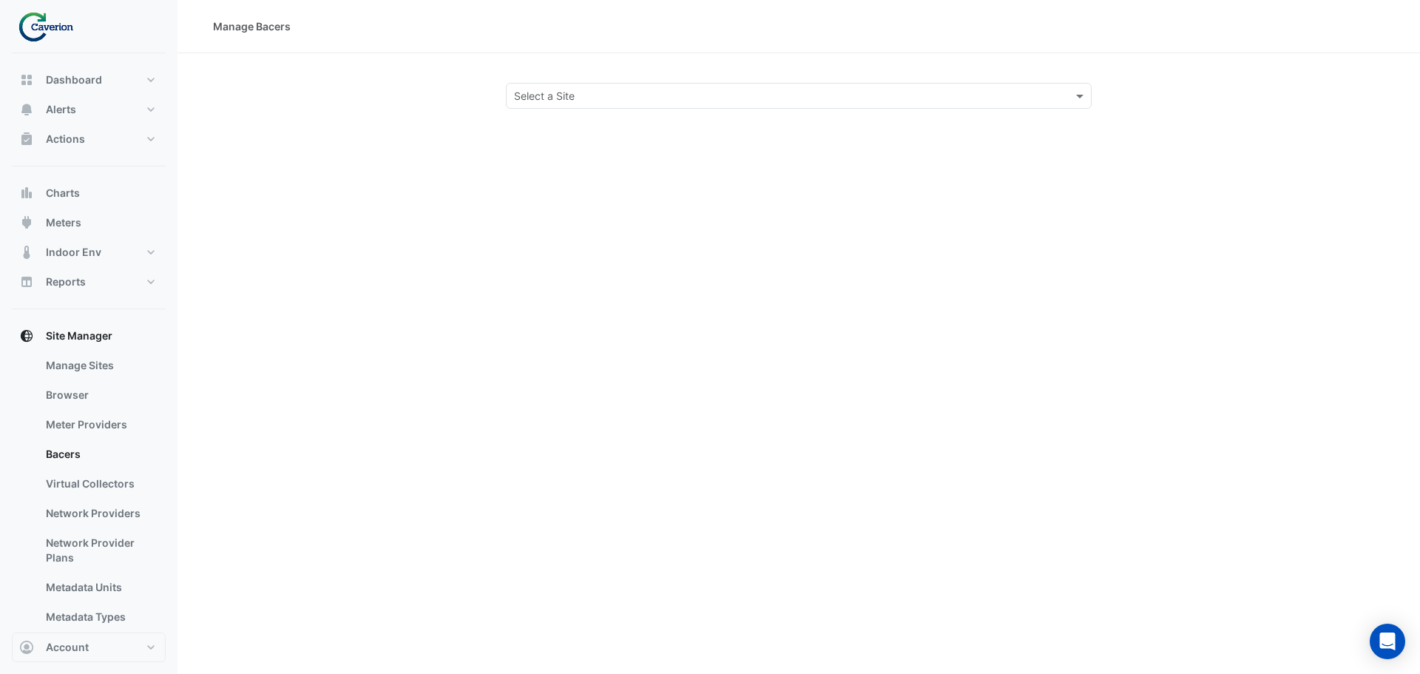
click at [648, 109] on div "Manage Bacers Select a Site" at bounding box center [798, 337] width 1242 height 674
click at [640, 102] on input "text" at bounding box center [784, 97] width 540 height 16
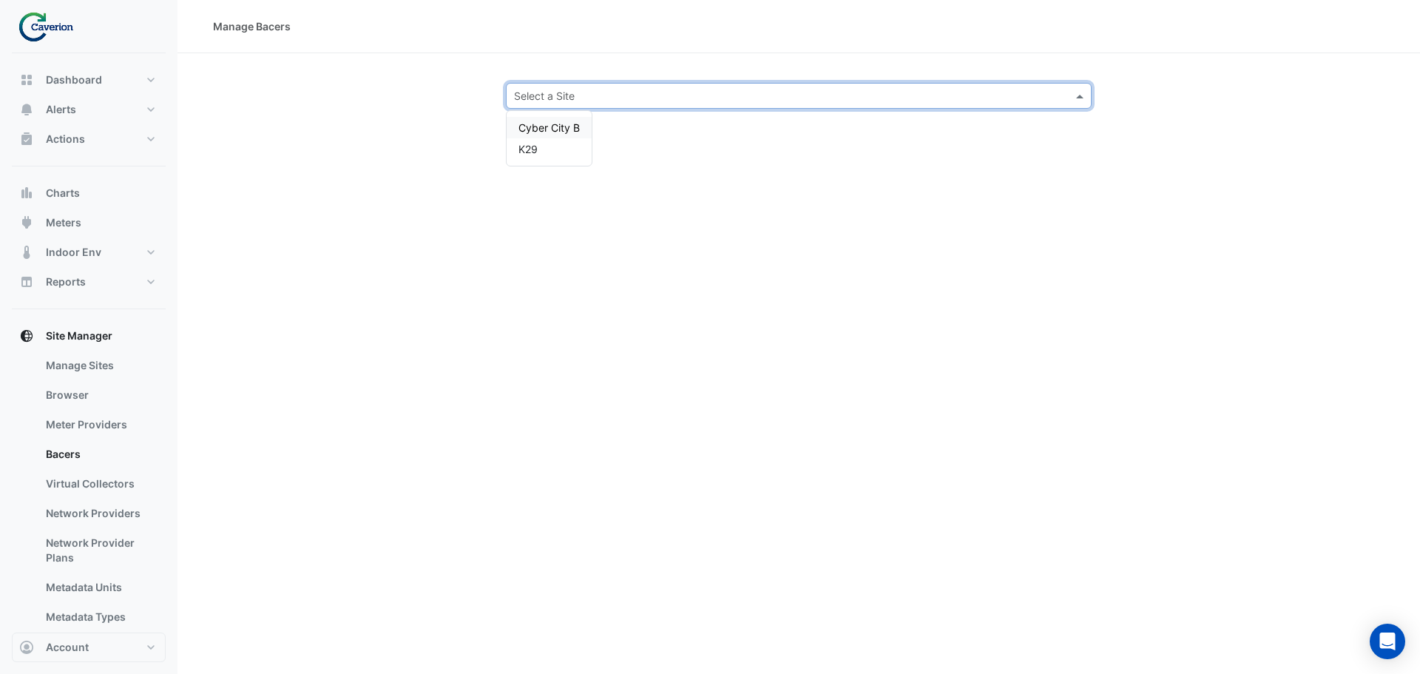
click at [551, 151] on div "K29" at bounding box center [548, 148] width 85 height 21
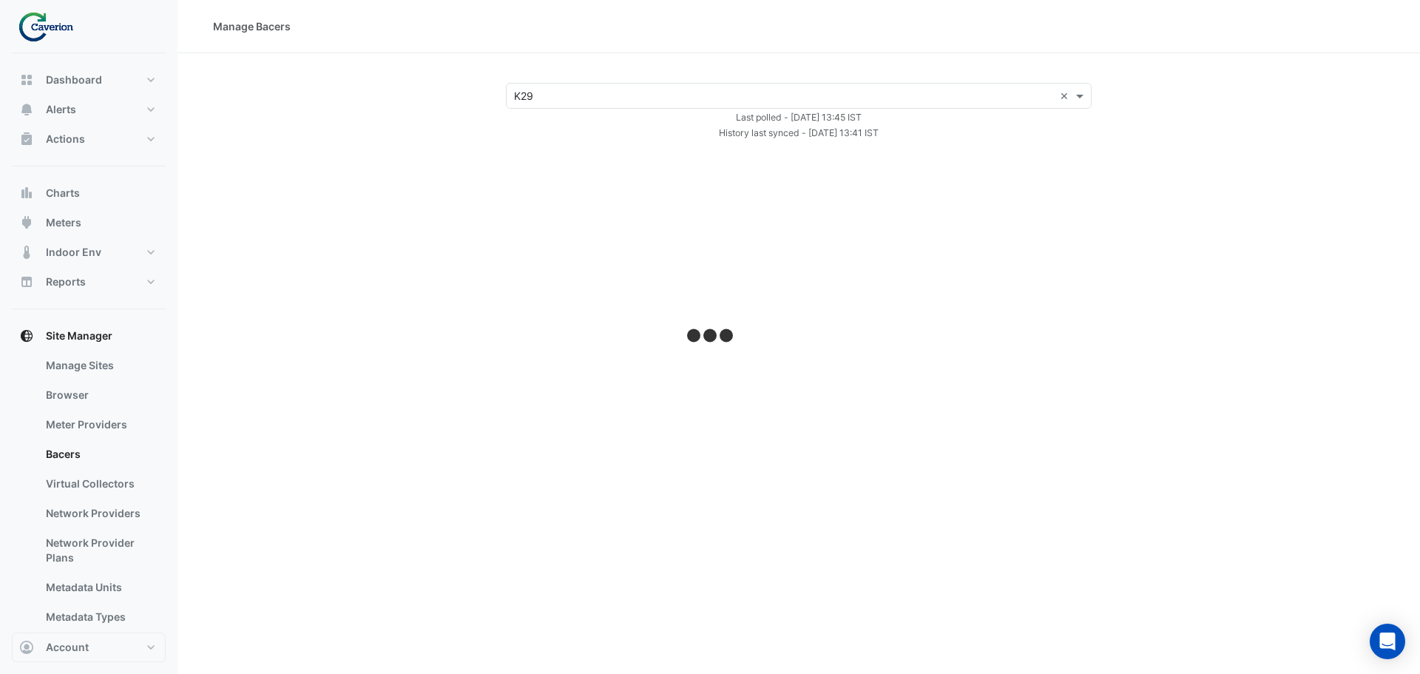
select select "***"
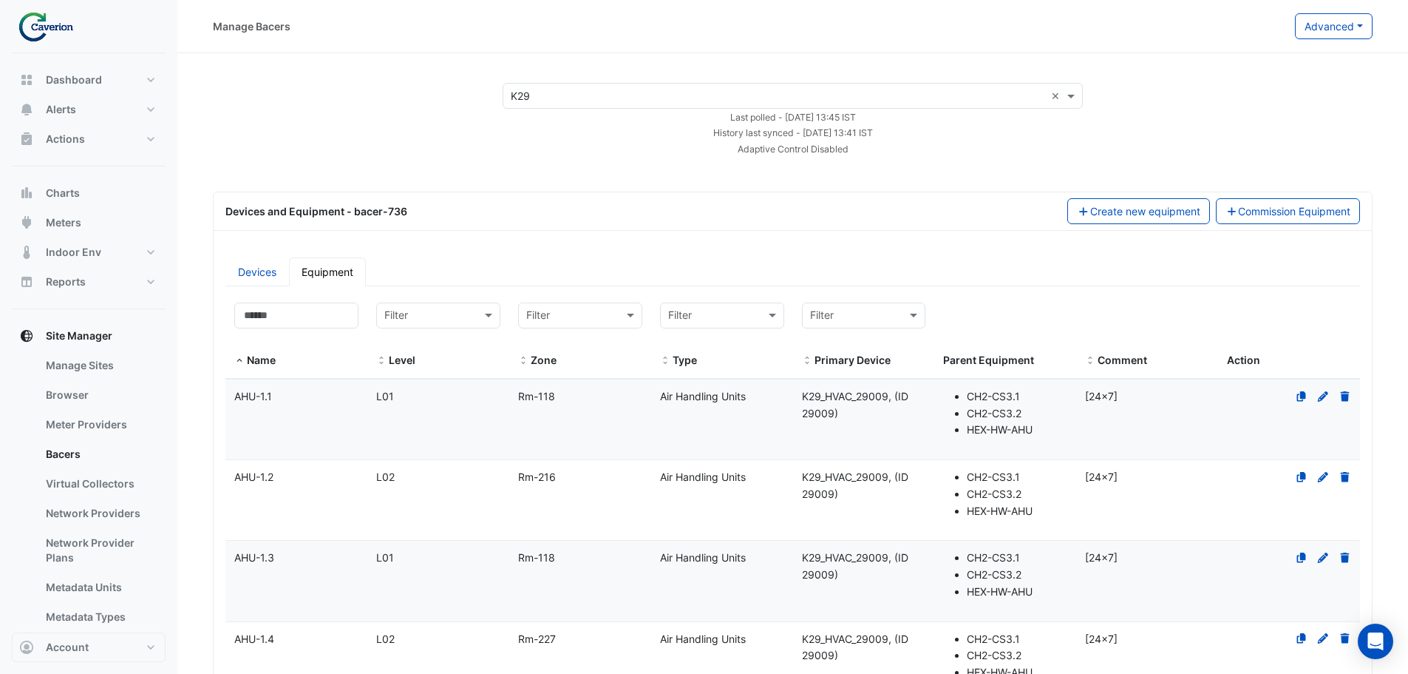
click at [643, 413] on datatable-body-cell "Zone Rm-118" at bounding box center [580, 419] width 142 height 80
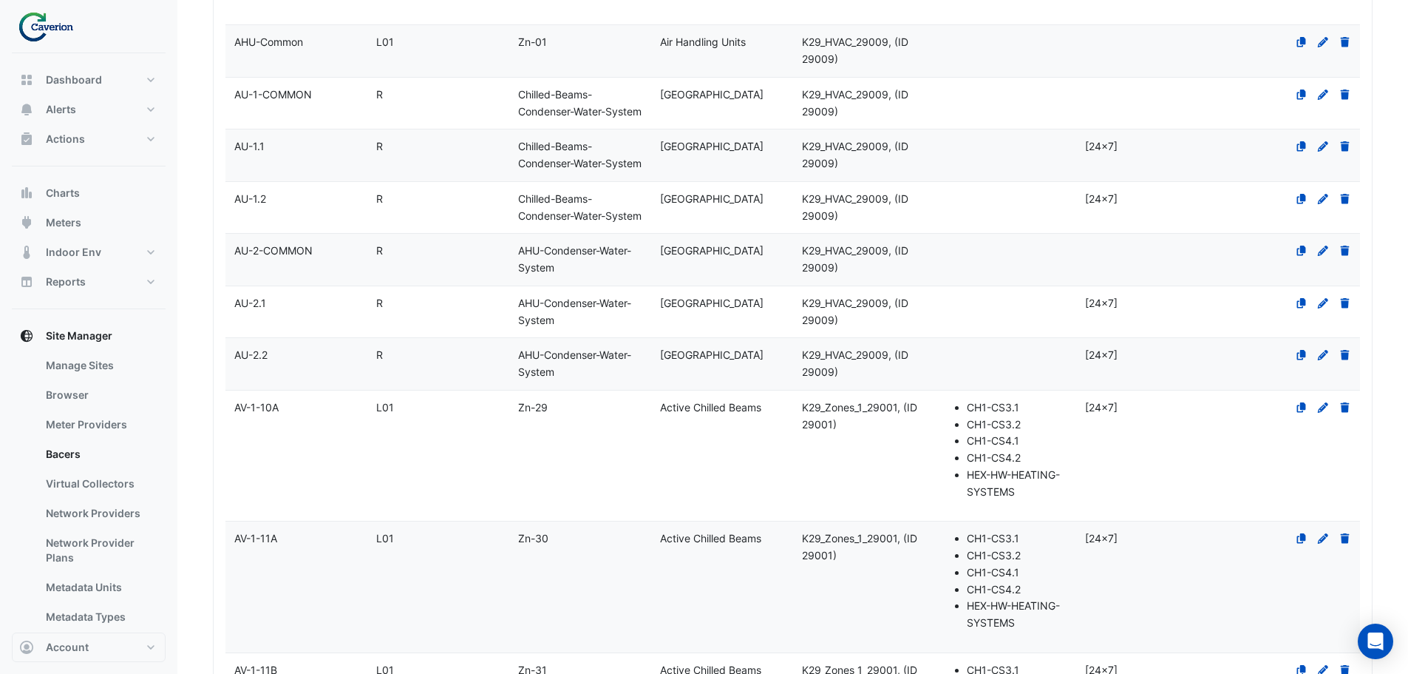
scroll to position [1257, 0]
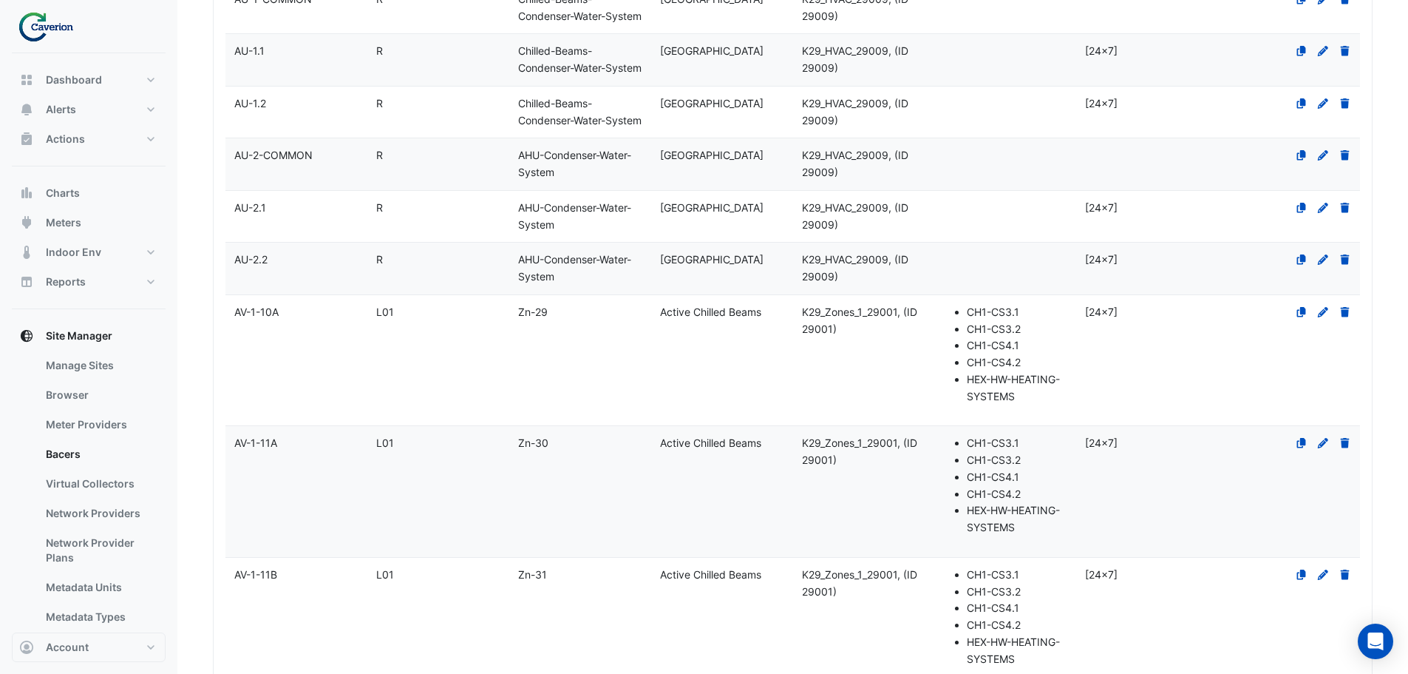
select select "***"
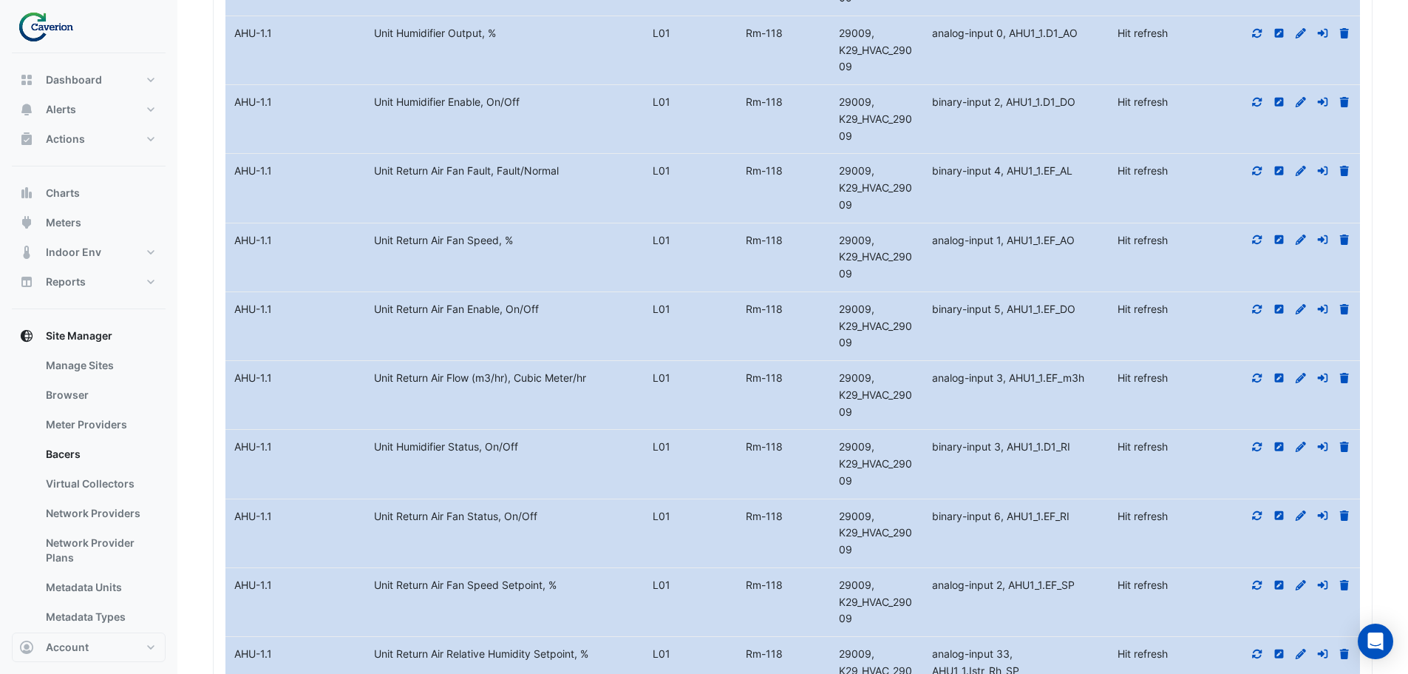
scroll to position [13605, 0]
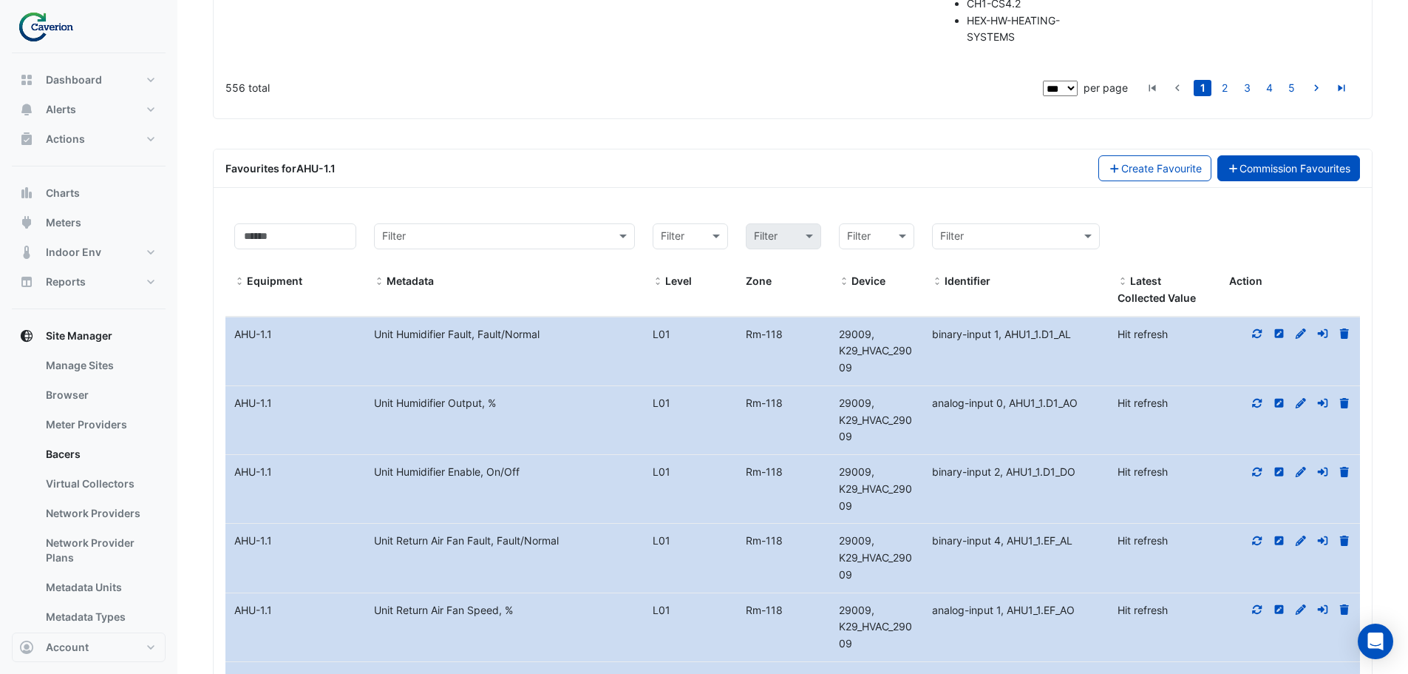
click at [1272, 181] on link "Commission Favourites" at bounding box center [1289, 168] width 143 height 26
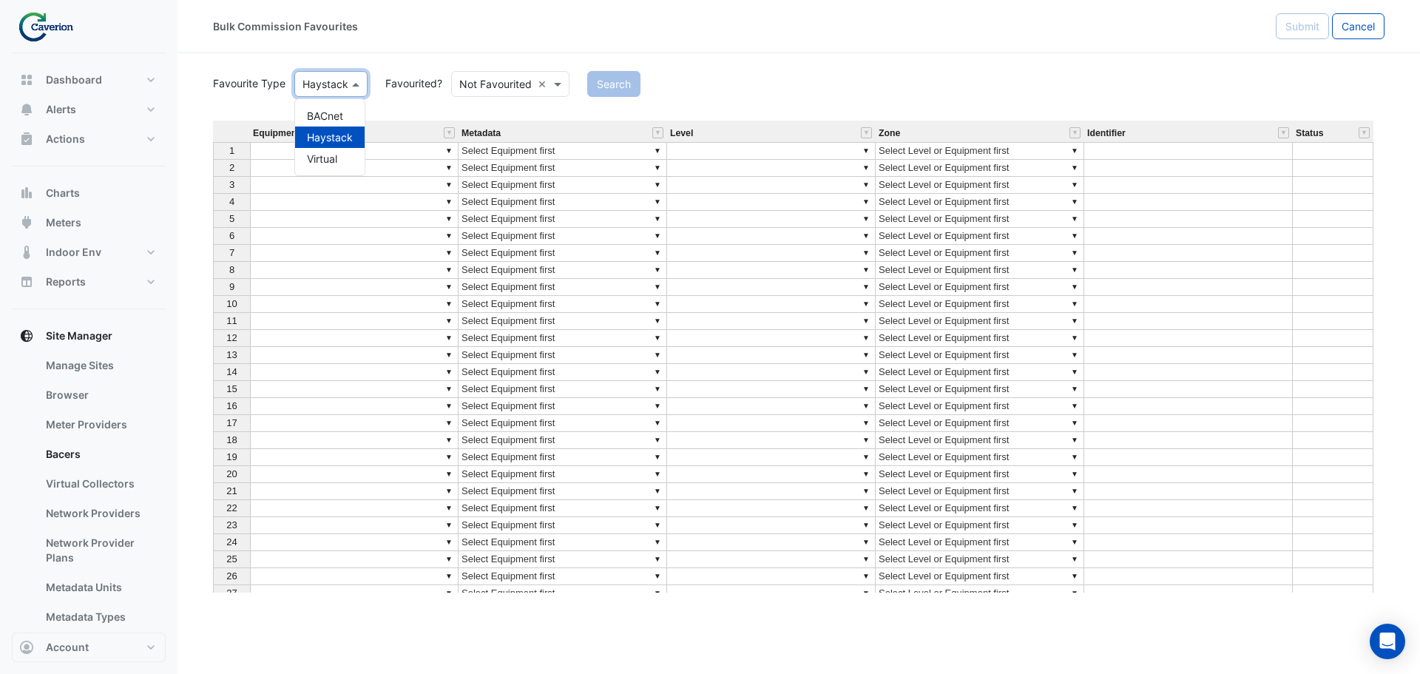
click at [325, 82] on input "text" at bounding box center [315, 85] width 27 height 16
click at [328, 111] on div "BACnet" at bounding box center [329, 115] width 69 height 21
click at [610, 87] on button "Search" at bounding box center [603, 84] width 53 height 26
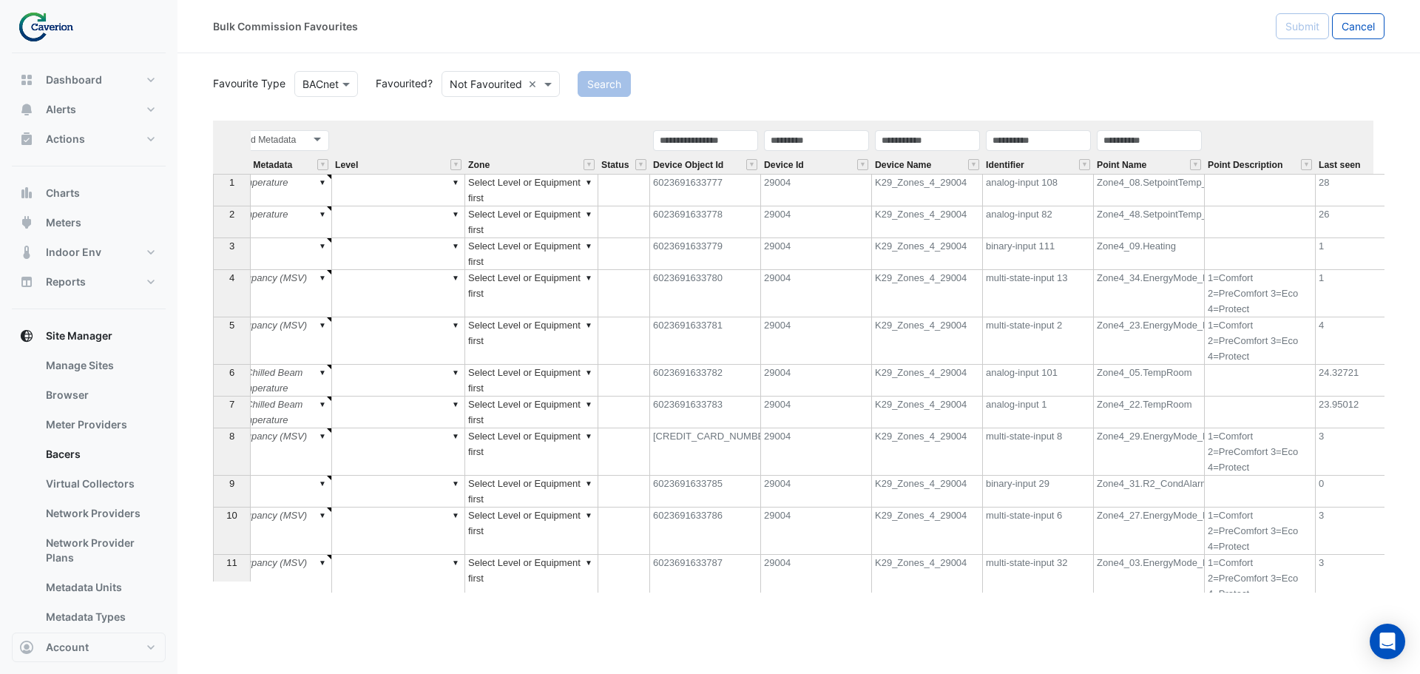
scroll to position [0, 475]
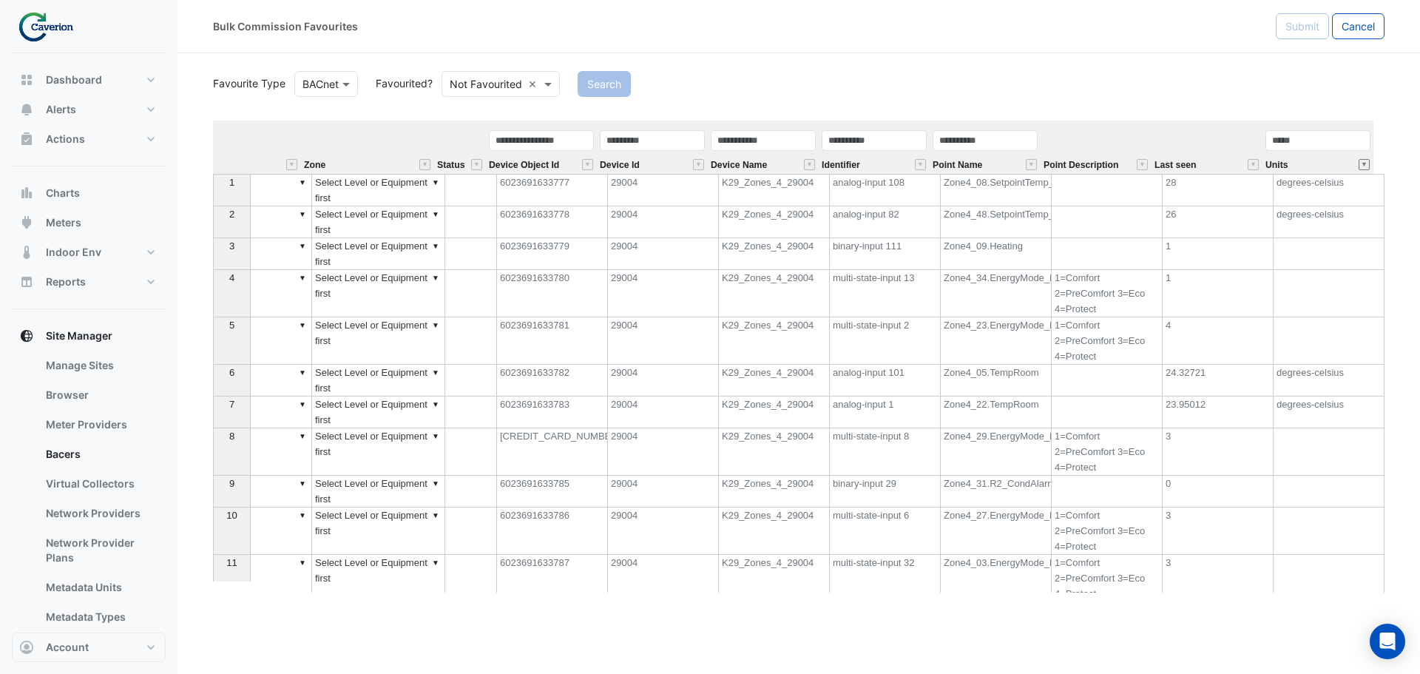
click at [1365, 163] on button "" at bounding box center [1363, 164] width 11 height 11
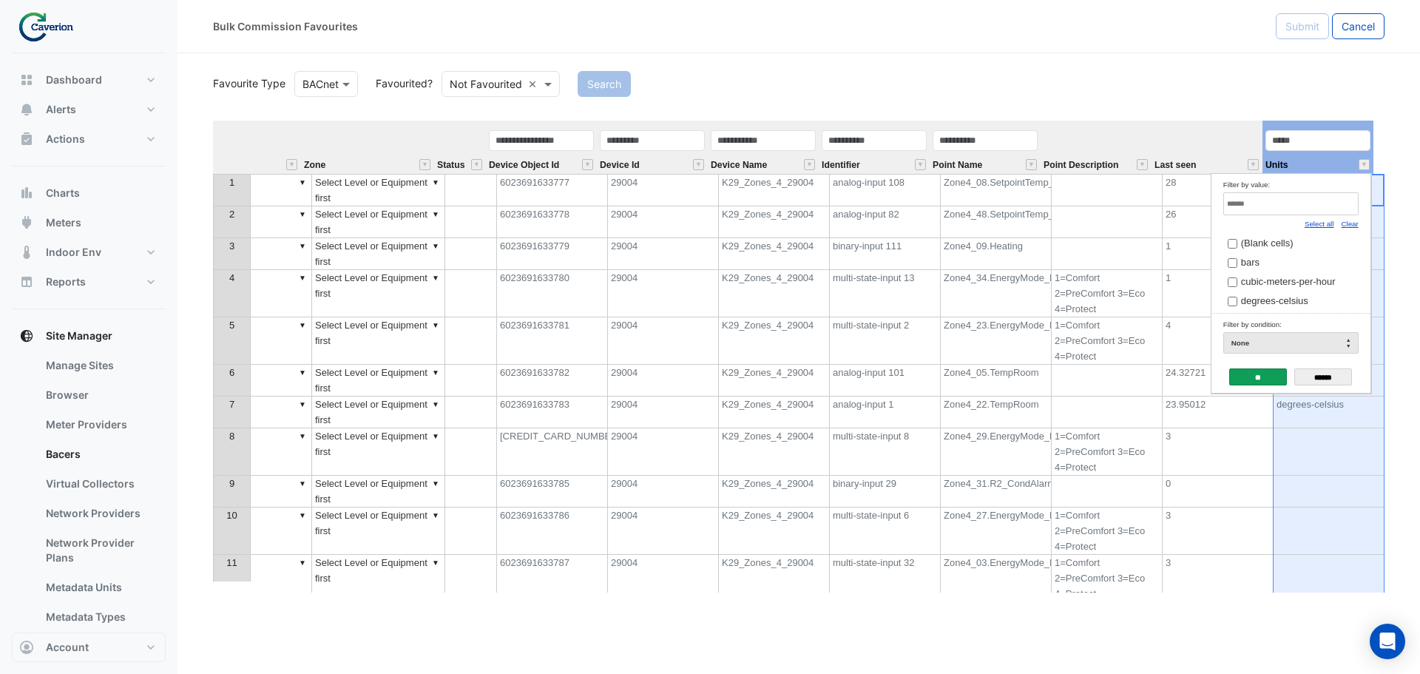
click at [1350, 223] on link "Clear" at bounding box center [1348, 224] width 17 height 8
click at [1327, 206] on input "Filter by value:" at bounding box center [1290, 203] width 135 height 23
type input "*"
click at [1327, 382] on input "******" at bounding box center [1323, 376] width 58 height 17
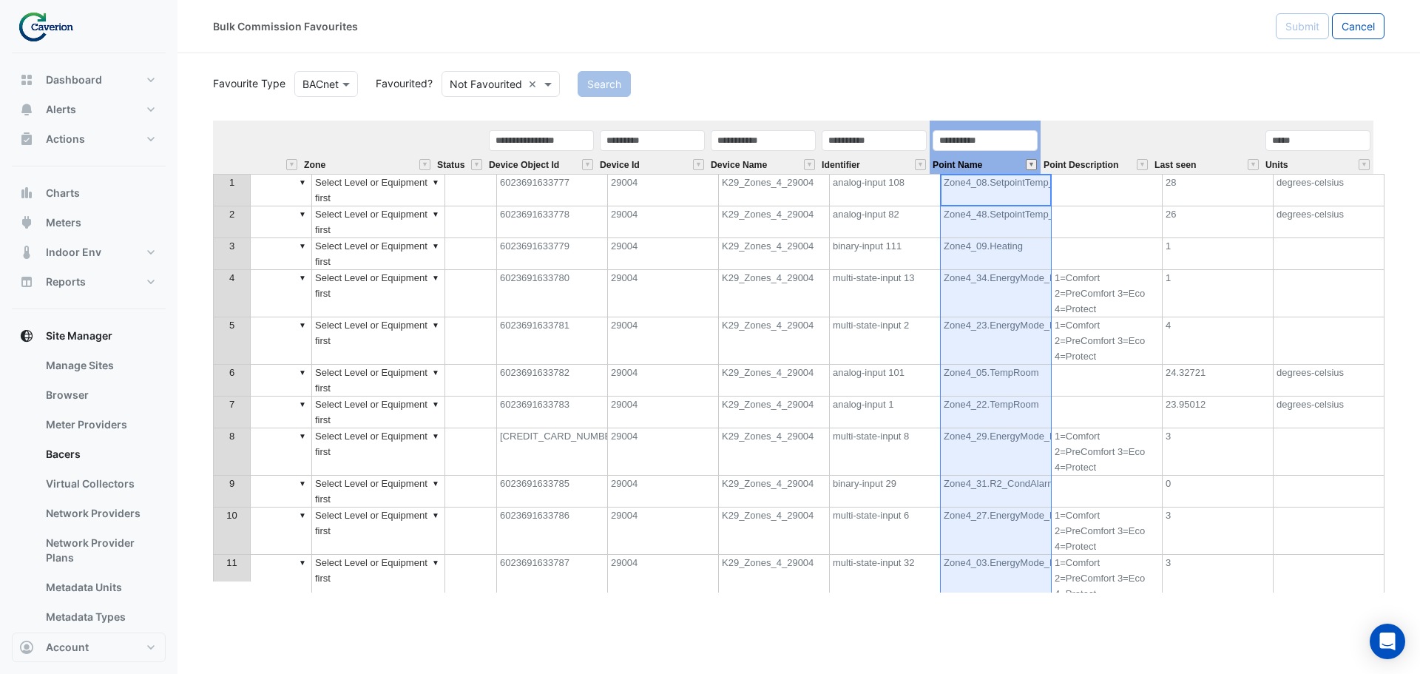
click at [1028, 162] on button "" at bounding box center [1030, 164] width 11 height 11
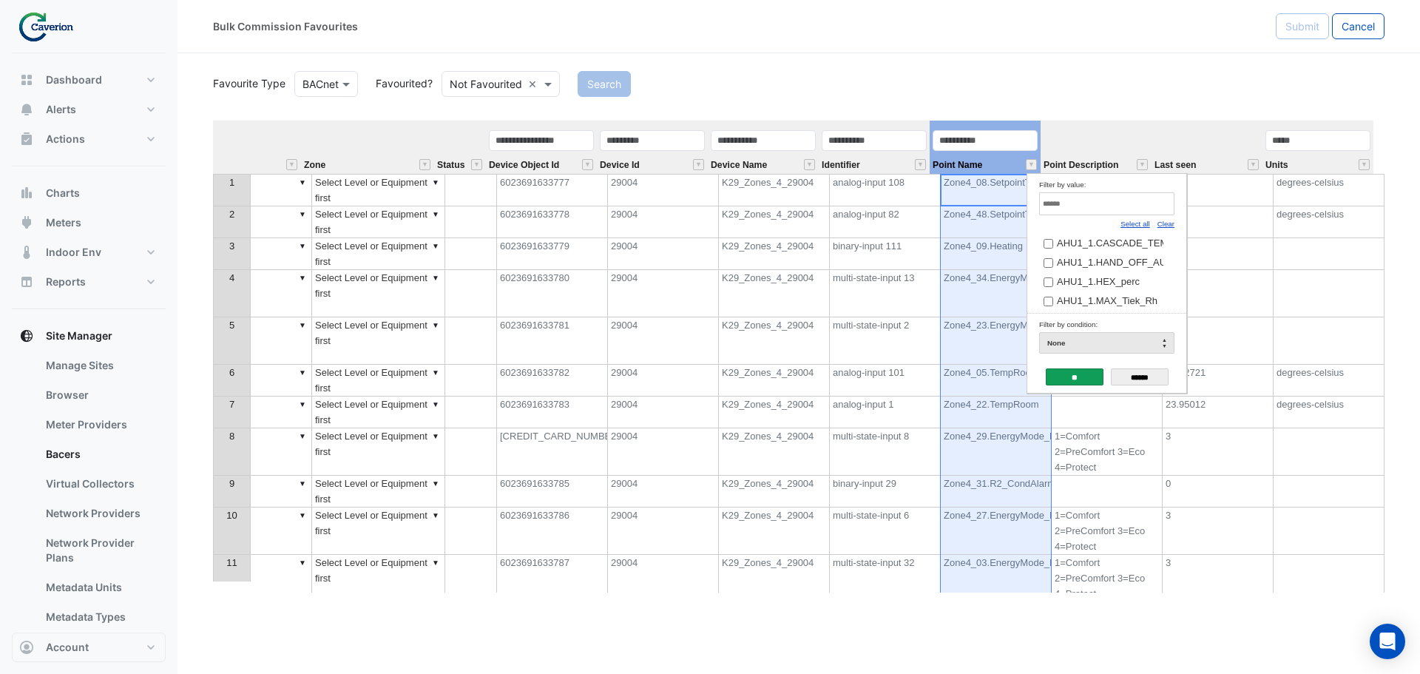
click at [1169, 226] on link "Clear" at bounding box center [1165, 224] width 17 height 8
click at [1164, 226] on link "Clear" at bounding box center [1165, 224] width 17 height 8
click at [1167, 225] on link "Clear" at bounding box center [1165, 224] width 17 height 8
click at [1142, 200] on input "Filter by value:" at bounding box center [1106, 203] width 135 height 23
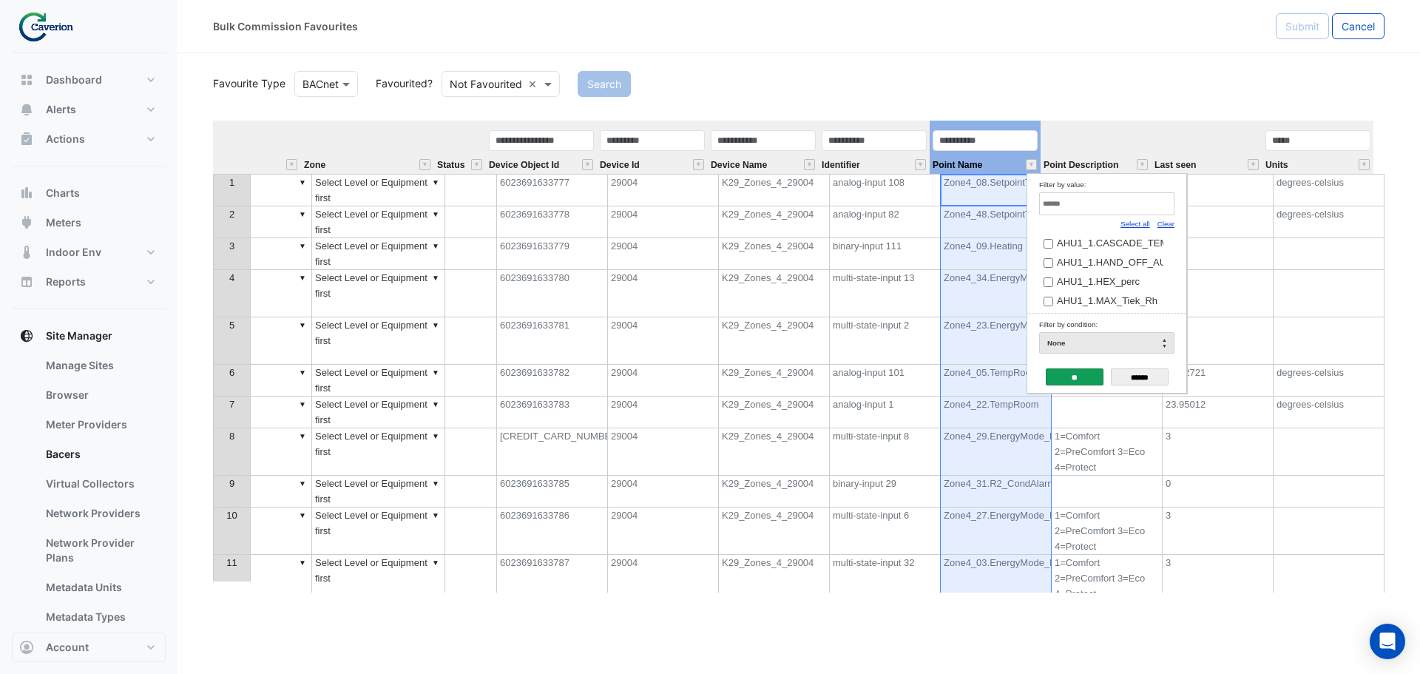
click at [1057, 202] on input "Filter by value:" at bounding box center [1106, 203] width 135 height 23
type input "*"
drag, startPoint x: 1112, startPoint y: 202, endPoint x: 900, endPoint y: 216, distance: 212.7
click at [900, 216] on body "Bulk Commission Favourites Submit Cancel Favourite Type Favourite Type BACnet F…" at bounding box center [710, 337] width 1420 height 674
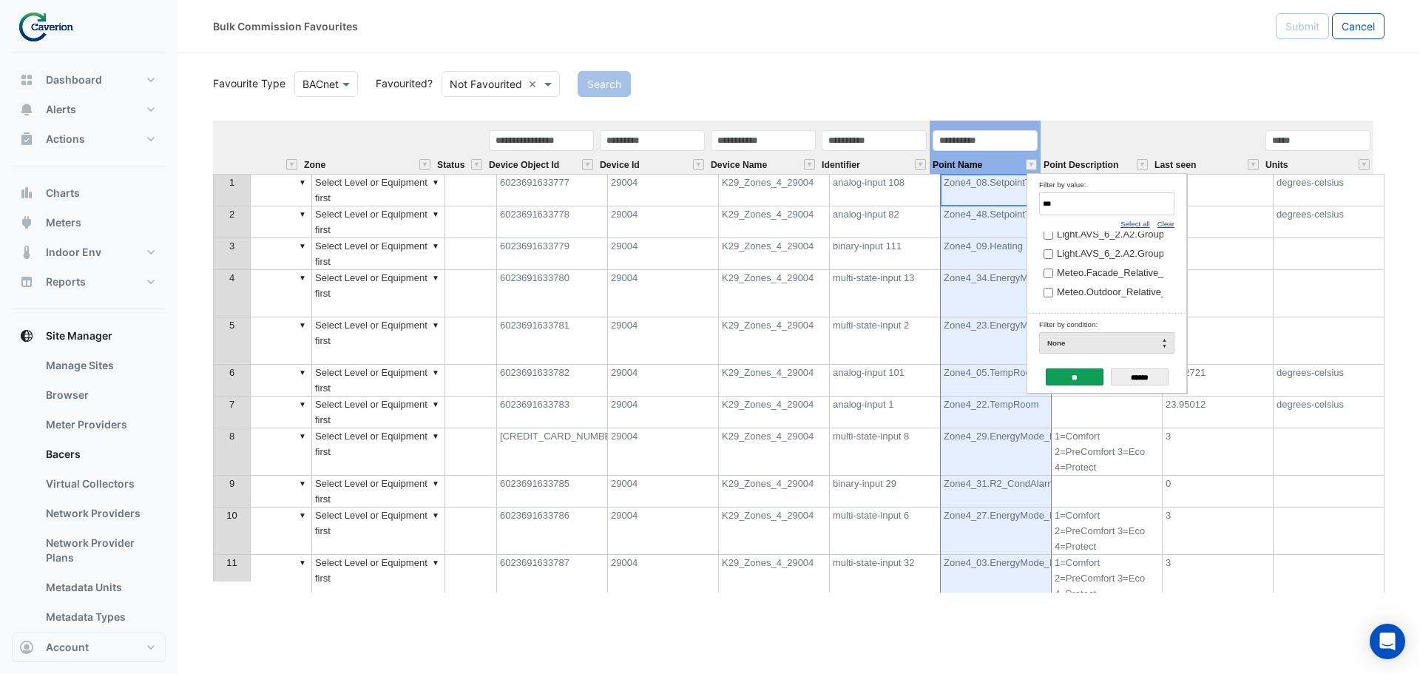
scroll to position [0, 0]
type input "**"
drag, startPoint x: 1048, startPoint y: 217, endPoint x: 977, endPoint y: 244, distance: 75.8
click at [977, 244] on body "Bulk Commission Favourites Submit Cancel Favourite Type Favourite Type BACnet F…" at bounding box center [710, 337] width 1420 height 674
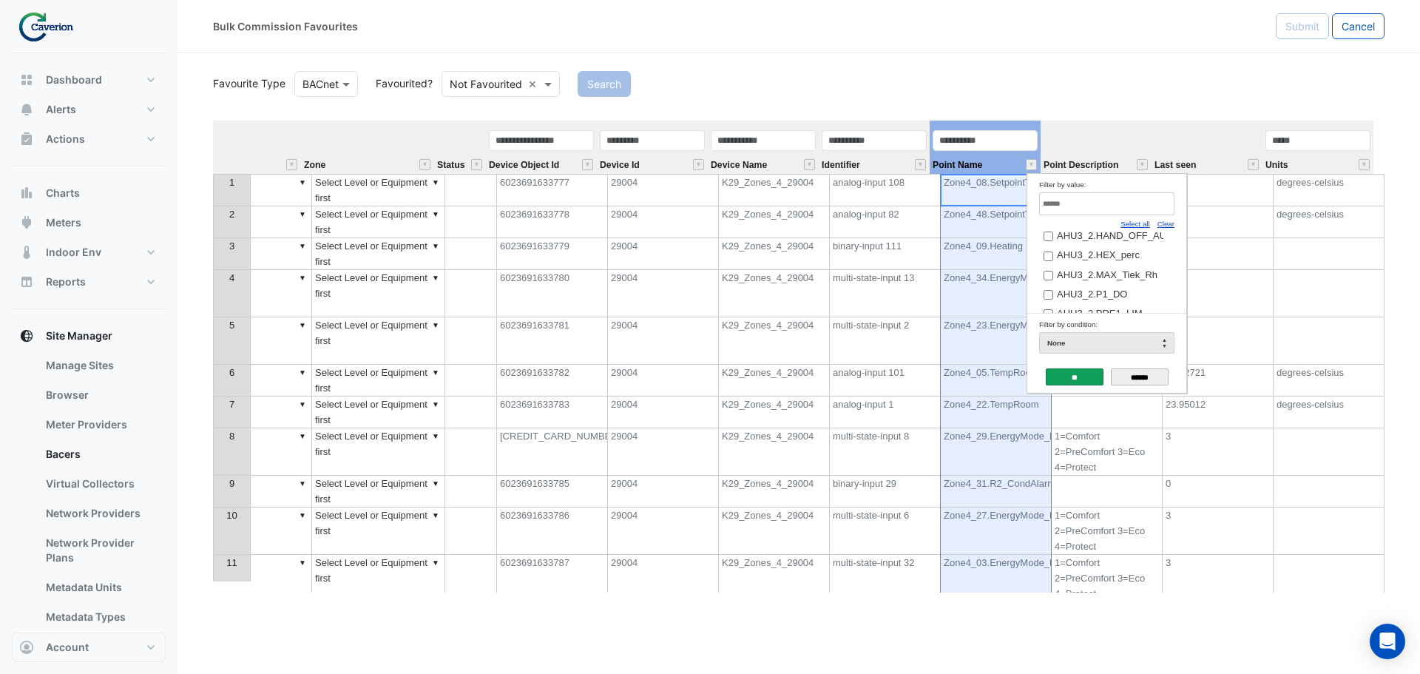
click at [1128, 376] on input "******" at bounding box center [1140, 376] width 58 height 17
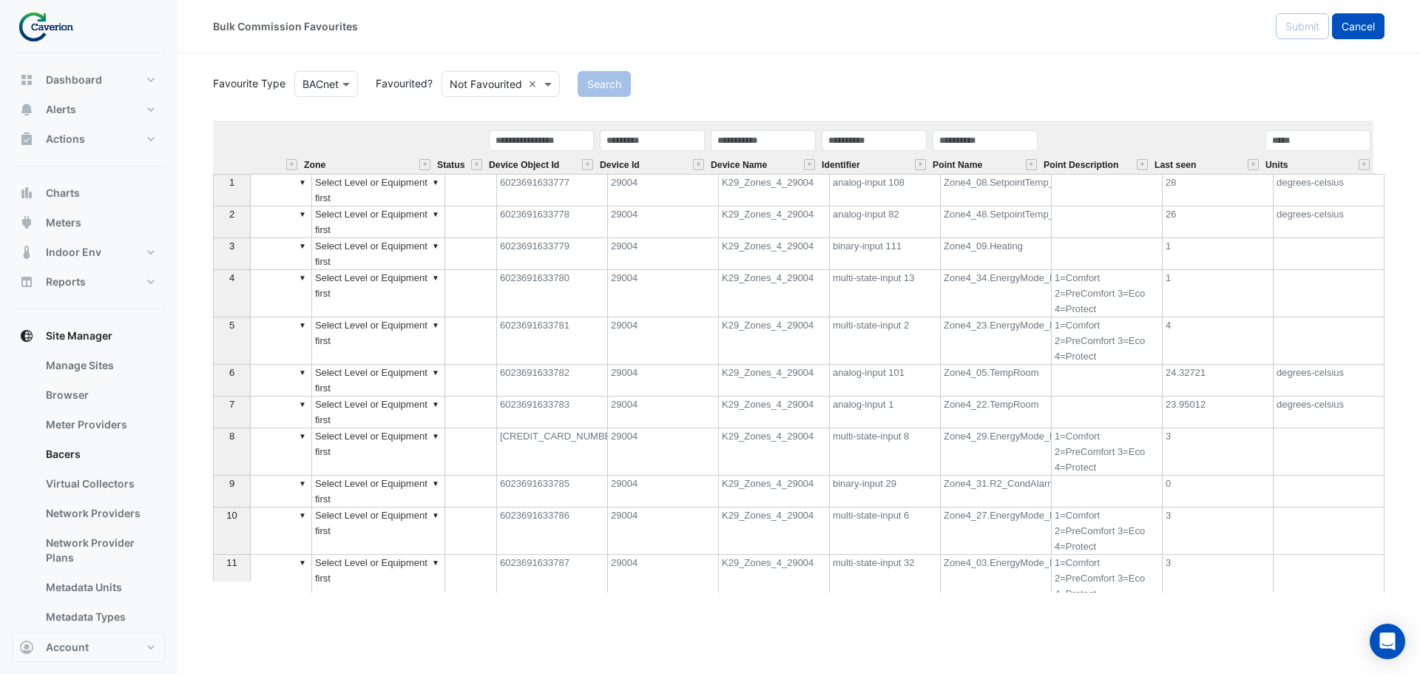
click at [1354, 28] on span "Cancel" at bounding box center [1357, 26] width 33 height 13
select select "***"
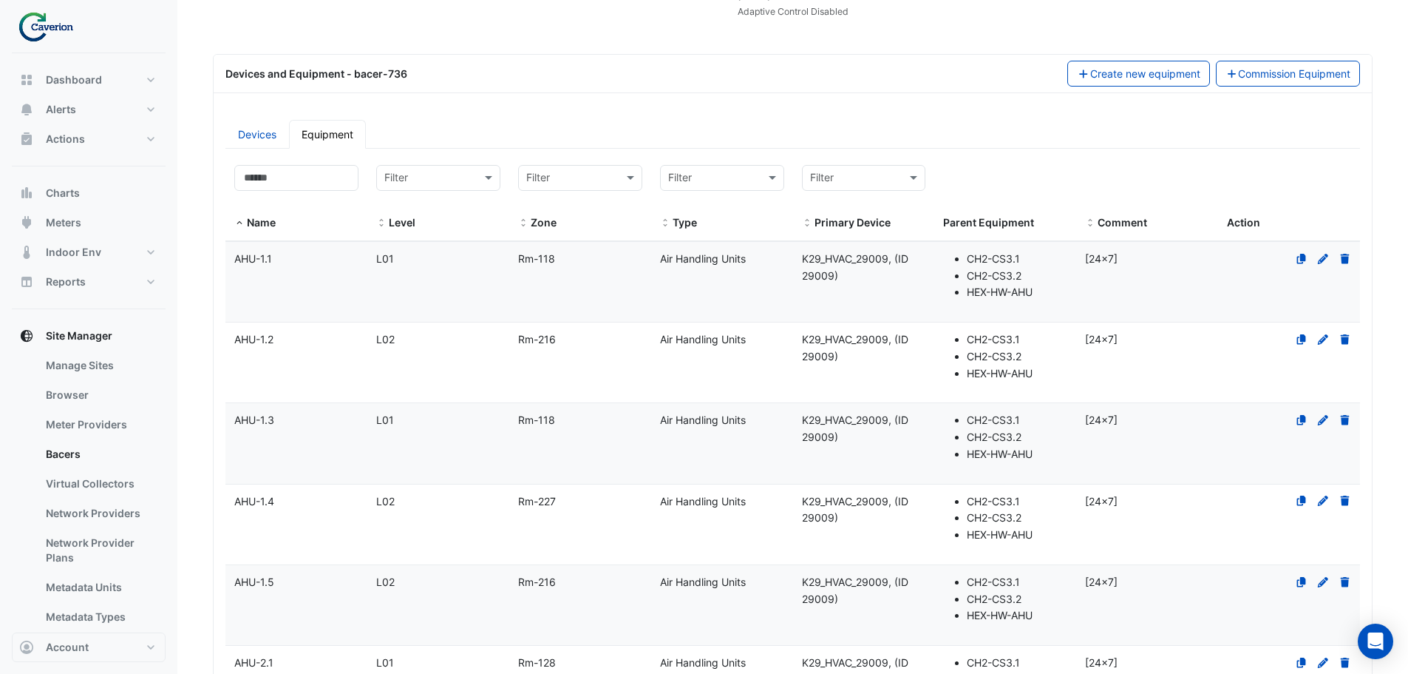
scroll to position [148, 0]
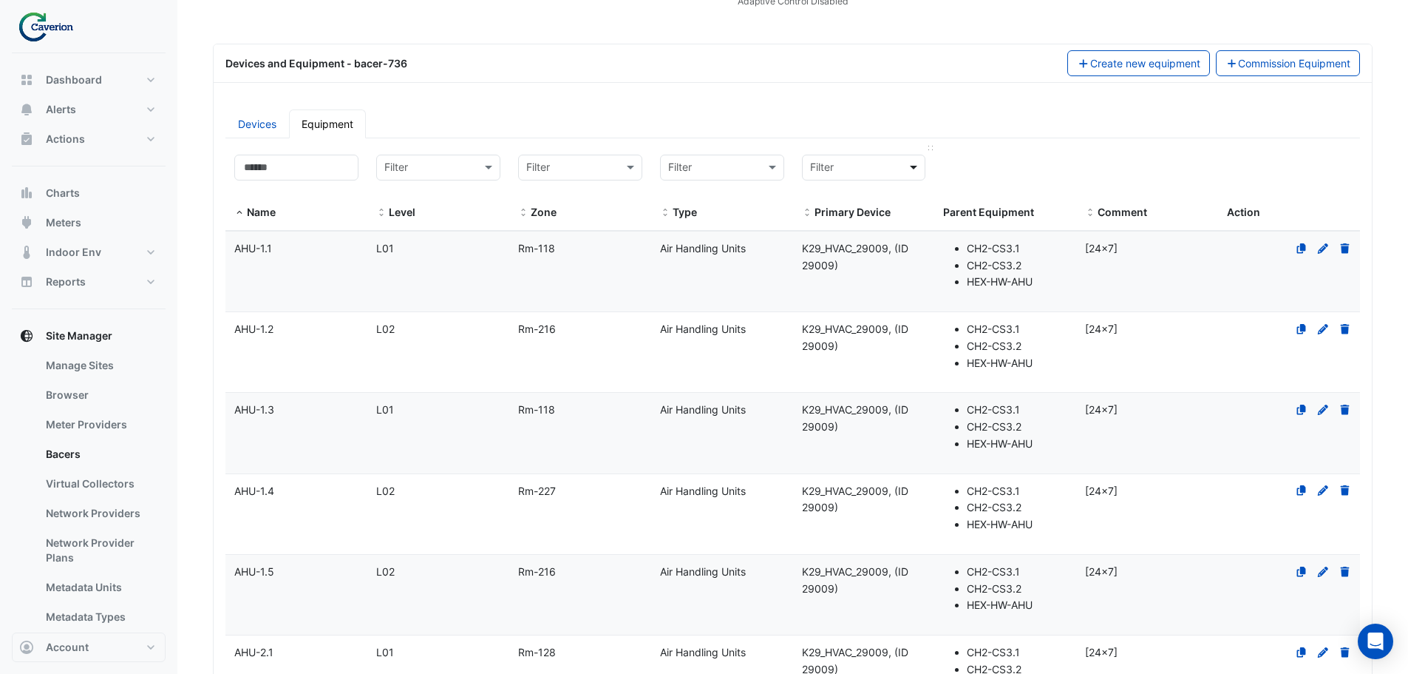
click at [909, 166] on span at bounding box center [915, 167] width 18 height 17
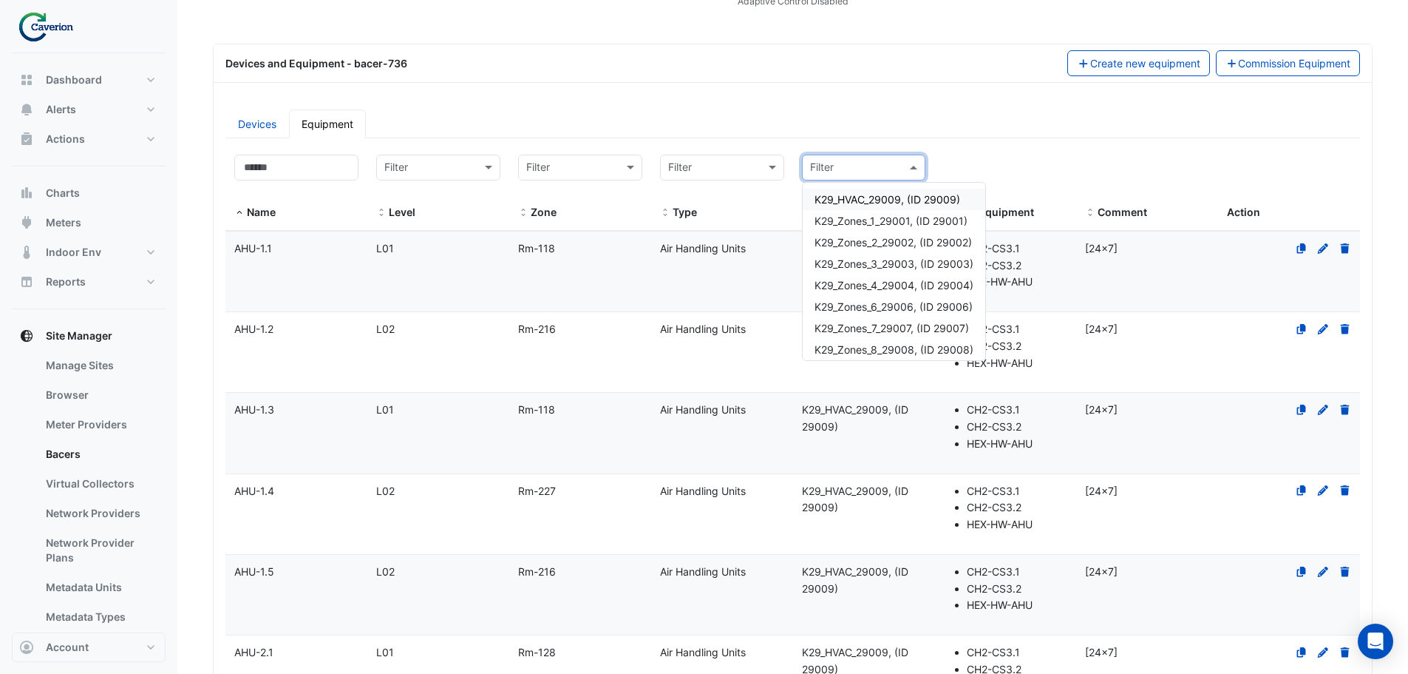
click at [937, 132] on ul "Devices Equipment" at bounding box center [793, 123] width 1135 height 29
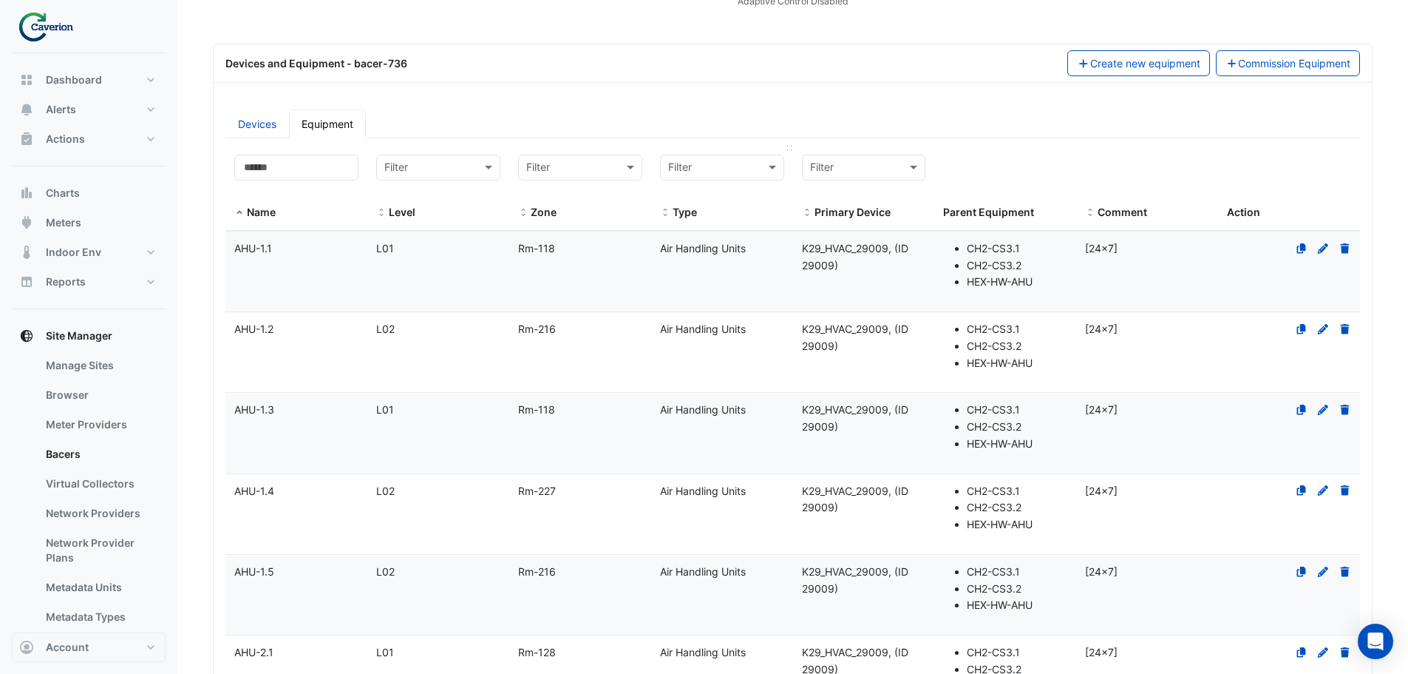
click at [757, 171] on div at bounding box center [722, 168] width 123 height 18
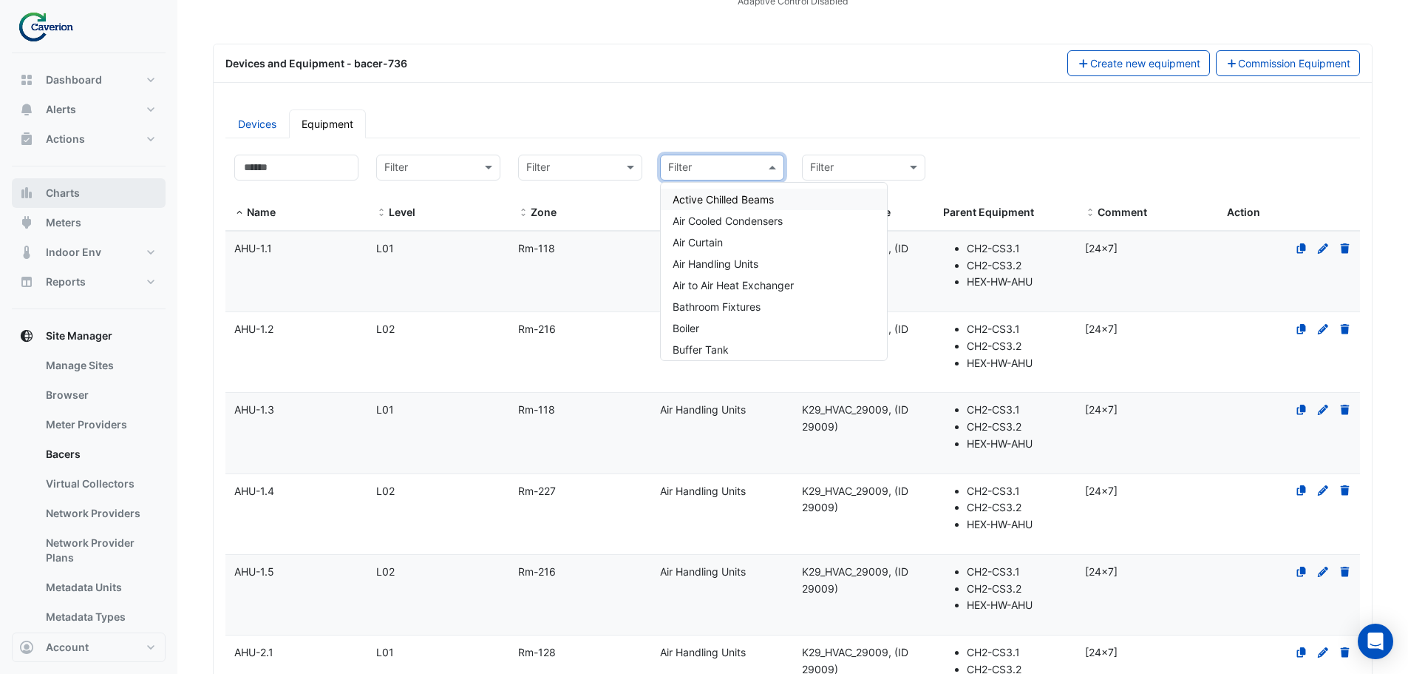
click at [92, 183] on button "Charts" at bounding box center [89, 193] width 154 height 30
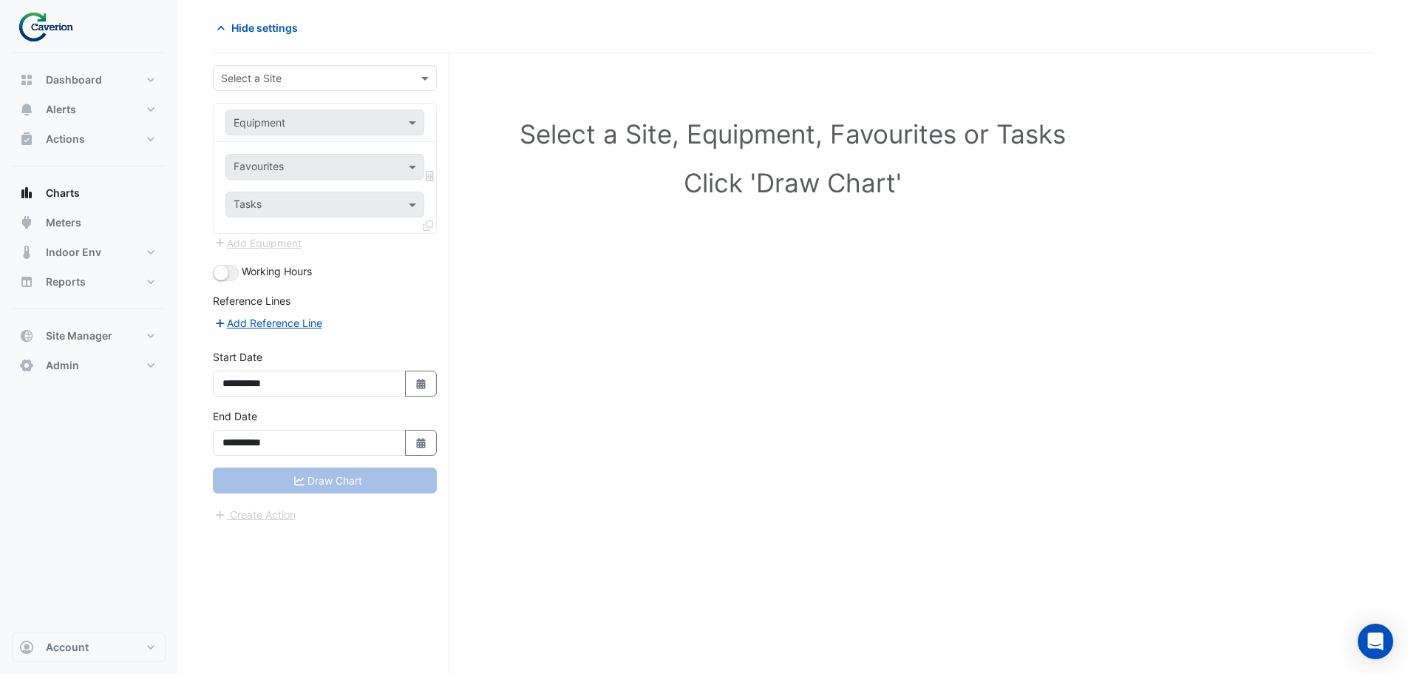
click at [336, 80] on input "text" at bounding box center [310, 79] width 178 height 16
click at [284, 140] on div "K29" at bounding box center [325, 131] width 223 height 21
click at [253, 124] on input "text" at bounding box center [310, 123] width 153 height 16
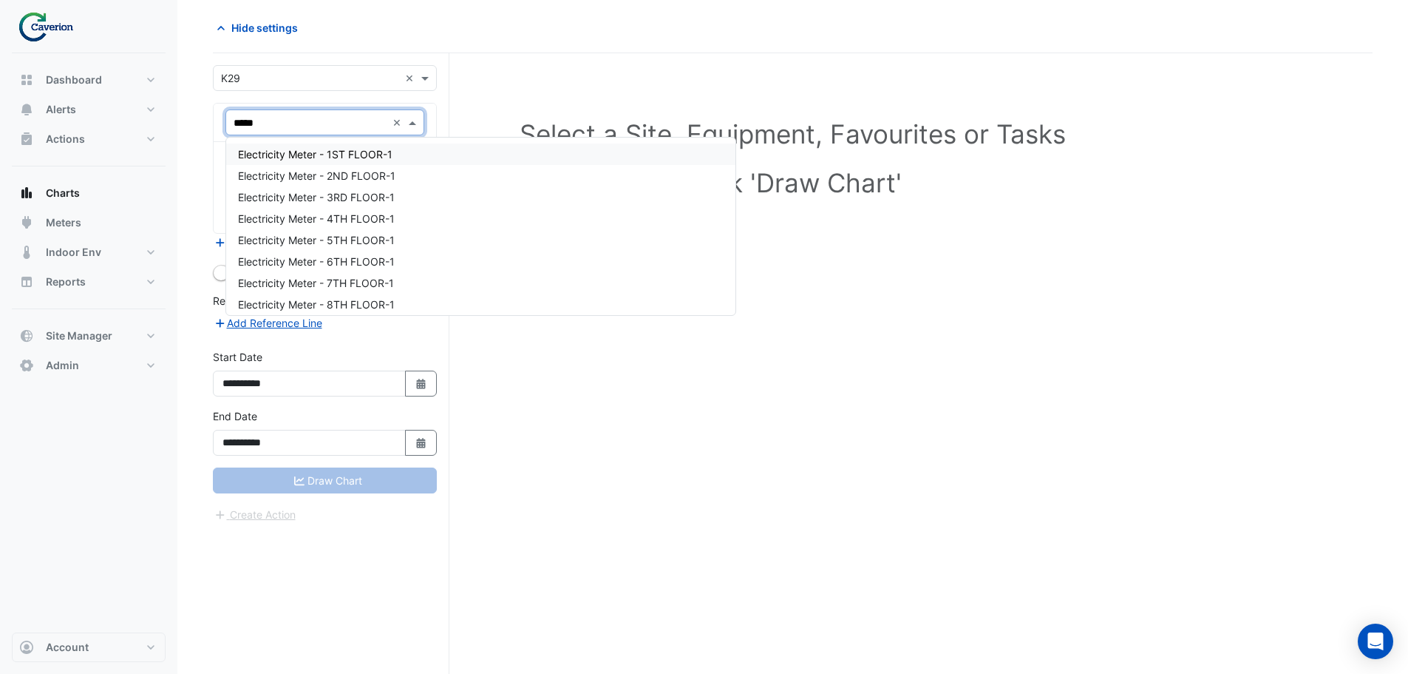
type input "******"
click at [271, 153] on span "Electricity Meter - 1ST FLOOR-1" at bounding box center [315, 154] width 155 height 13
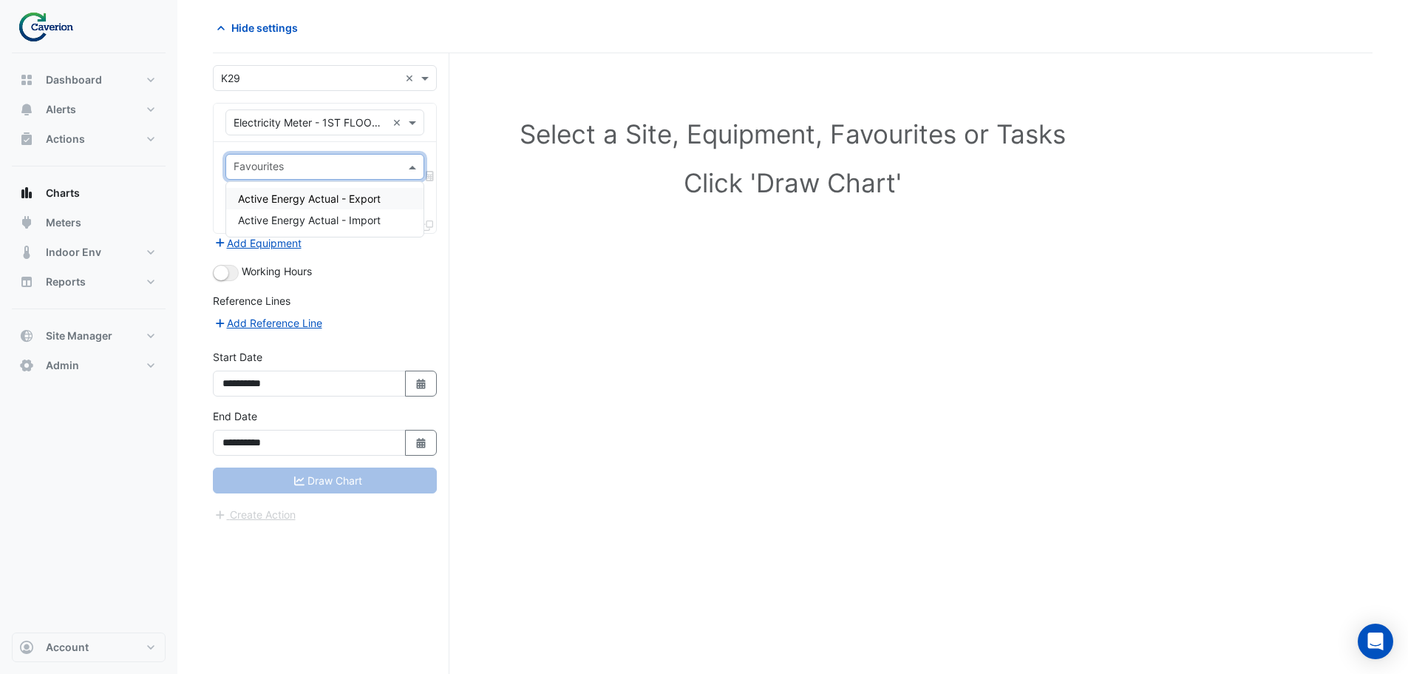
click at [324, 162] on input "text" at bounding box center [317, 168] width 166 height 16
click at [337, 220] on span "Active Energy Actual - Import" at bounding box center [309, 220] width 143 height 13
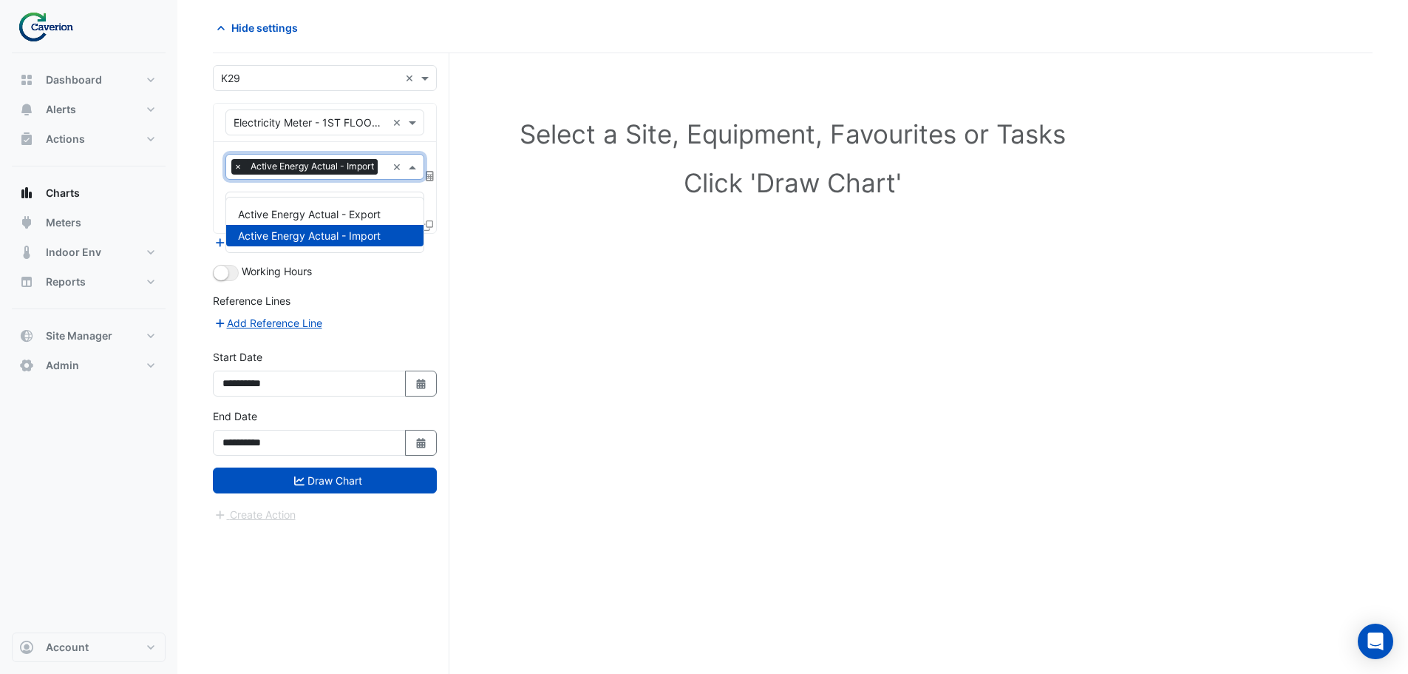
drag, startPoint x: 325, startPoint y: 172, endPoint x: 325, endPoint y: 183, distance: 10.4
click at [325, 178] on div "Favourites × Active Energy Actual - Import" at bounding box center [306, 166] width 160 height 23
click at [330, 218] on span "Active Energy Actual - Export" at bounding box center [309, 214] width 143 height 13
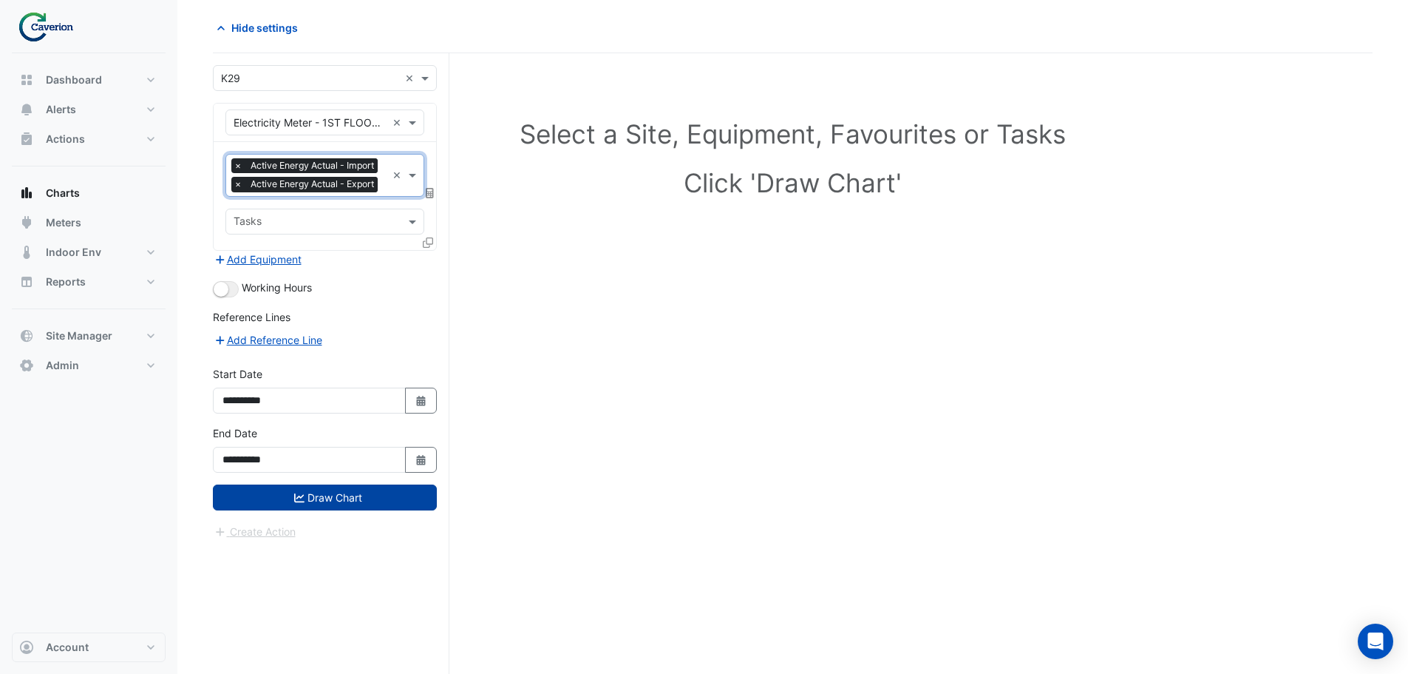
click at [326, 510] on button "Draw Chart" at bounding box center [325, 497] width 224 height 26
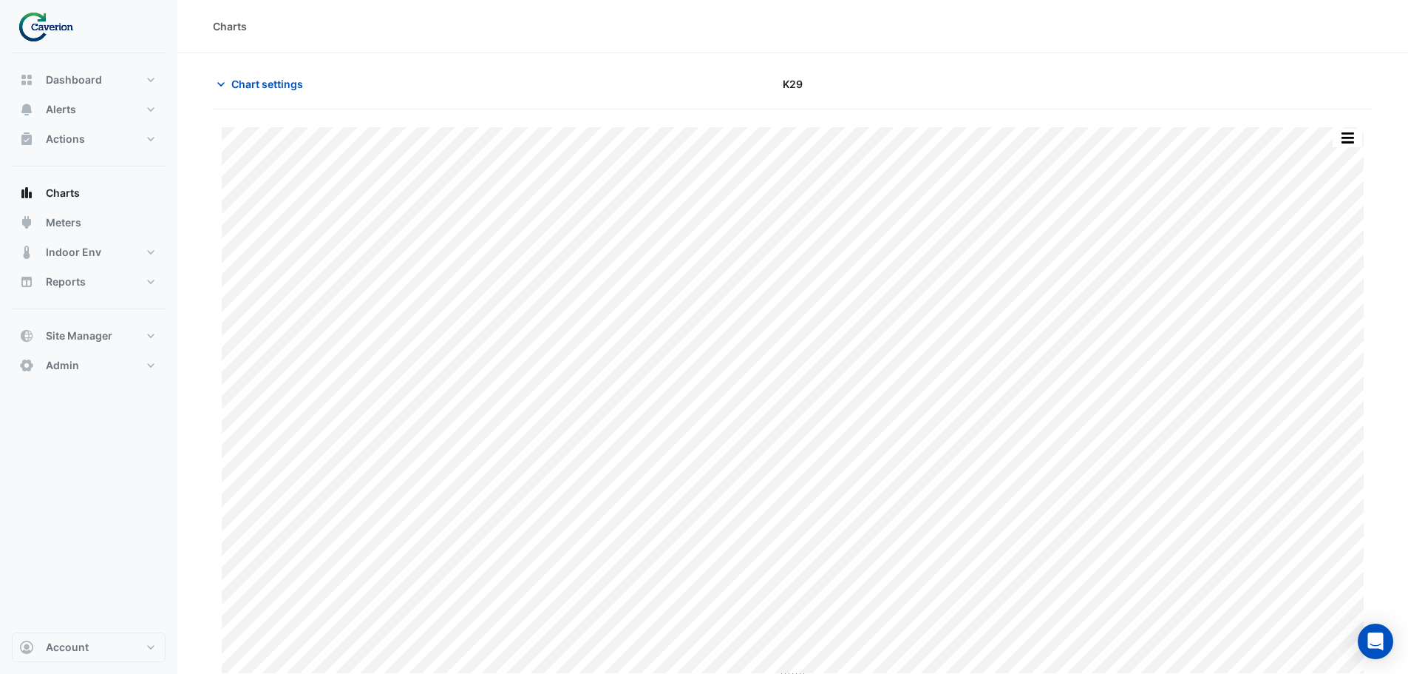
scroll to position [7, 0]
click at [1349, 129] on button "button" at bounding box center [1348, 131] width 30 height 18
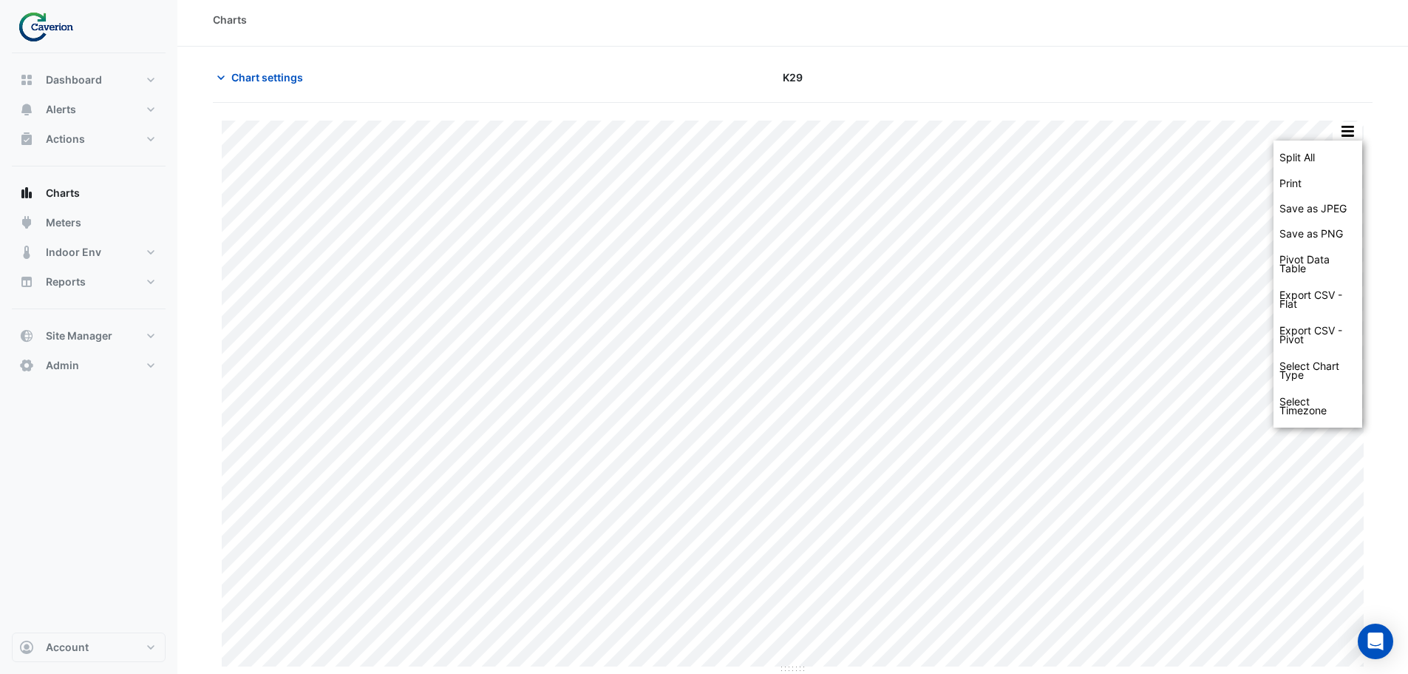
click at [908, 77] on div "K29" at bounding box center [793, 77] width 393 height 26
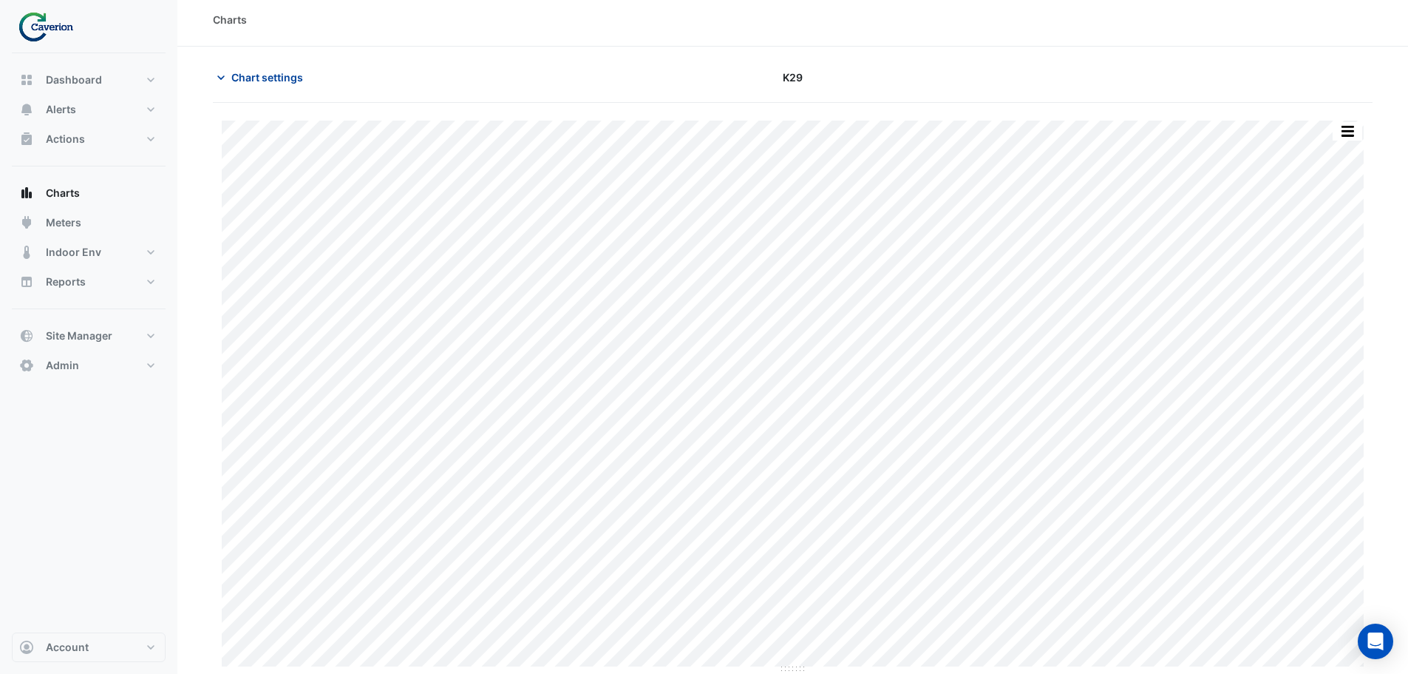
click at [269, 73] on span "Chart settings" at bounding box center [267, 77] width 72 height 16
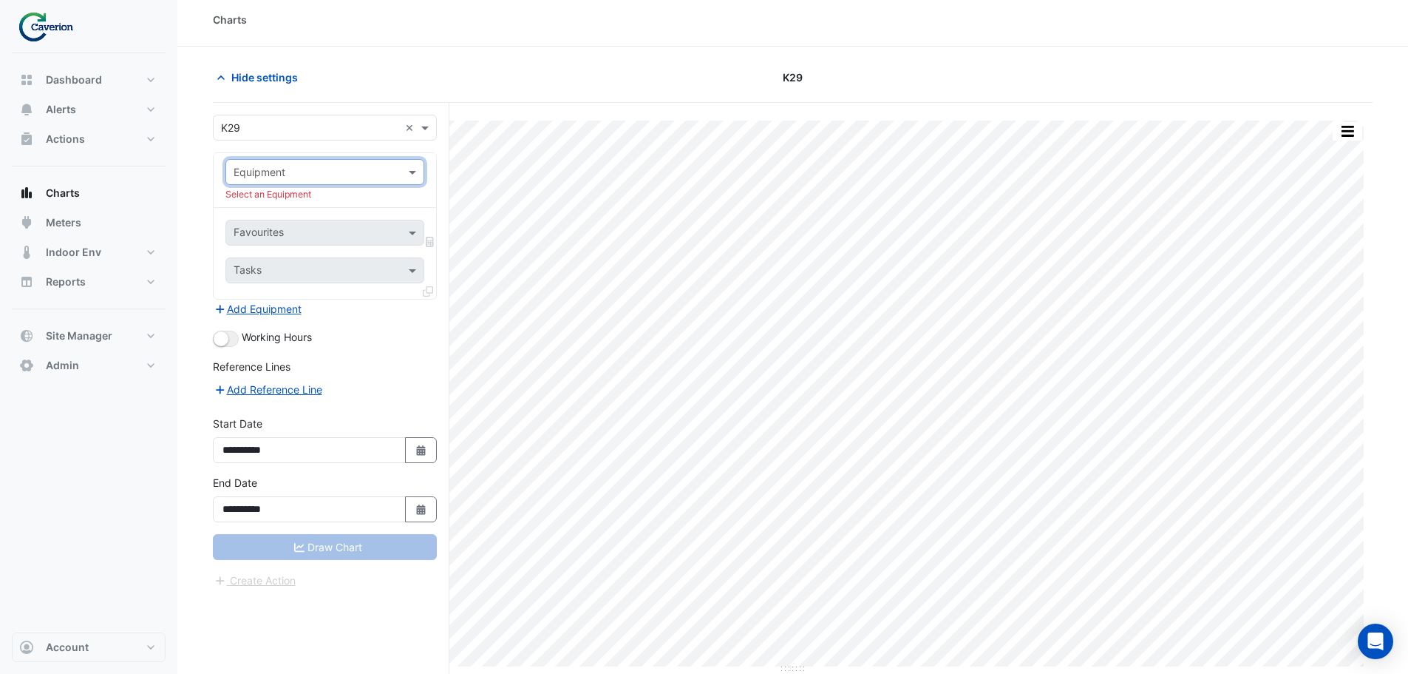
click at [373, 174] on input "text" at bounding box center [310, 173] width 153 height 16
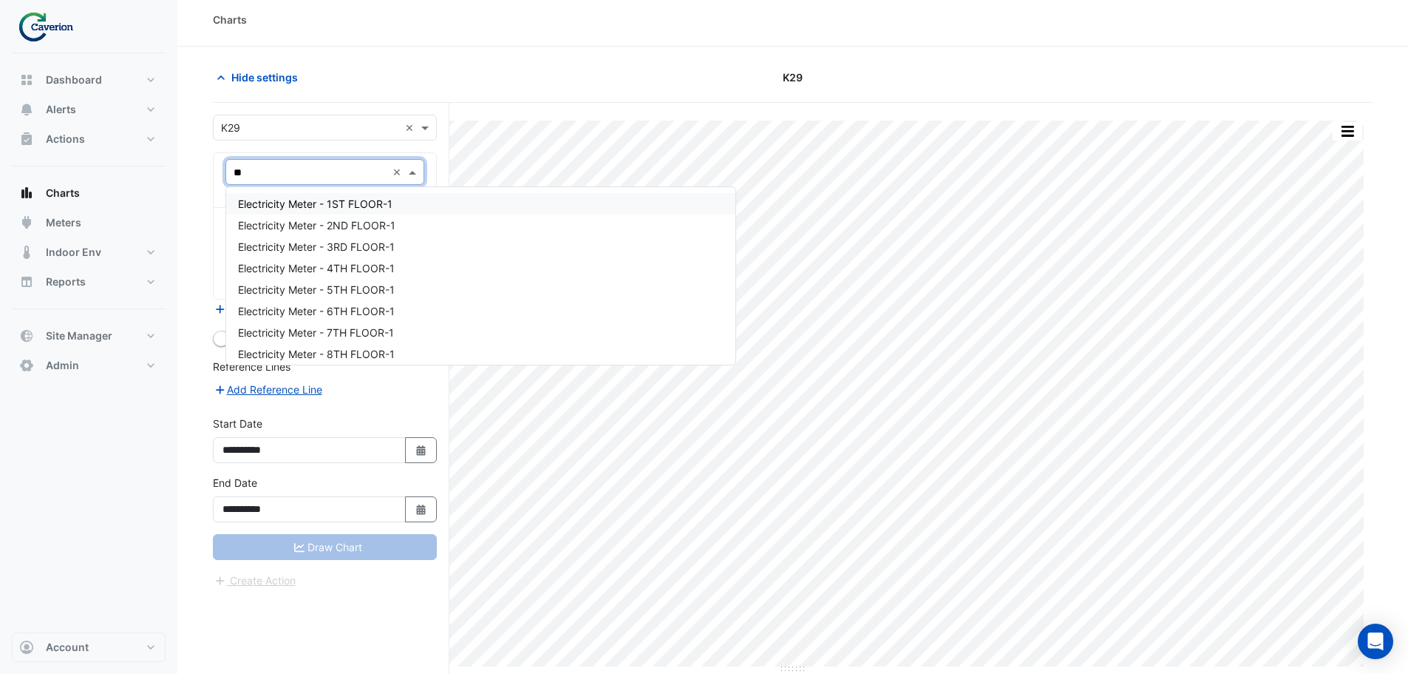
type input "***"
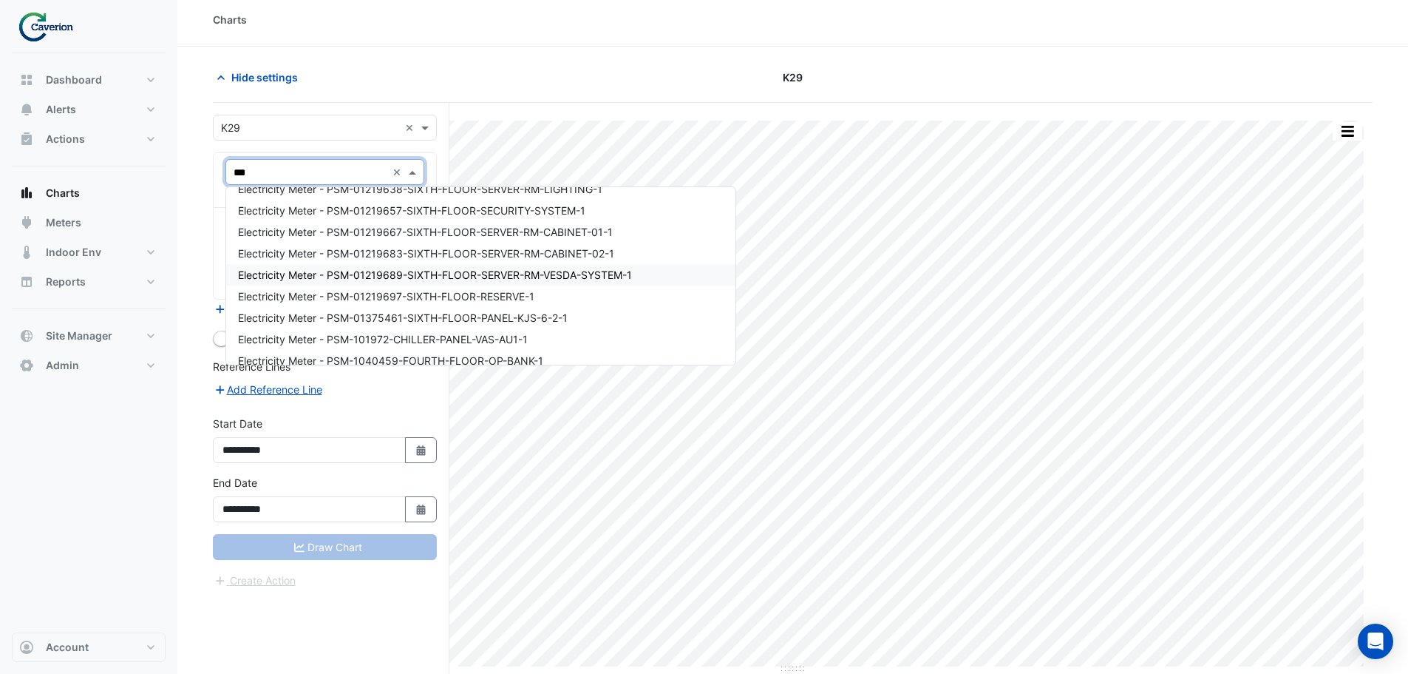
click at [373, 274] on span "Electricity Meter - PSM-01219689-SIXTH-FLOOR-SERVER-RM-VESDA-SYSTEM-1" at bounding box center [435, 274] width 394 height 13
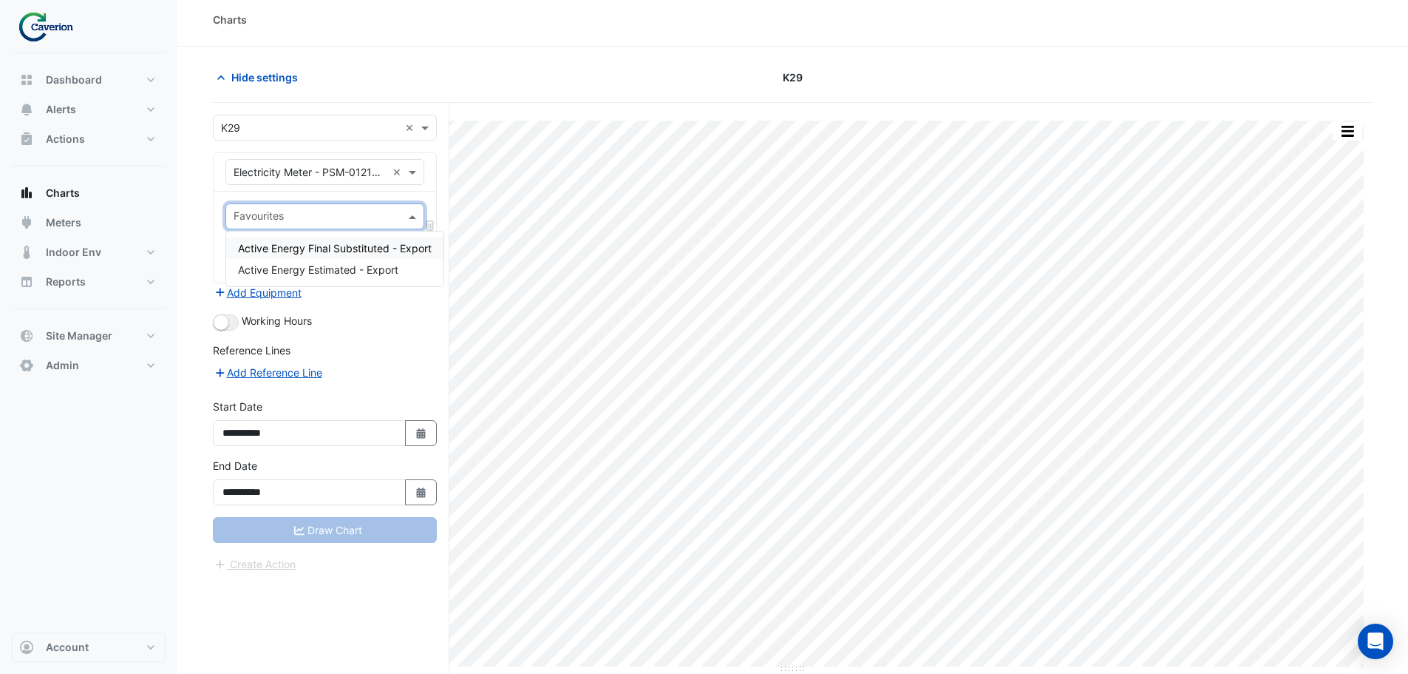
click at [364, 217] on input "text" at bounding box center [317, 218] width 166 height 16
click at [390, 335] on form "**********" at bounding box center [325, 344] width 224 height 458
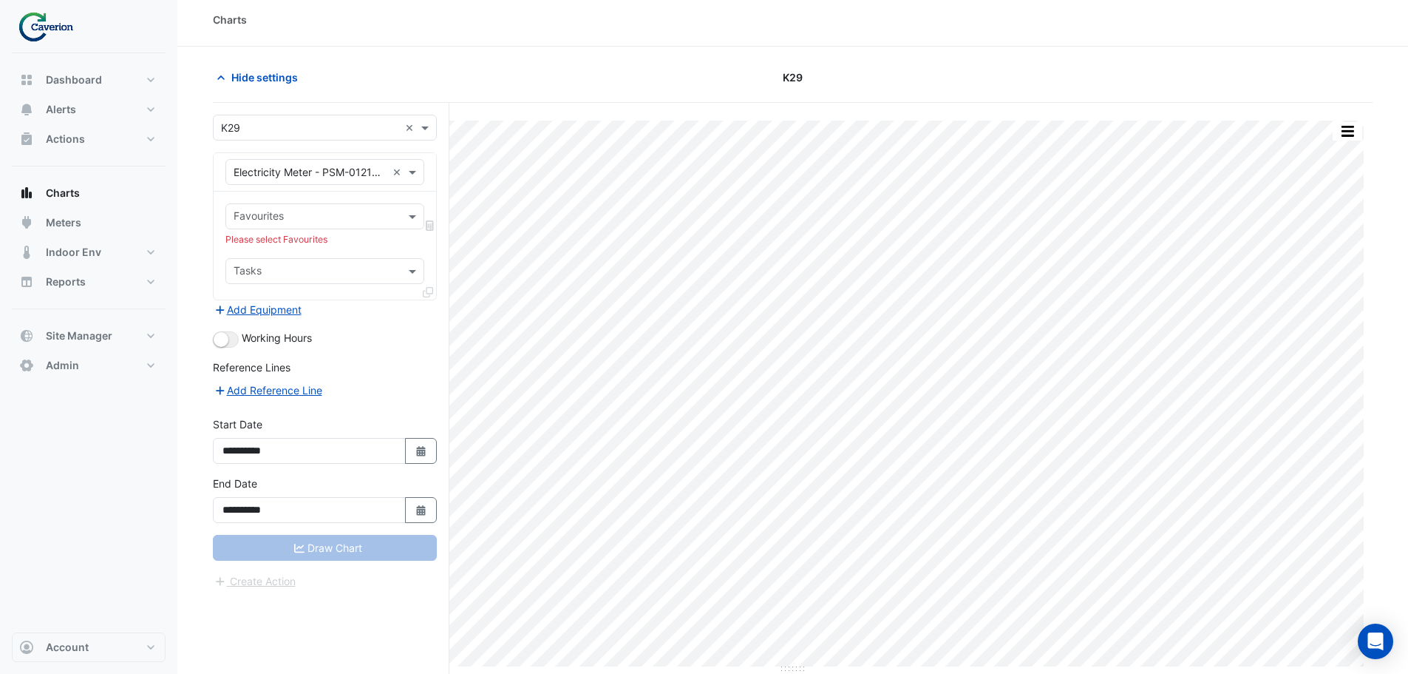
click at [328, 165] on input "text" at bounding box center [310, 173] width 153 height 16
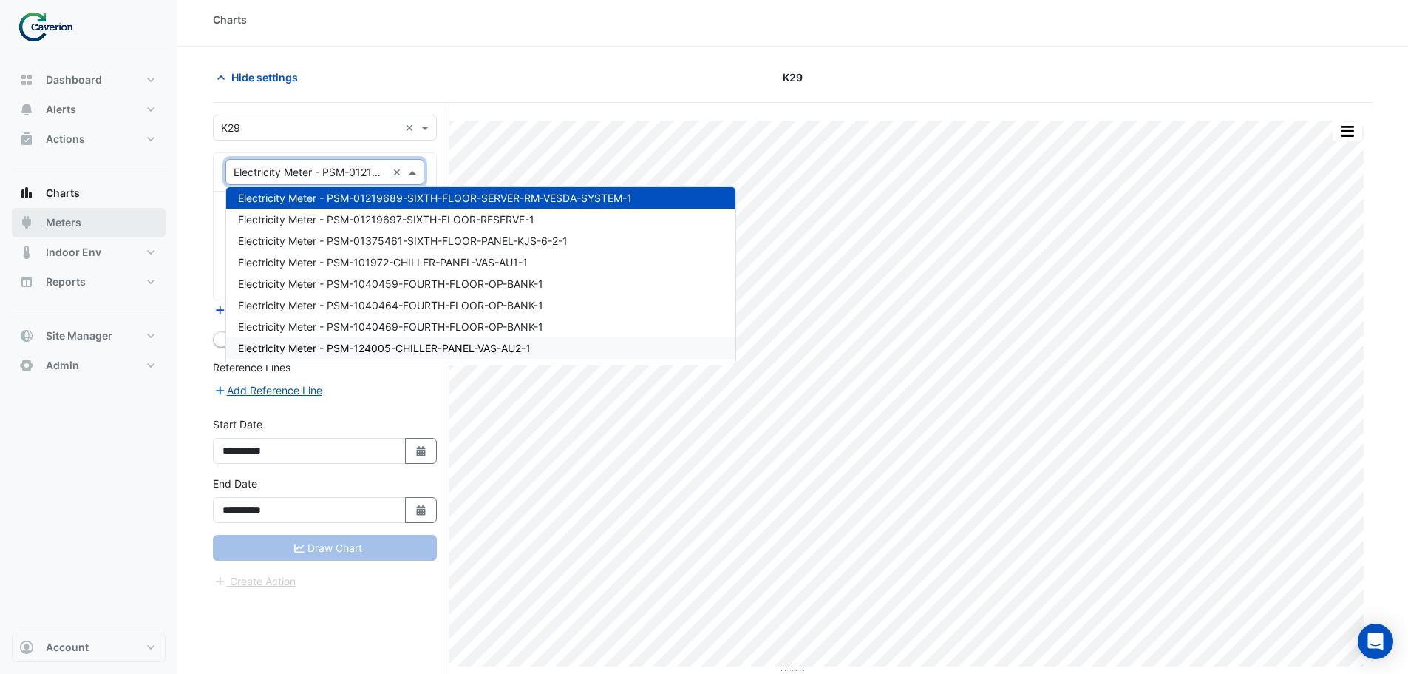
click at [109, 217] on button "Meters" at bounding box center [89, 223] width 154 height 30
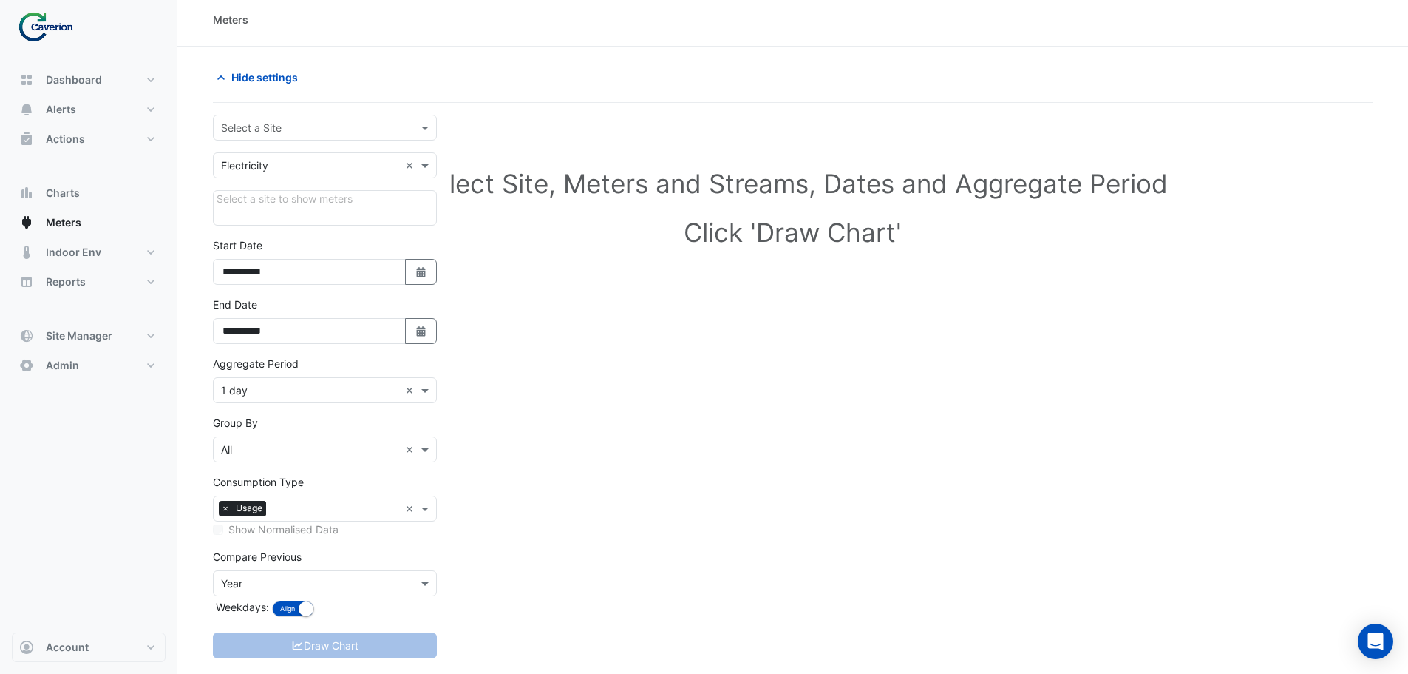
click at [289, 129] on input "text" at bounding box center [310, 129] width 178 height 16
click at [286, 174] on div "K29" at bounding box center [325, 180] width 223 height 21
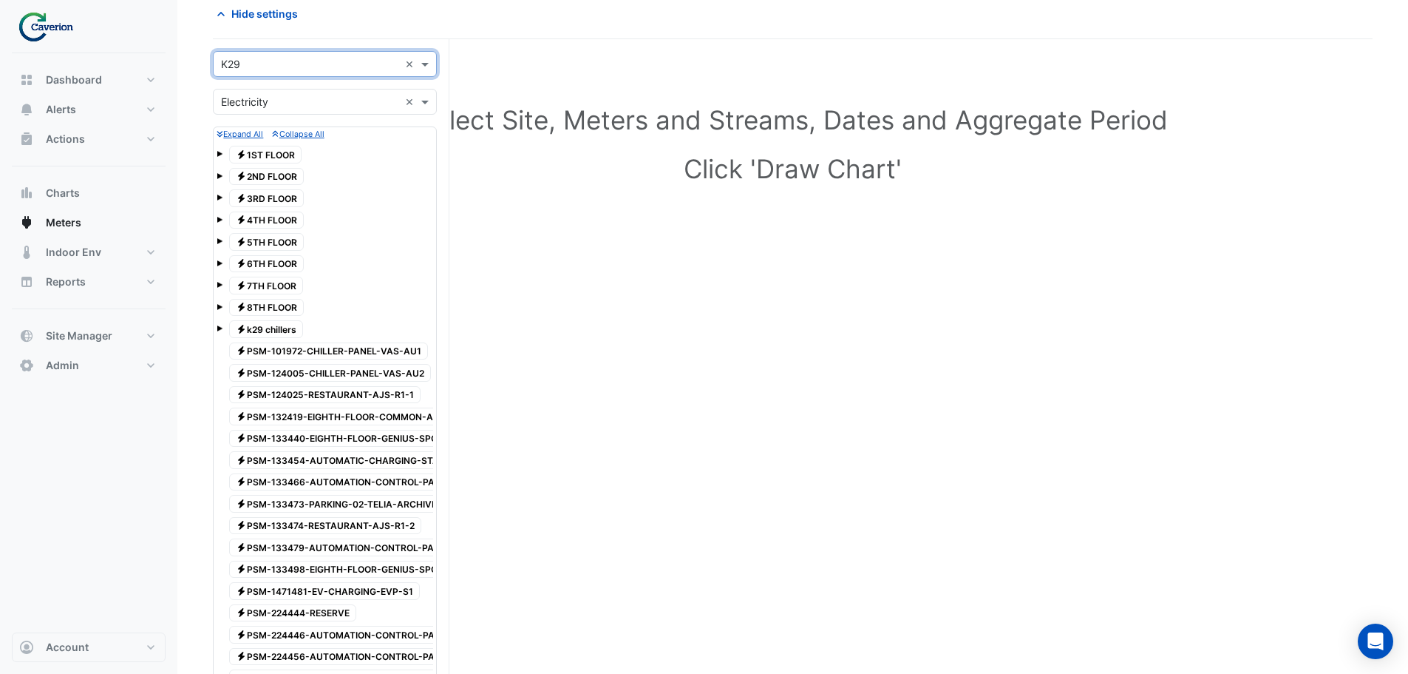
scroll to position [228, 0]
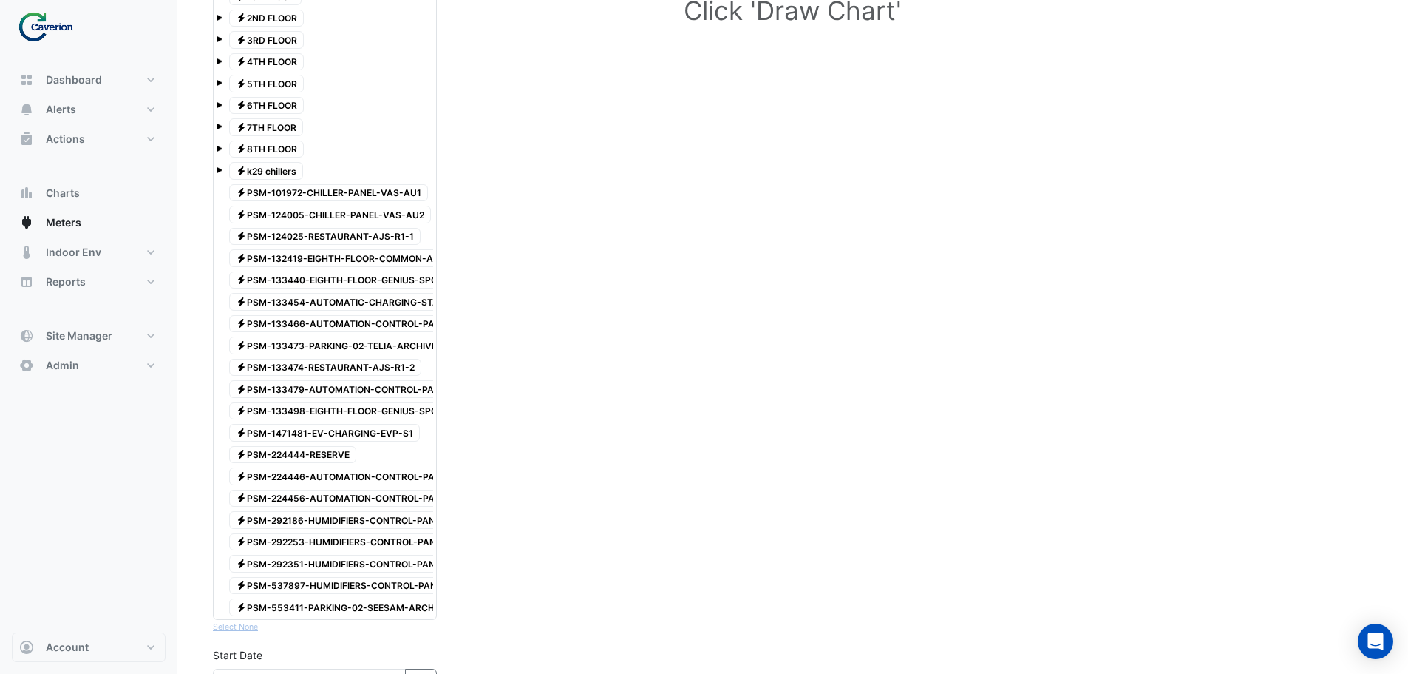
click at [346, 322] on span "Electricity PSM-133466-AUTOMATION-CONTROL-PANEL-VAS-SM4" at bounding box center [367, 324] width 276 height 18
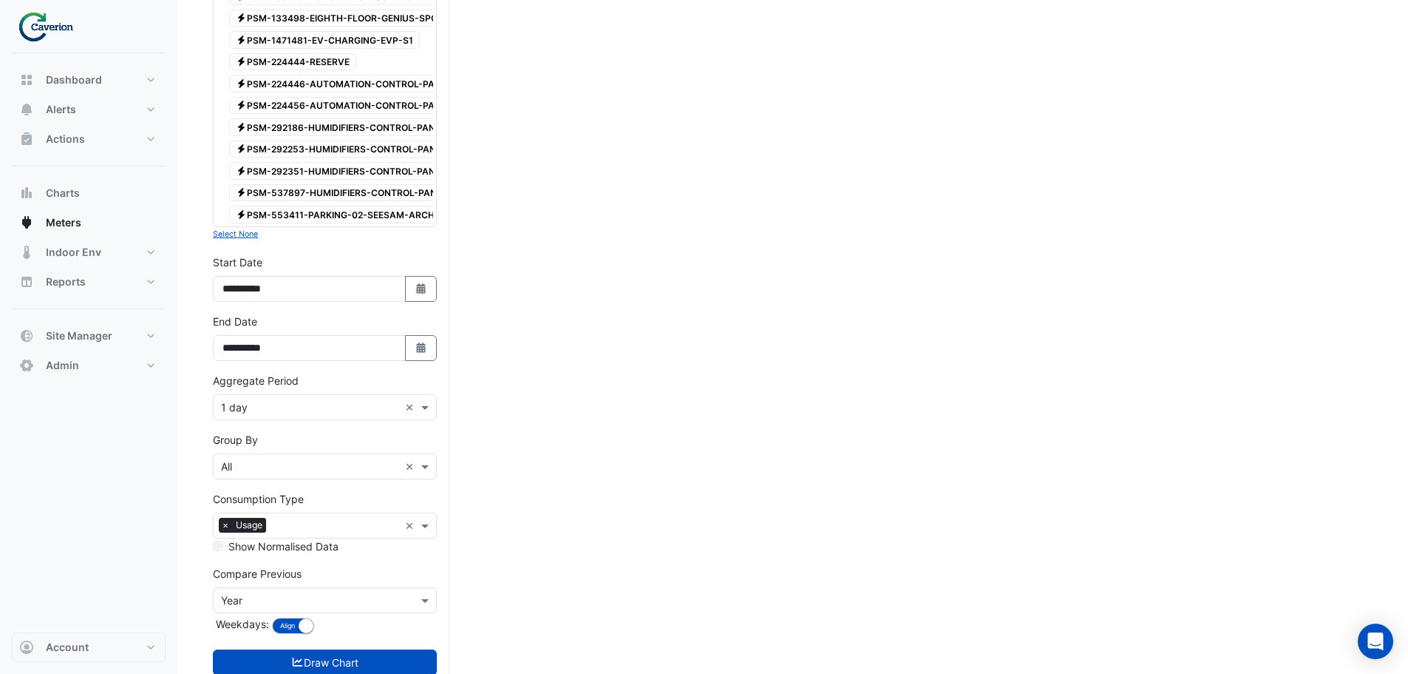
scroll to position [674, 0]
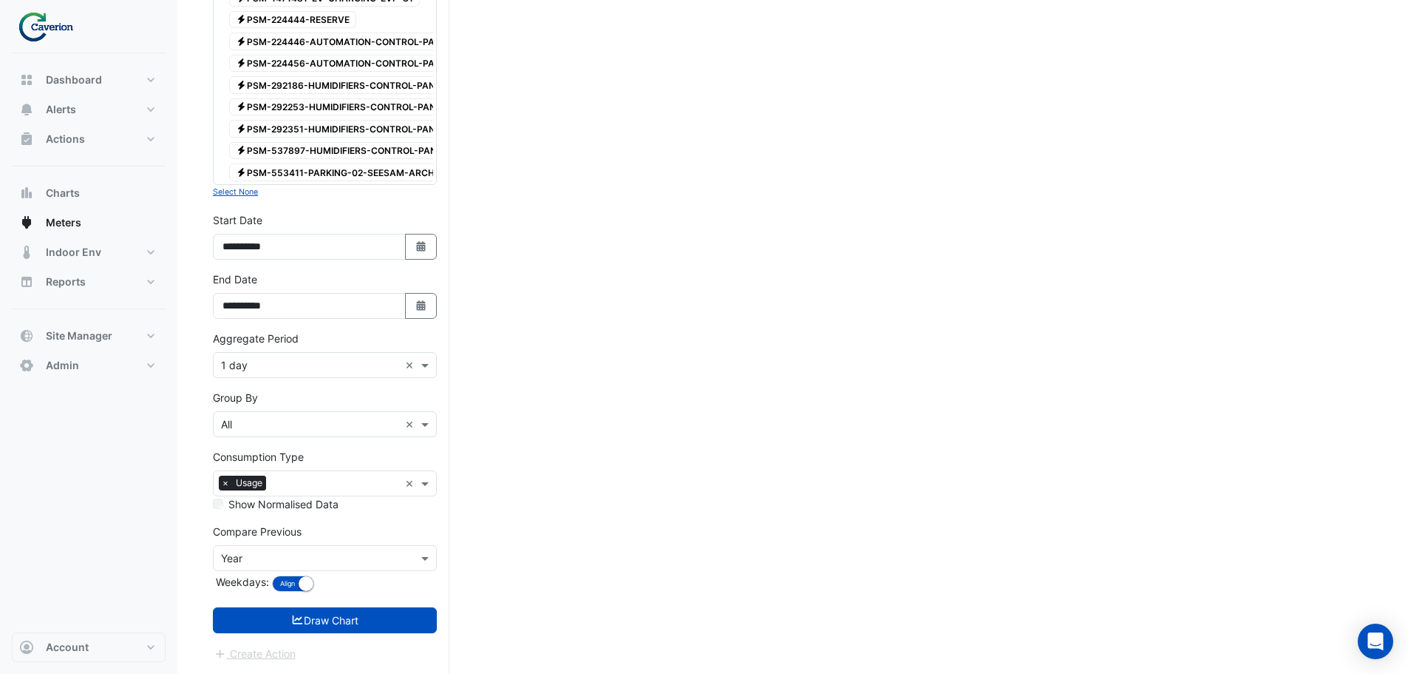
click at [238, 501] on label "Show Normalised Data" at bounding box center [283, 504] width 110 height 16
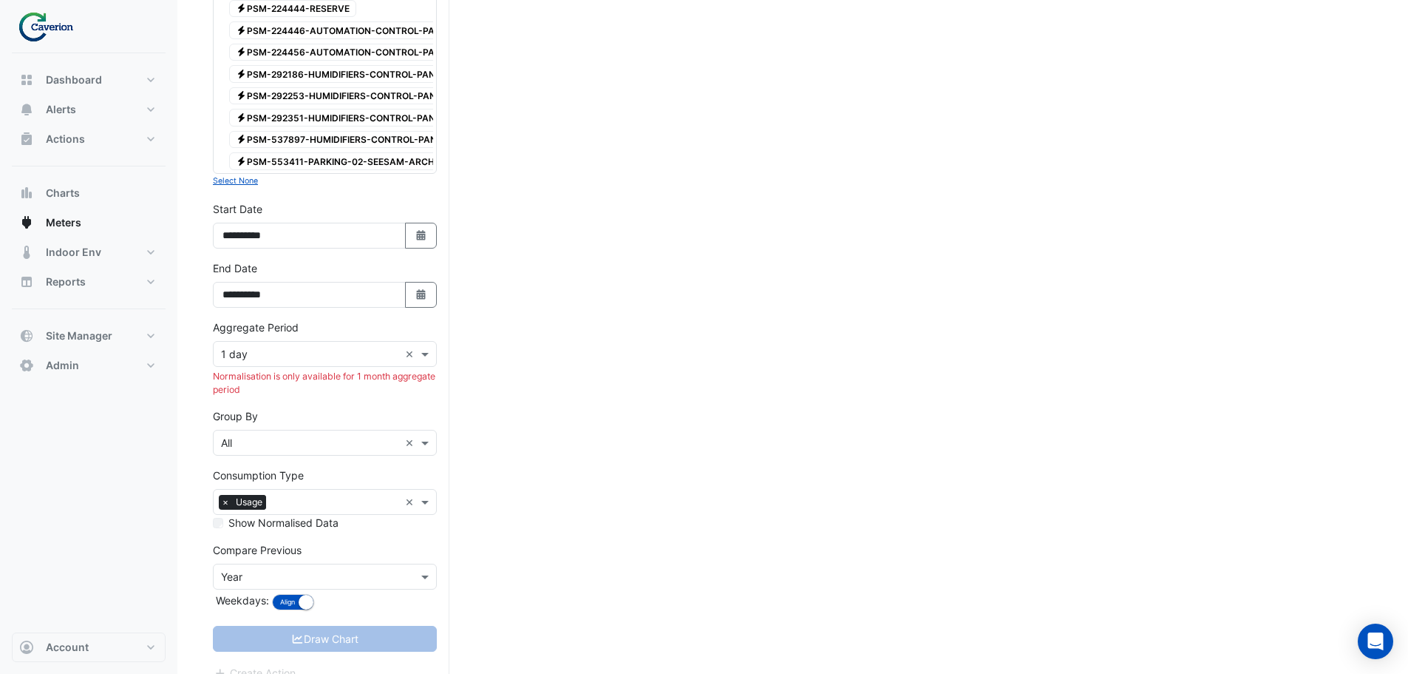
click at [351, 362] on input "text" at bounding box center [310, 355] width 178 height 16
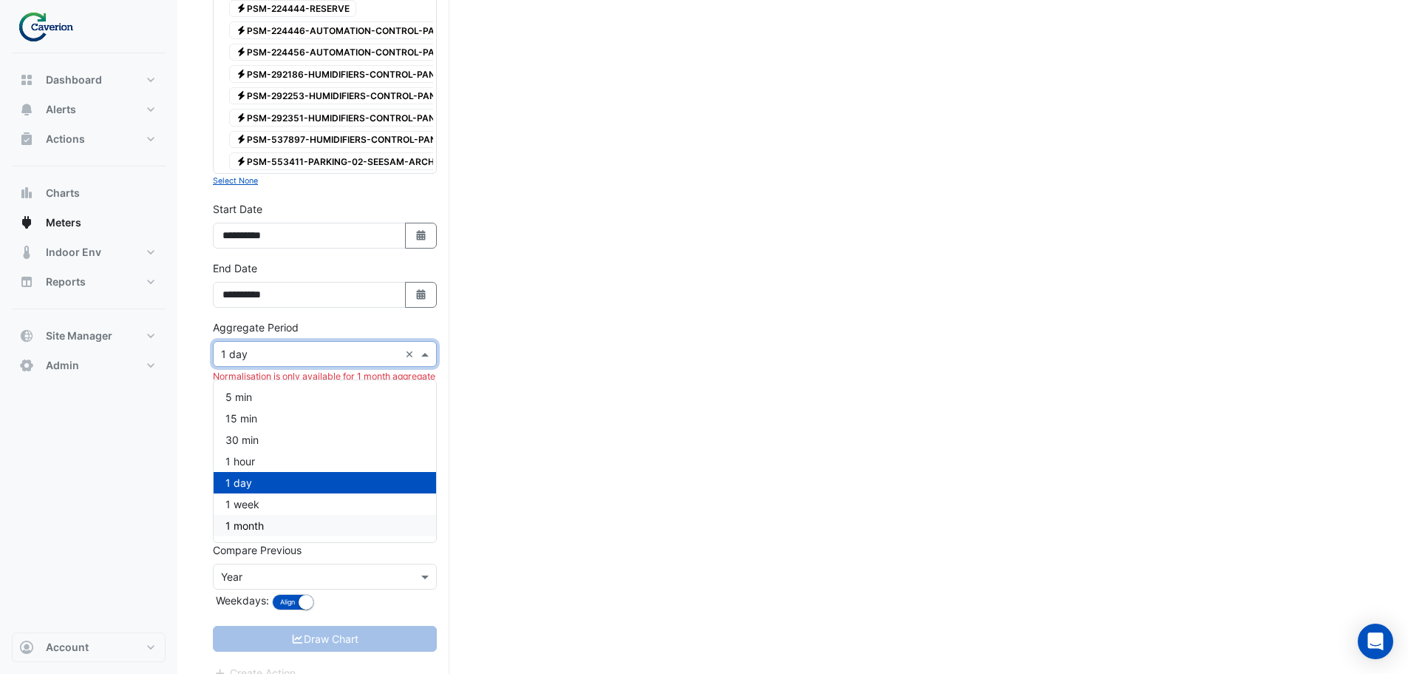
click at [255, 526] on span "1 month" at bounding box center [245, 525] width 38 height 13
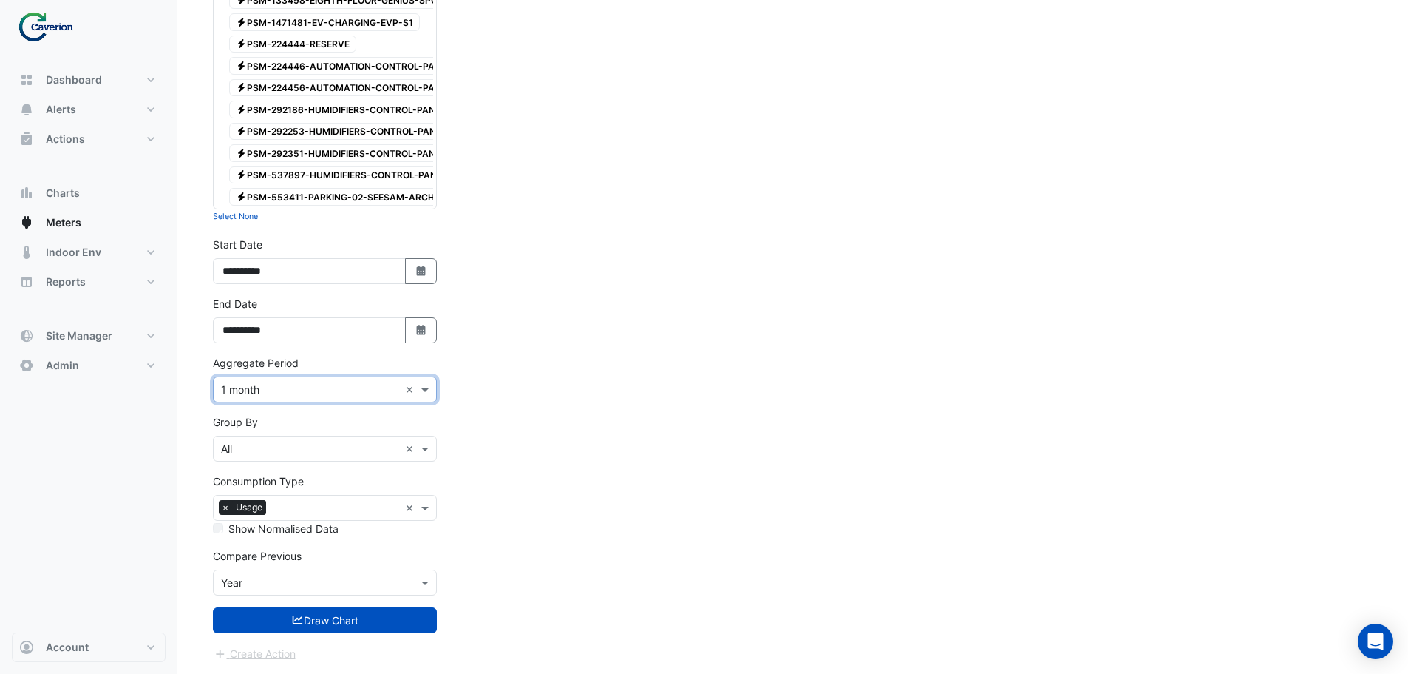
scroll to position [650, 0]
click at [332, 423] on div "Group By Group By × All ×" at bounding box center [325, 437] width 224 height 47
